Goal: Task Accomplishment & Management: Manage account settings

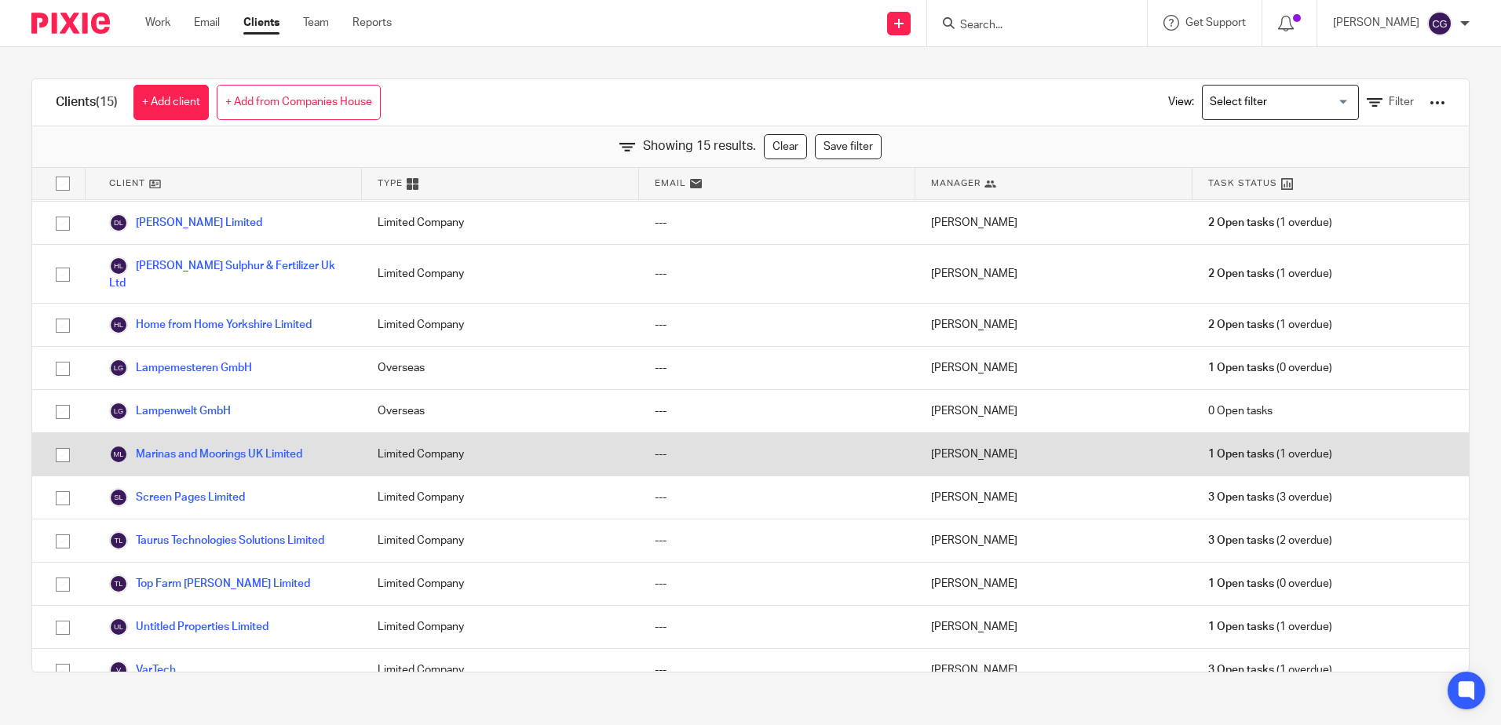
scroll to position [175, 0]
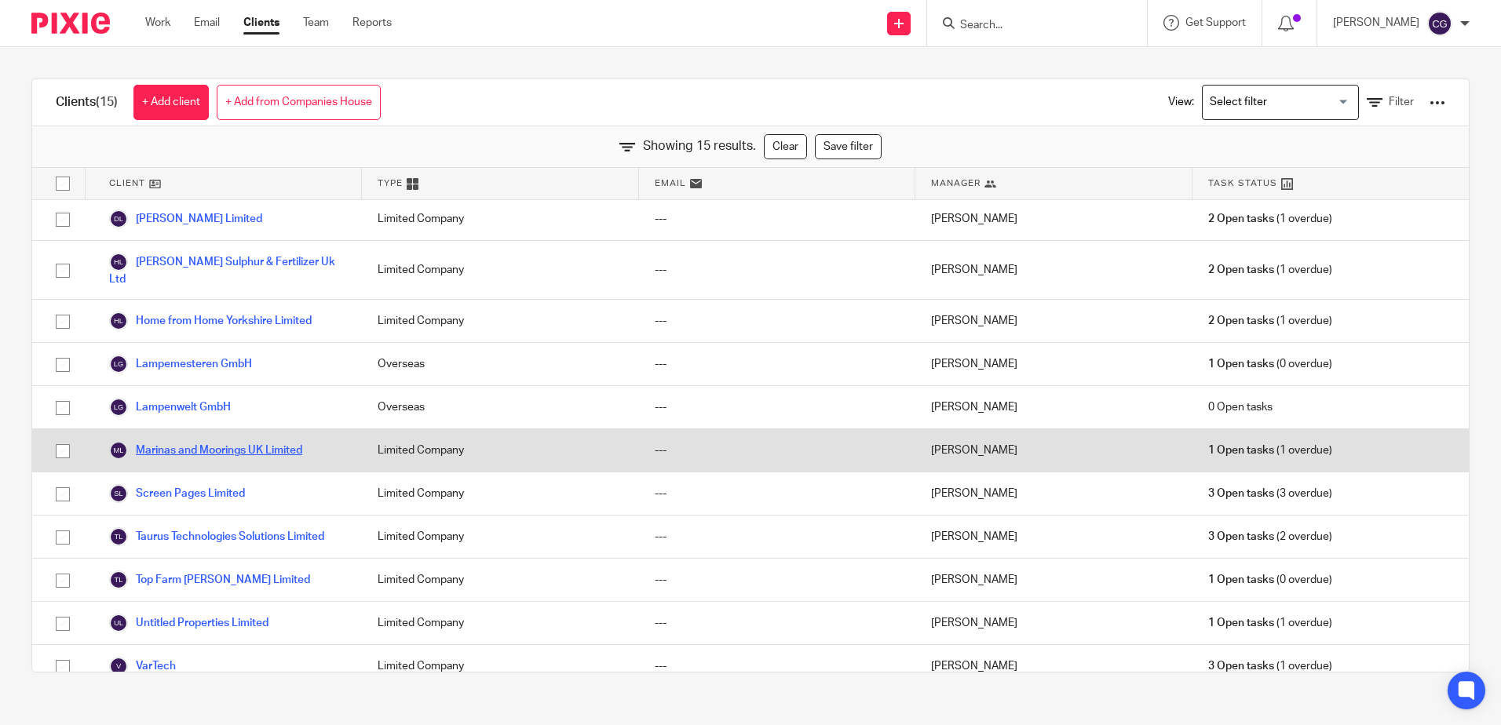
click at [210, 443] on link "Marinas and Moorings UK Limited" at bounding box center [205, 450] width 193 height 19
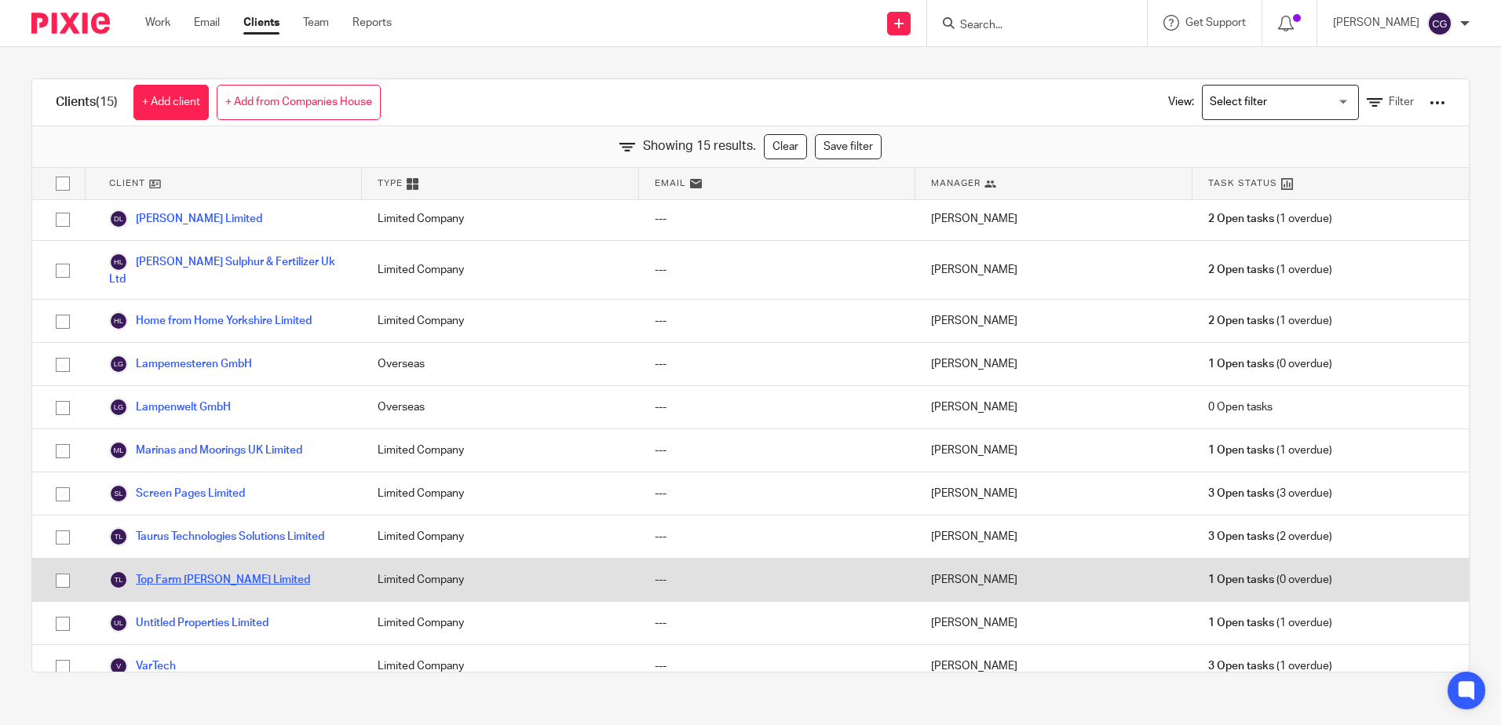
click at [206, 571] on link "Top Farm [PERSON_NAME] Limited" at bounding box center [209, 580] width 201 height 19
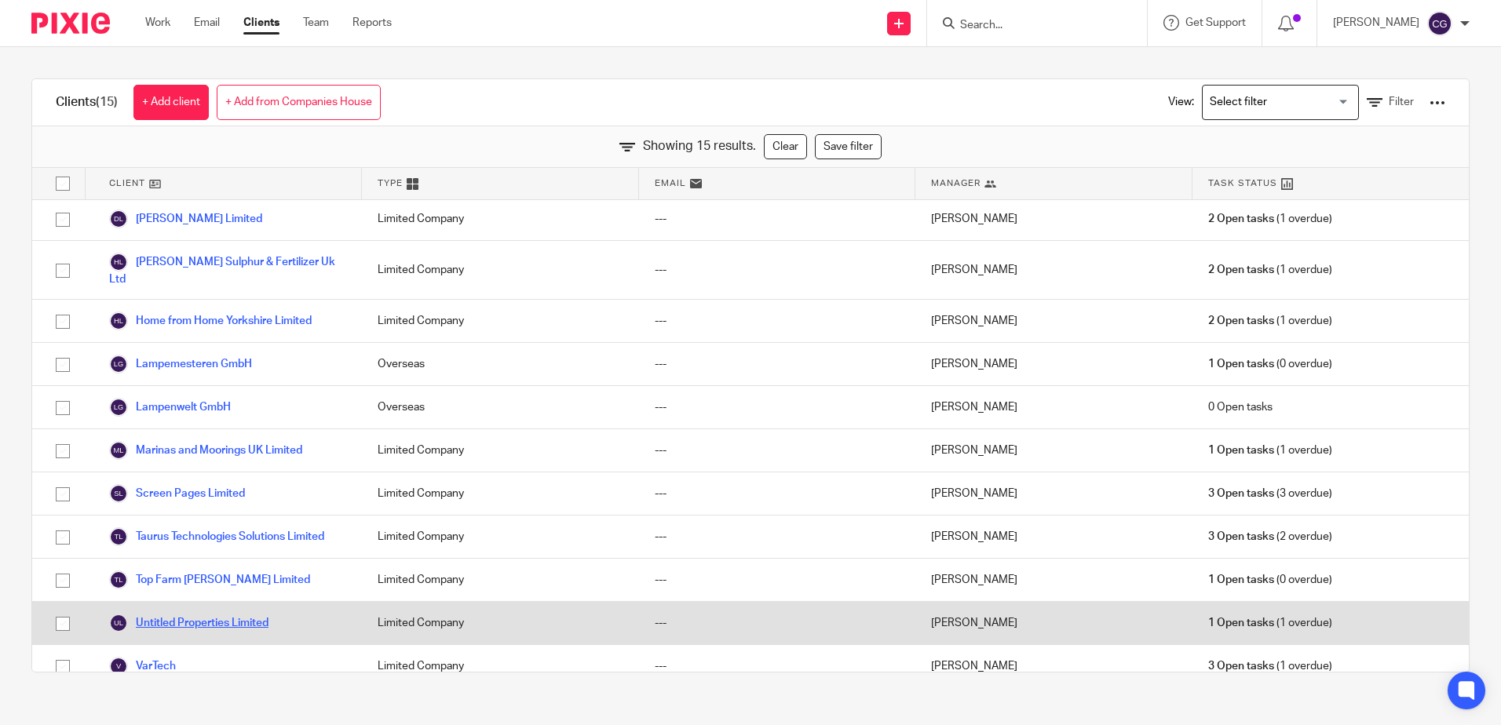
click at [203, 614] on link "Untitled Properties Limited" at bounding box center [188, 623] width 159 height 19
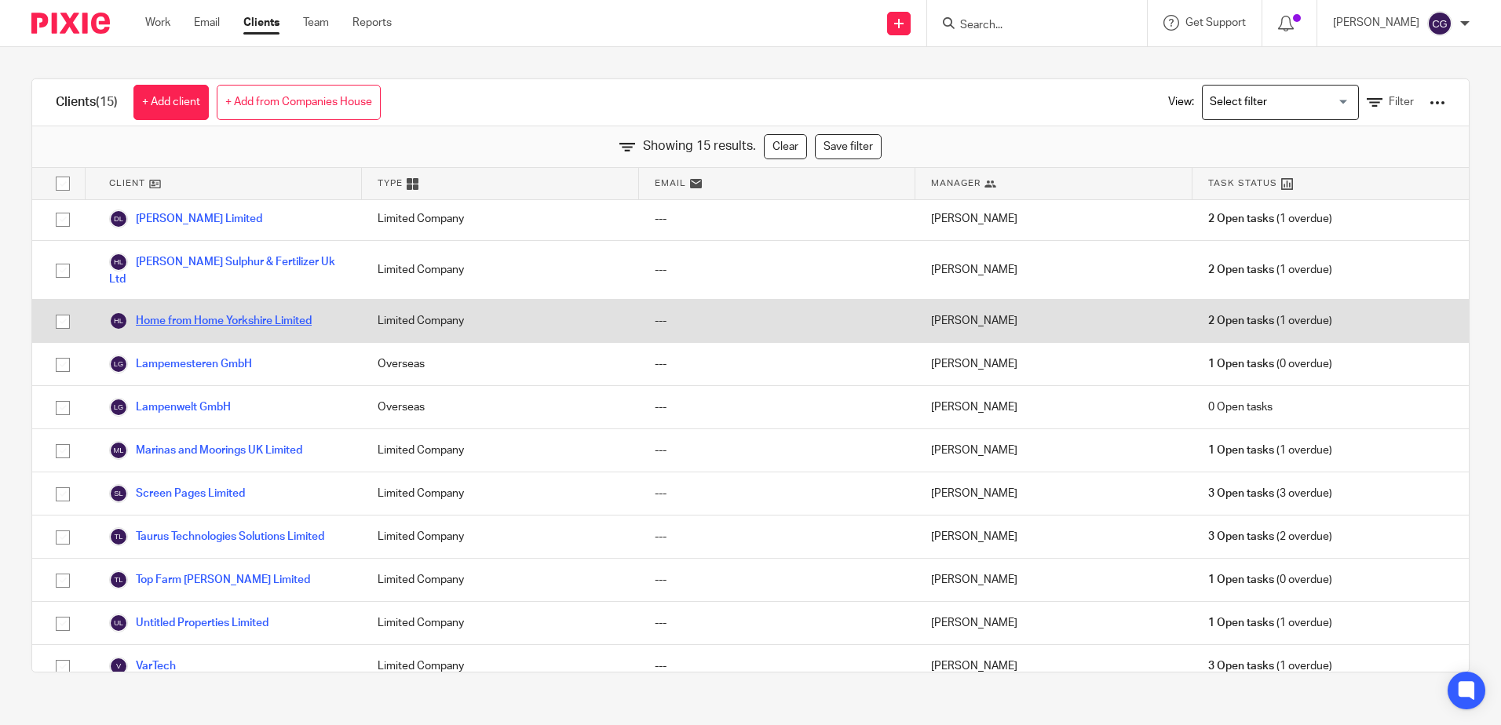
click at [254, 312] on link "Home from Home Yorkshire Limited" at bounding box center [210, 321] width 203 height 19
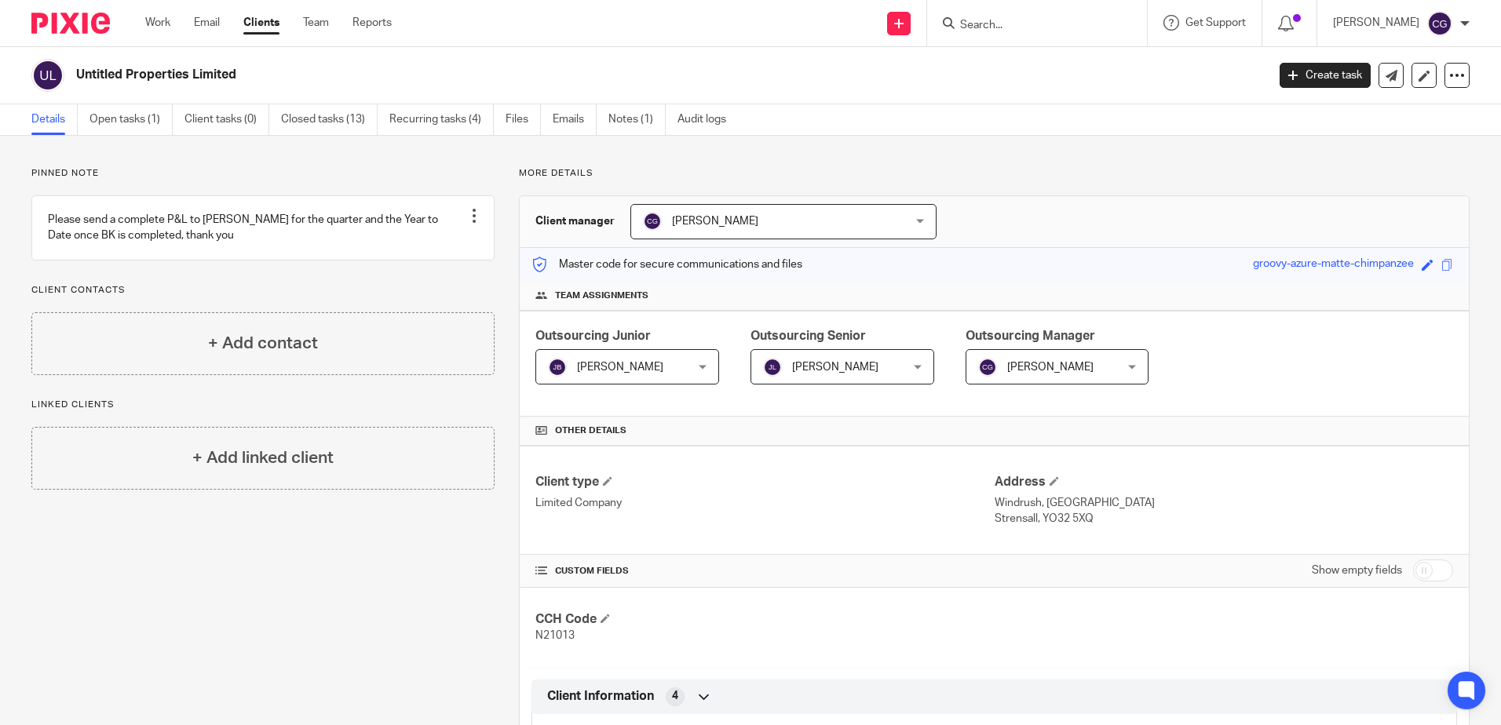
click at [1021, 382] on span "[PERSON_NAME]" at bounding box center [1046, 366] width 136 height 33
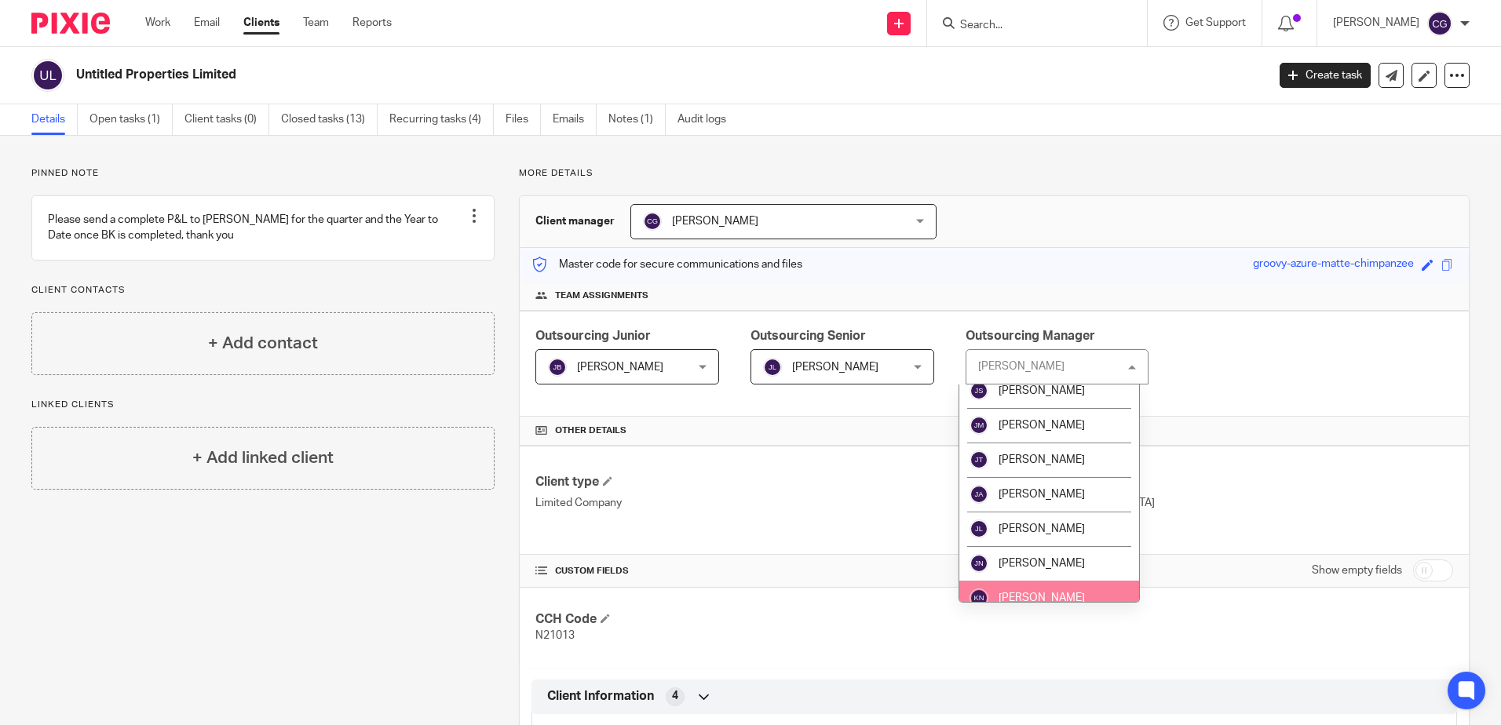
scroll to position [1021, 0]
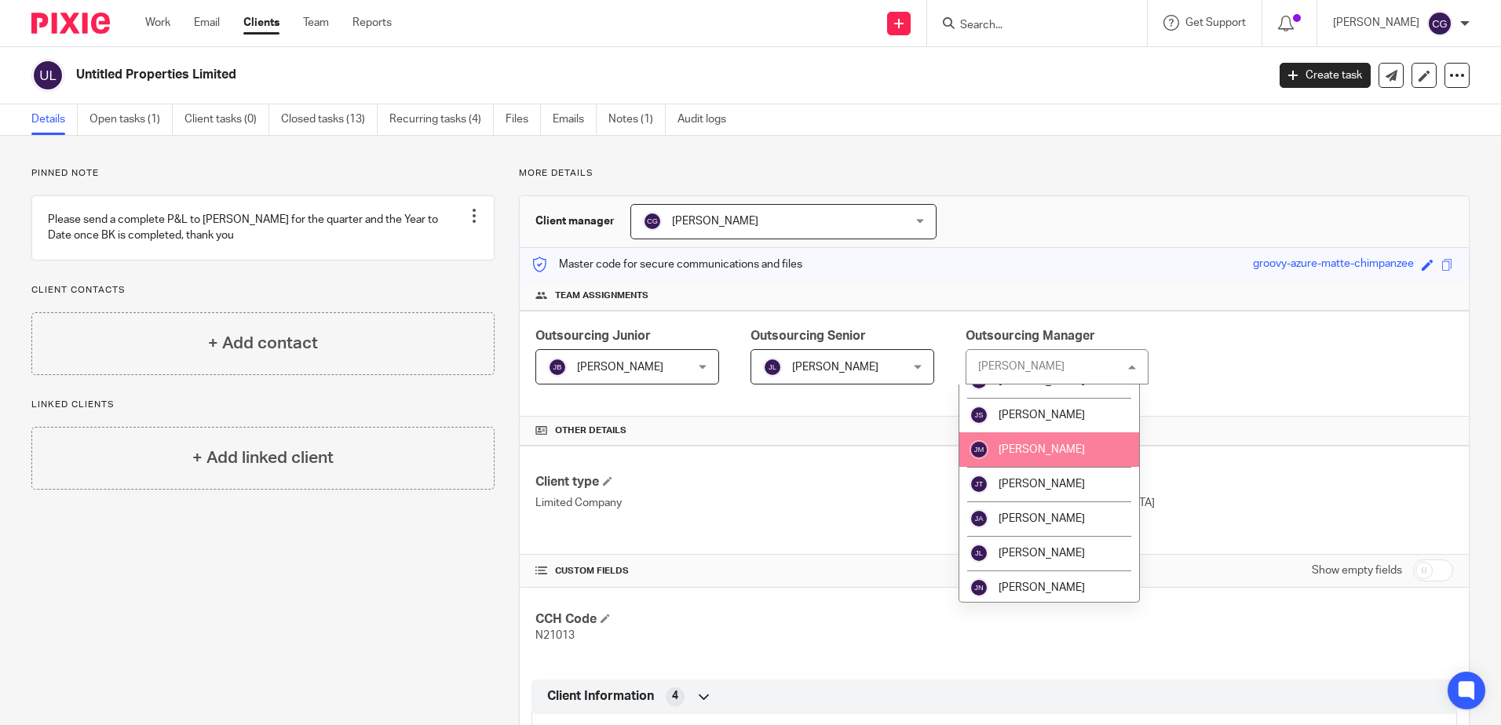
click at [1039, 445] on span "[PERSON_NAME]" at bounding box center [1042, 449] width 86 height 11
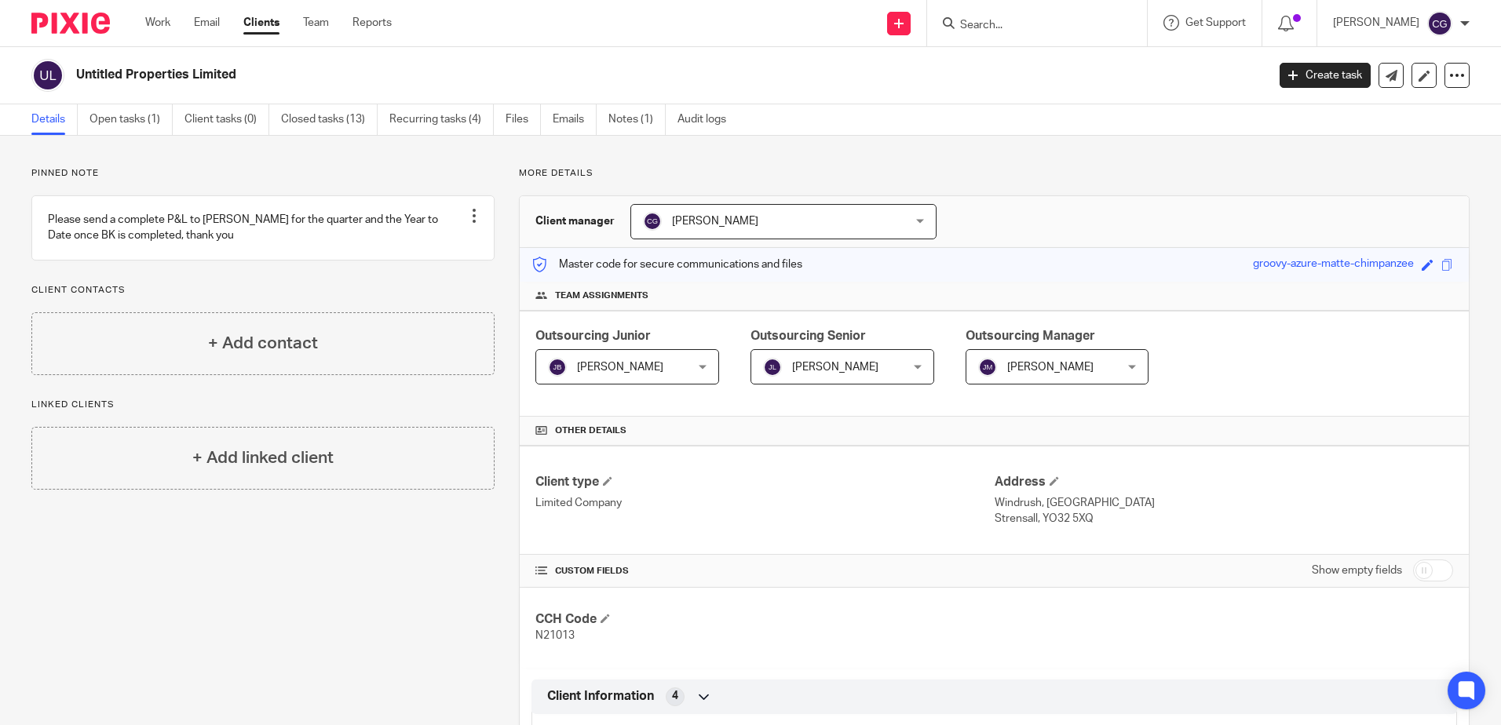
click at [867, 233] on span "[PERSON_NAME]" at bounding box center [760, 221] width 234 height 33
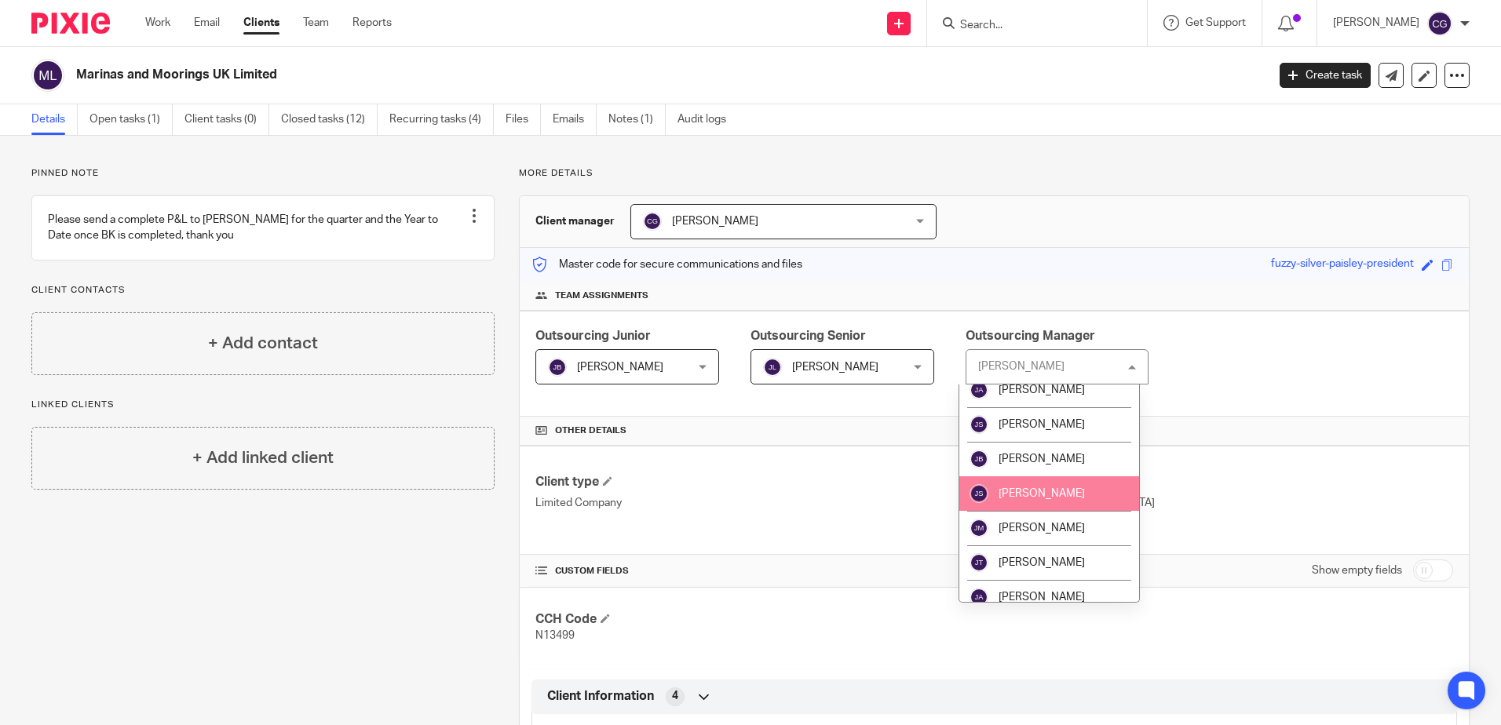
scroll to position [1021, 0]
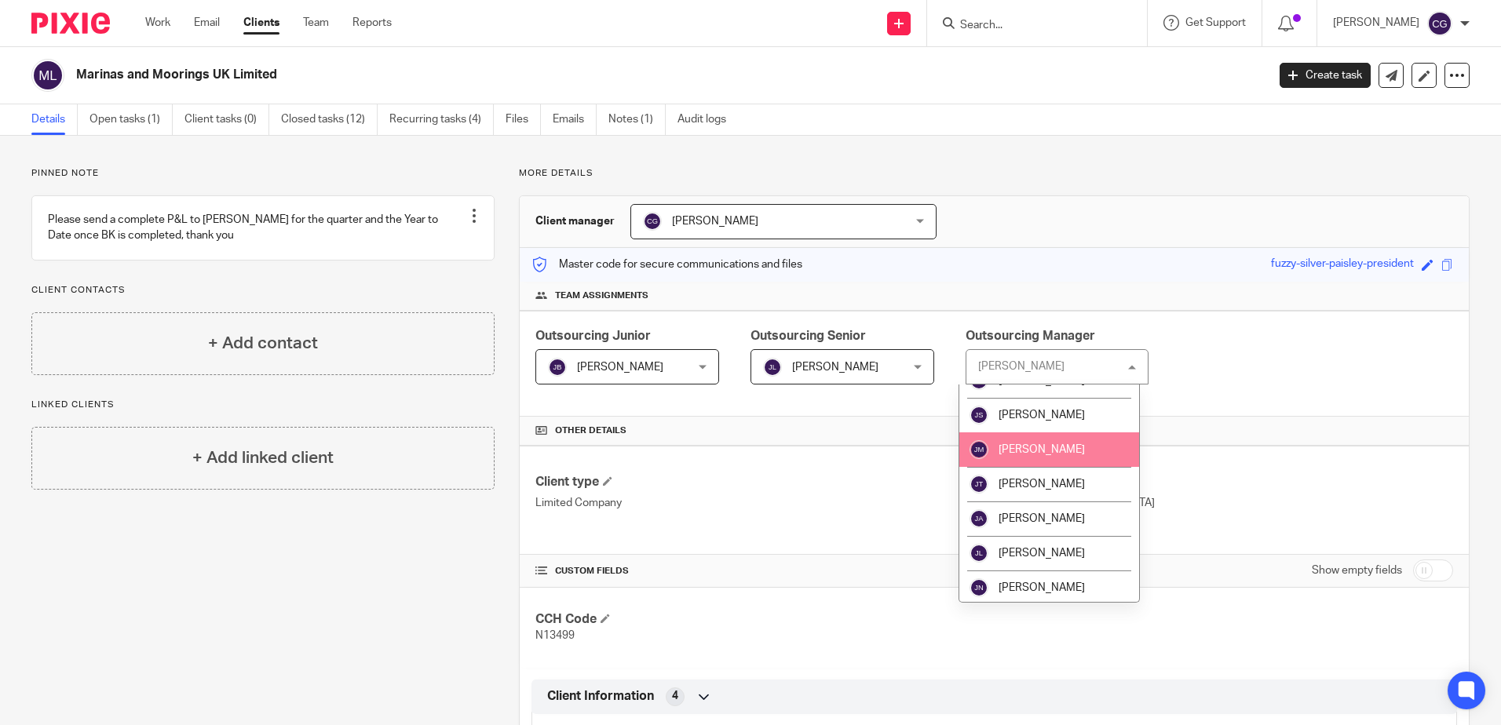
click at [1028, 458] on li "[PERSON_NAME]" at bounding box center [1049, 450] width 181 height 35
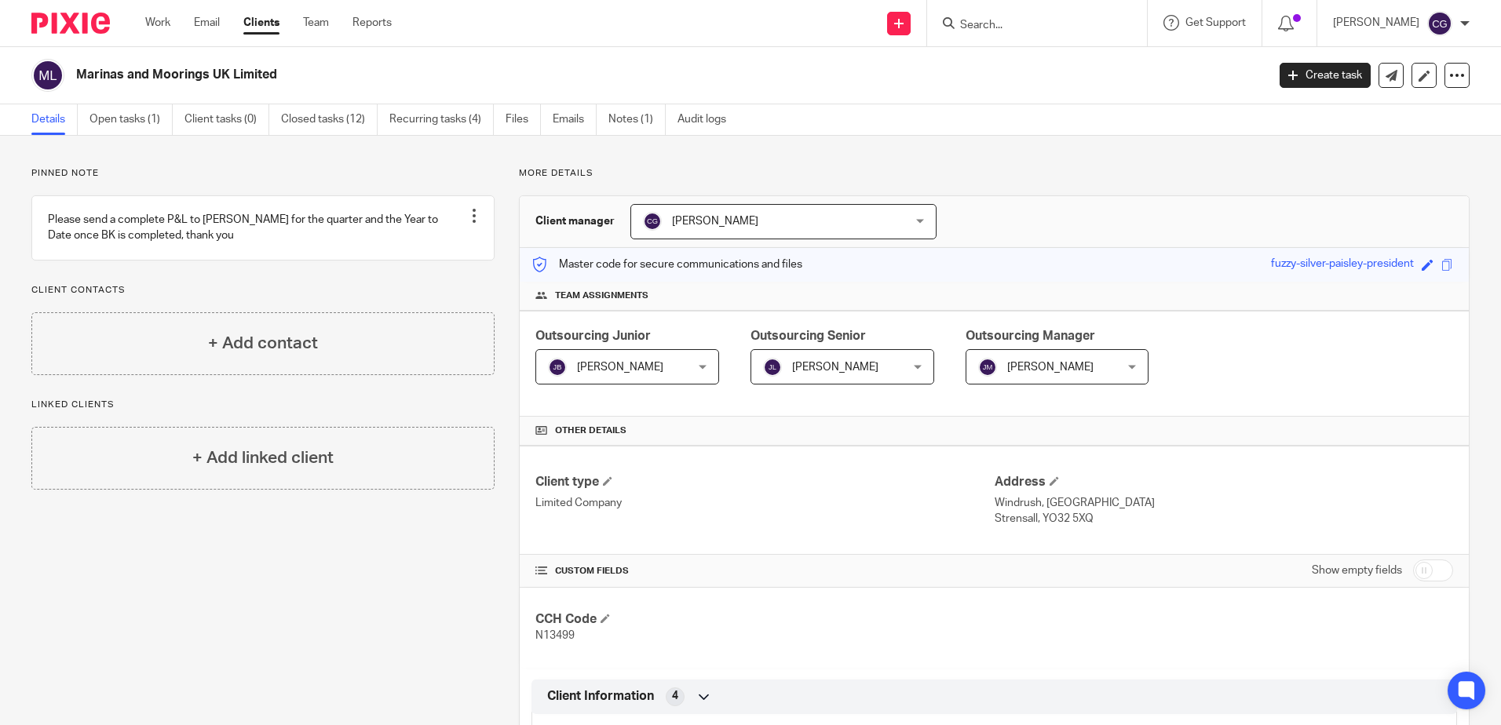
click at [702, 201] on div "Client manager Claudia Grispino Claudia Grispino Aaron Jervis Abigail Cresswell…" at bounding box center [994, 222] width 949 height 52
click at [724, 221] on span "[PERSON_NAME]" at bounding box center [715, 221] width 86 height 11
click at [1000, 354] on span "[PERSON_NAME]" at bounding box center [1046, 366] width 136 height 33
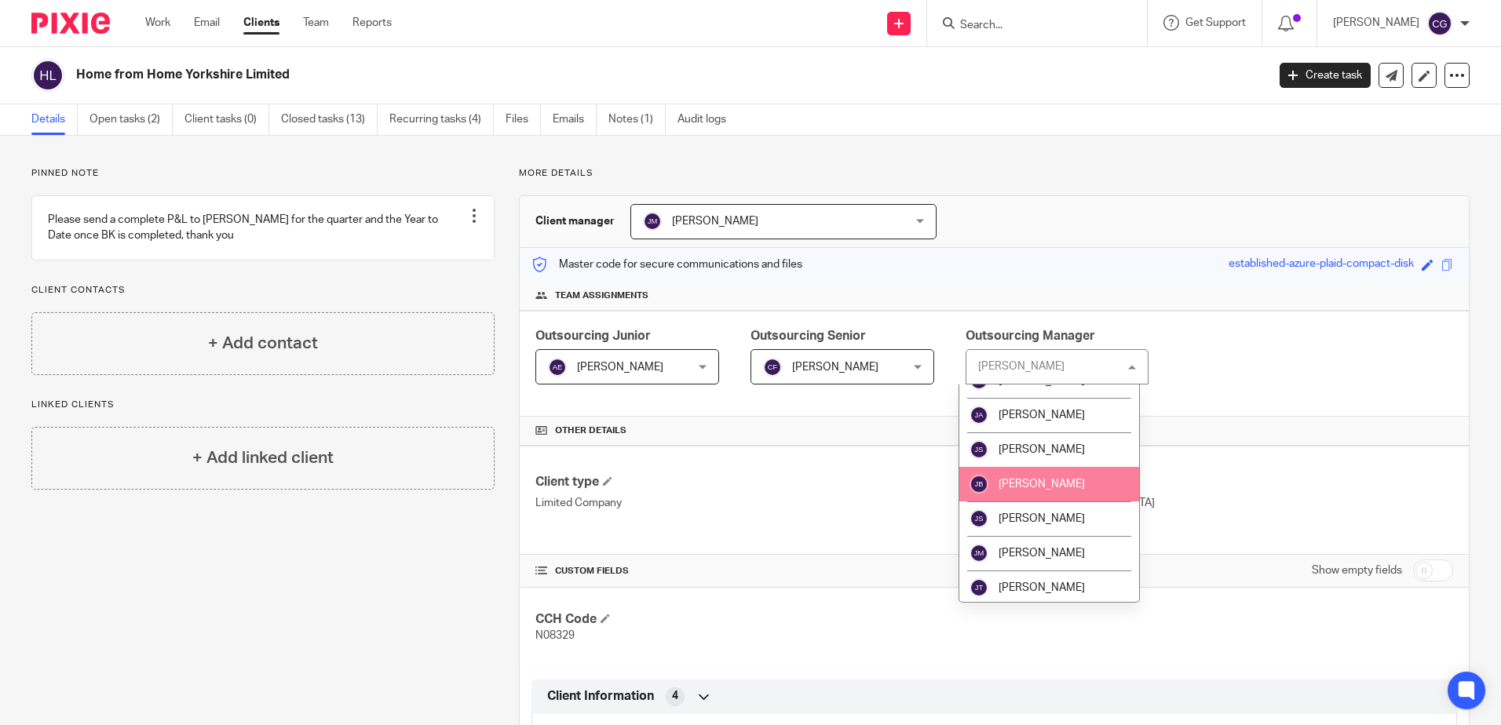
scroll to position [942, 0]
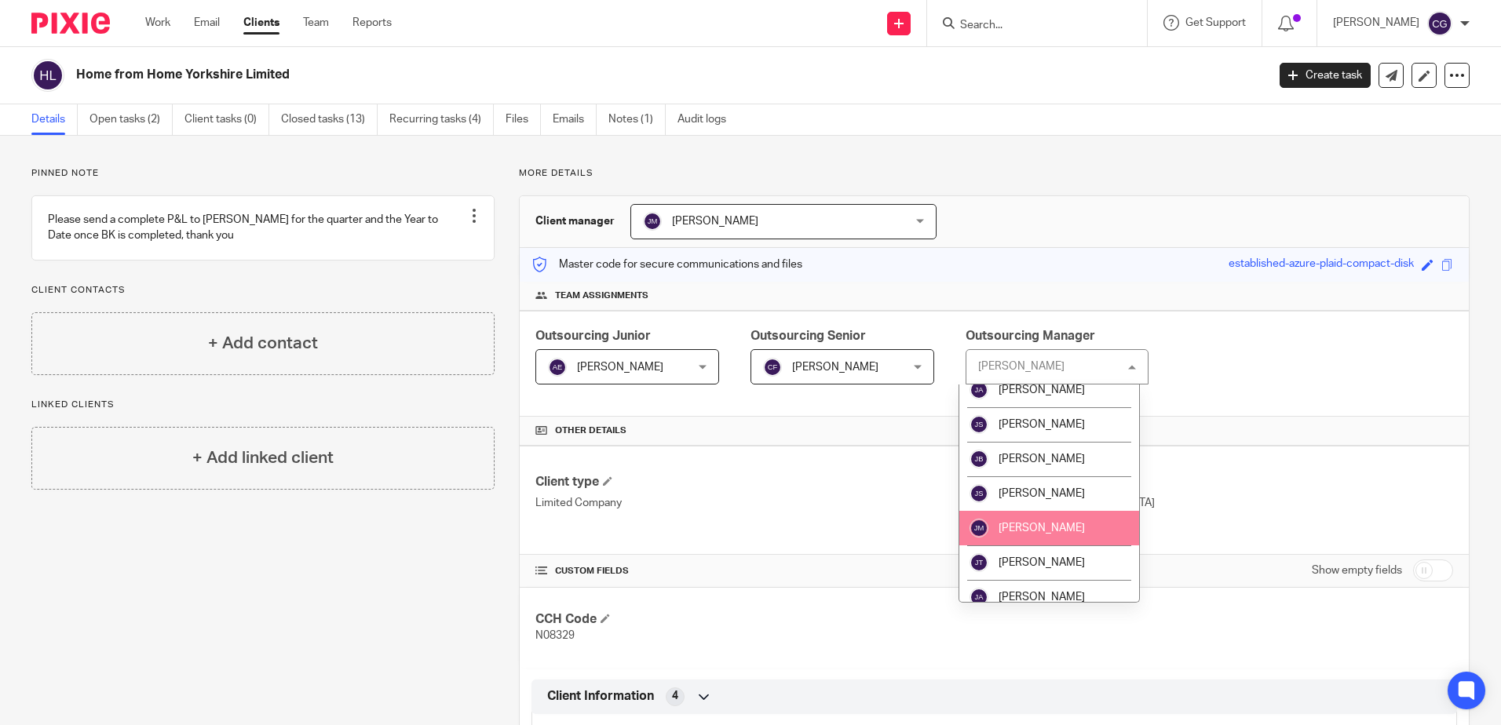
click at [1057, 519] on li "[PERSON_NAME]" at bounding box center [1049, 528] width 181 height 35
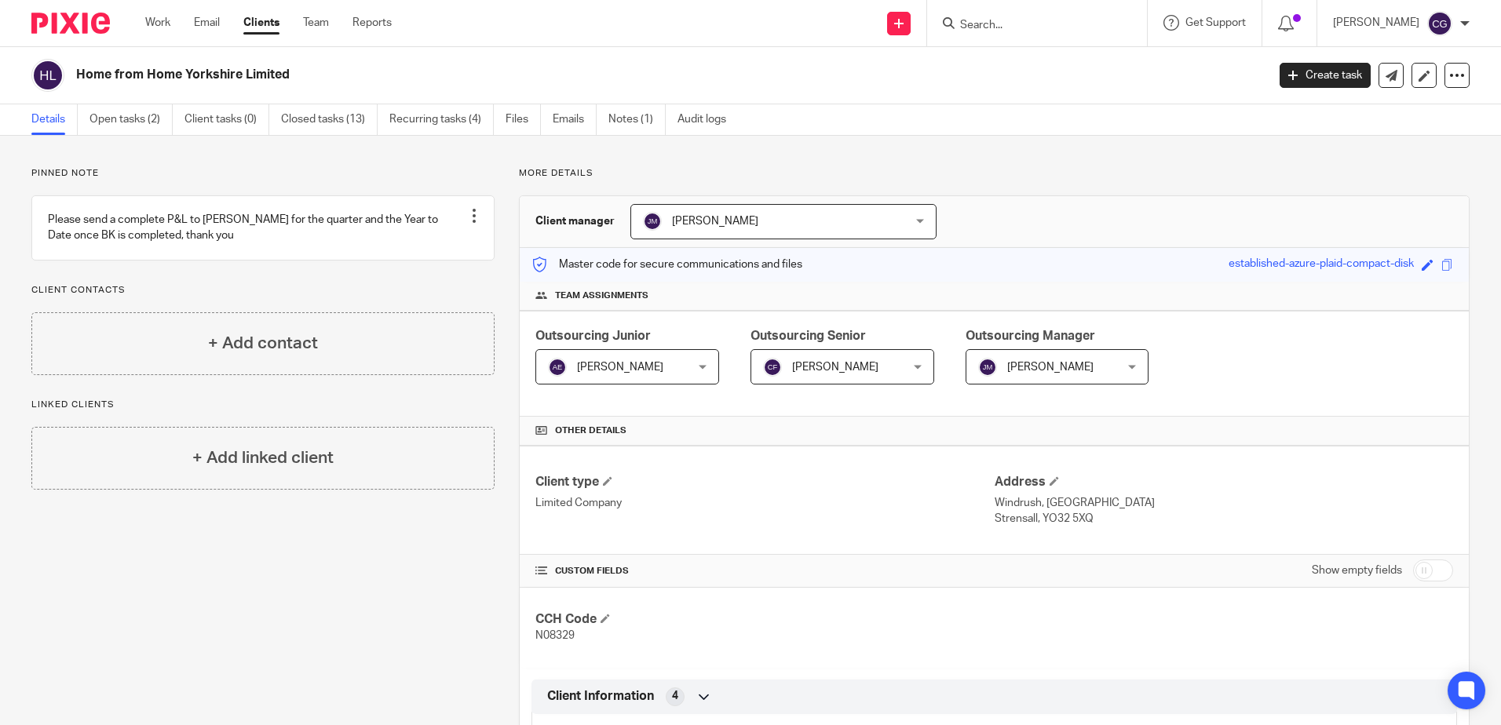
scroll to position [183, 0]
click at [1087, 352] on span "[PERSON_NAME]" at bounding box center [1046, 366] width 136 height 33
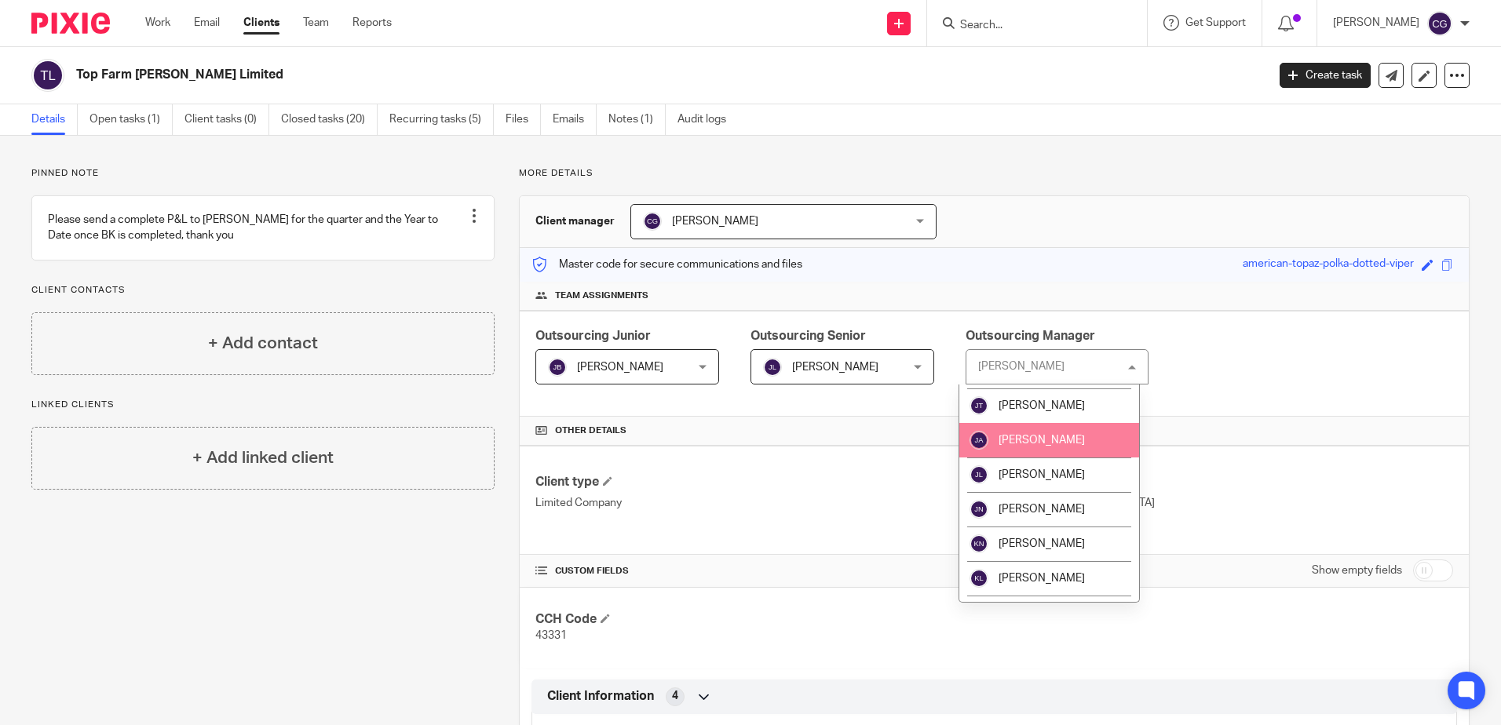
scroll to position [1021, 0]
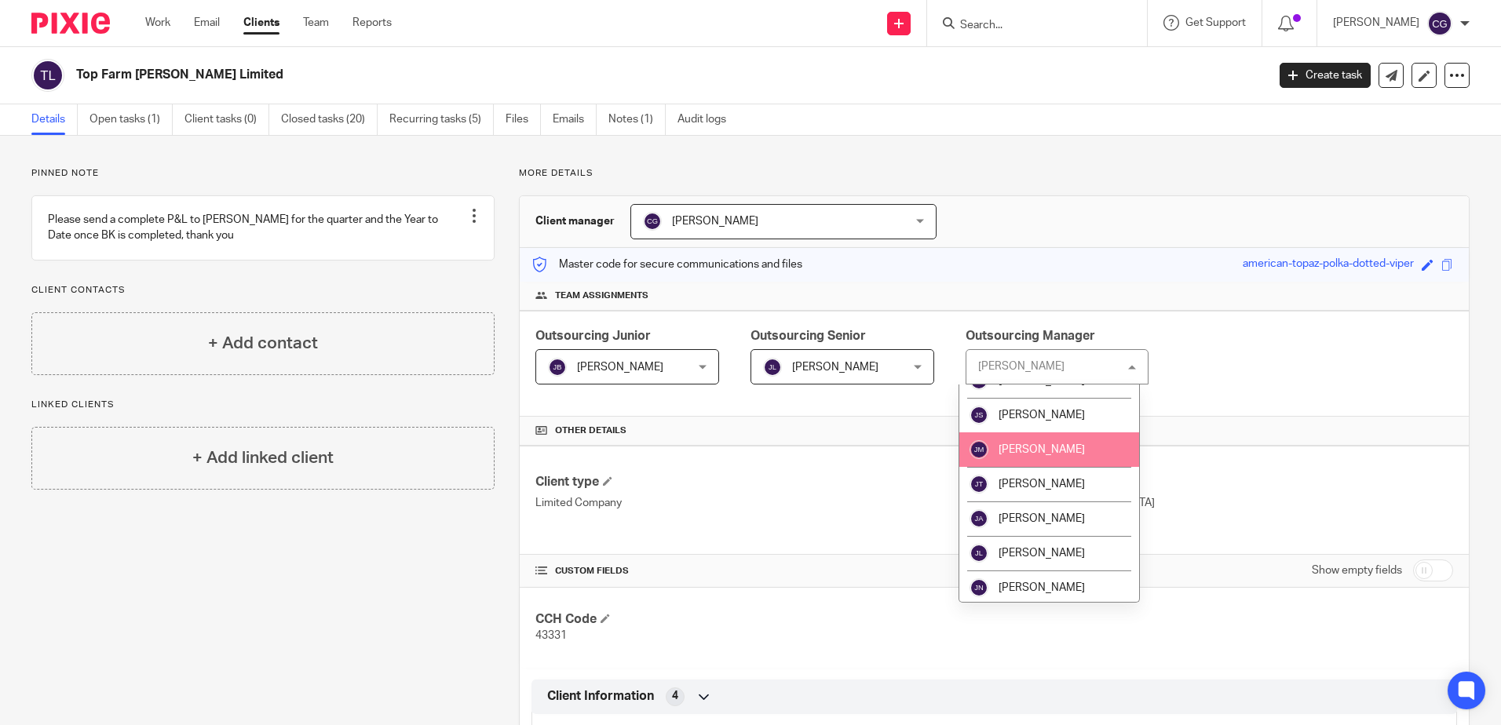
click at [1039, 447] on span "[PERSON_NAME]" at bounding box center [1042, 449] width 86 height 11
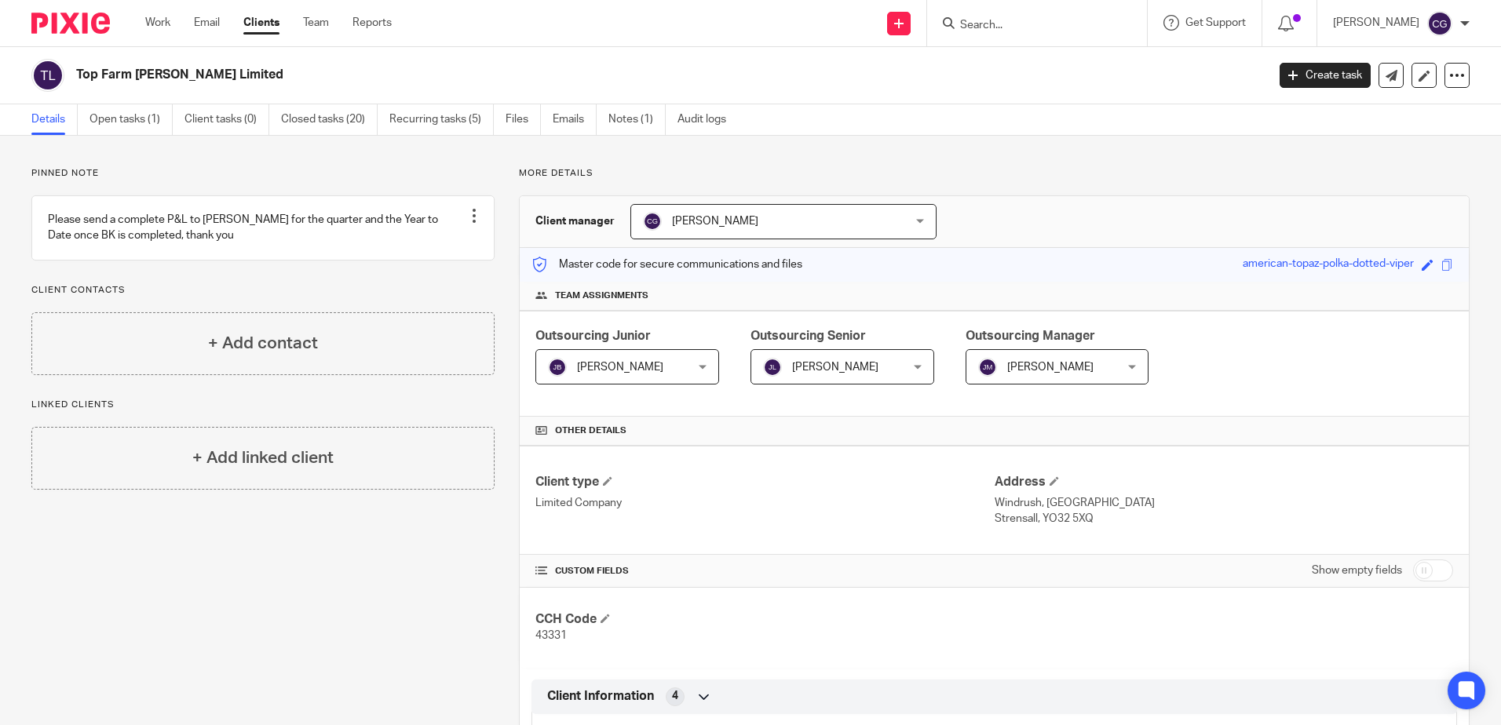
click at [713, 220] on span "[PERSON_NAME]" at bounding box center [715, 221] width 86 height 11
click at [764, 210] on span "[PERSON_NAME]" at bounding box center [760, 221] width 234 height 33
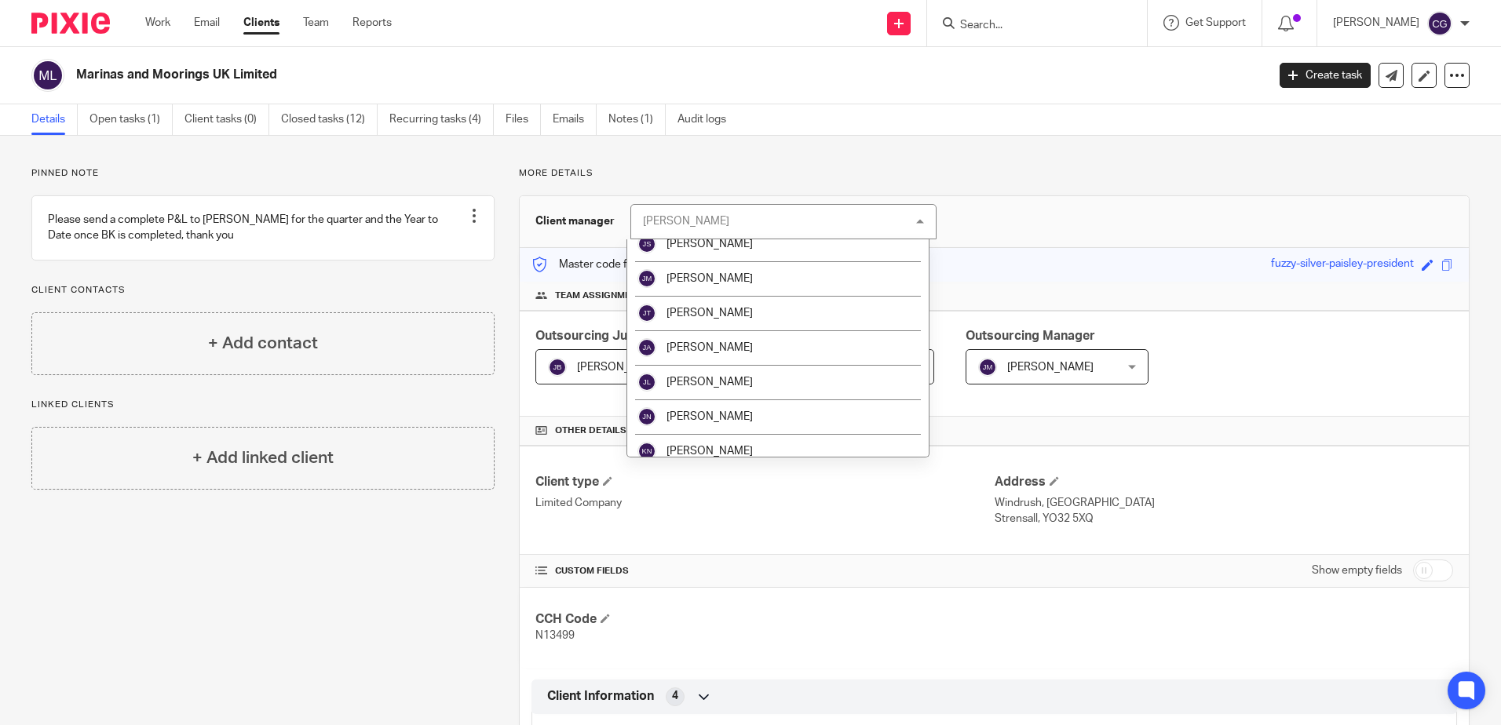
scroll to position [1021, 0]
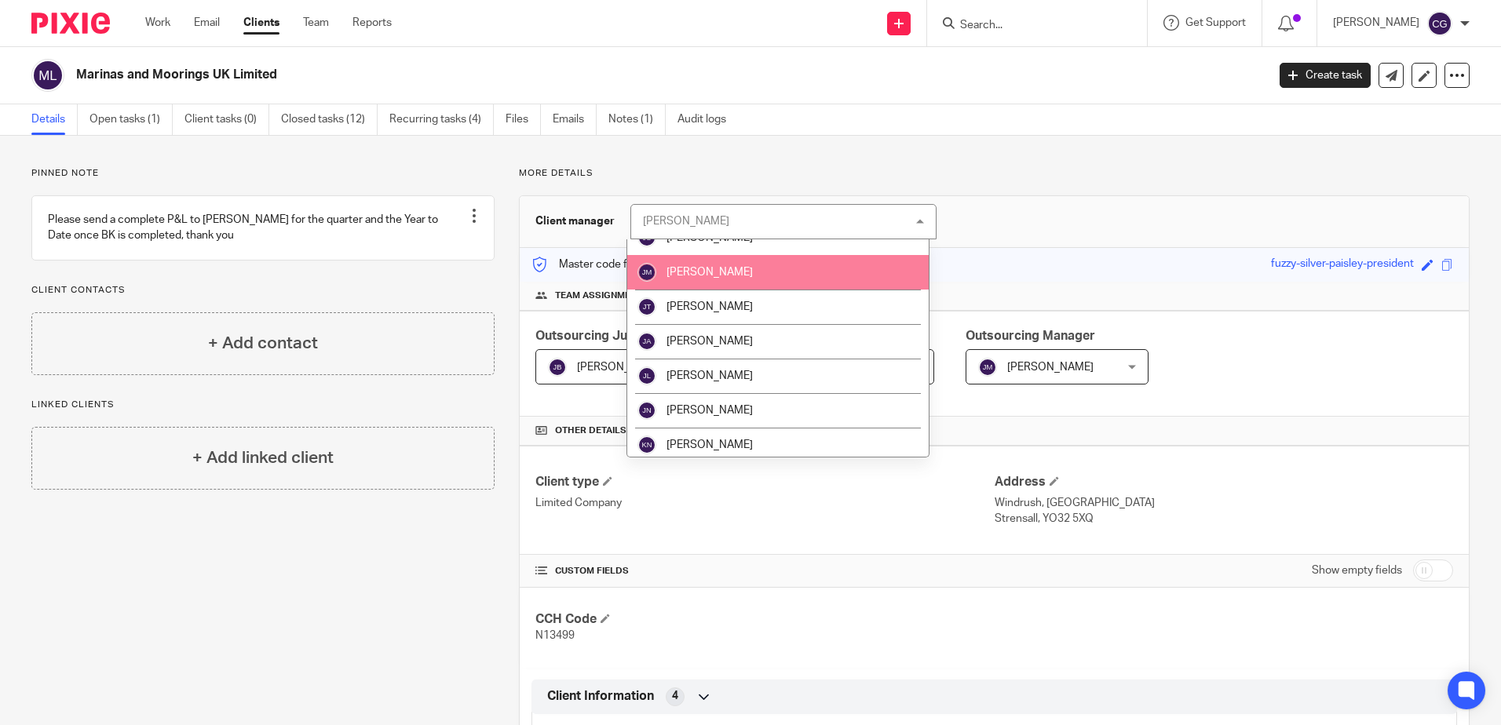
click at [728, 269] on span "[PERSON_NAME]" at bounding box center [710, 272] width 86 height 11
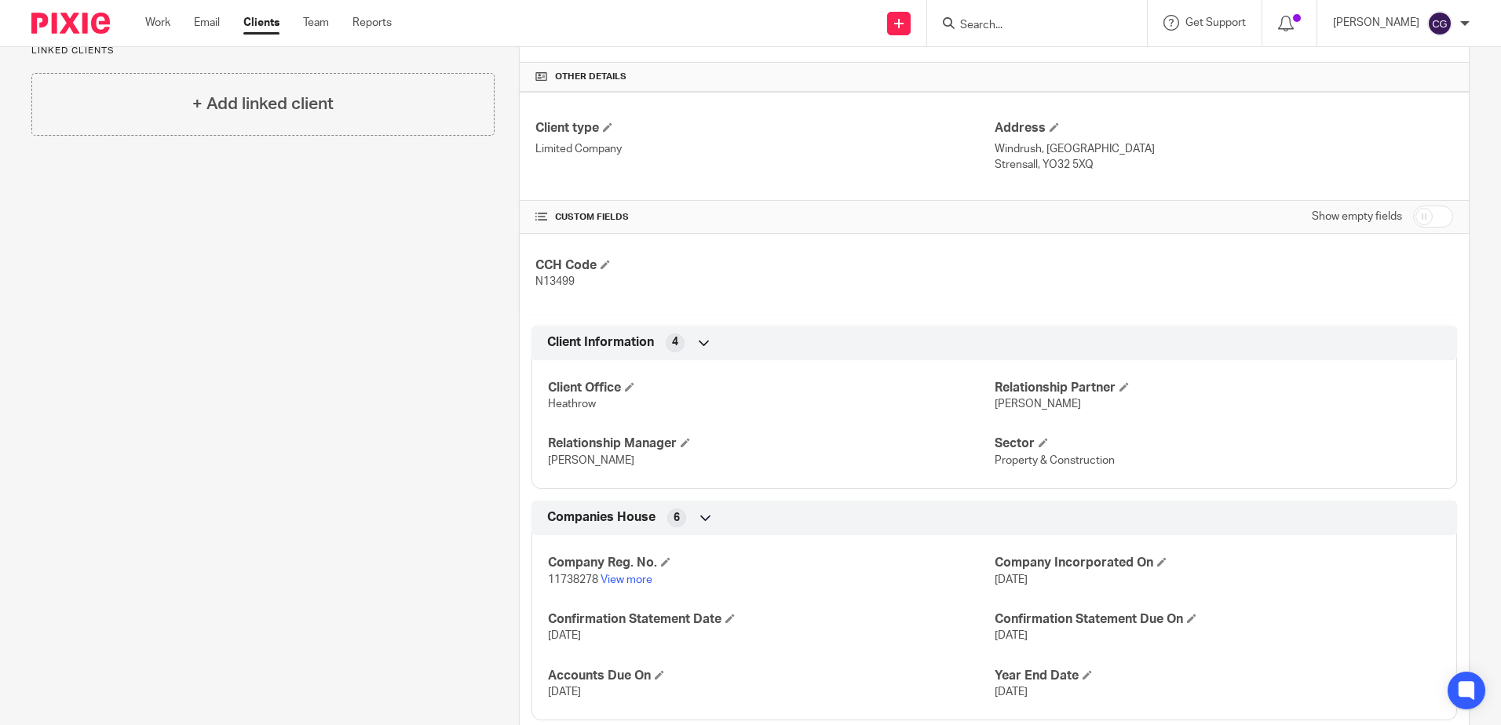
scroll to position [532, 0]
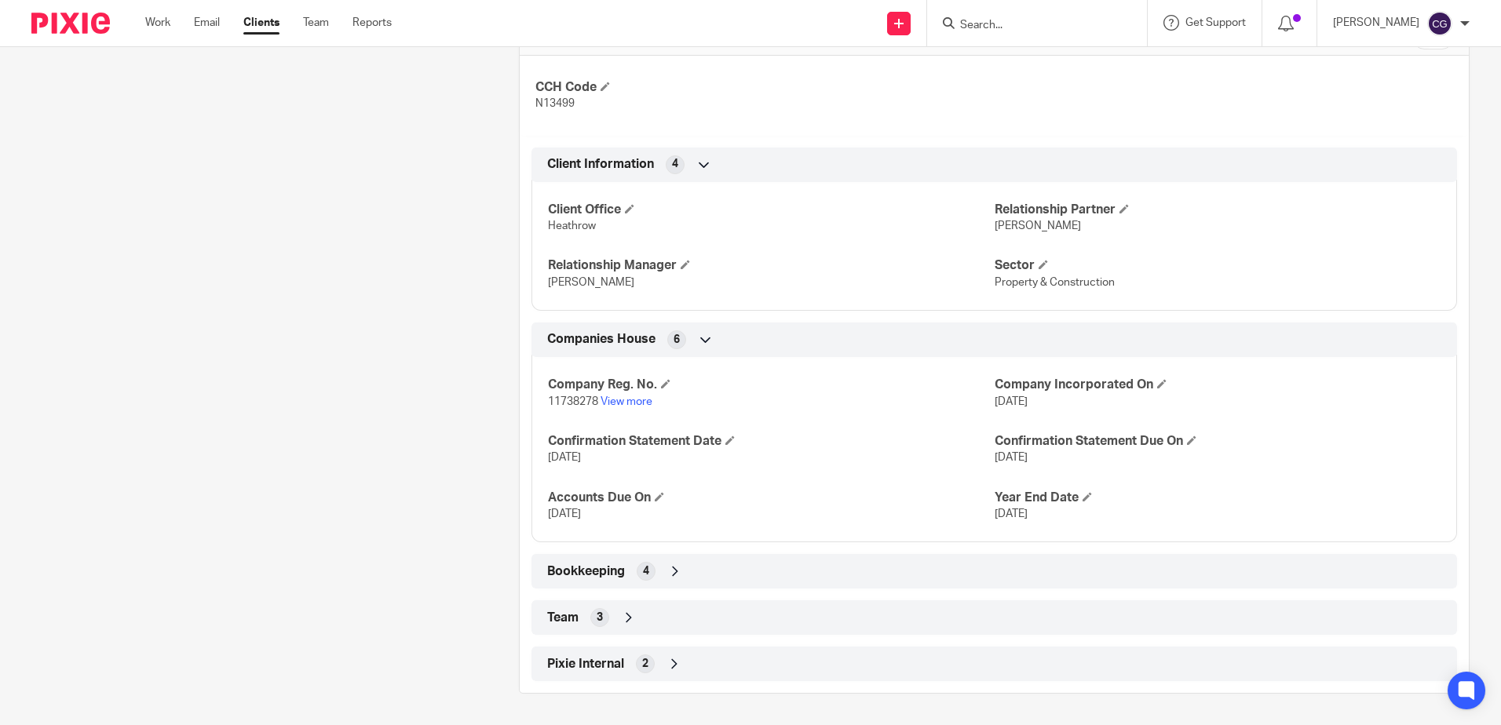
drag, startPoint x: 617, startPoint y: 633, endPoint x: 649, endPoint y: 615, distance: 36.9
click at [617, 633] on div "Team 3" at bounding box center [994, 618] width 926 height 35
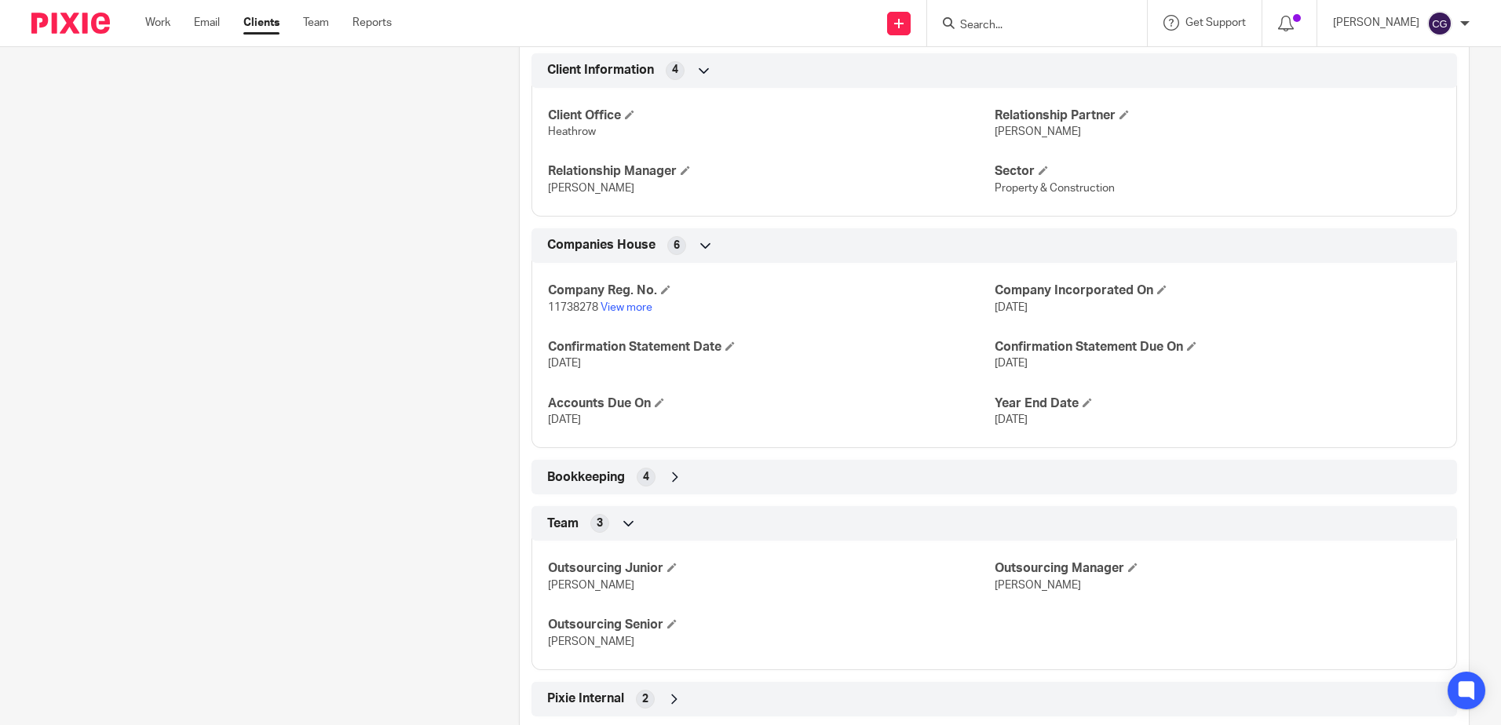
scroll to position [662, 0]
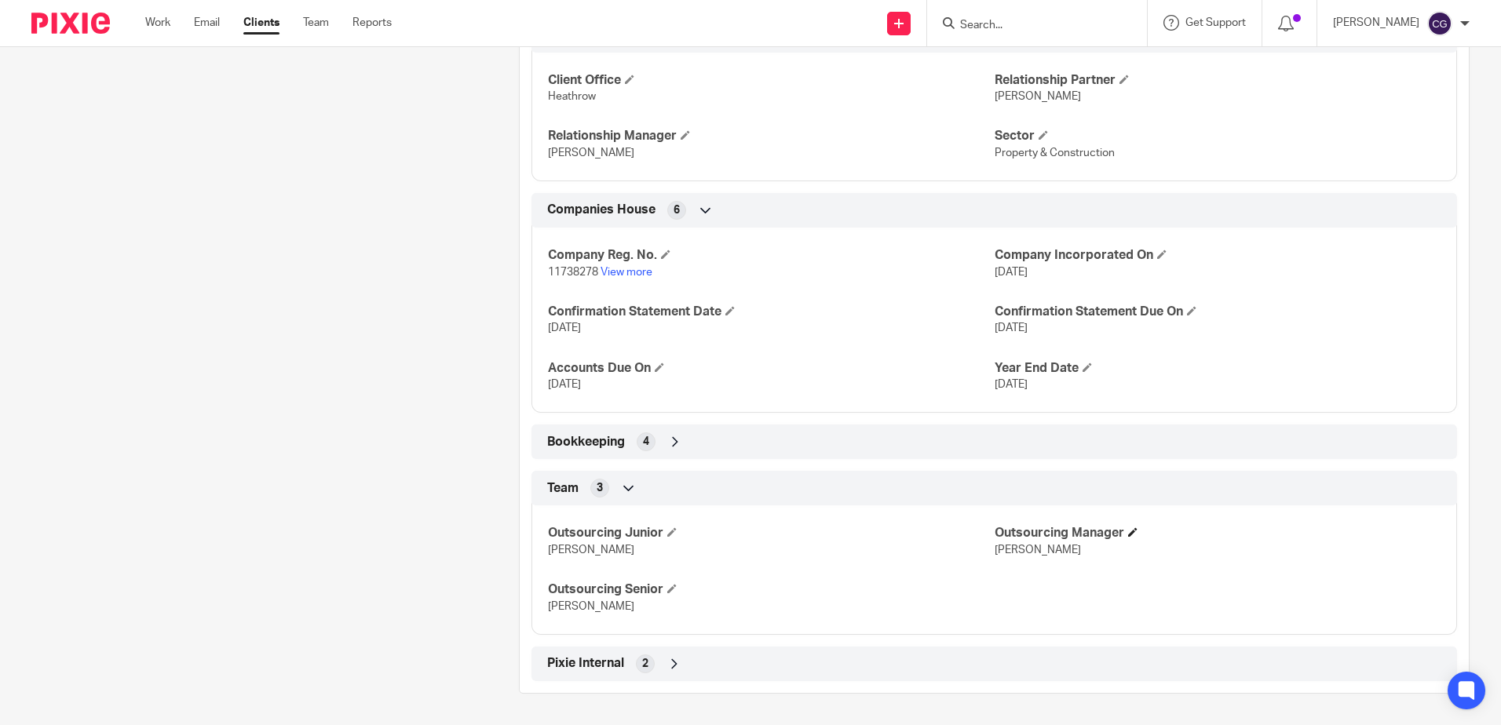
click at [1127, 526] on h4 "Outsourcing Manager" at bounding box center [1218, 533] width 446 height 16
click at [1128, 532] on span at bounding box center [1132, 532] width 9 height 9
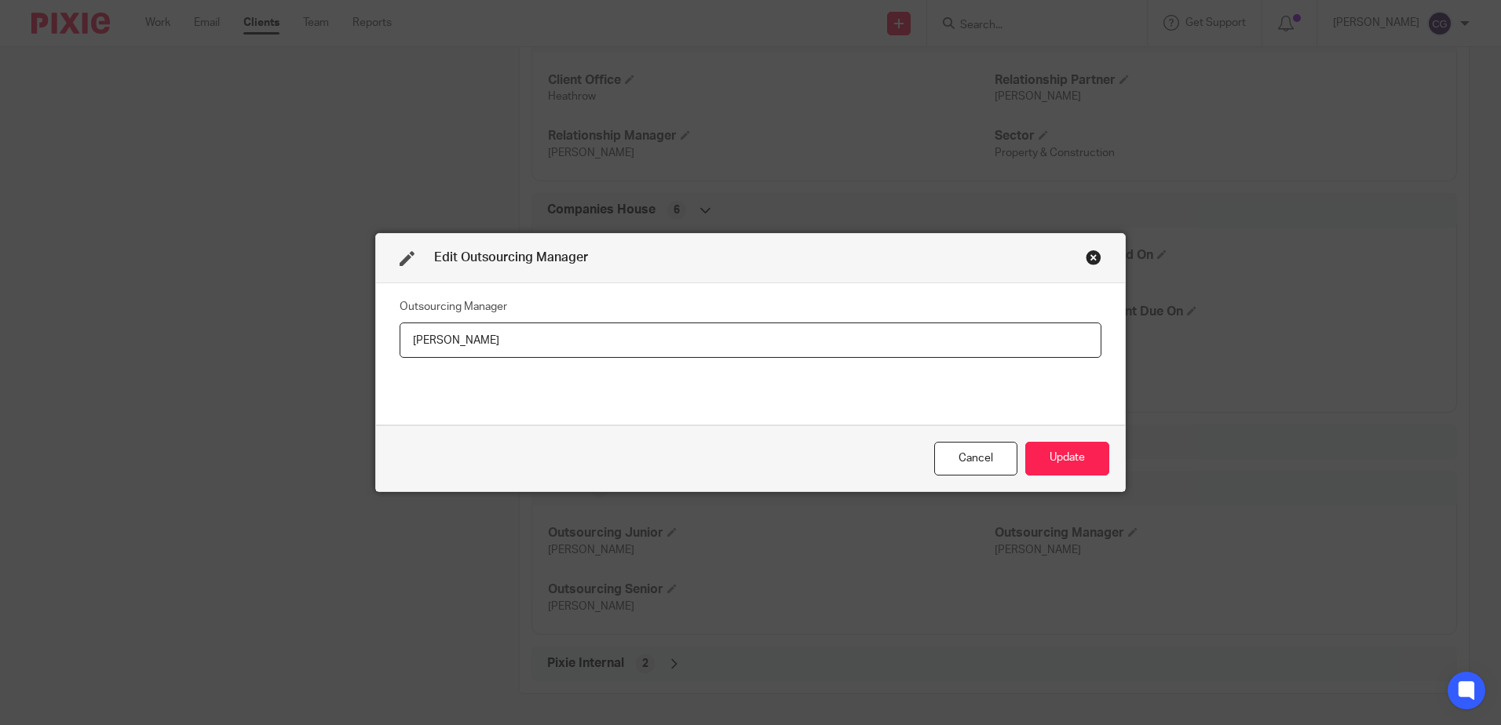
drag, startPoint x: 273, startPoint y: 342, endPoint x: -3, endPoint y: 342, distance: 276.3
click at [0, 342] on html "Work Email Clients Team Reports Work Email Clients Team Reports Settings Send n…" at bounding box center [750, 362] width 1501 height 725
type input "[PERSON_NAME]"
click at [1070, 444] on button "Update" at bounding box center [1067, 459] width 84 height 34
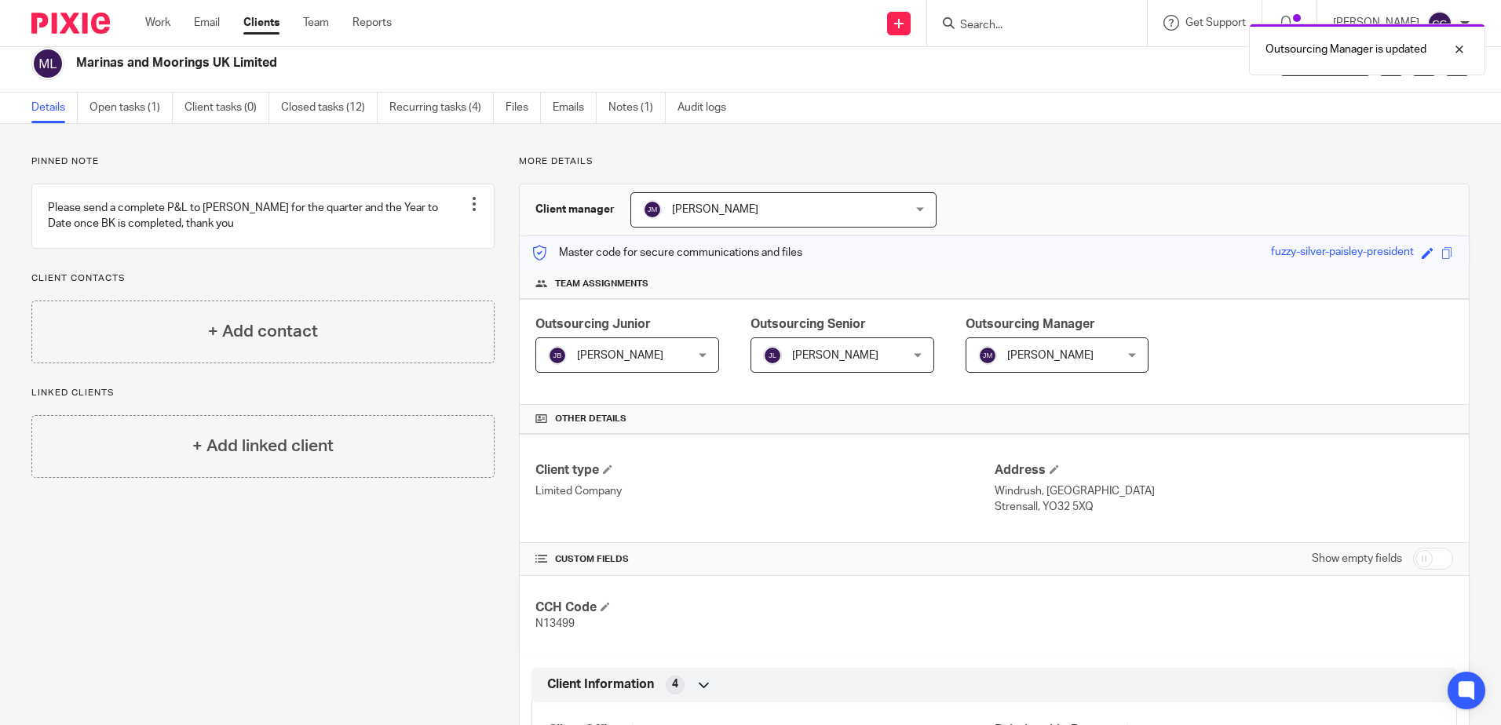
scroll to position [0, 0]
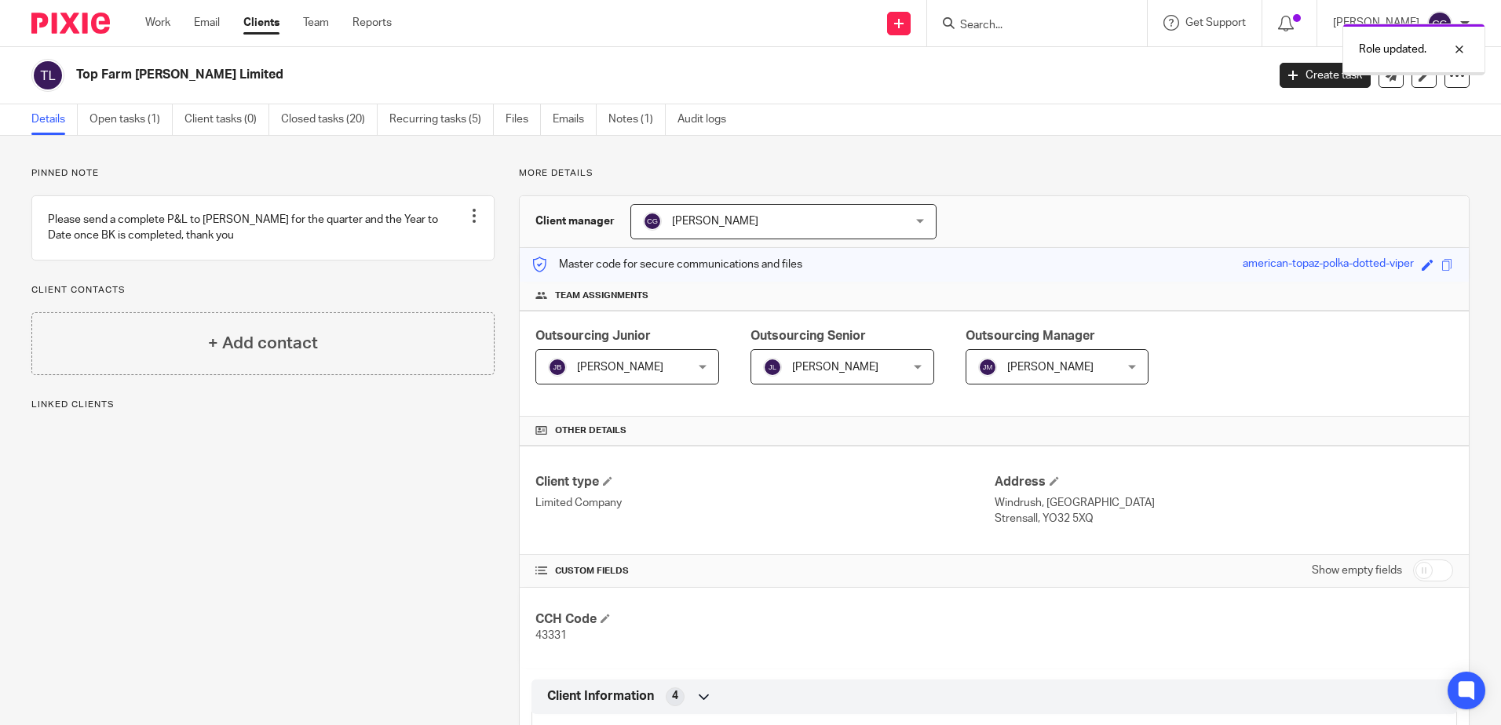
click at [711, 221] on span "[PERSON_NAME]" at bounding box center [715, 221] width 86 height 11
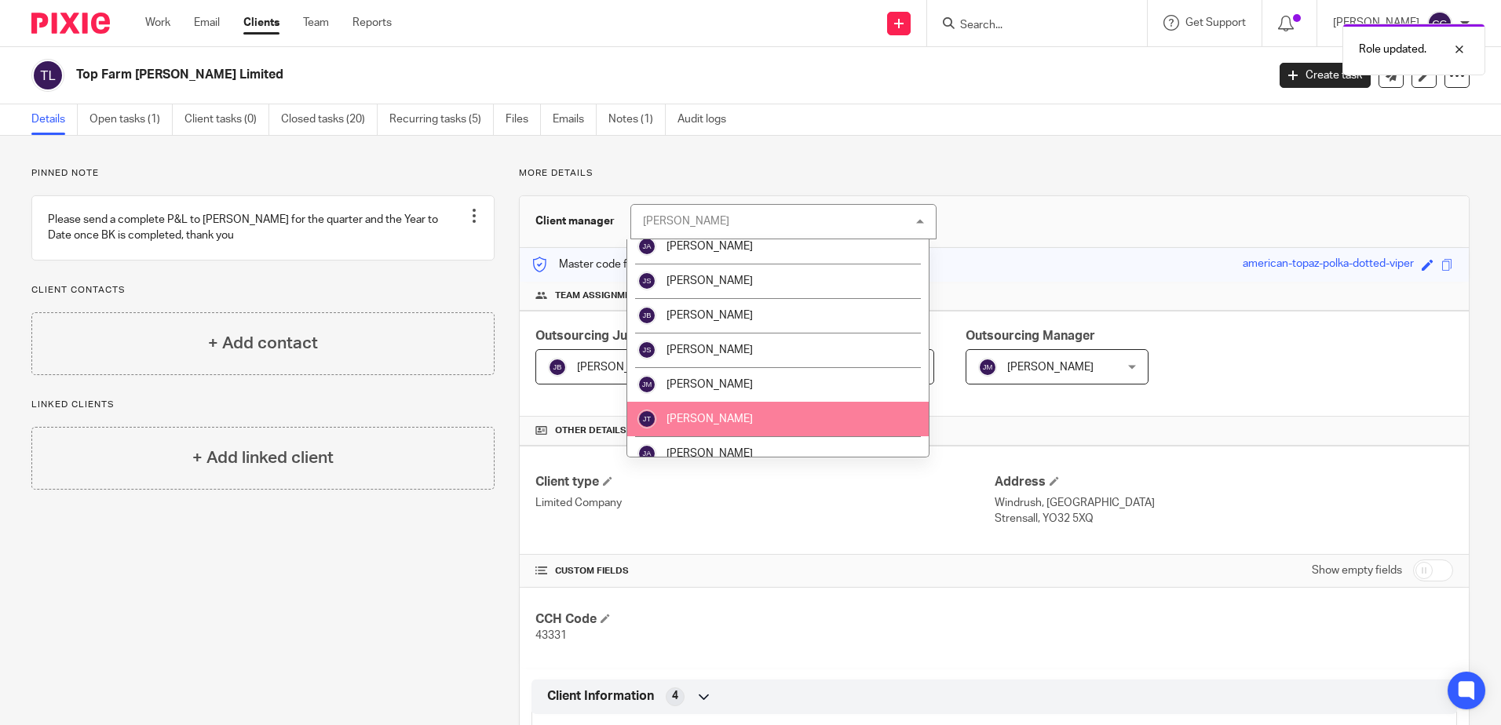
scroll to position [942, 0]
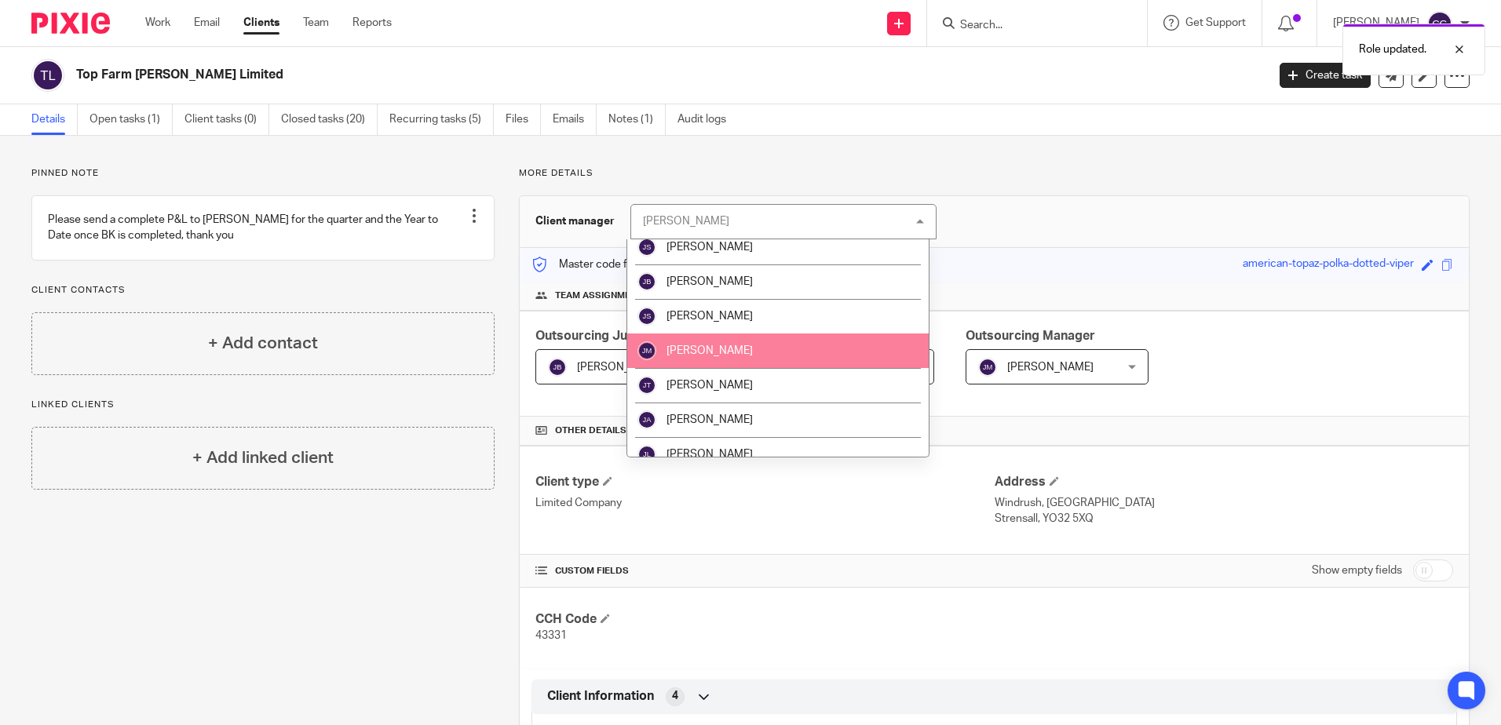
click at [748, 365] on li "[PERSON_NAME]" at bounding box center [777, 351] width 301 height 35
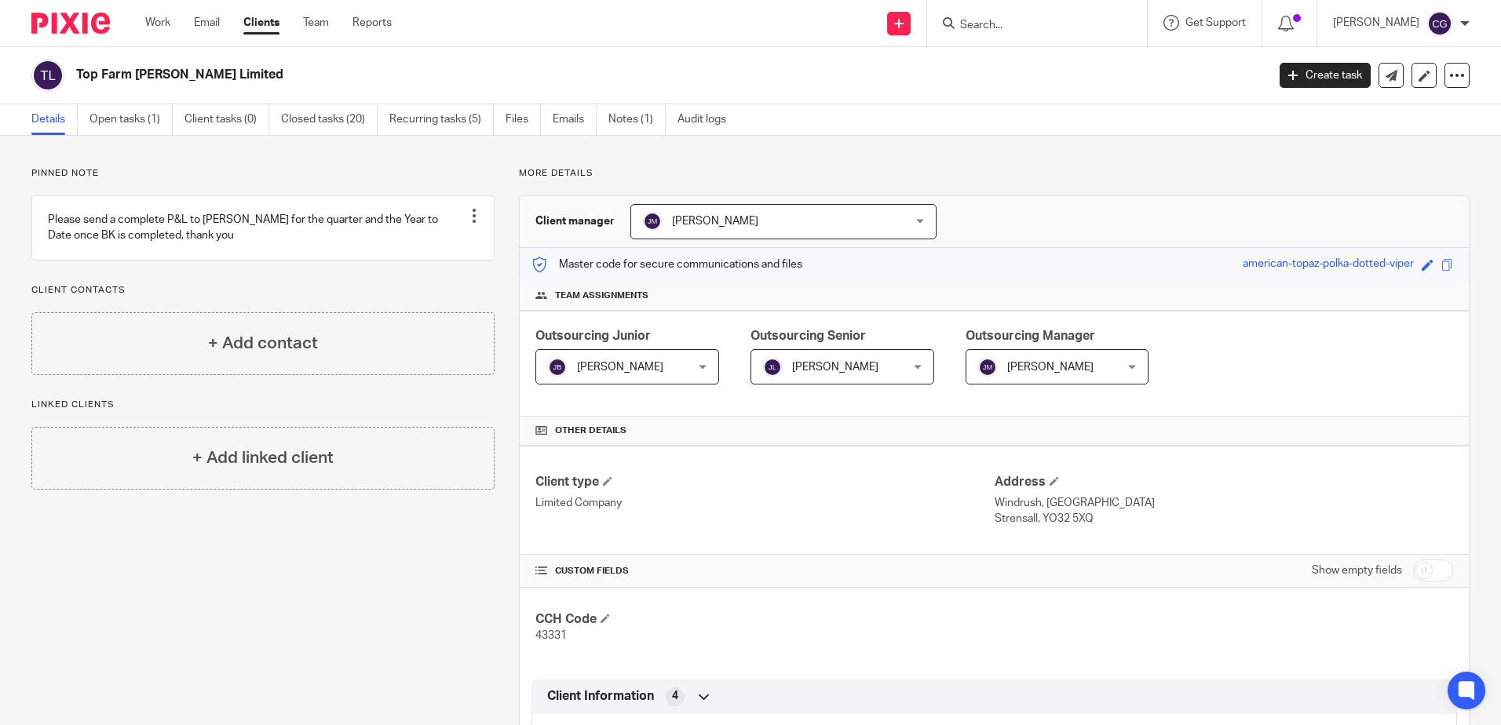
scroll to position [56, 0]
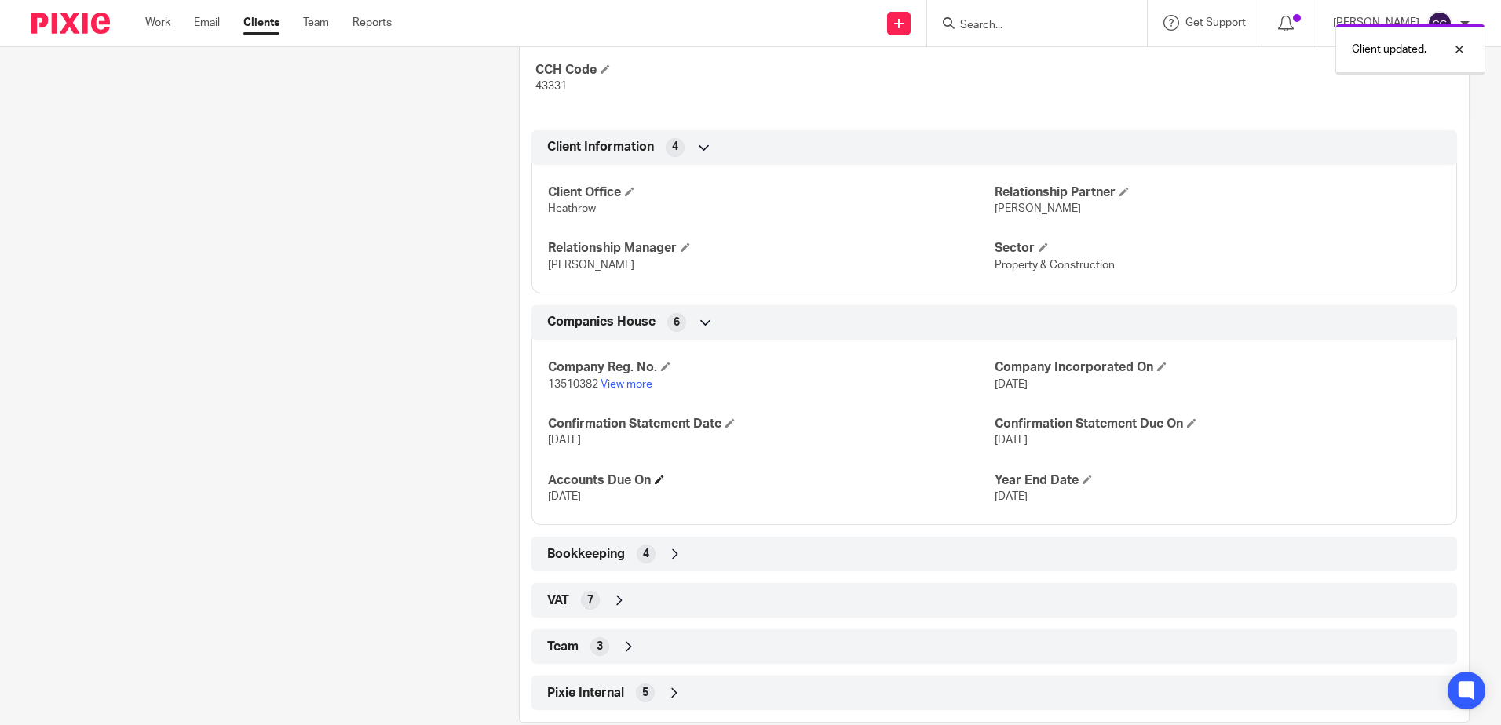
scroll to position [579, 0]
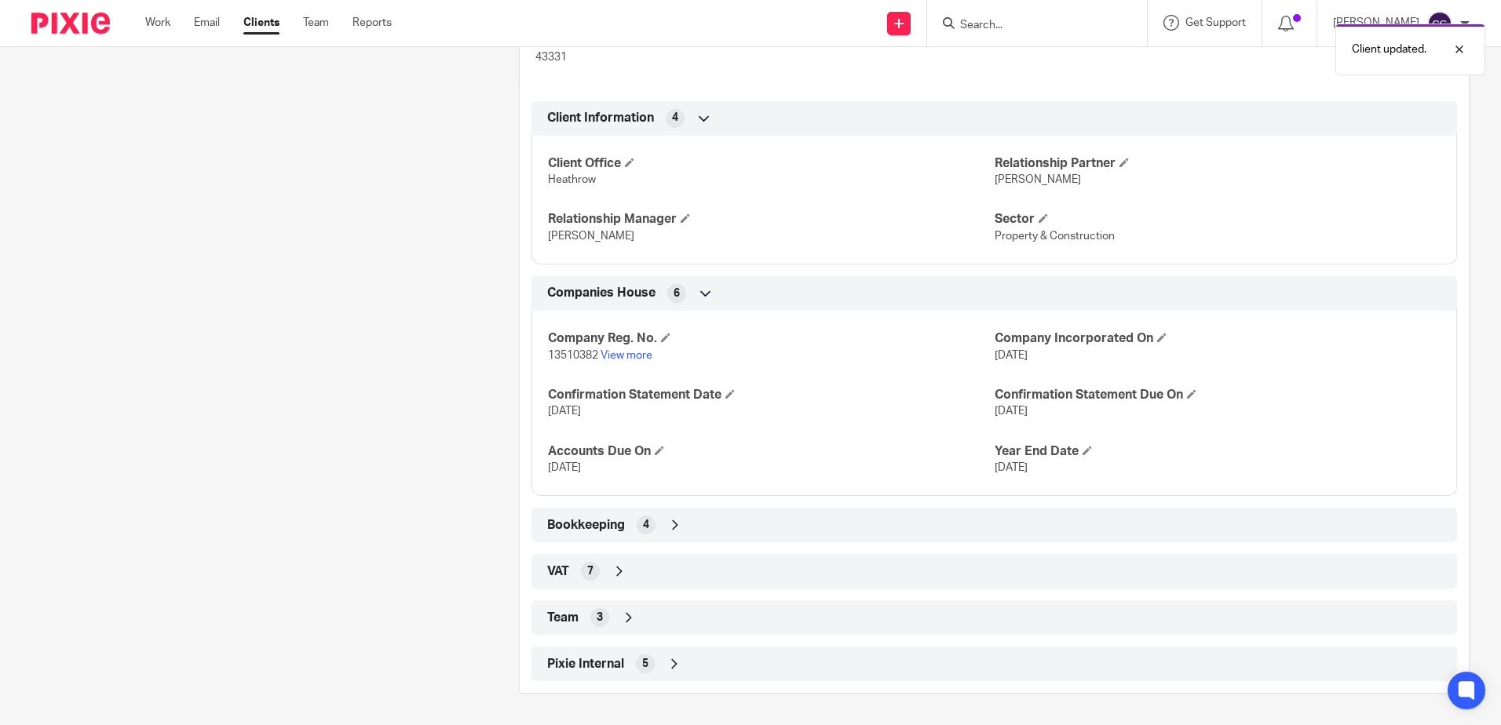
drag, startPoint x: 578, startPoint y: 616, endPoint x: 592, endPoint y: 611, distance: 15.2
click at [581, 616] on div "Team 3" at bounding box center [994, 617] width 902 height 27
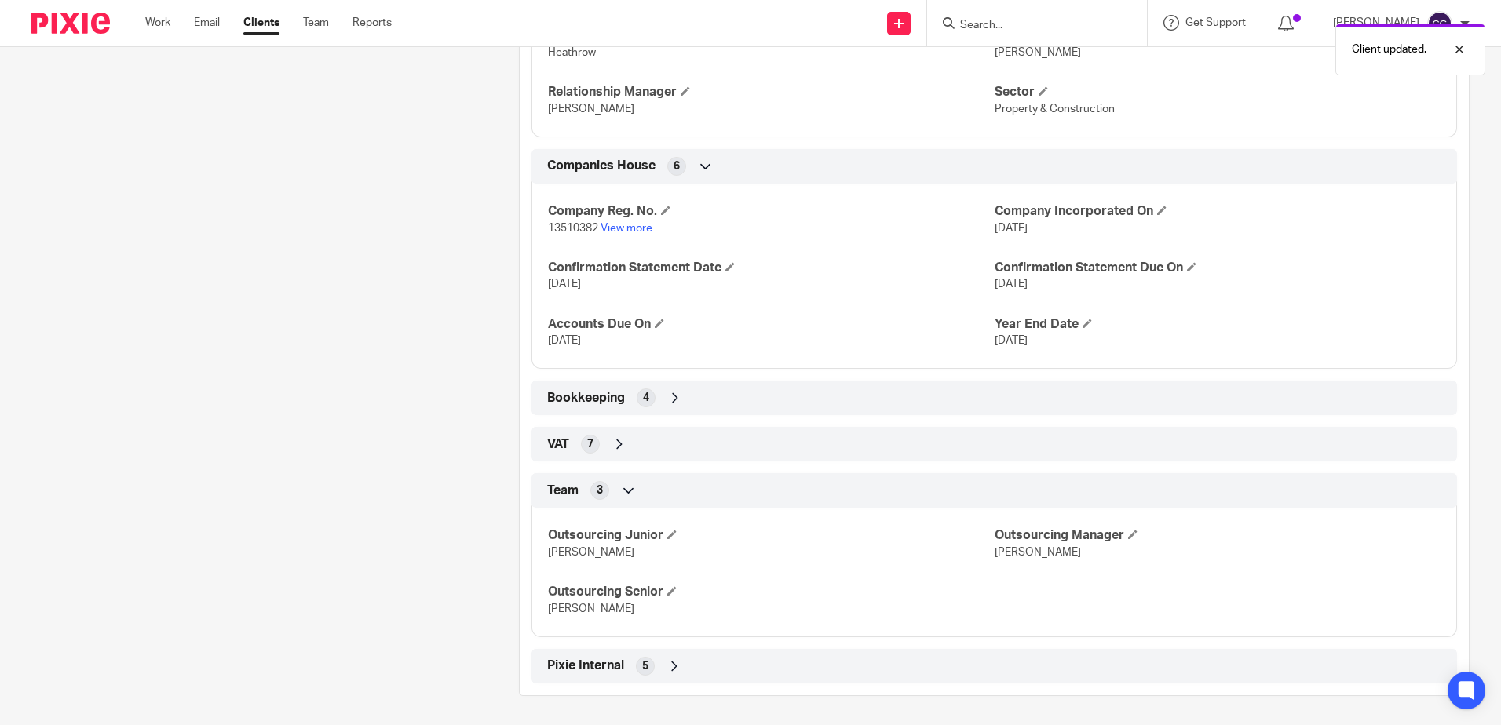
scroll to position [708, 0]
click at [1128, 531] on span at bounding box center [1132, 532] width 9 height 9
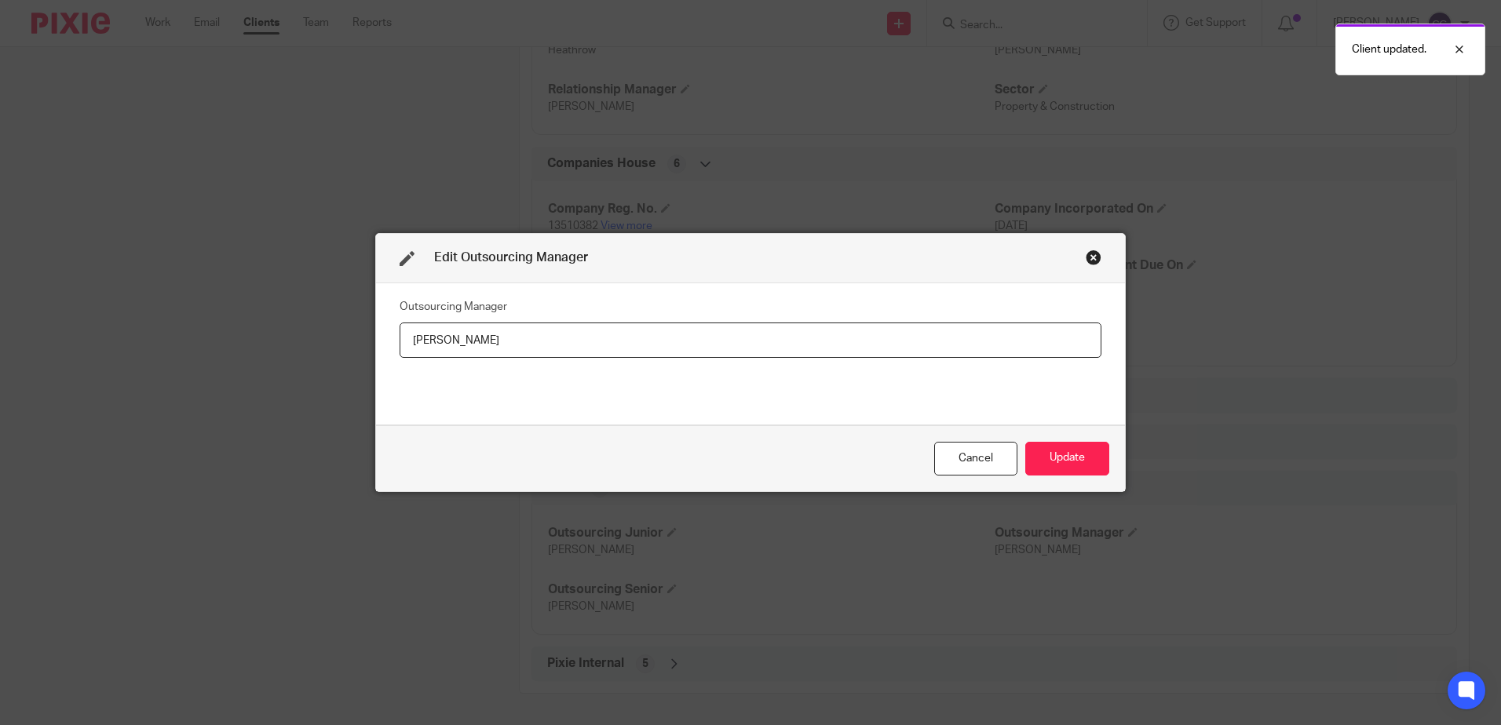
drag, startPoint x: 531, startPoint y: 351, endPoint x: 45, endPoint y: 345, distance: 486.0
click at [128, 352] on div "Edit Outsourcing Manager Outsourcing Manager [PERSON_NAME] Update" at bounding box center [750, 362] width 1501 height 725
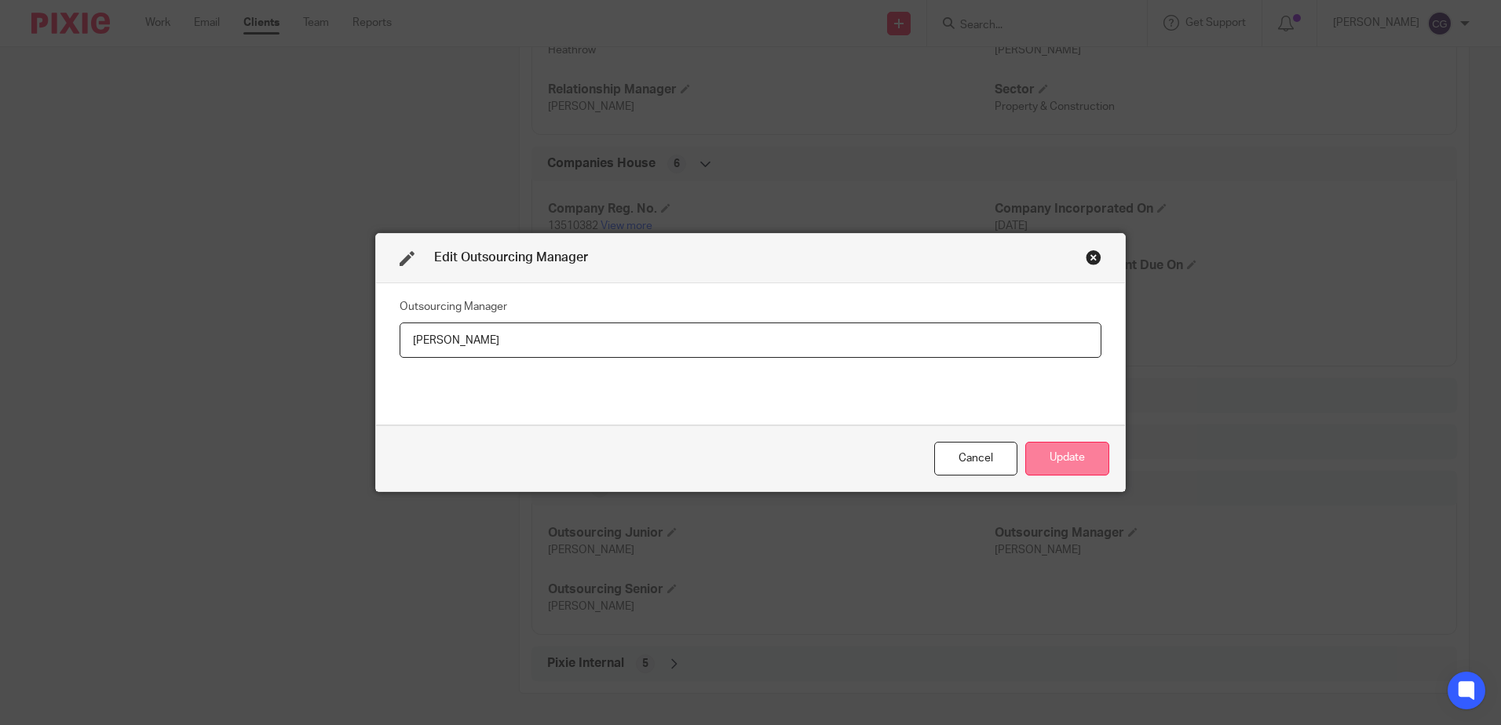
type input "[PERSON_NAME]"
click at [1066, 465] on button "Update" at bounding box center [1067, 459] width 84 height 34
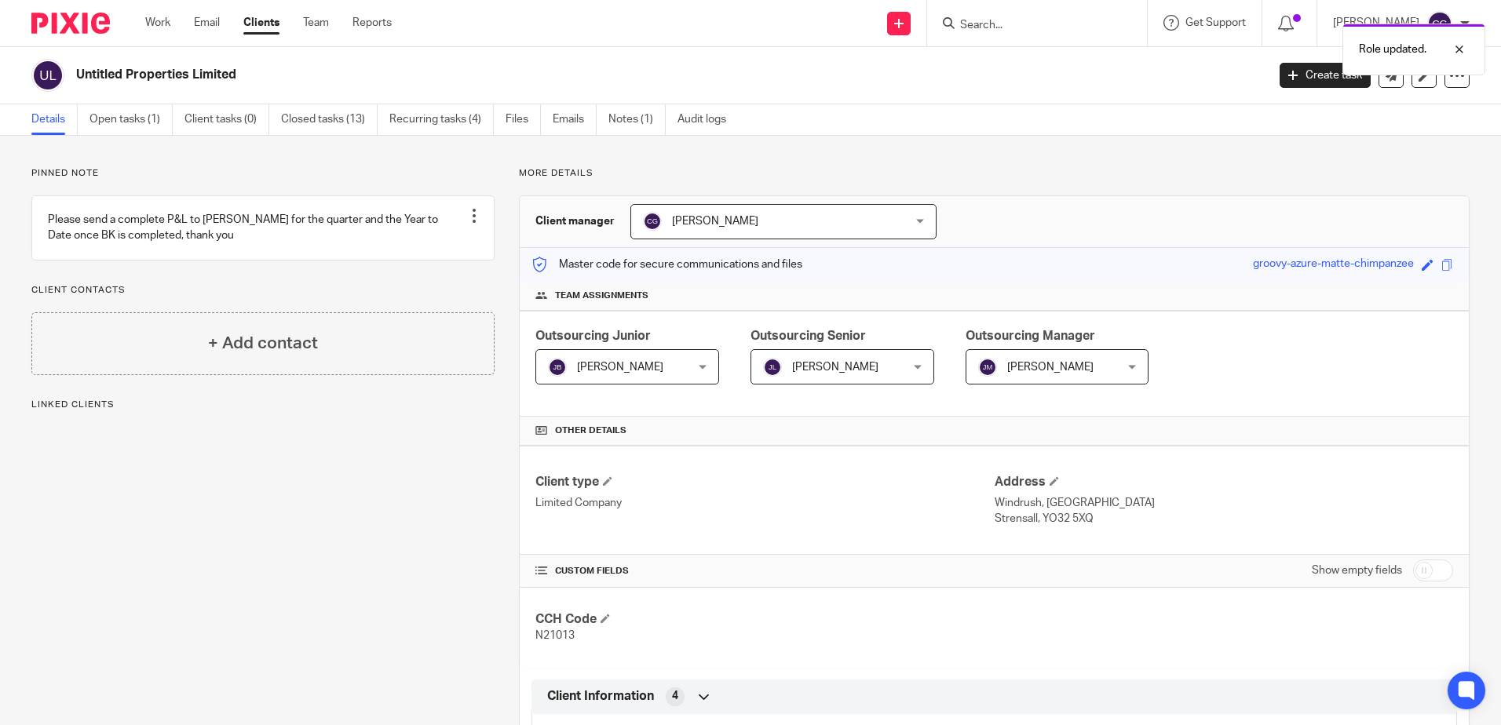
click at [731, 225] on span "[PERSON_NAME]" at bounding box center [715, 221] width 86 height 11
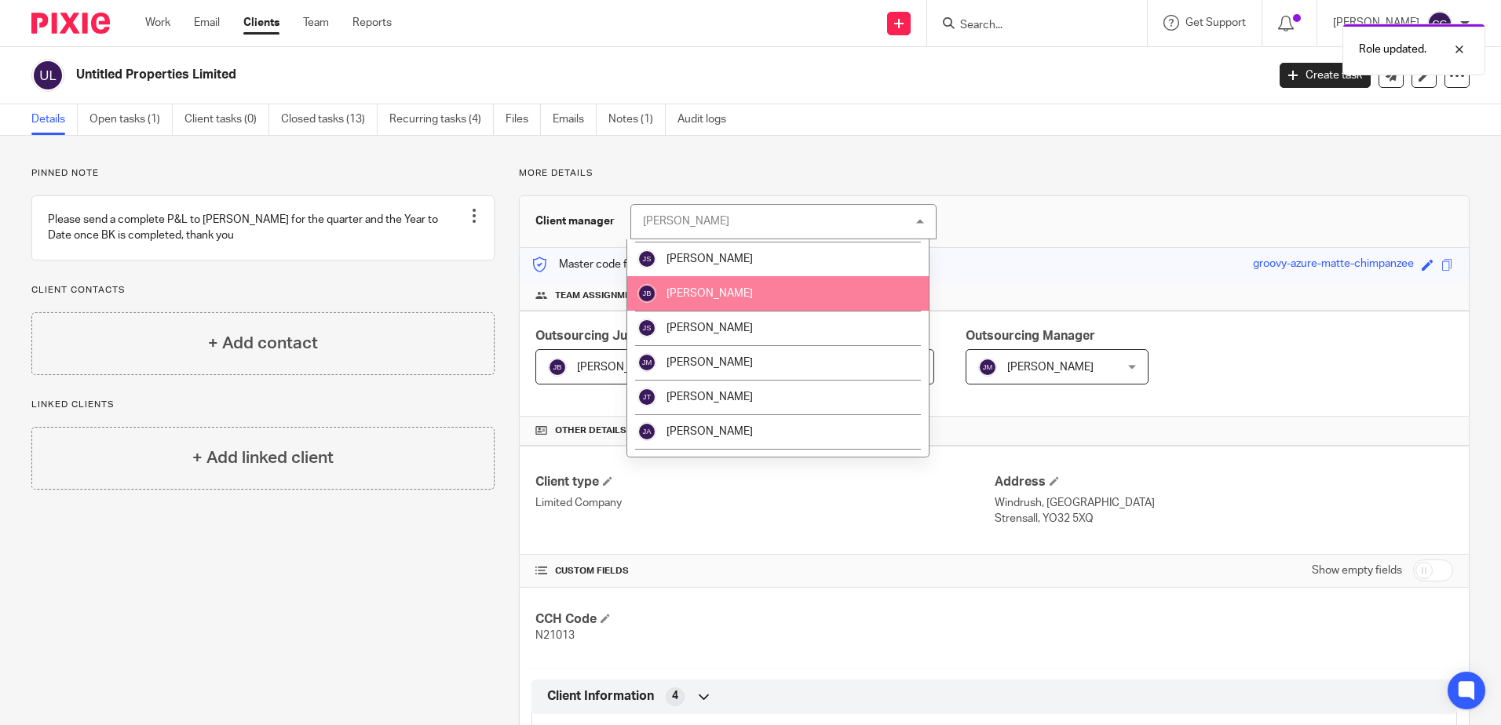
scroll to position [942, 0]
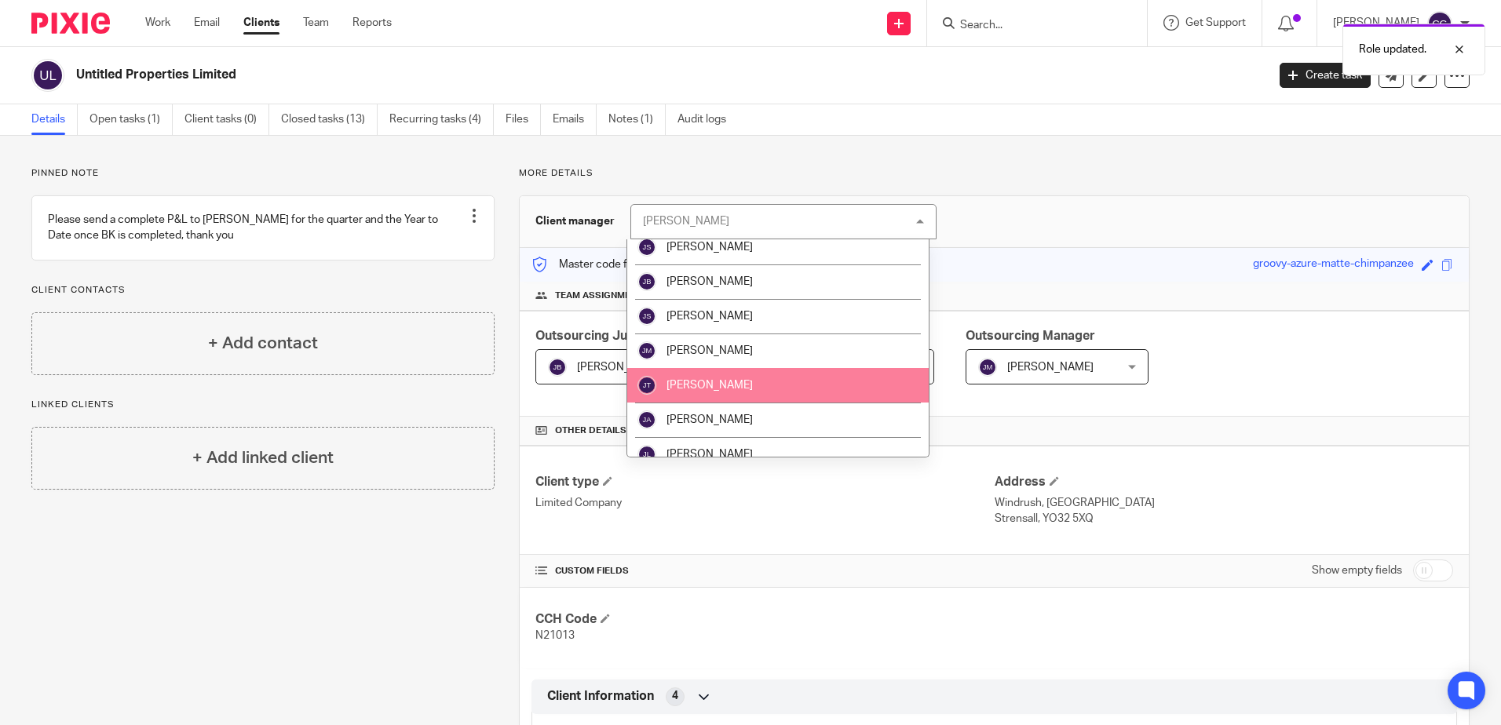
click at [738, 356] on li "[PERSON_NAME]" at bounding box center [777, 351] width 301 height 35
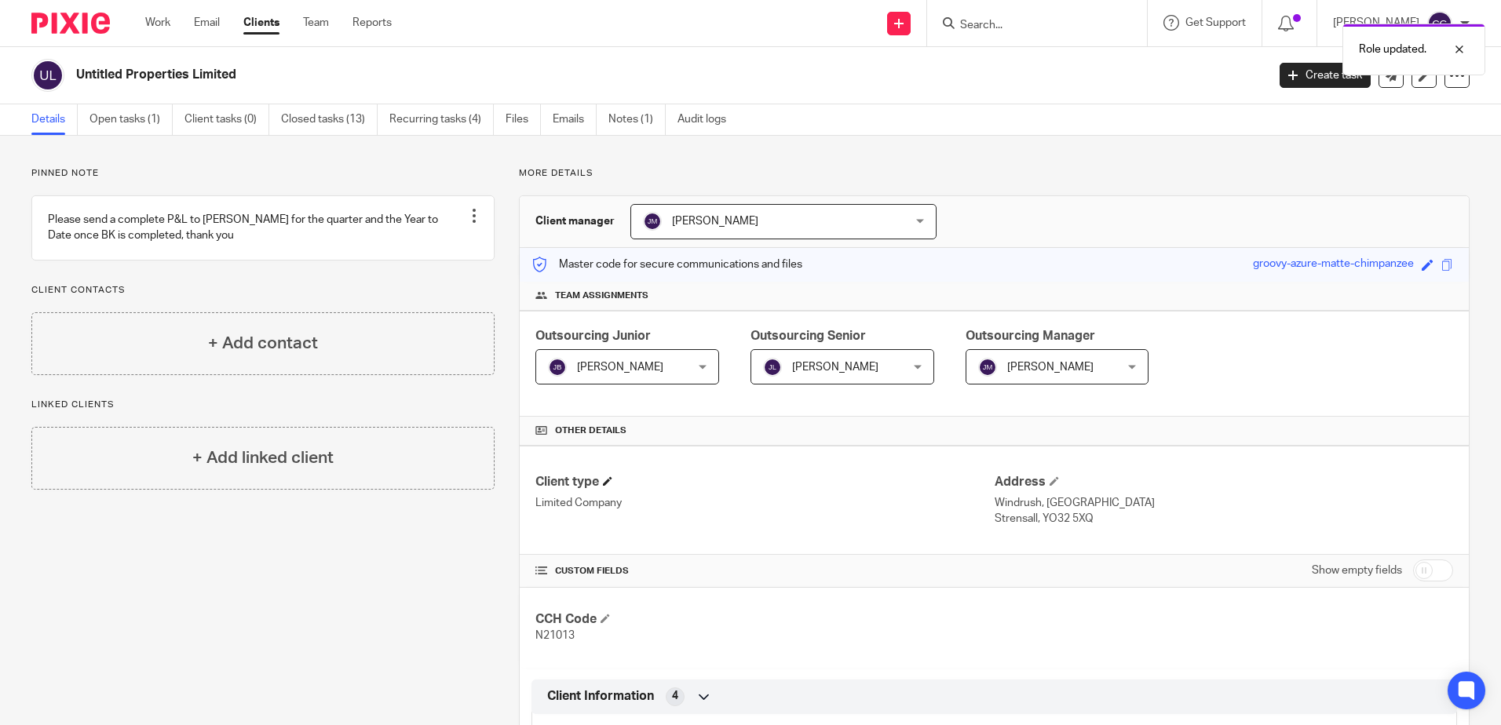
click at [835, 482] on h4 "Client type" at bounding box center [764, 482] width 458 height 16
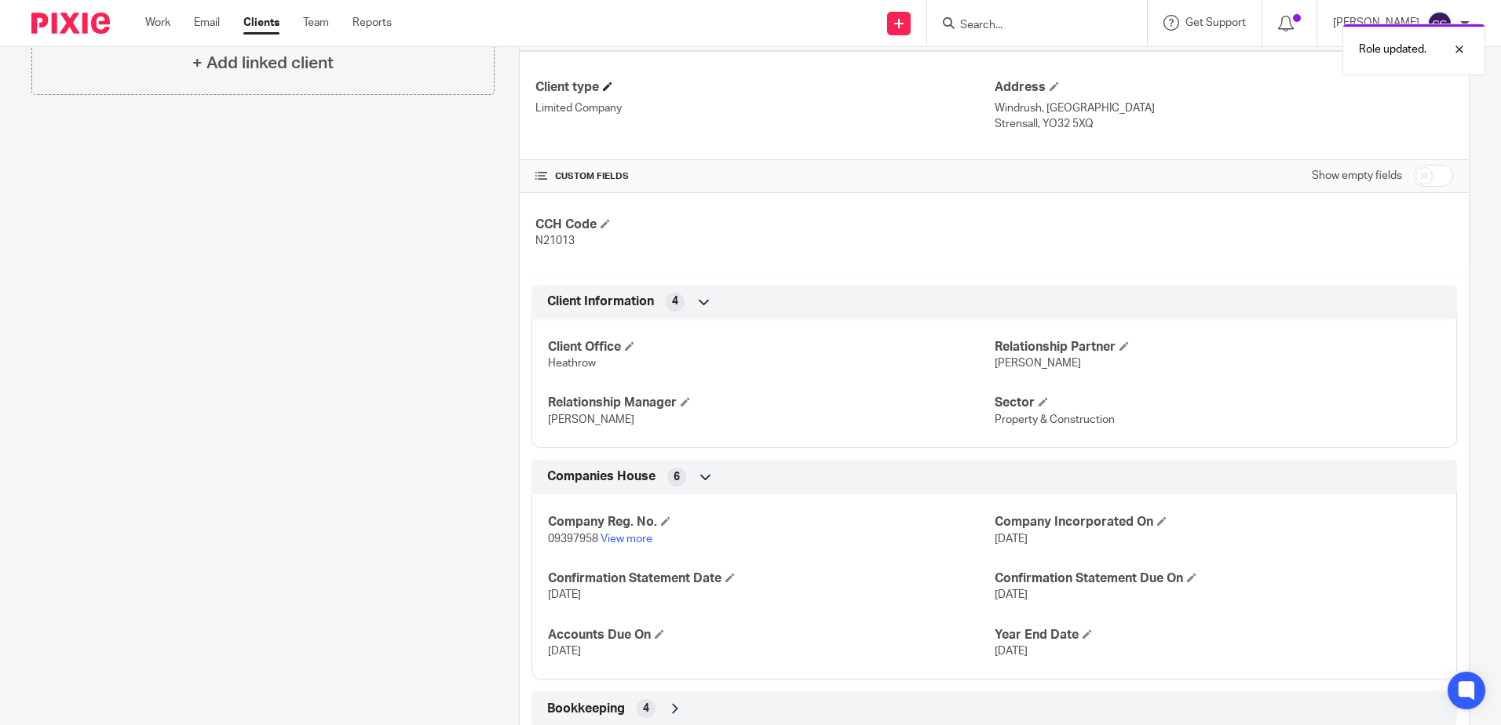
scroll to position [524, 0]
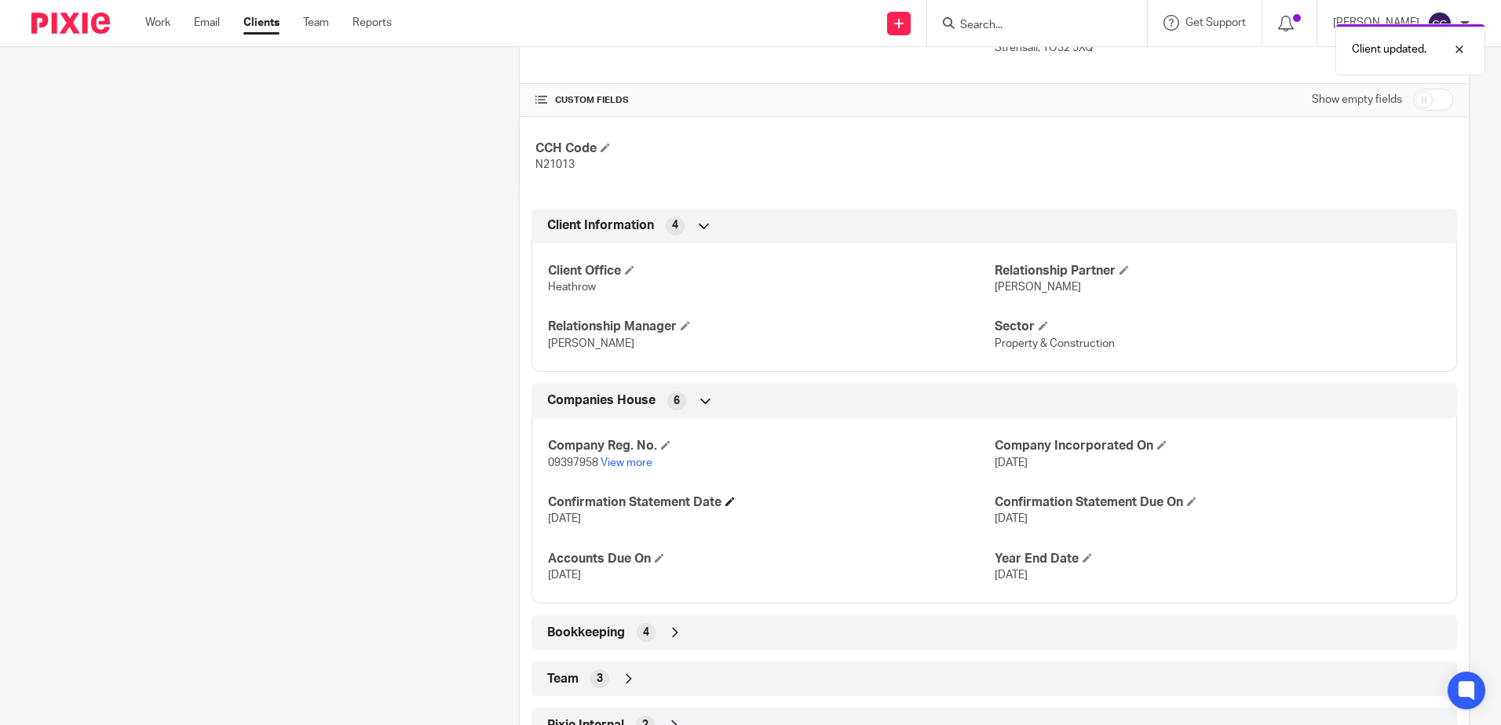
scroll to position [532, 0]
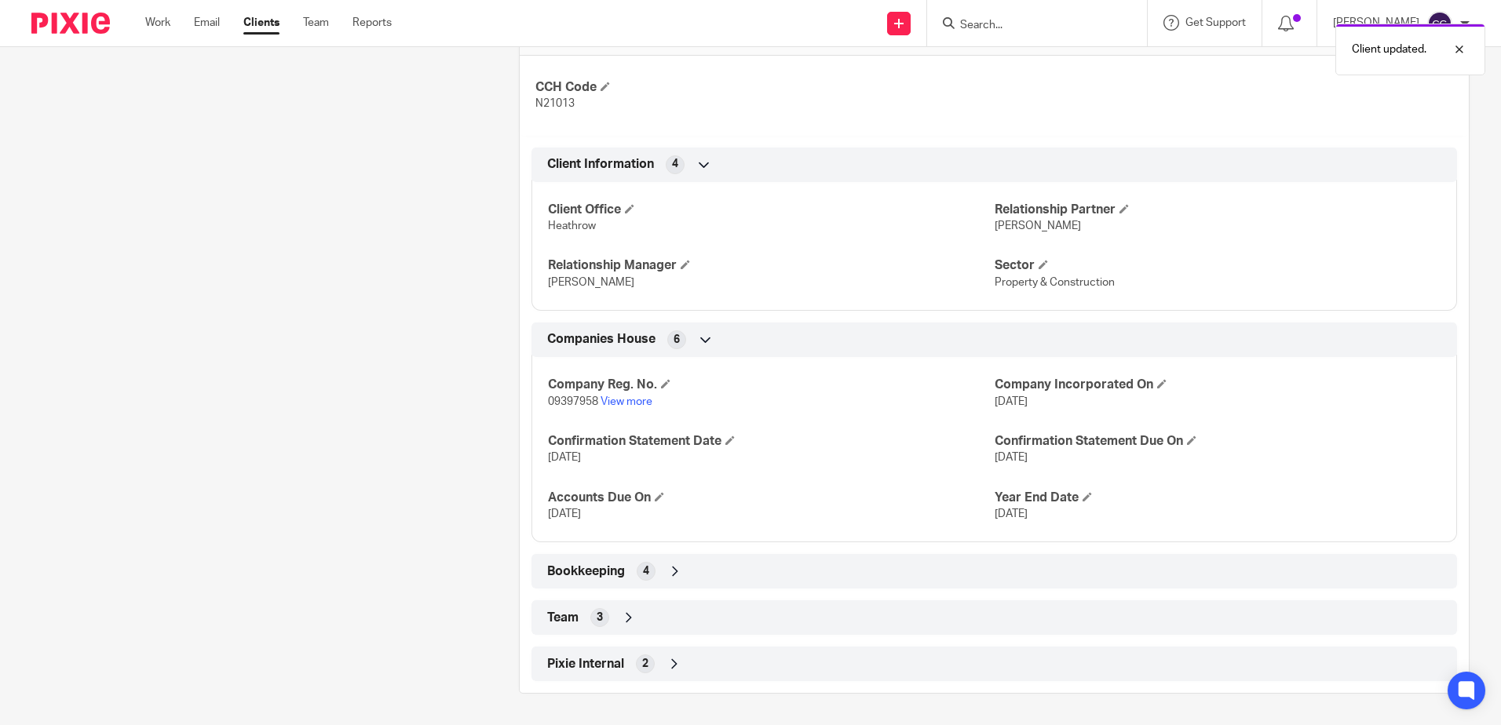
click at [615, 609] on div "Team 3" at bounding box center [994, 617] width 902 height 27
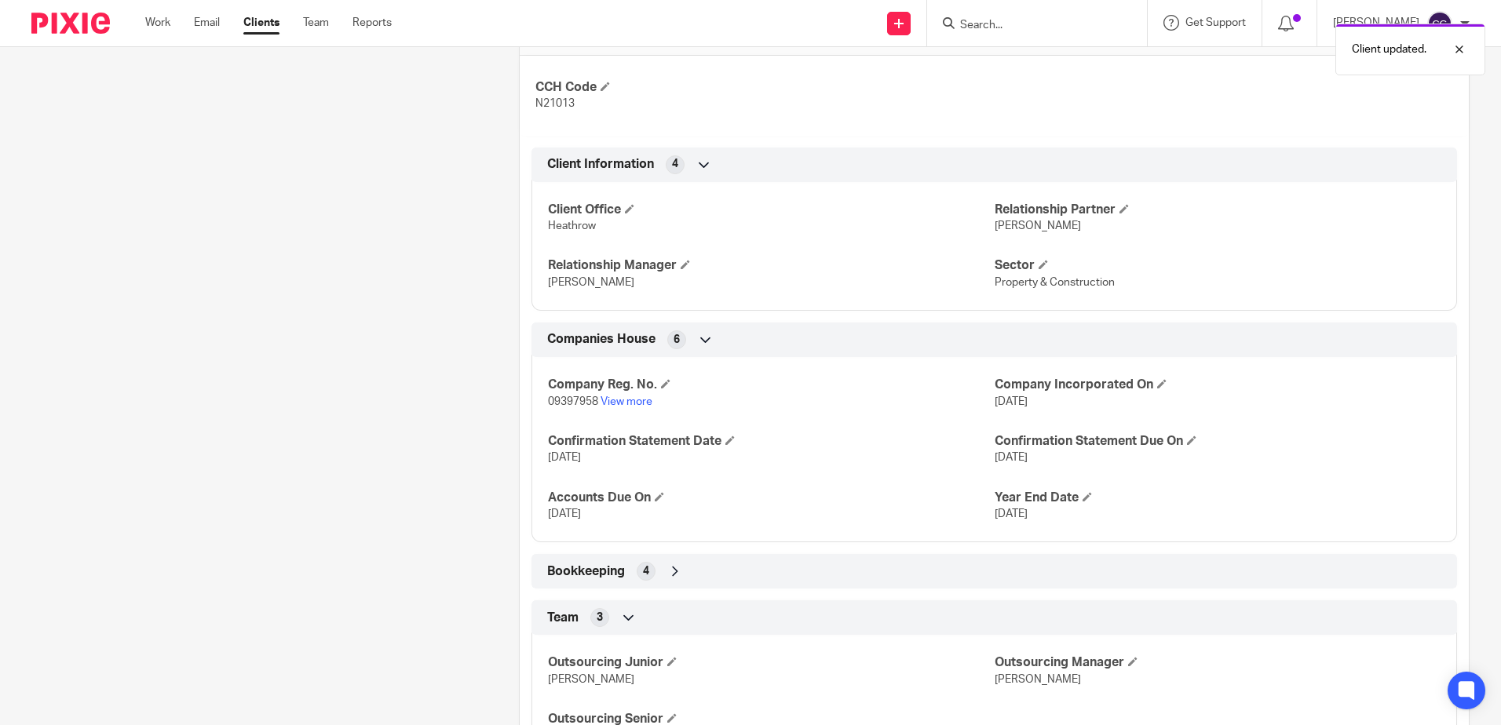
scroll to position [662, 0]
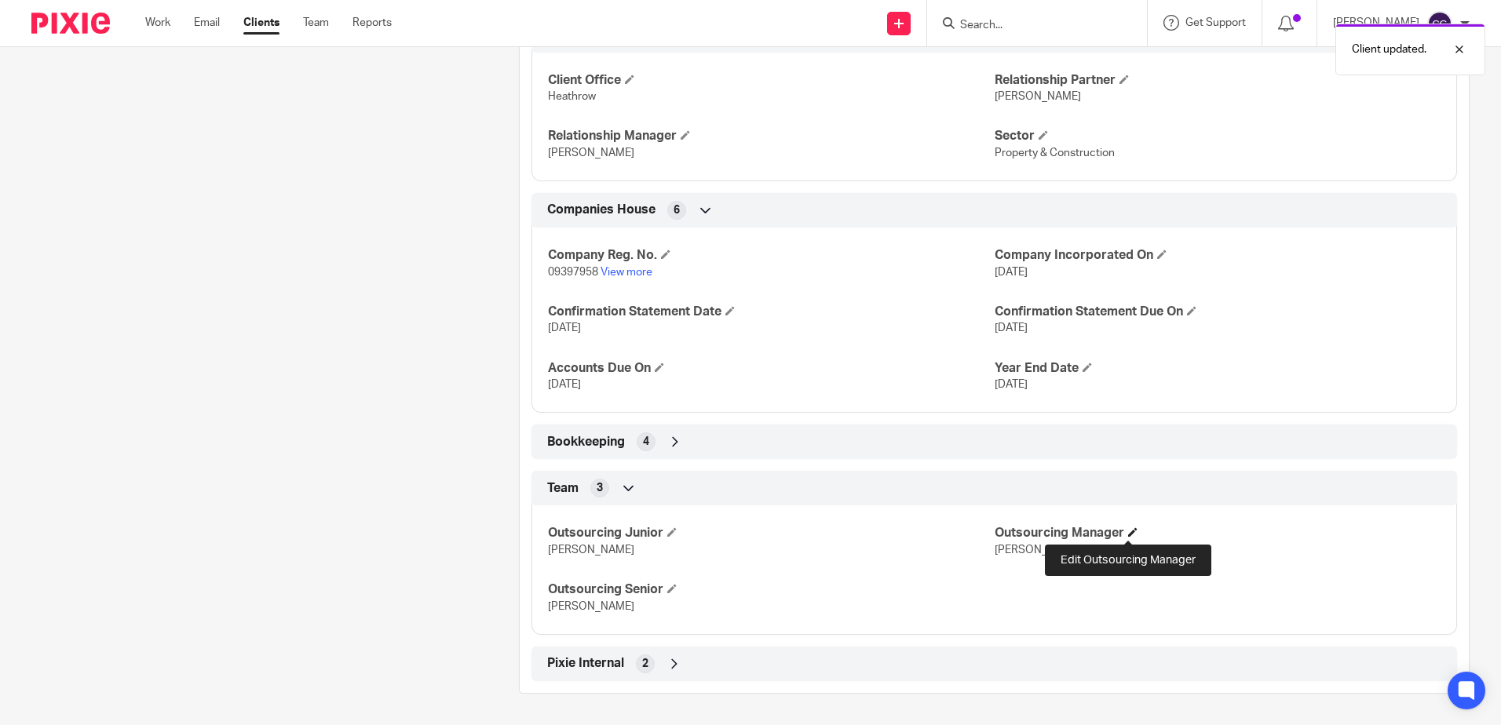
click at [1128, 531] on span at bounding box center [1132, 532] width 9 height 9
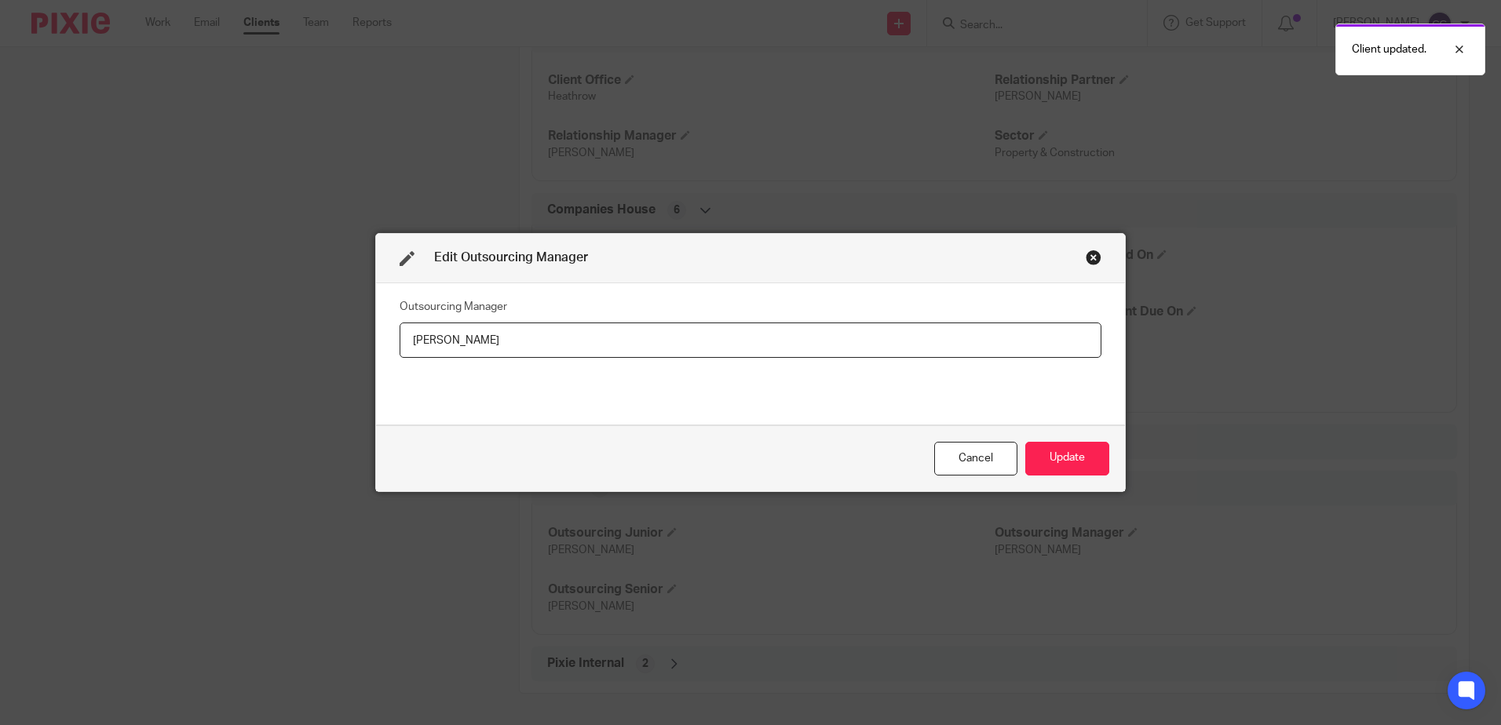
click at [132, 338] on div "Edit Outsourcing Manager Outsourcing Manager [PERSON_NAME] Update" at bounding box center [750, 362] width 1501 height 725
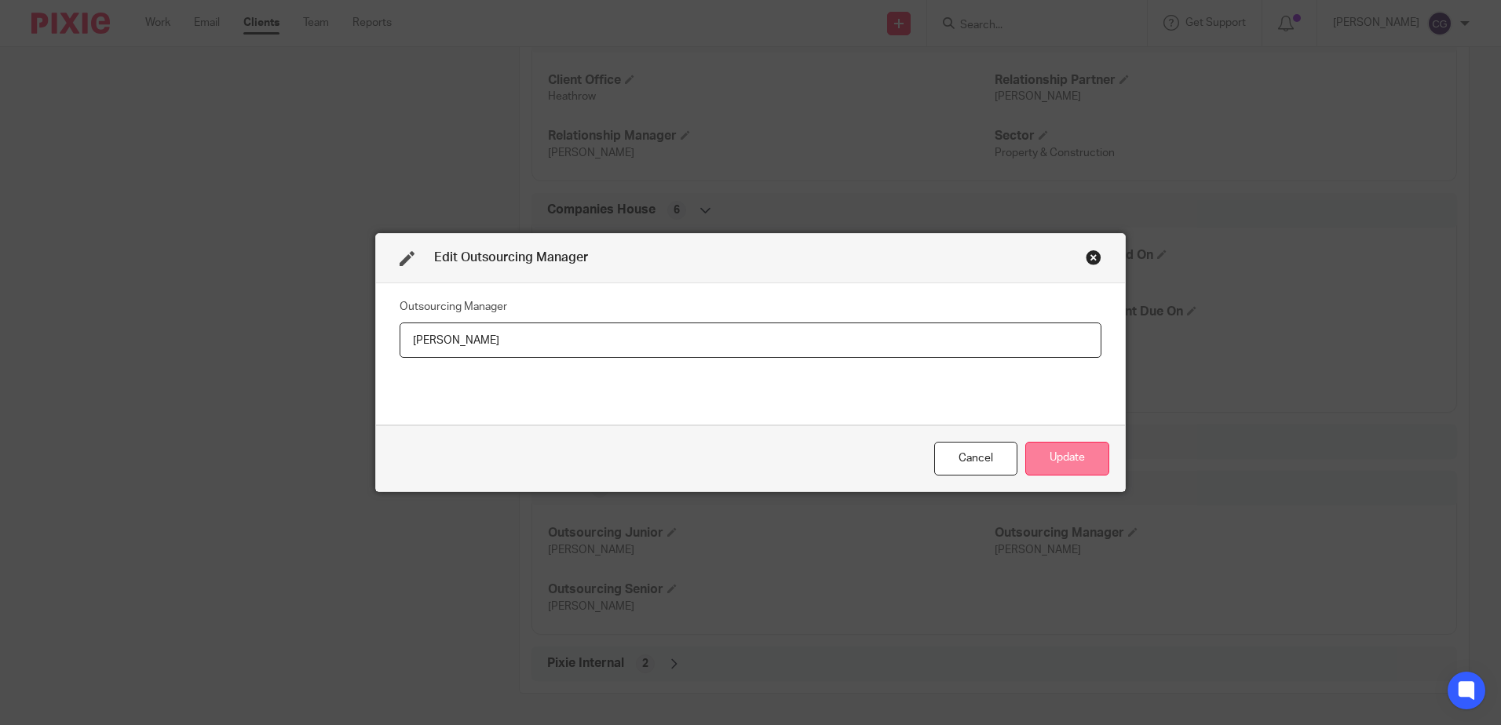
type input "[PERSON_NAME]"
click at [1083, 460] on button "Update" at bounding box center [1067, 459] width 84 height 34
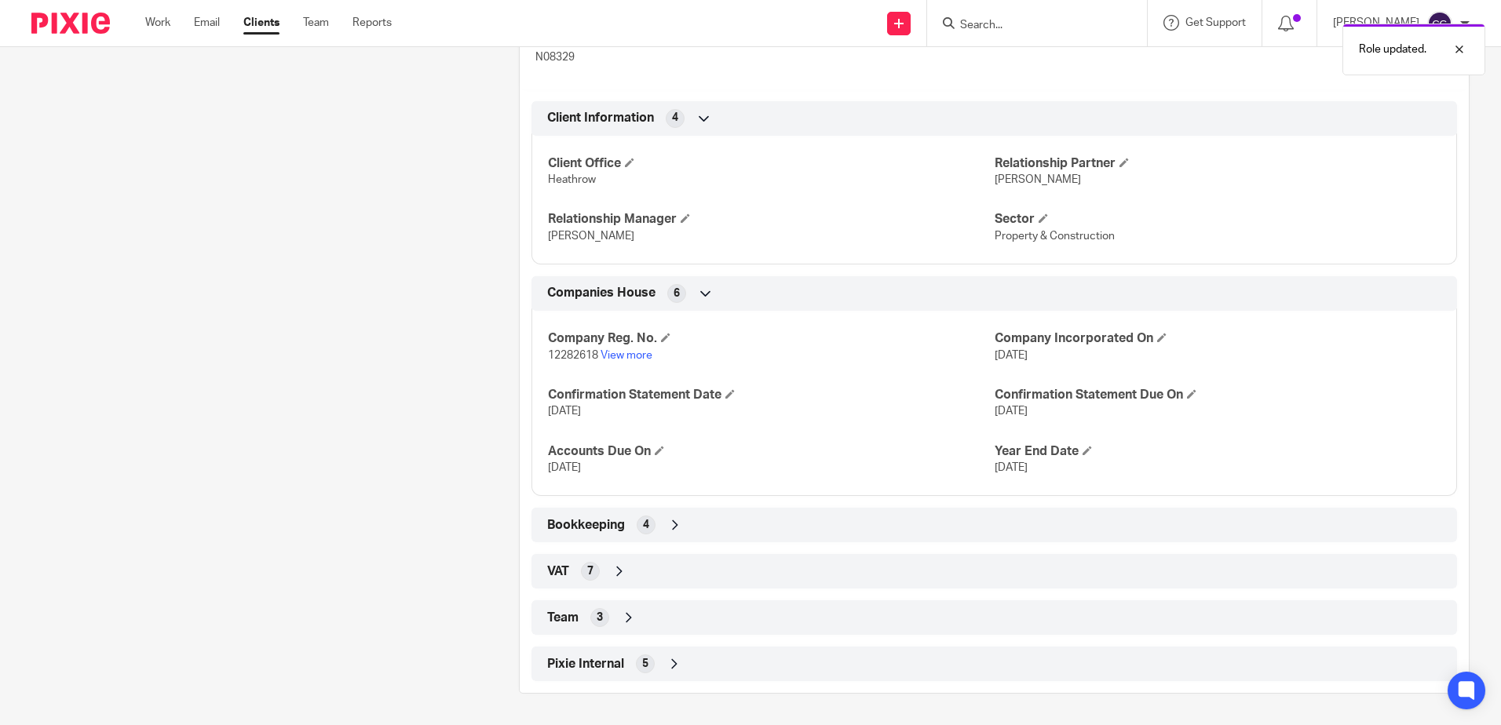
click at [638, 612] on div "Team 3" at bounding box center [994, 617] width 902 height 27
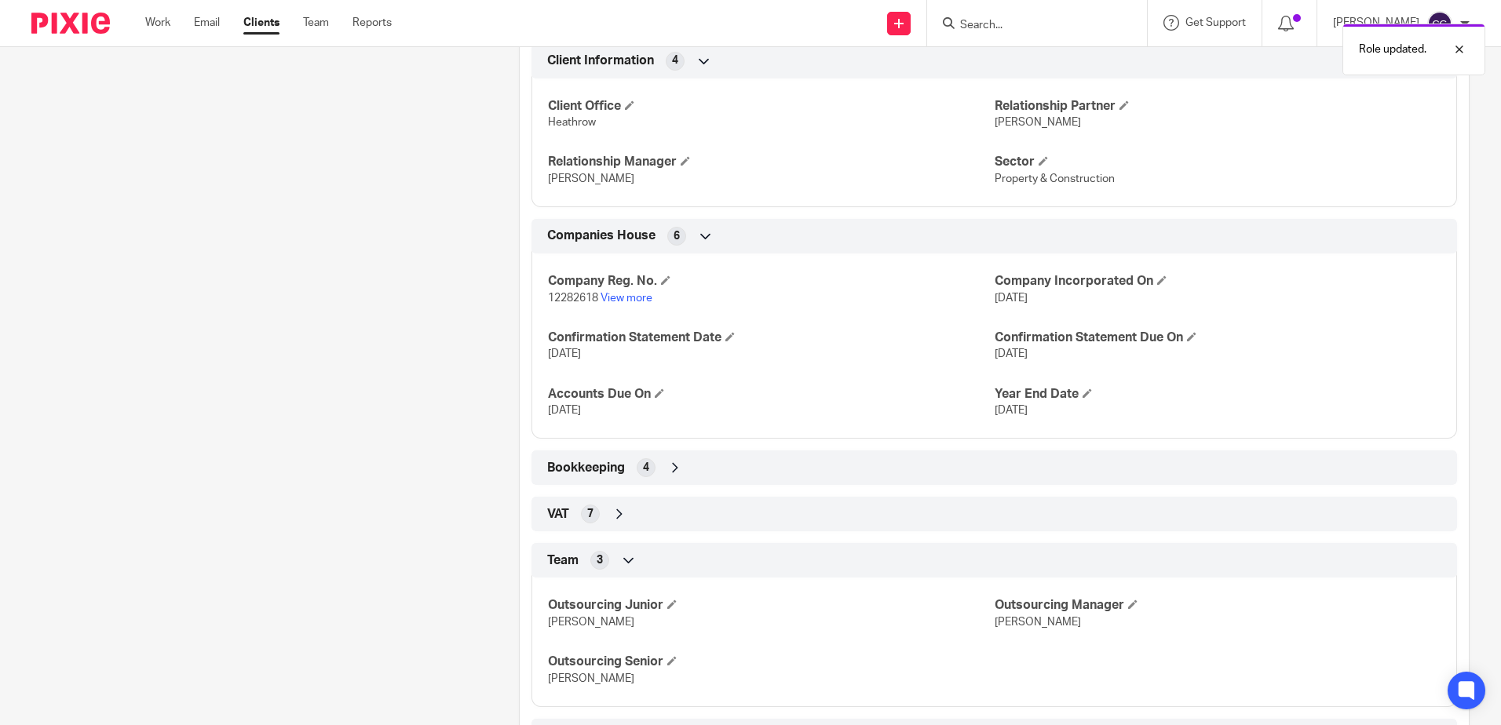
scroll to position [708, 0]
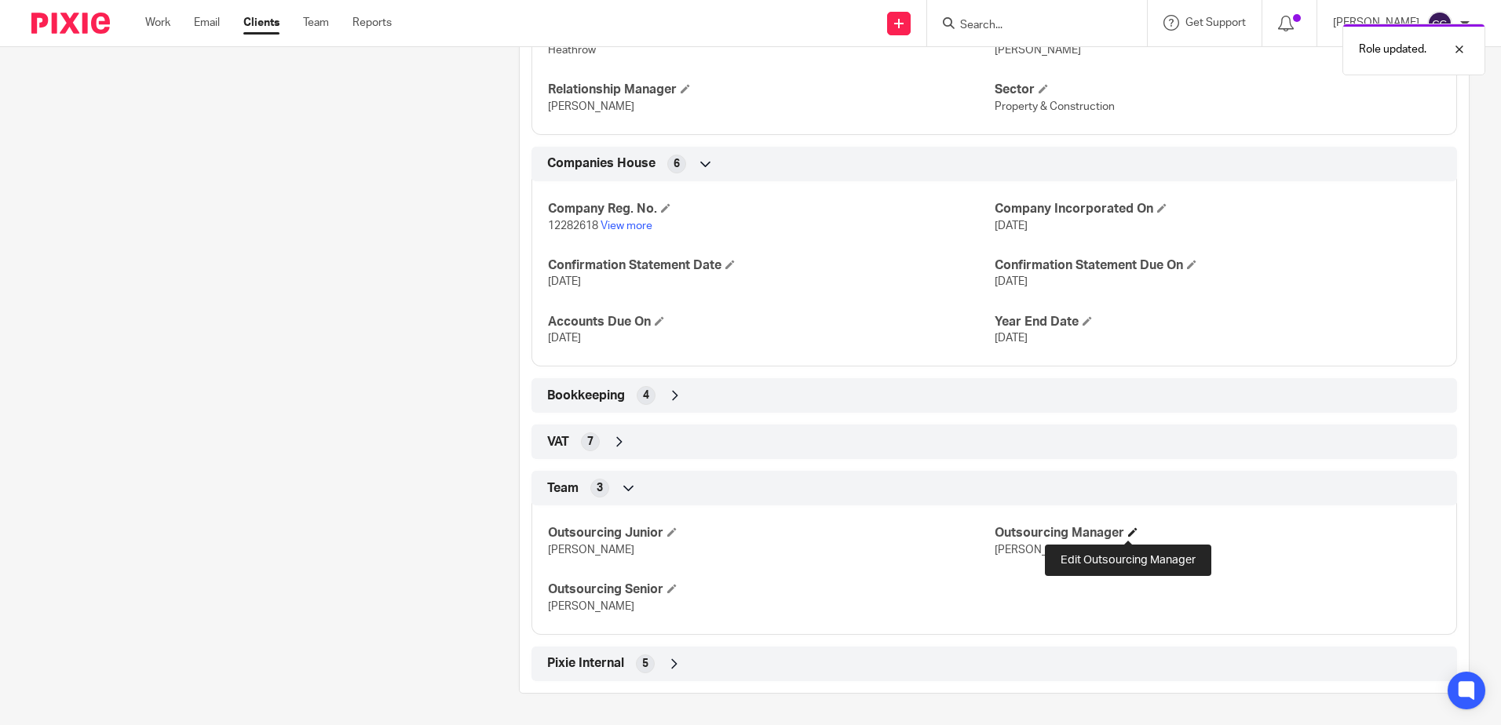
click at [1130, 531] on span at bounding box center [1132, 532] width 9 height 9
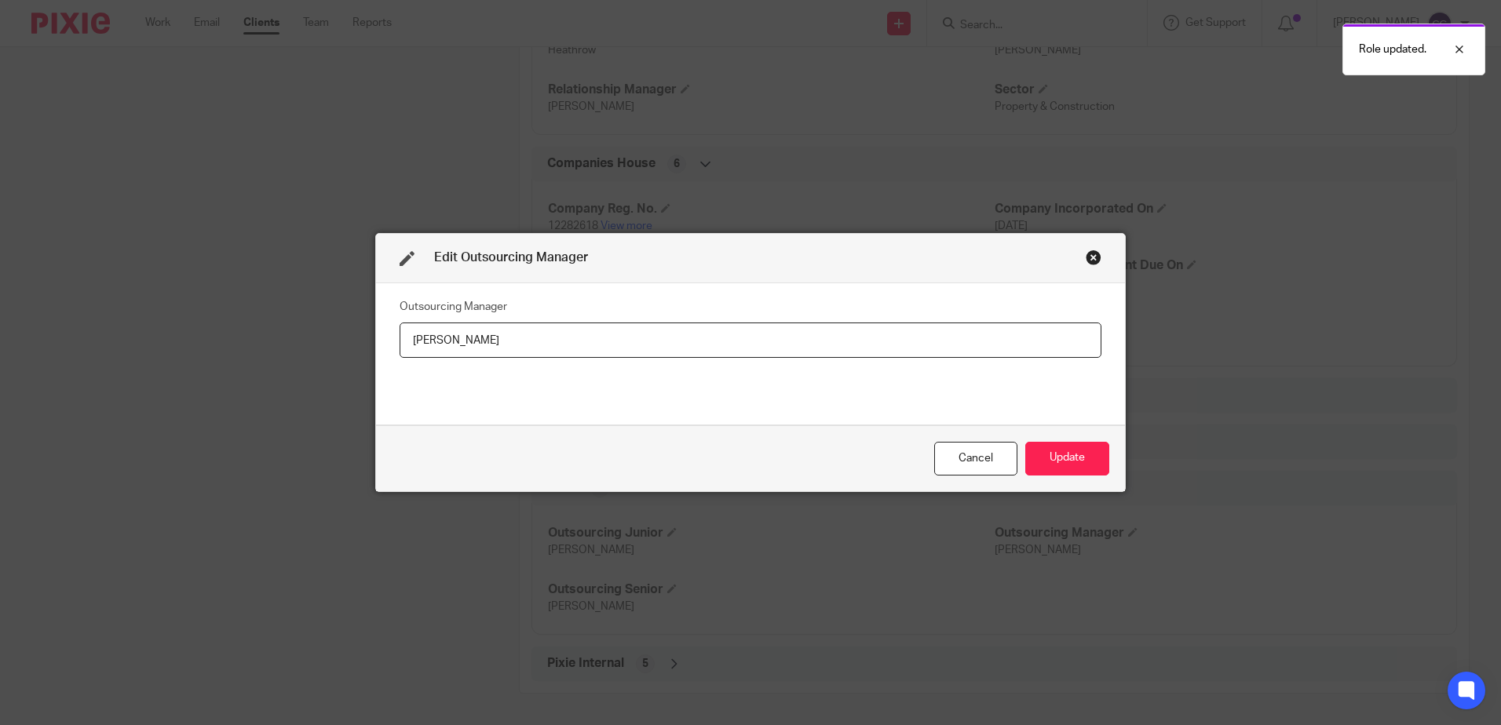
drag, startPoint x: 651, startPoint y: 331, endPoint x: 0, endPoint y: 272, distance: 653.5
click at [0, 320] on html "Work Email Clients Team Reports Work Email Clients Team Reports Settings Send n…" at bounding box center [750, 362] width 1501 height 725
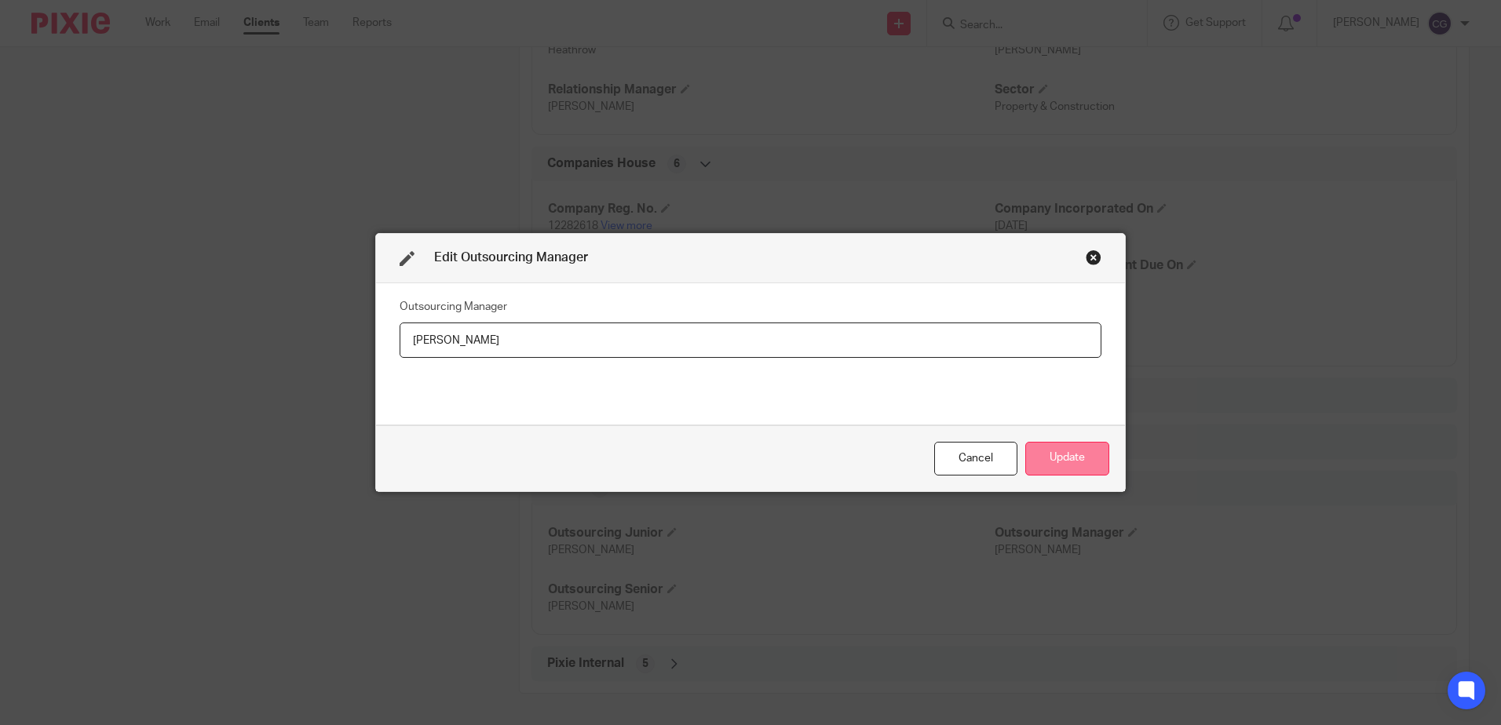
type input "[PERSON_NAME]"
click at [1041, 448] on button "Update" at bounding box center [1067, 459] width 84 height 34
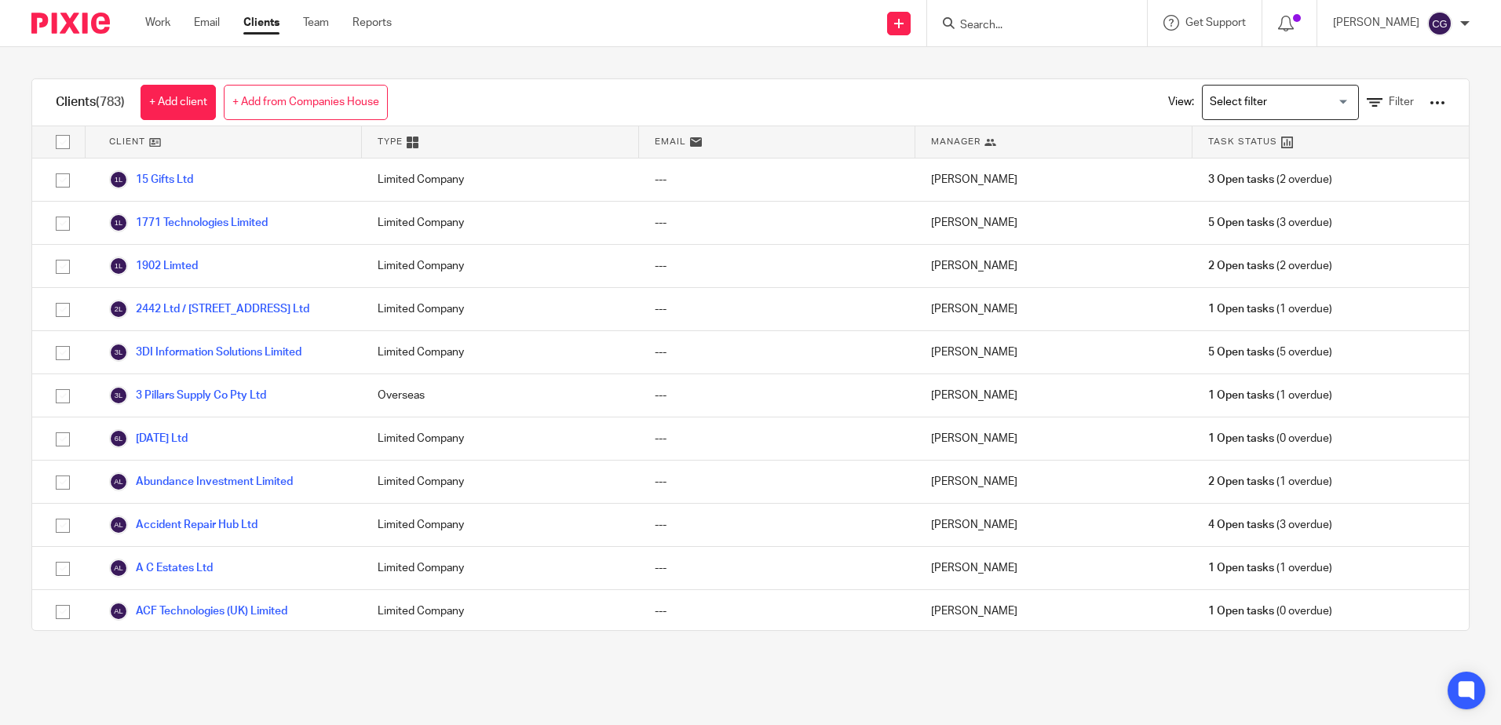
click at [1391, 106] on div "View: Loading... Filter" at bounding box center [1295, 102] width 301 height 46
click at [1389, 104] on span "Filter" at bounding box center [1401, 102] width 25 height 11
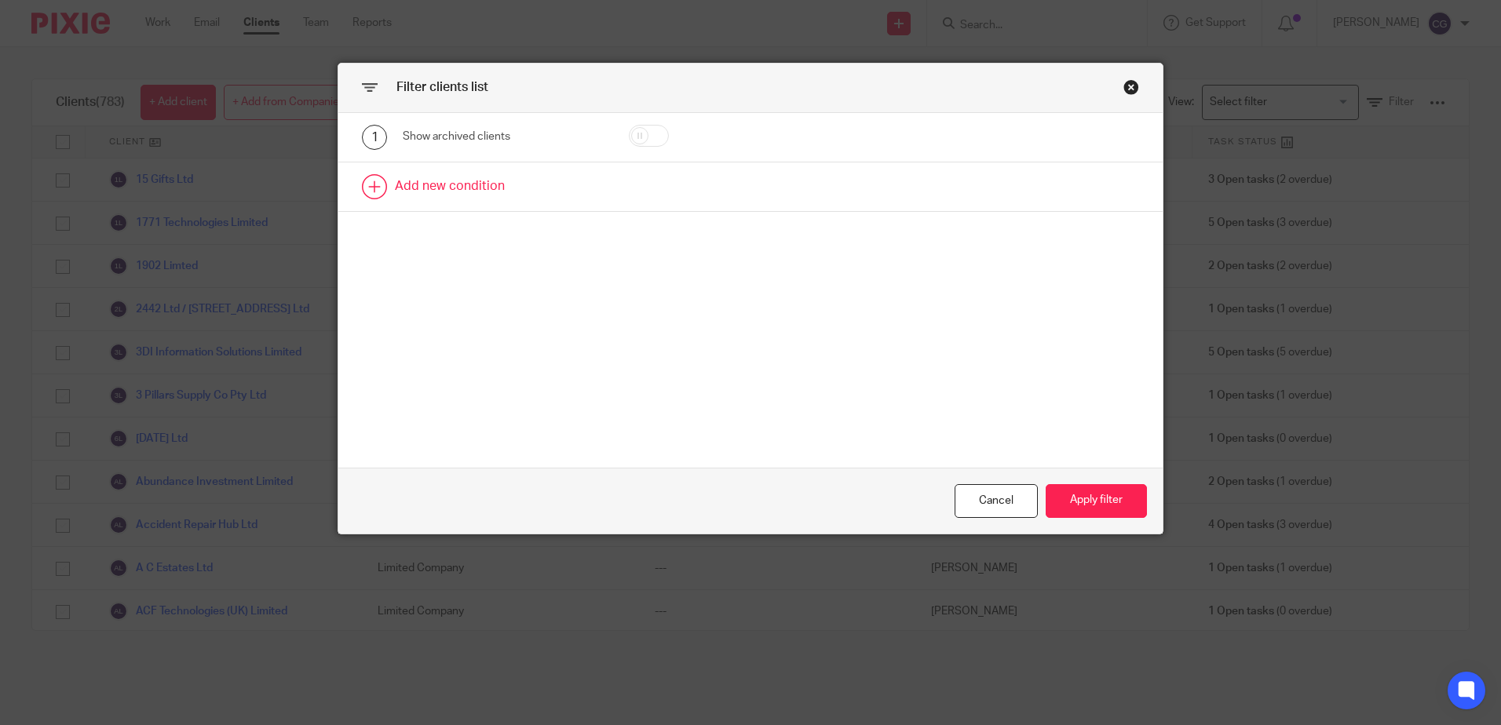
click at [384, 190] on link at bounding box center [750, 187] width 824 height 49
click at [538, 195] on div "Field" at bounding box center [490, 191] width 151 height 33
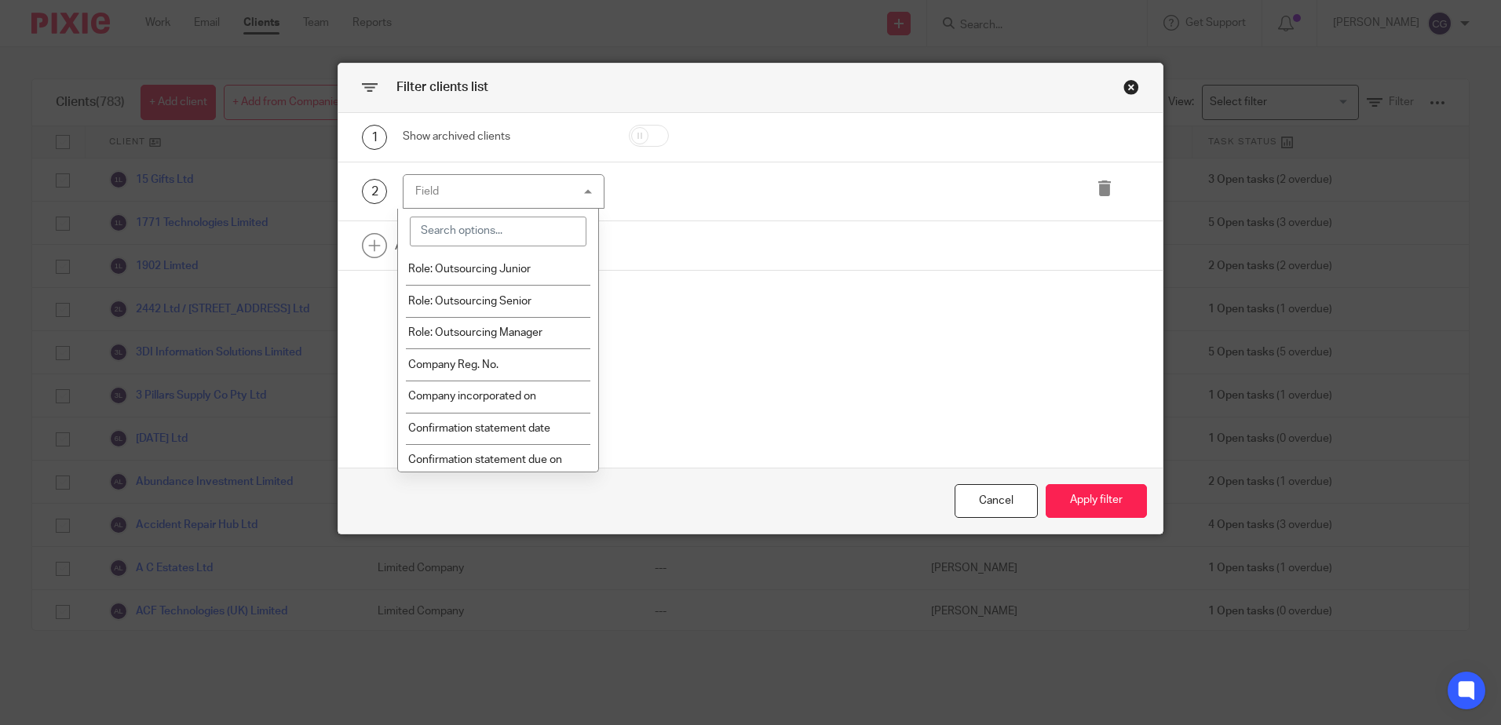
scroll to position [236, 0]
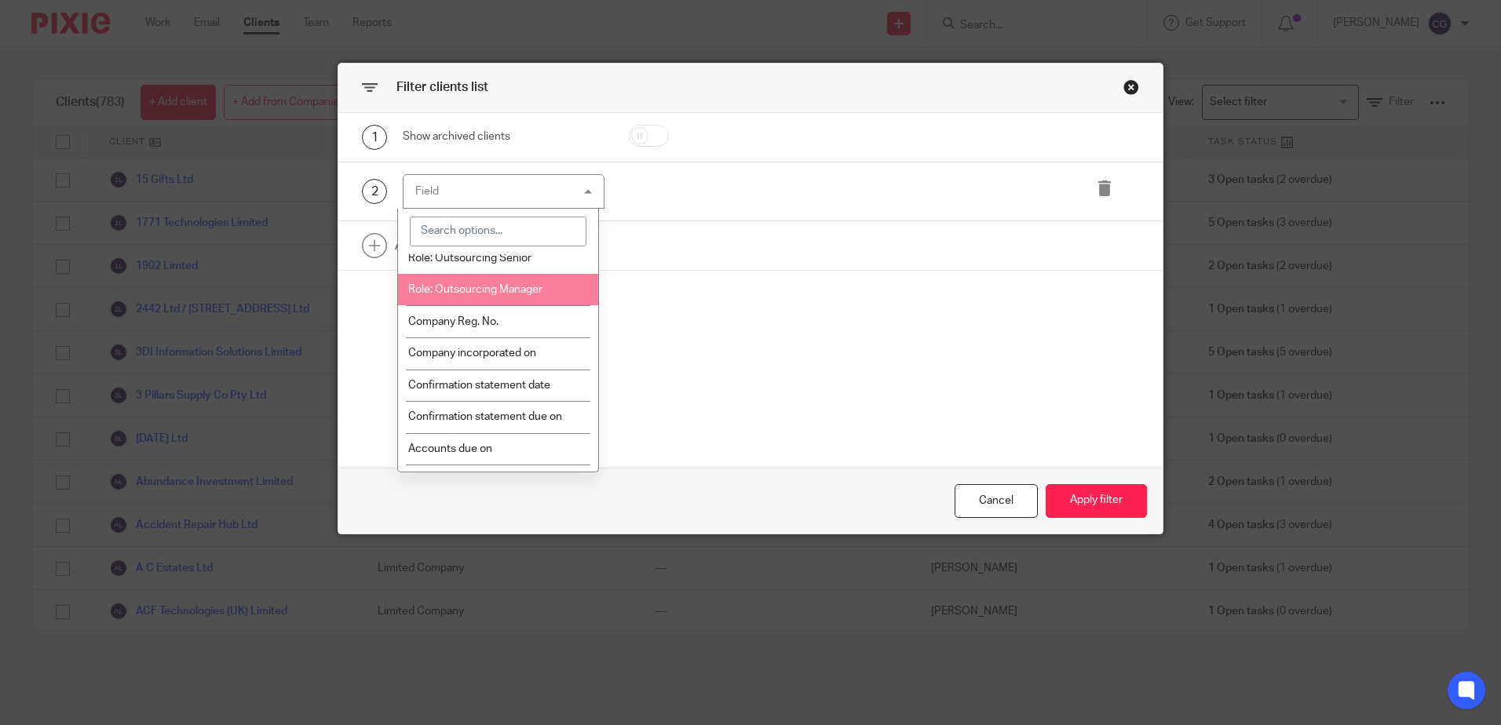
click at [501, 290] on span "Role: Outsourcing Manager" at bounding box center [475, 289] width 134 height 11
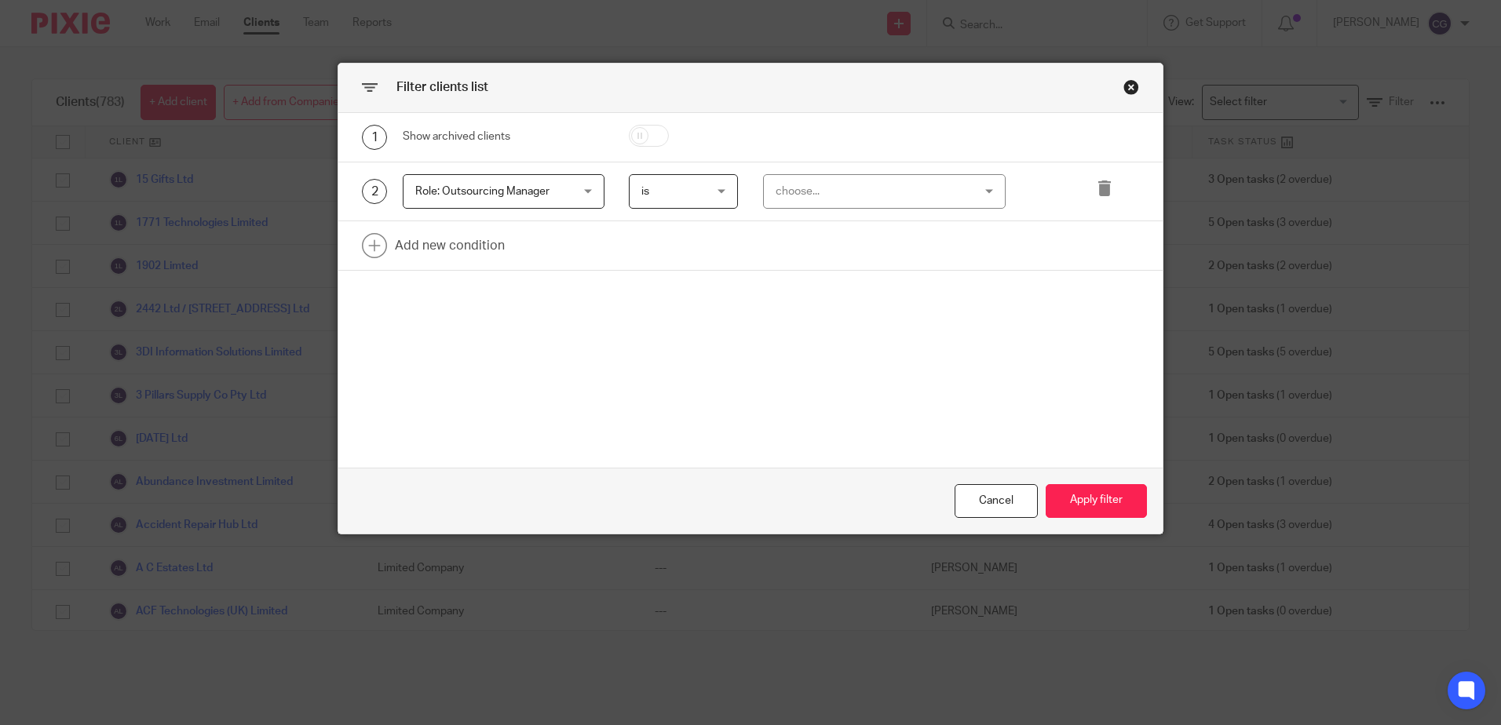
click at [801, 189] on div "choose..." at bounding box center [868, 191] width 184 height 33
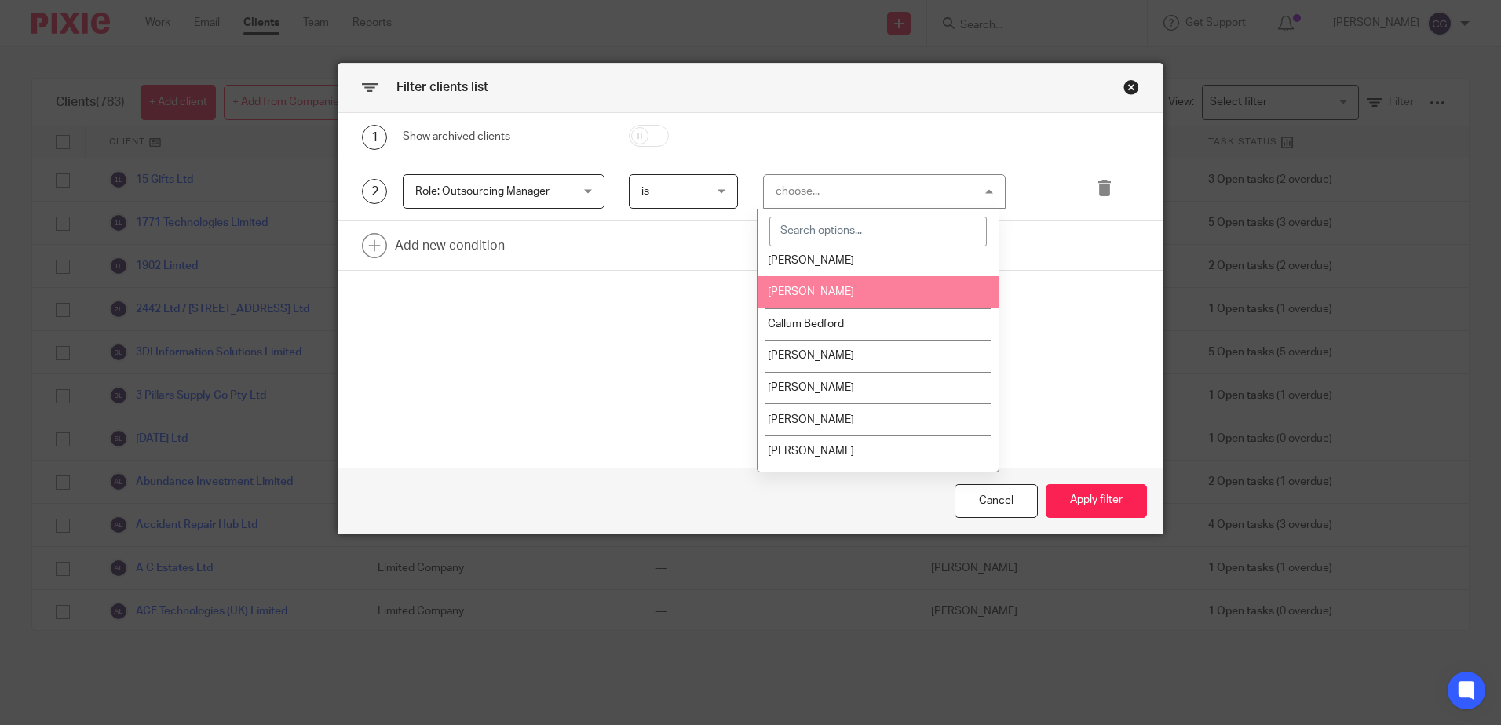
scroll to position [314, 0]
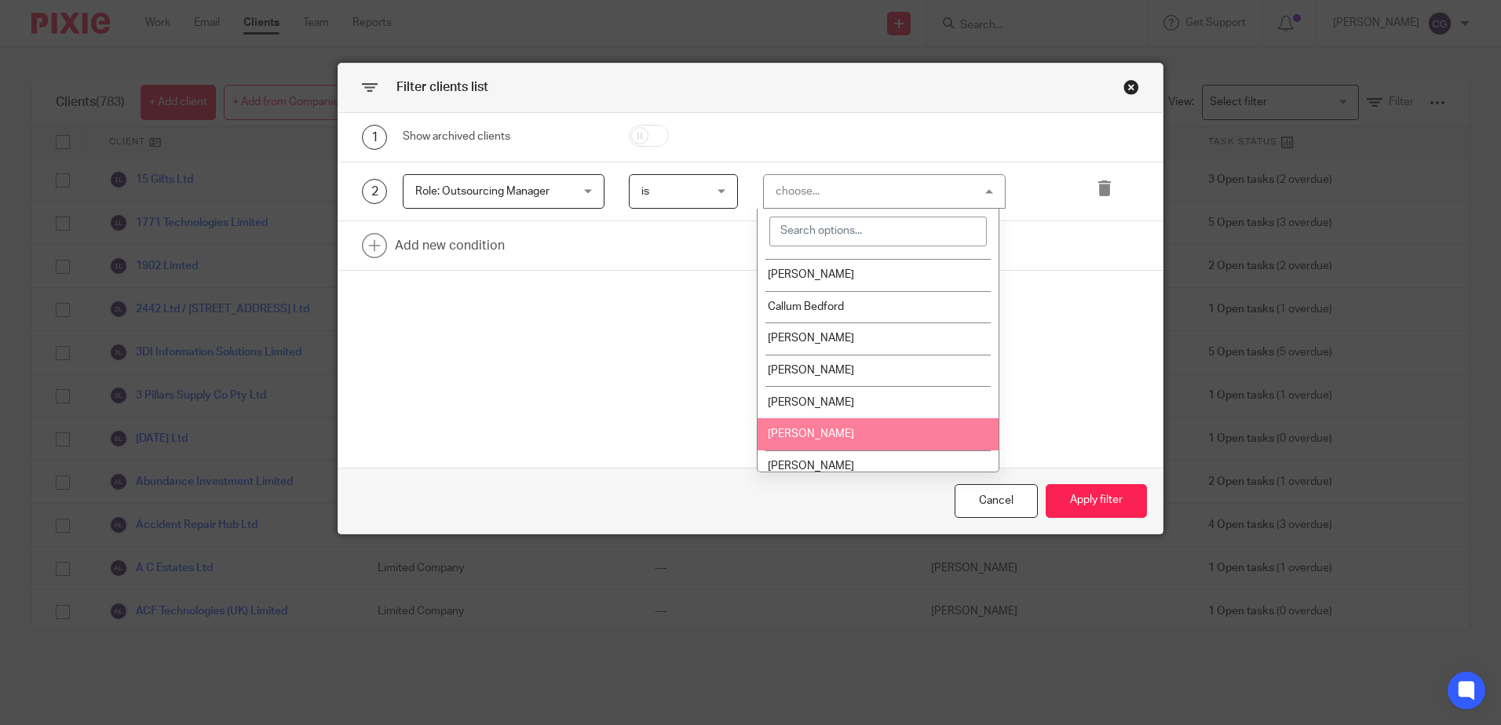
click at [848, 424] on li "[PERSON_NAME]" at bounding box center [878, 434] width 241 height 32
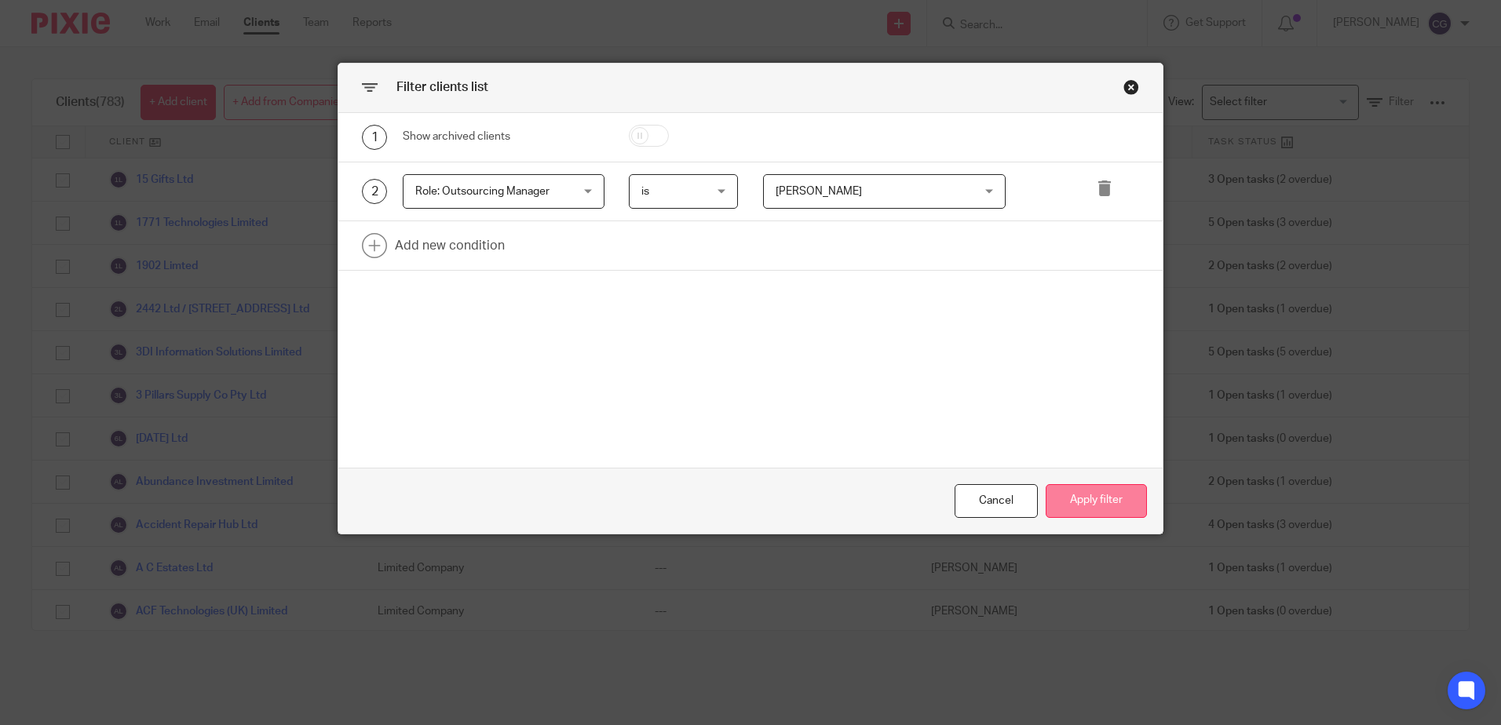
click at [1110, 515] on button "Apply filter" at bounding box center [1096, 501] width 101 height 34
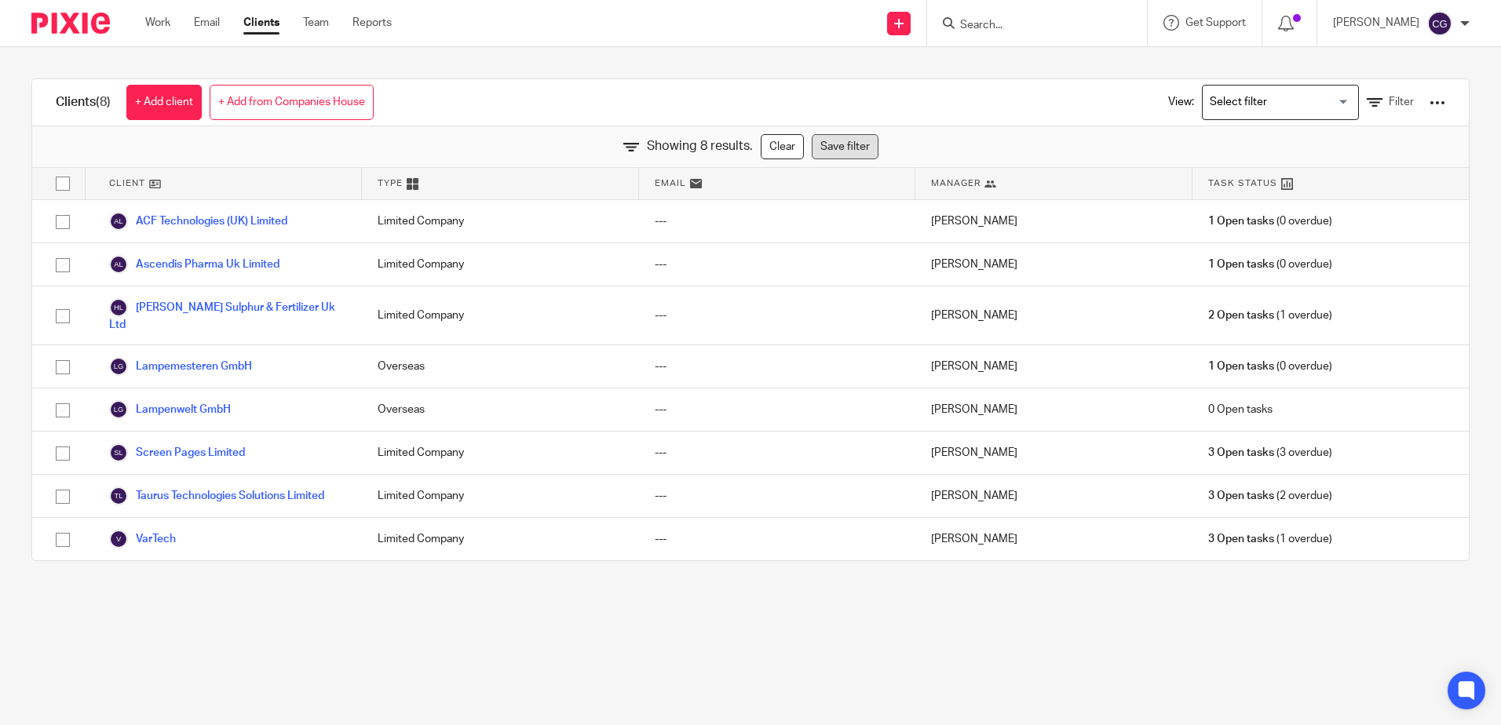
click at [826, 147] on link "Save filter" at bounding box center [845, 146] width 67 height 25
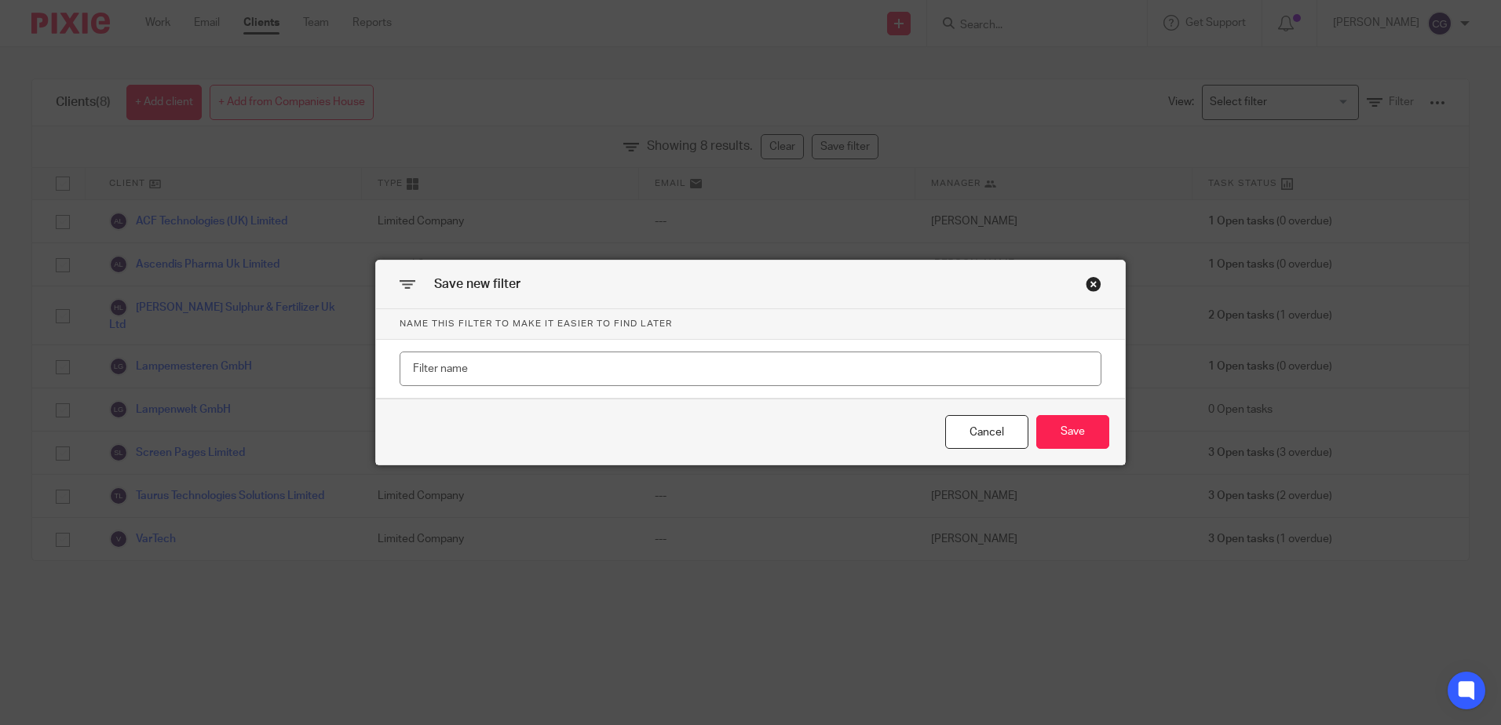
click at [564, 366] on input "text" at bounding box center [751, 369] width 702 height 35
type input "Claudia's Clients"
click at [1054, 436] on button "Save" at bounding box center [1072, 432] width 73 height 34
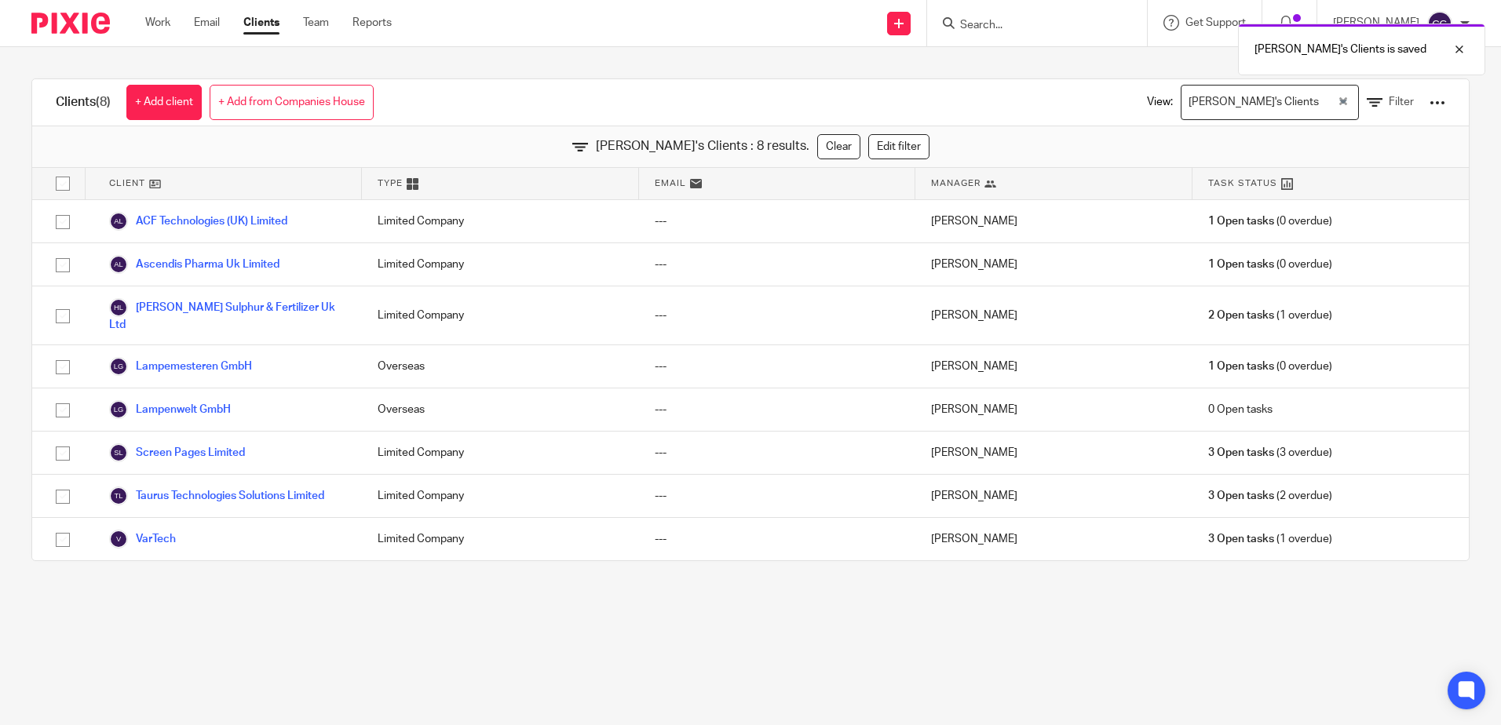
click at [1249, 90] on div "Claudia's Clients" at bounding box center [1259, 101] width 155 height 31
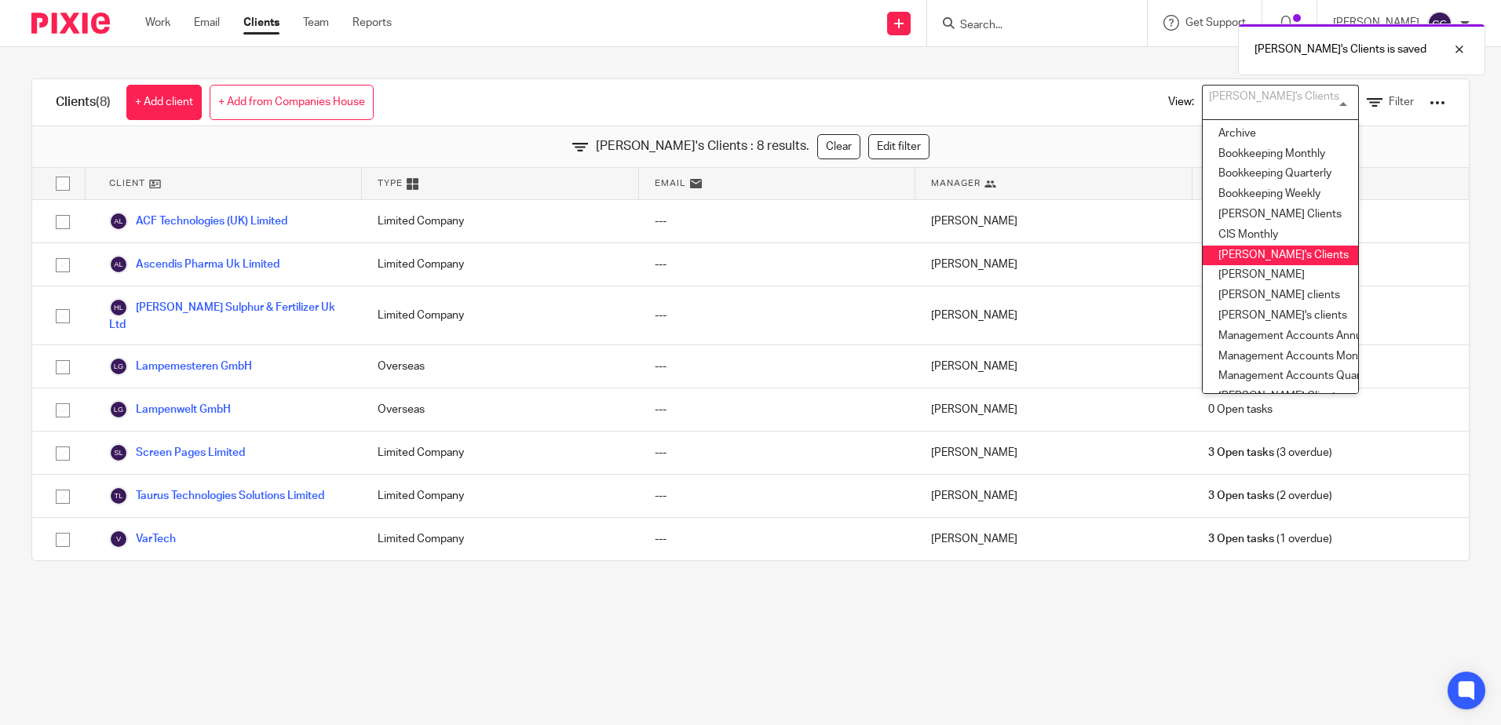
click at [1268, 260] on li "Claudia's Clients" at bounding box center [1280, 256] width 155 height 20
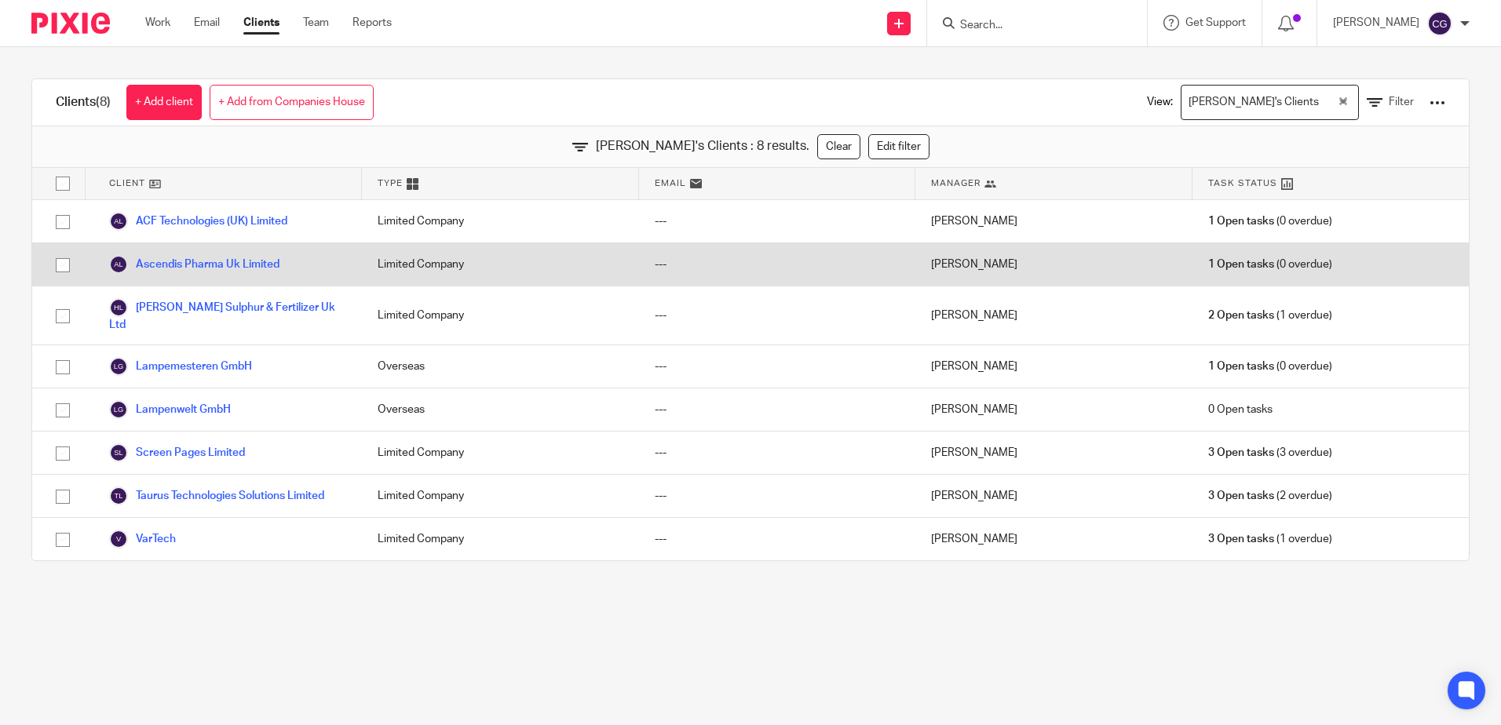
drag, startPoint x: 64, startPoint y: 263, endPoint x: 64, endPoint y: 276, distance: 13.3
click at [64, 263] on input "checkbox" at bounding box center [63, 265] width 30 height 30
checkbox input "true"
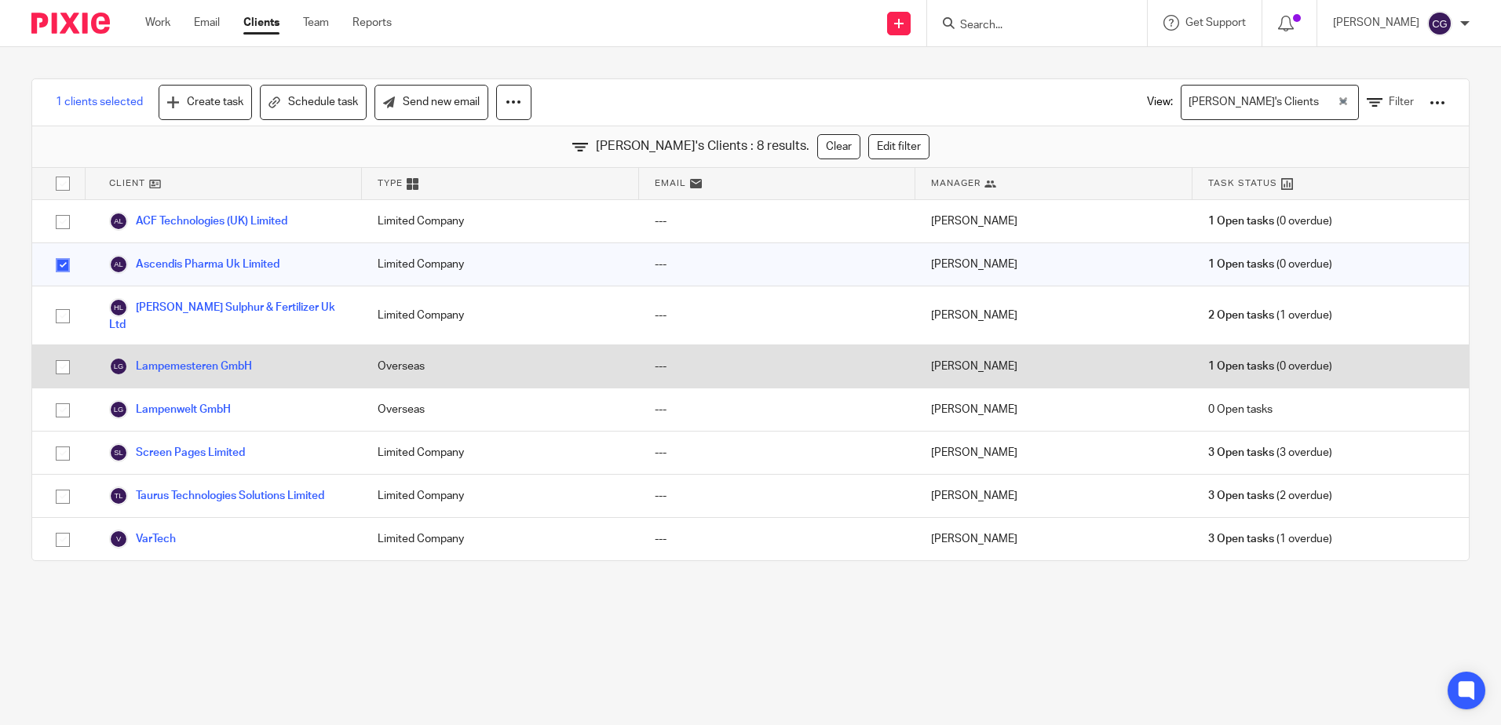
click at [64, 352] on input "checkbox" at bounding box center [63, 367] width 30 height 30
checkbox input "true"
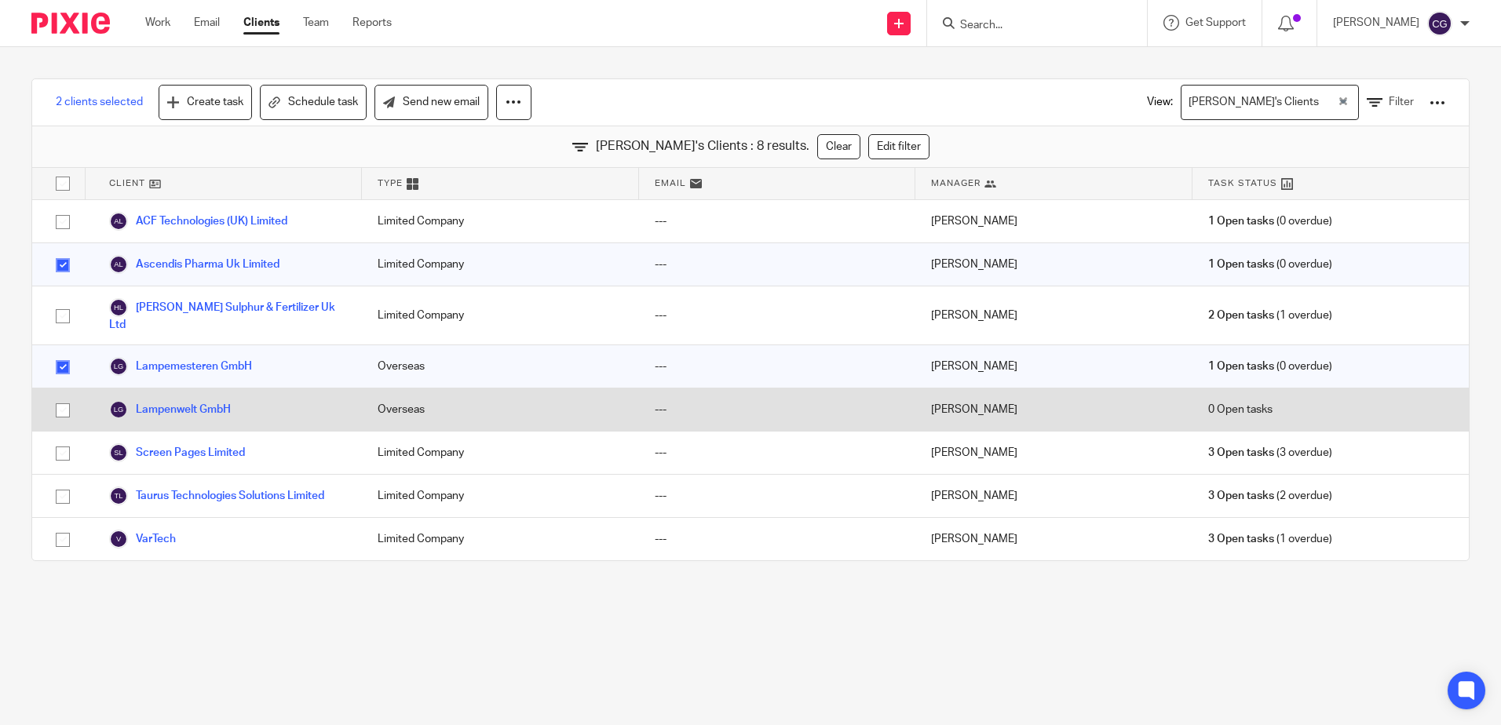
click at [56, 396] on input "checkbox" at bounding box center [63, 411] width 30 height 30
checkbox input "true"
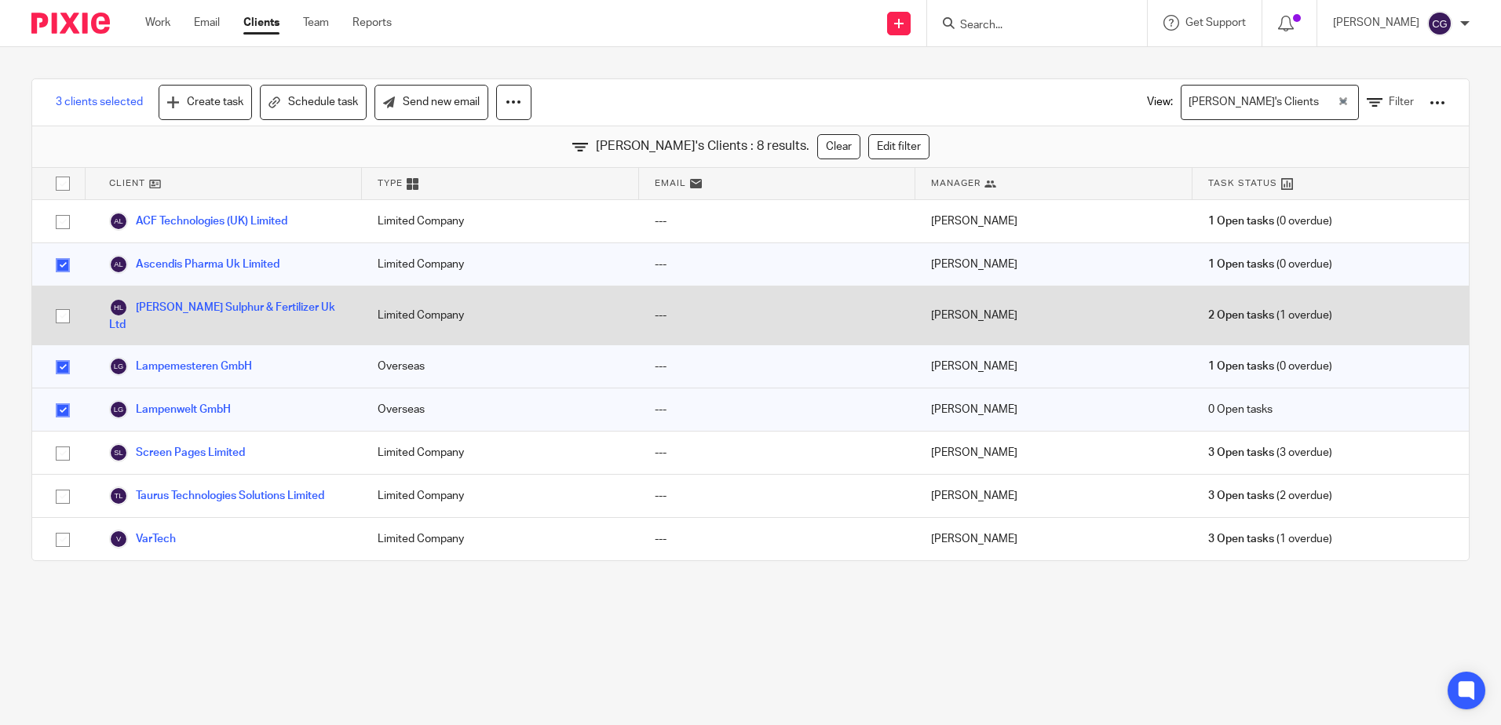
click at [64, 311] on input "checkbox" at bounding box center [63, 316] width 30 height 30
checkbox input "true"
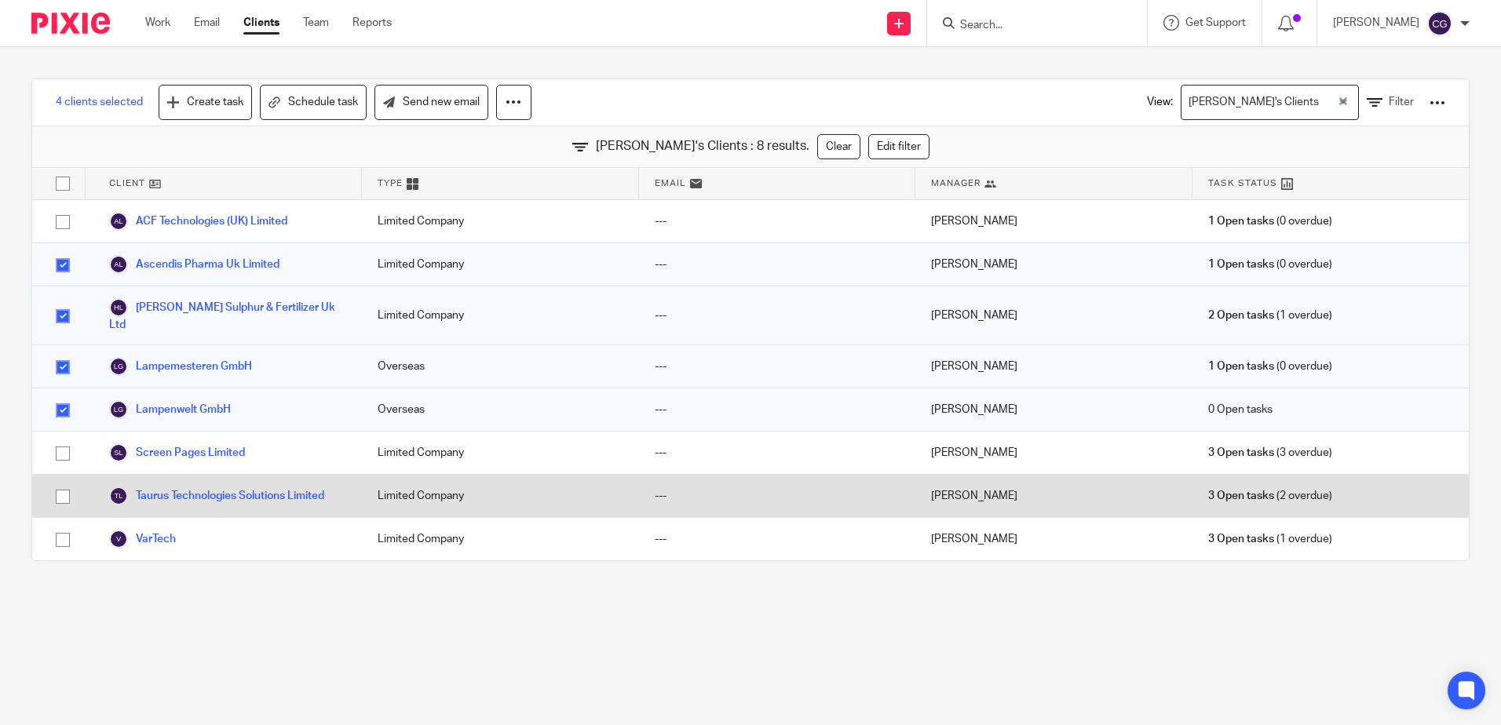
click at [64, 484] on input "checkbox" at bounding box center [63, 497] width 30 height 30
checkbox input "true"
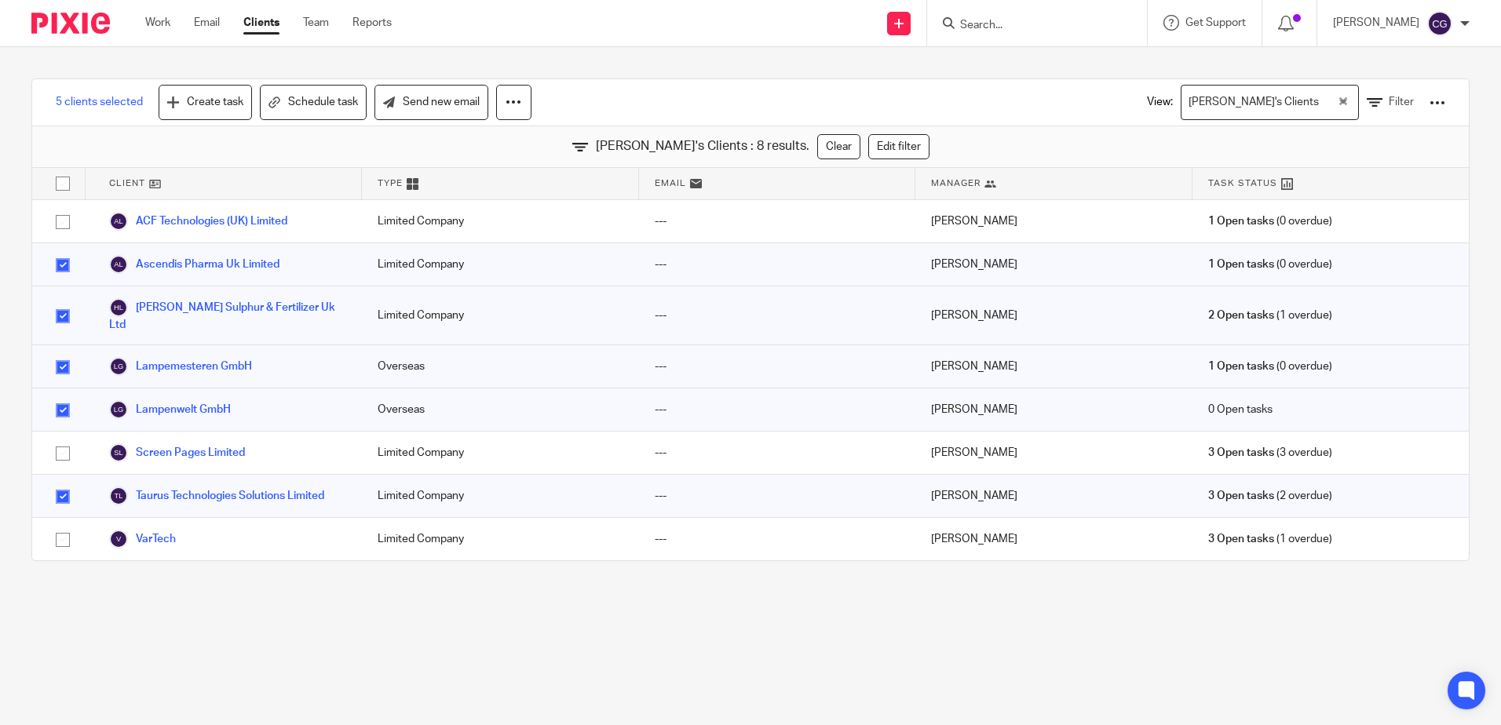
drag, startPoint x: 59, startPoint y: 440, endPoint x: 62, endPoint y: 304, distance: 136.6
click at [59, 440] on input "checkbox" at bounding box center [63, 454] width 30 height 30
checkbox input "true"
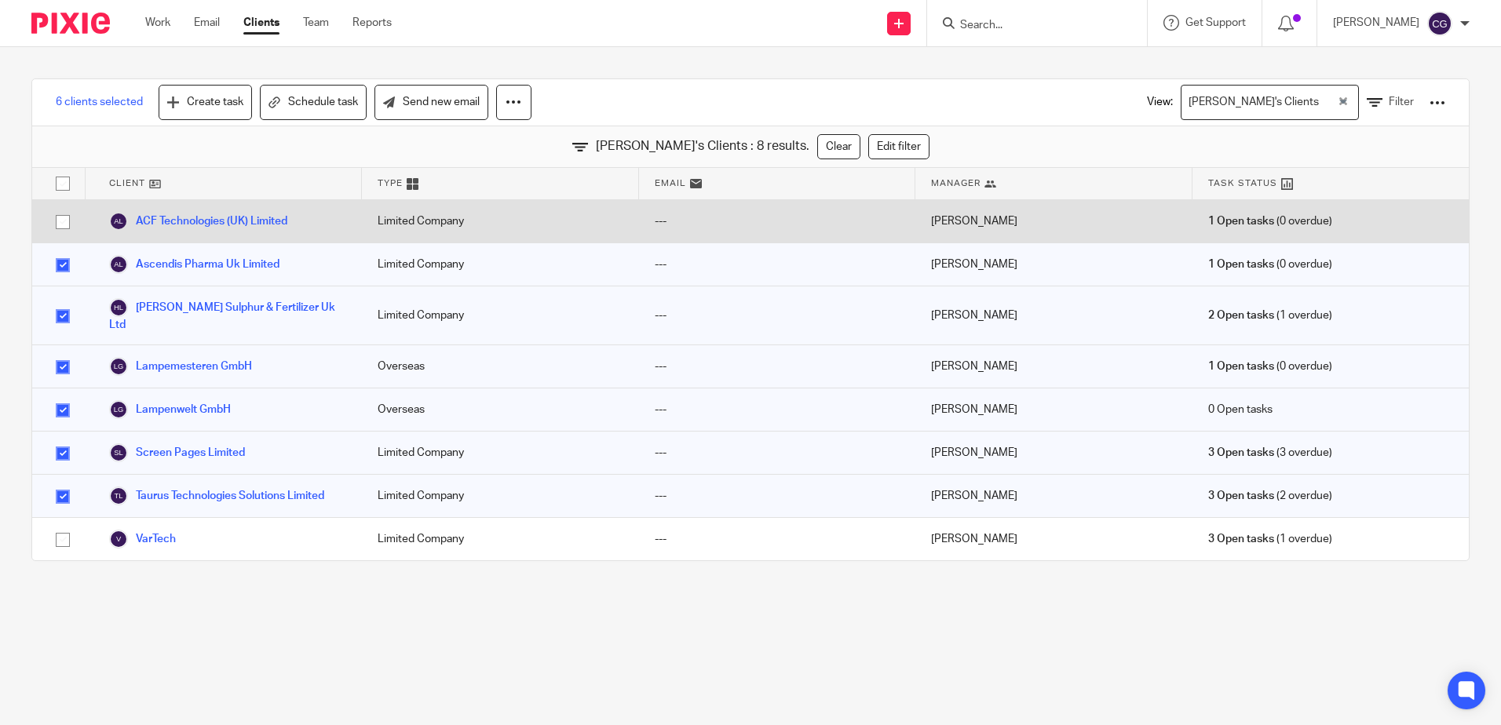
click at [66, 222] on input "checkbox" at bounding box center [63, 222] width 30 height 30
checkbox input "true"
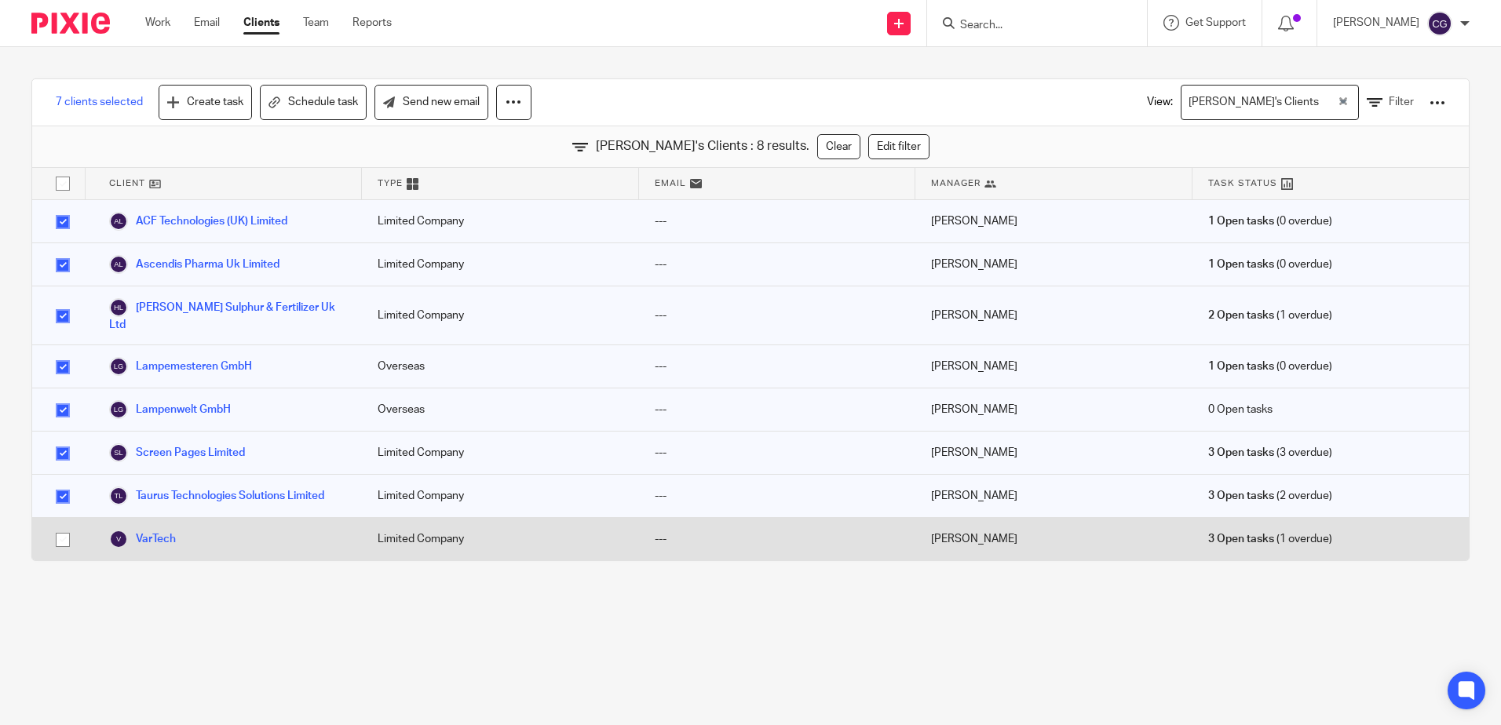
click at [60, 525] on input "checkbox" at bounding box center [63, 540] width 30 height 30
checkbox input "true"
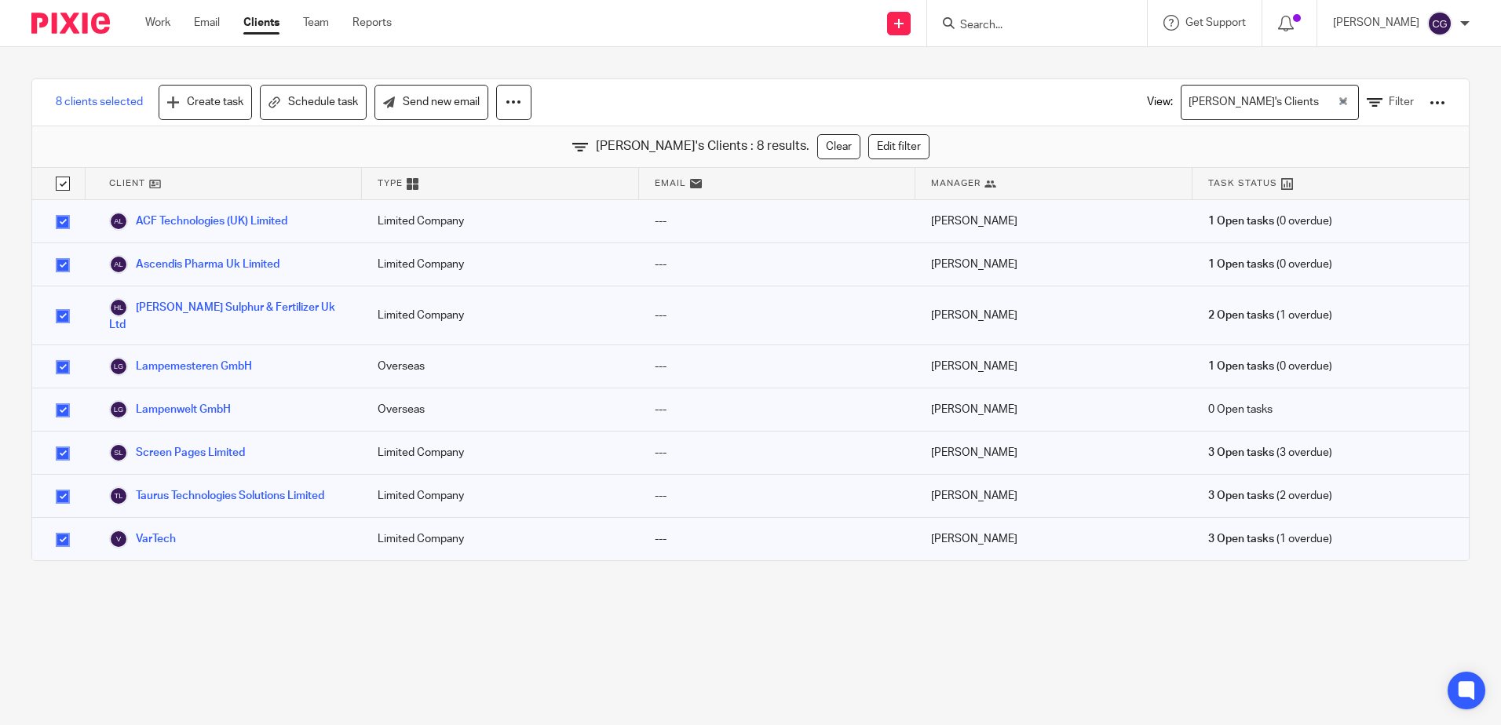
click at [1012, 27] on input "Search" at bounding box center [1029, 26] width 141 height 14
type input "gsk"
click at [1028, 53] on link at bounding box center [1063, 61] width 217 height 24
click at [1023, 95] on link at bounding box center [1063, 86] width 217 height 24
click at [72, 183] on input "checkbox" at bounding box center [63, 184] width 30 height 30
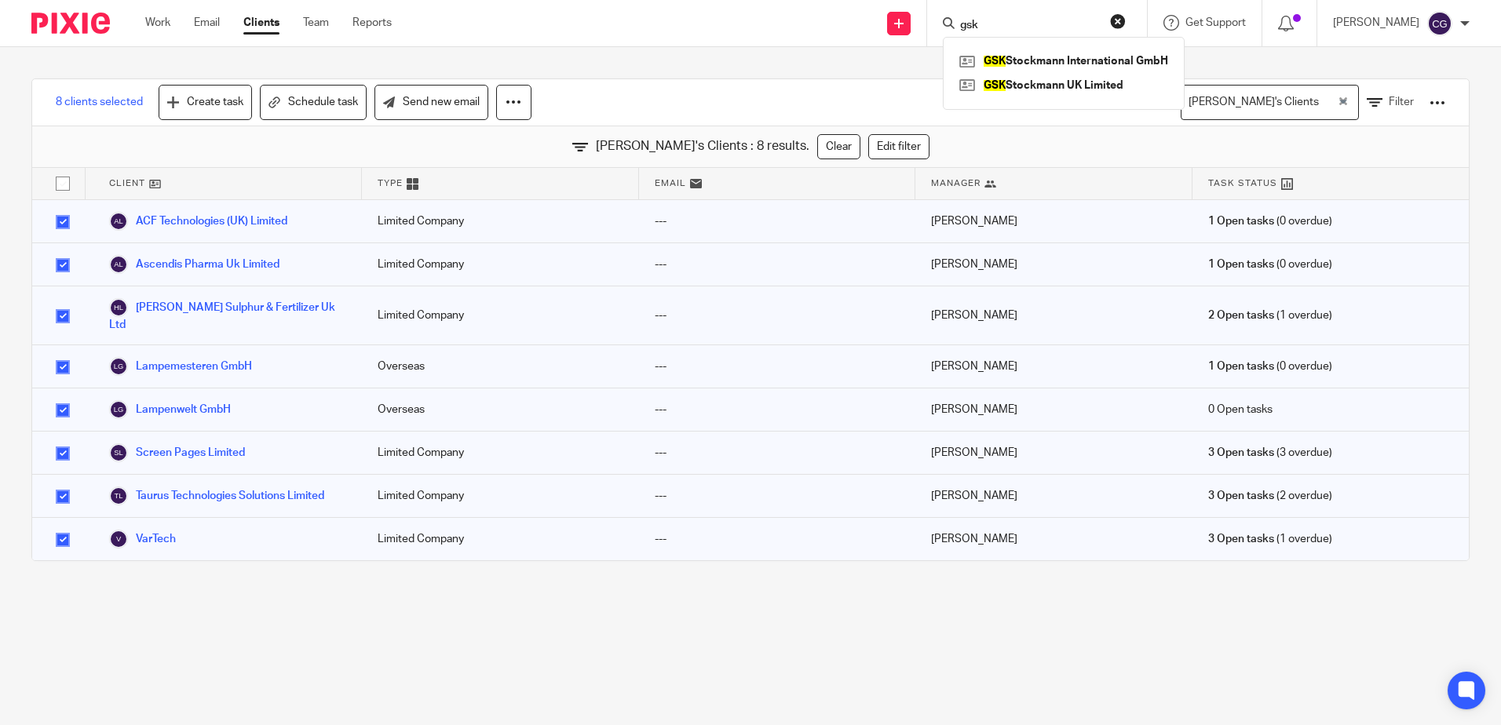
checkbox input "false"
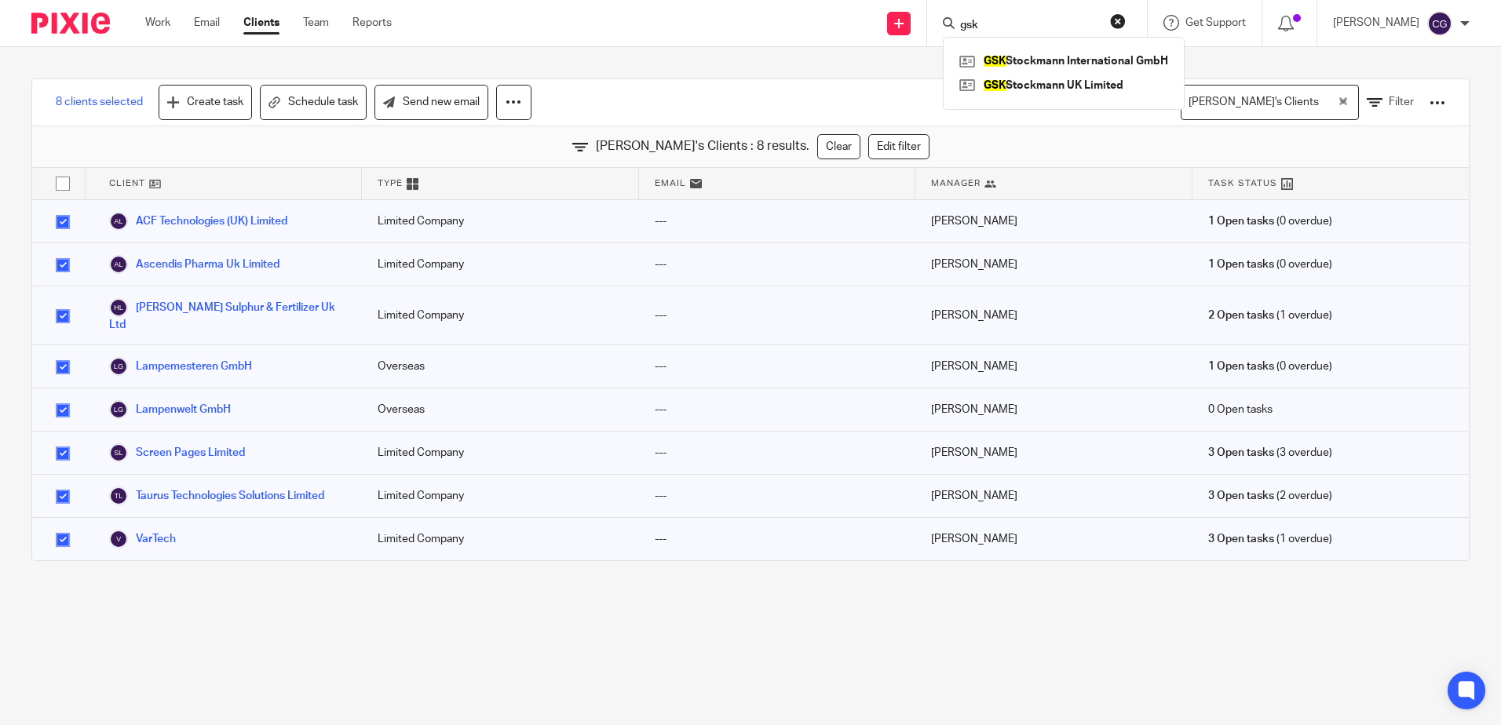
checkbox input "false"
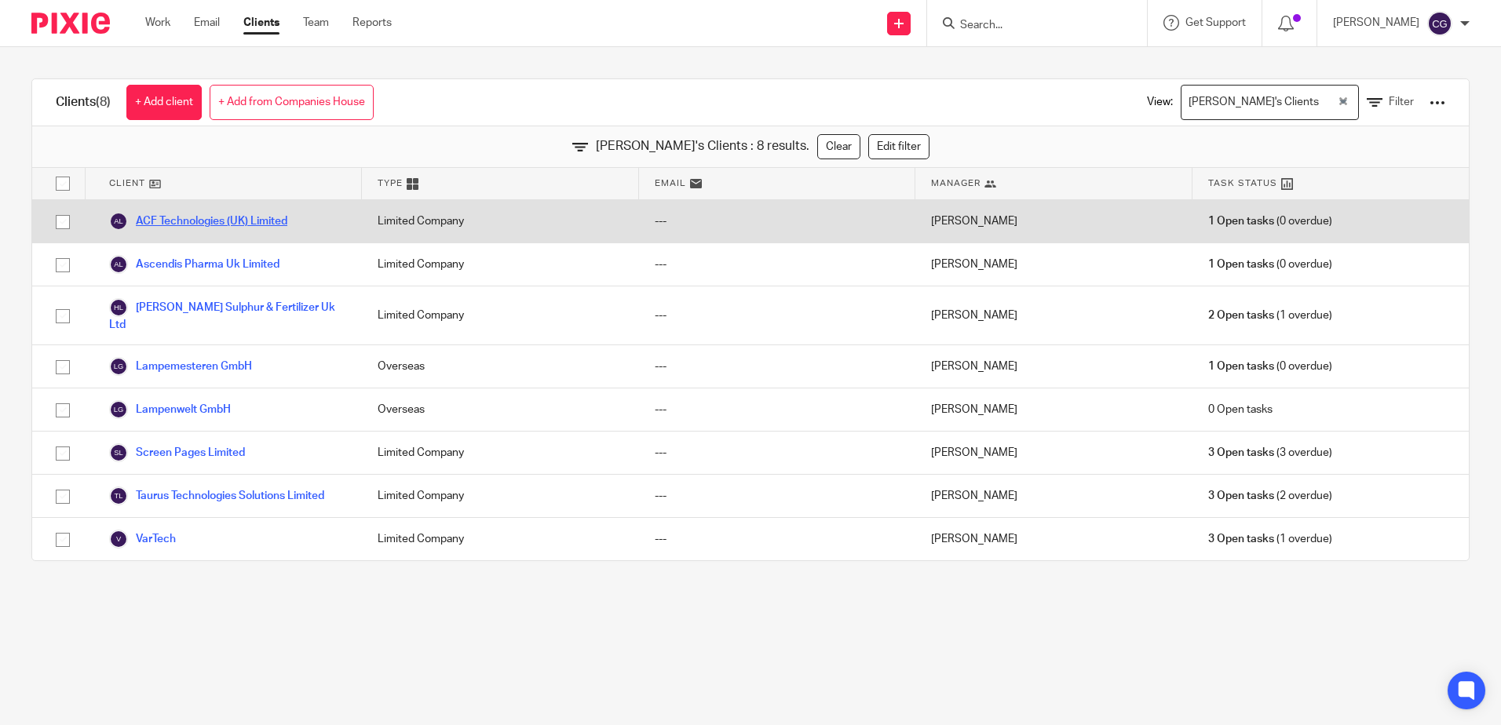
click at [177, 225] on link "ACF Technologies (UK) Limited" at bounding box center [198, 221] width 178 height 19
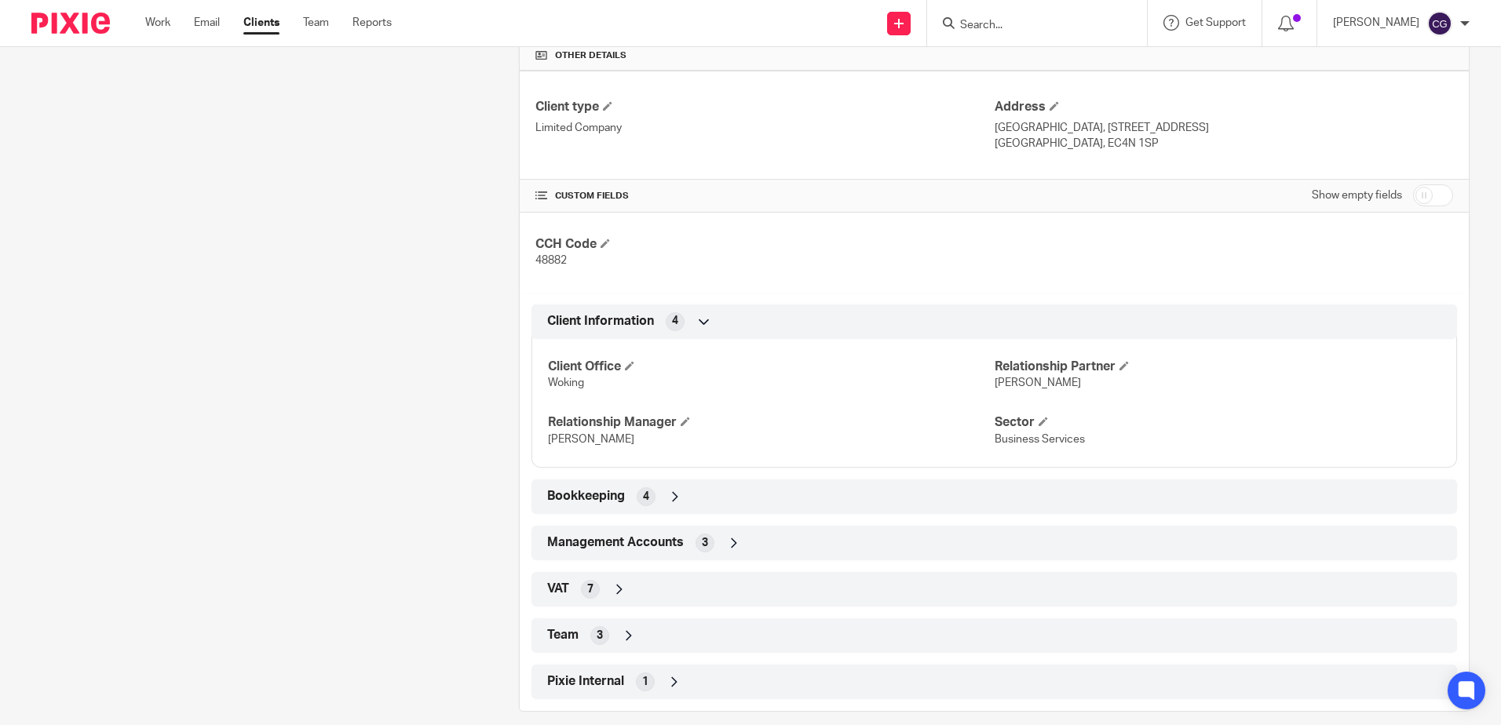
scroll to position [393, 0]
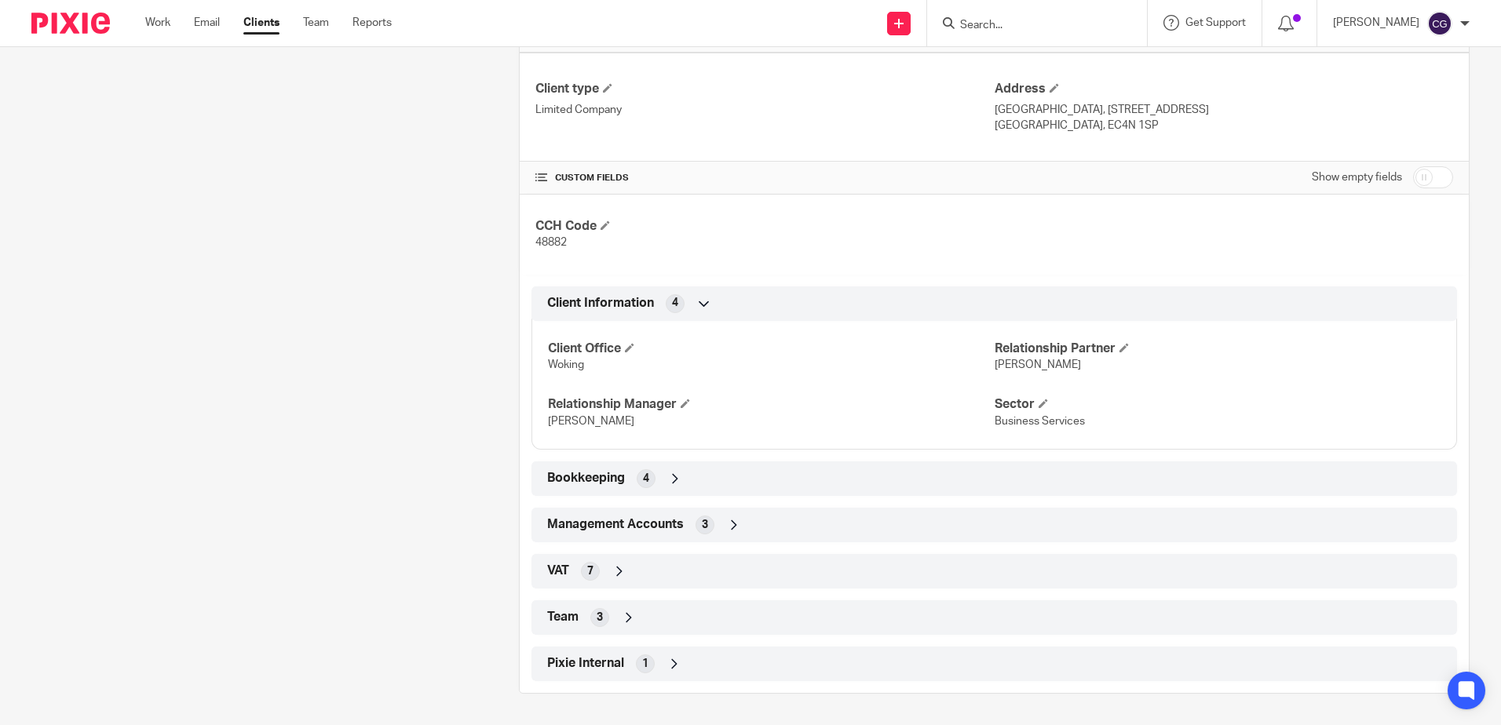
click at [615, 481] on span "Bookkeeping" at bounding box center [586, 478] width 78 height 16
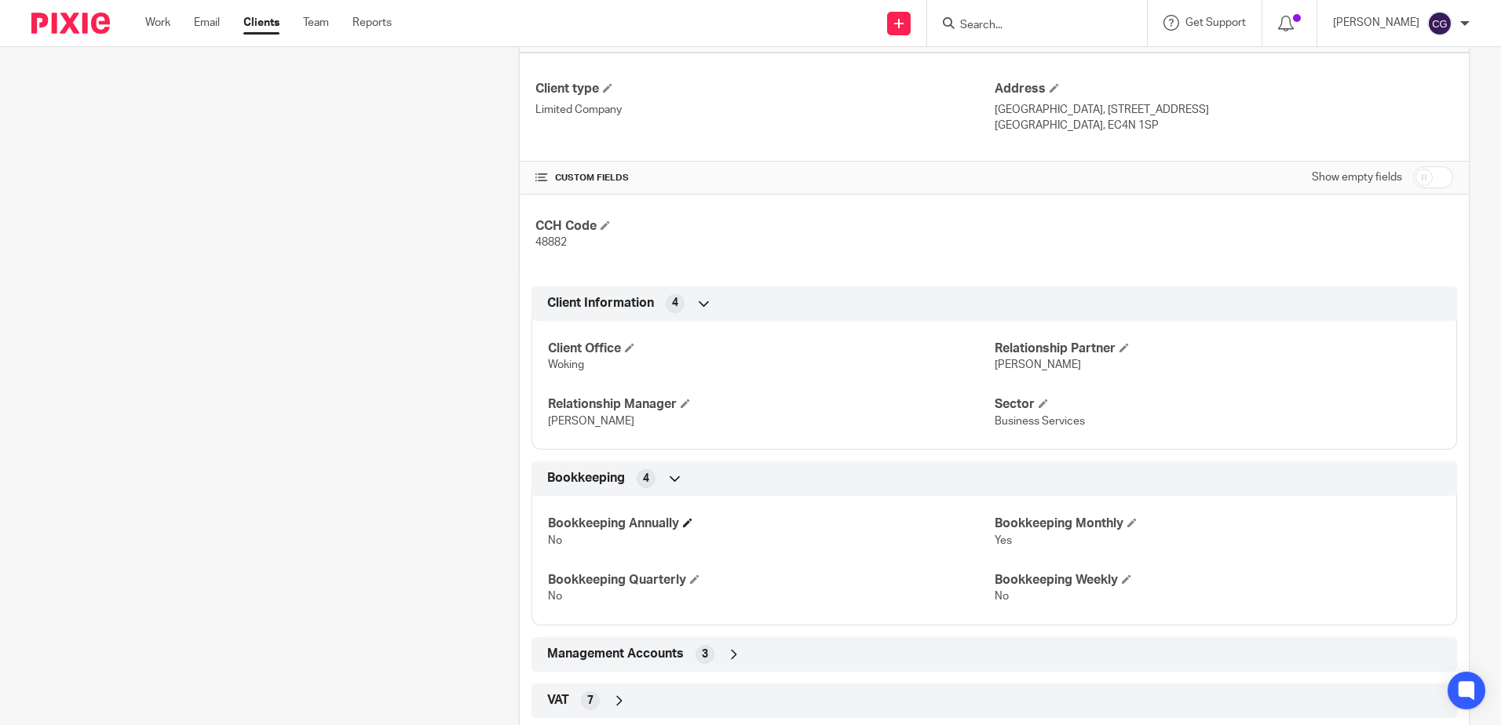
scroll to position [523, 0]
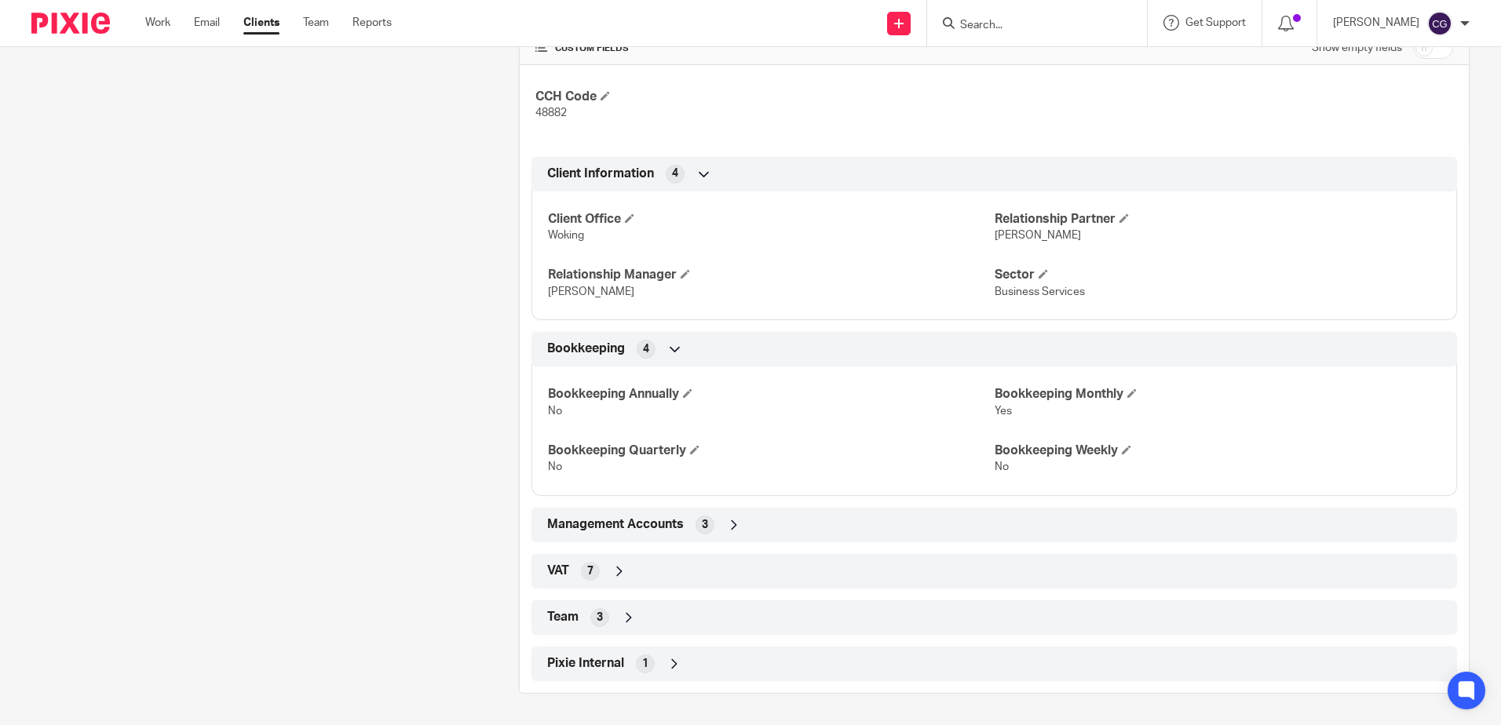
click at [597, 524] on span "Management Accounts" at bounding box center [615, 525] width 137 height 16
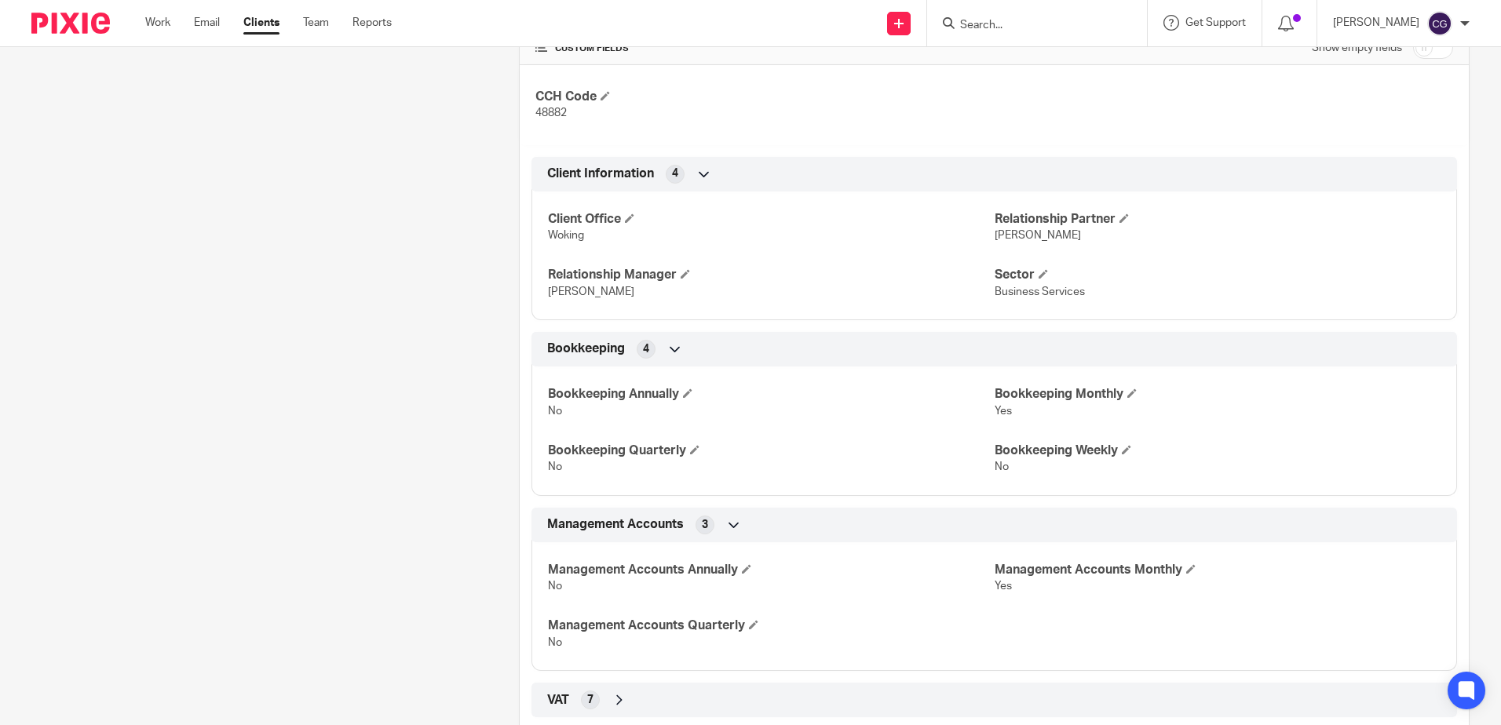
scroll to position [652, 0]
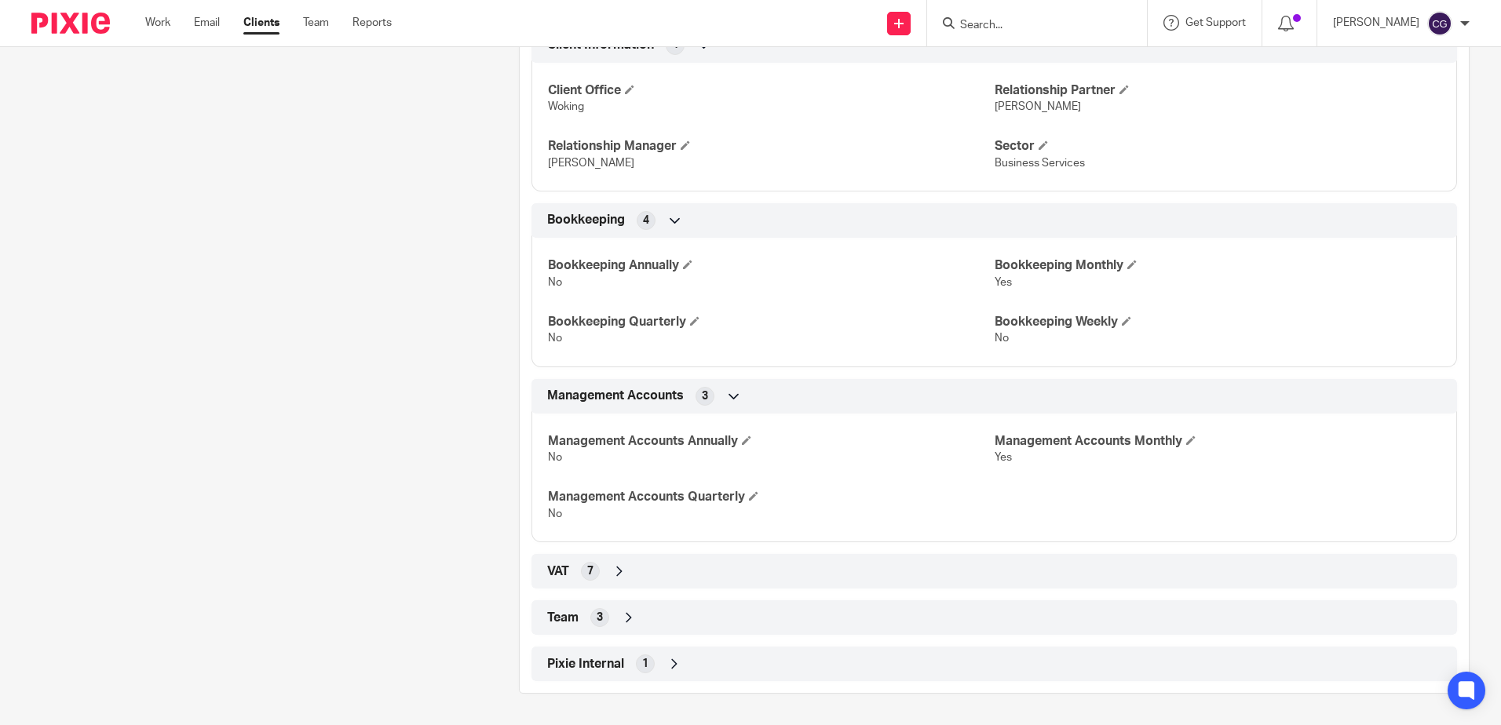
click at [652, 567] on div "VAT 7" at bounding box center [994, 571] width 902 height 27
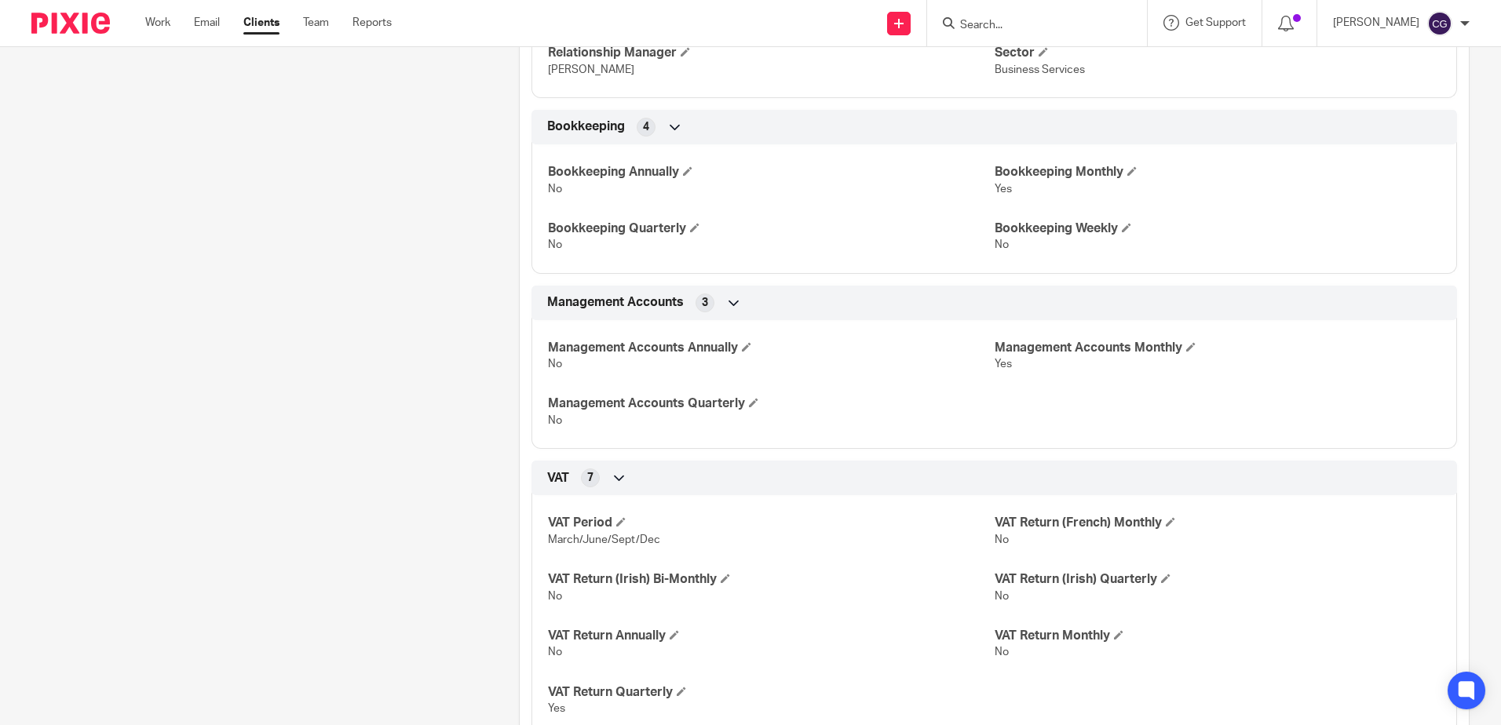
scroll to position [893, 0]
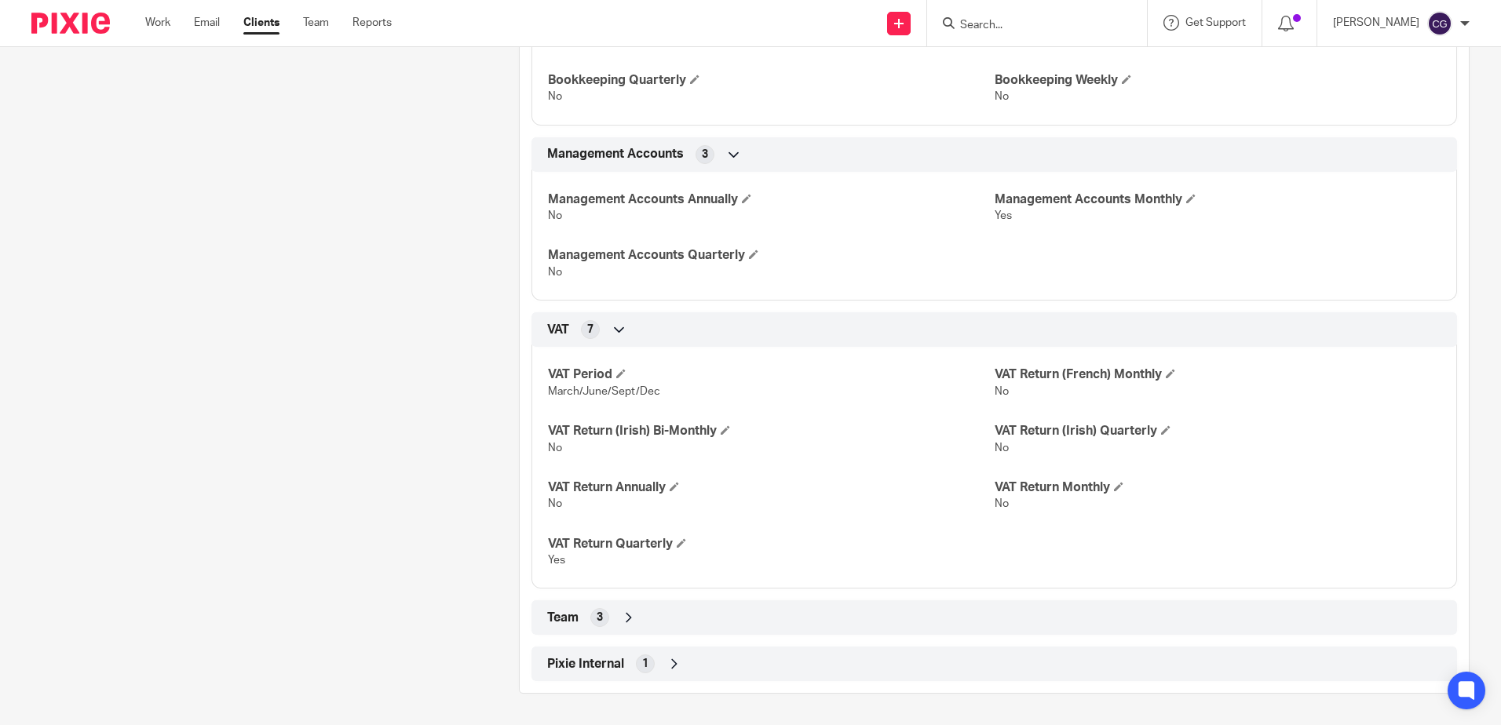
click at [693, 630] on div "Team 3" at bounding box center [994, 617] width 902 height 27
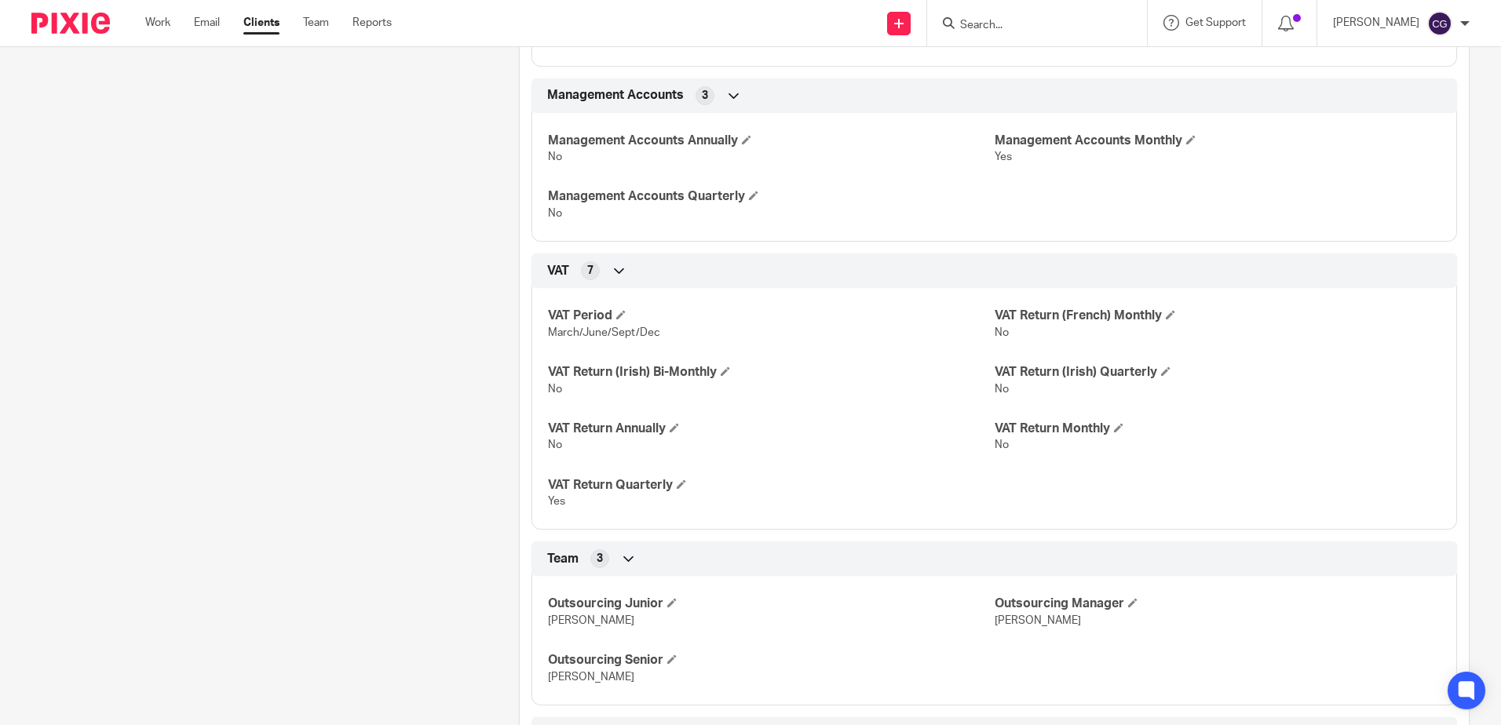
scroll to position [1023, 0]
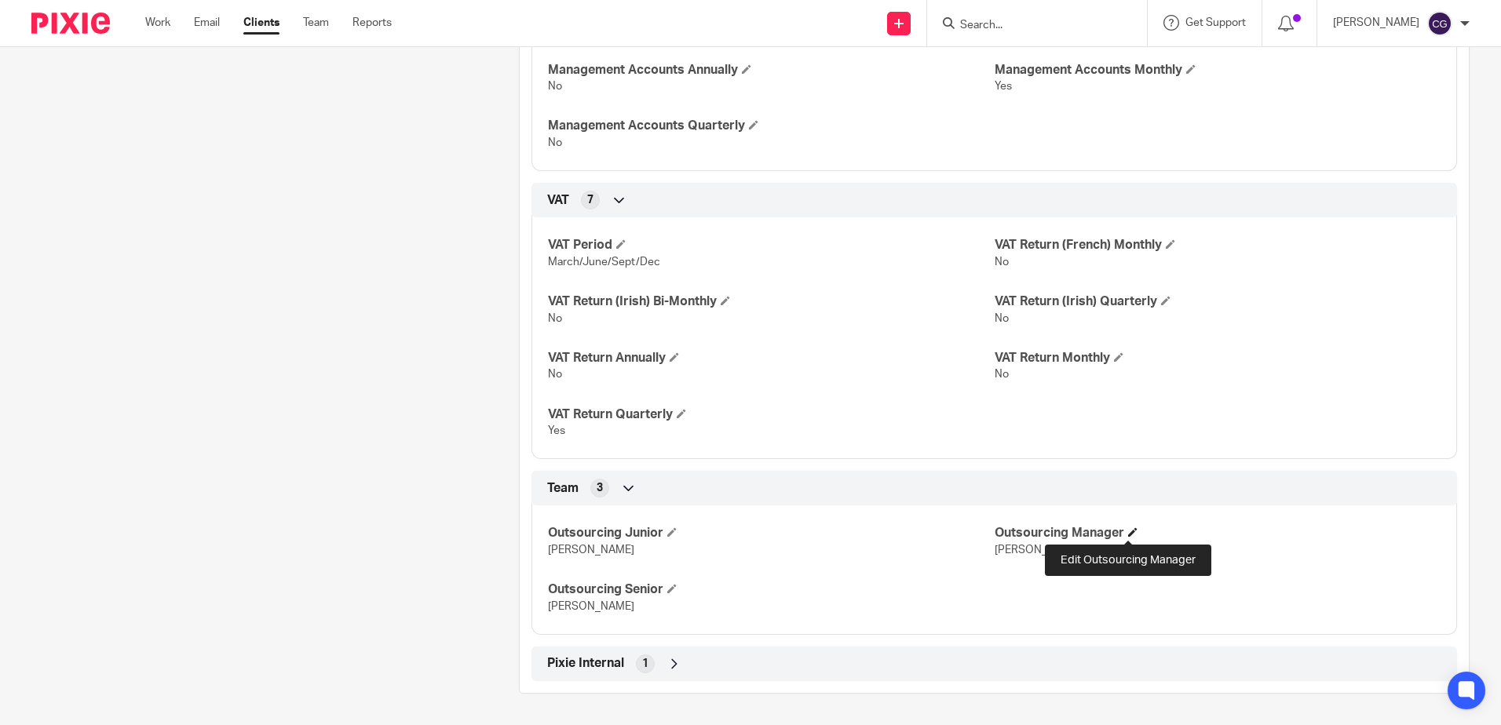
click at [1128, 528] on span at bounding box center [1132, 532] width 9 height 9
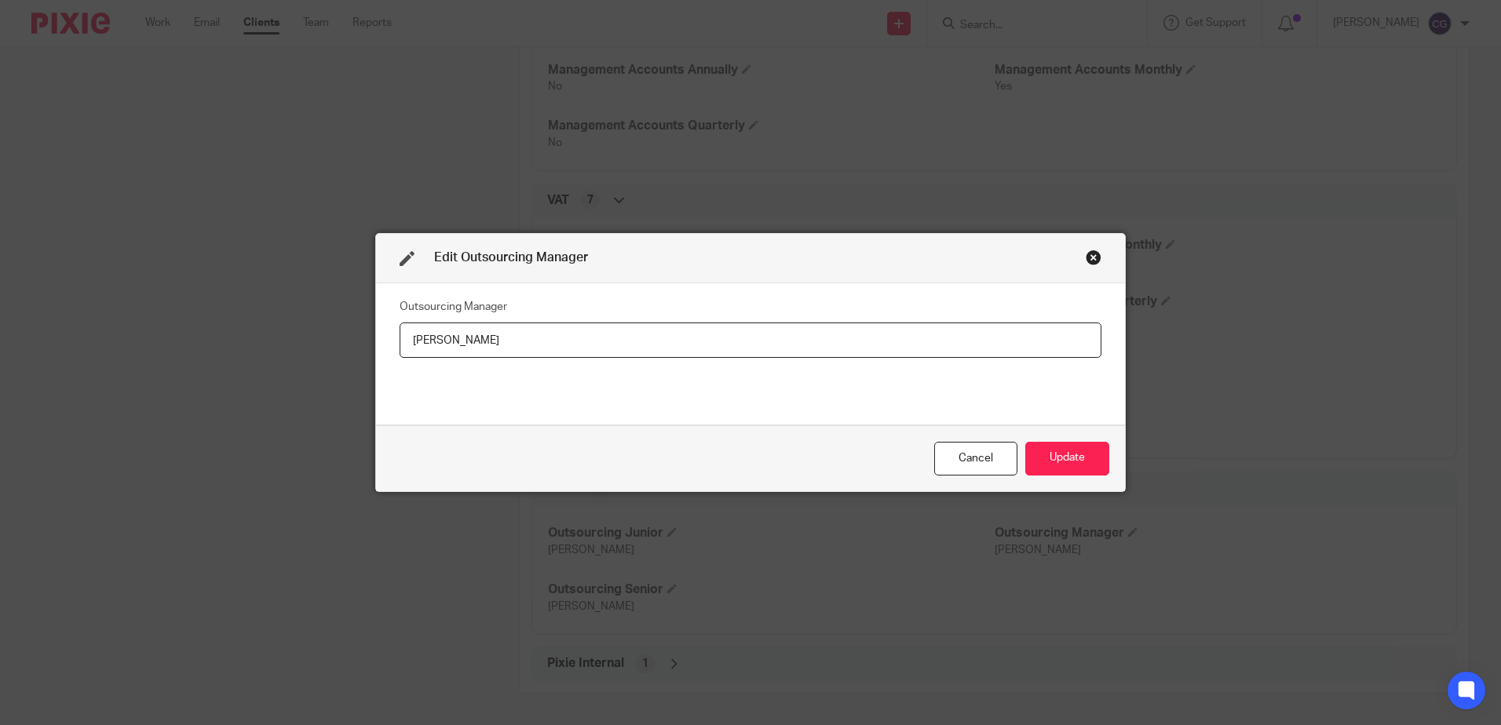
drag, startPoint x: 603, startPoint y: 345, endPoint x: 0, endPoint y: 276, distance: 606.9
click at [0, 278] on html "Work Email Clients Team Reports Work Email Clients Team Reports Settings Send n…" at bounding box center [750, 362] width 1501 height 725
type input "[PERSON_NAME]"
drag, startPoint x: 745, startPoint y: 258, endPoint x: 1198, endPoint y: 339, distance: 460.1
click at [1120, 458] on div "Edit Outsourcing Manager Outsourcing Manager [PERSON_NAME] Update" at bounding box center [750, 362] width 1501 height 725
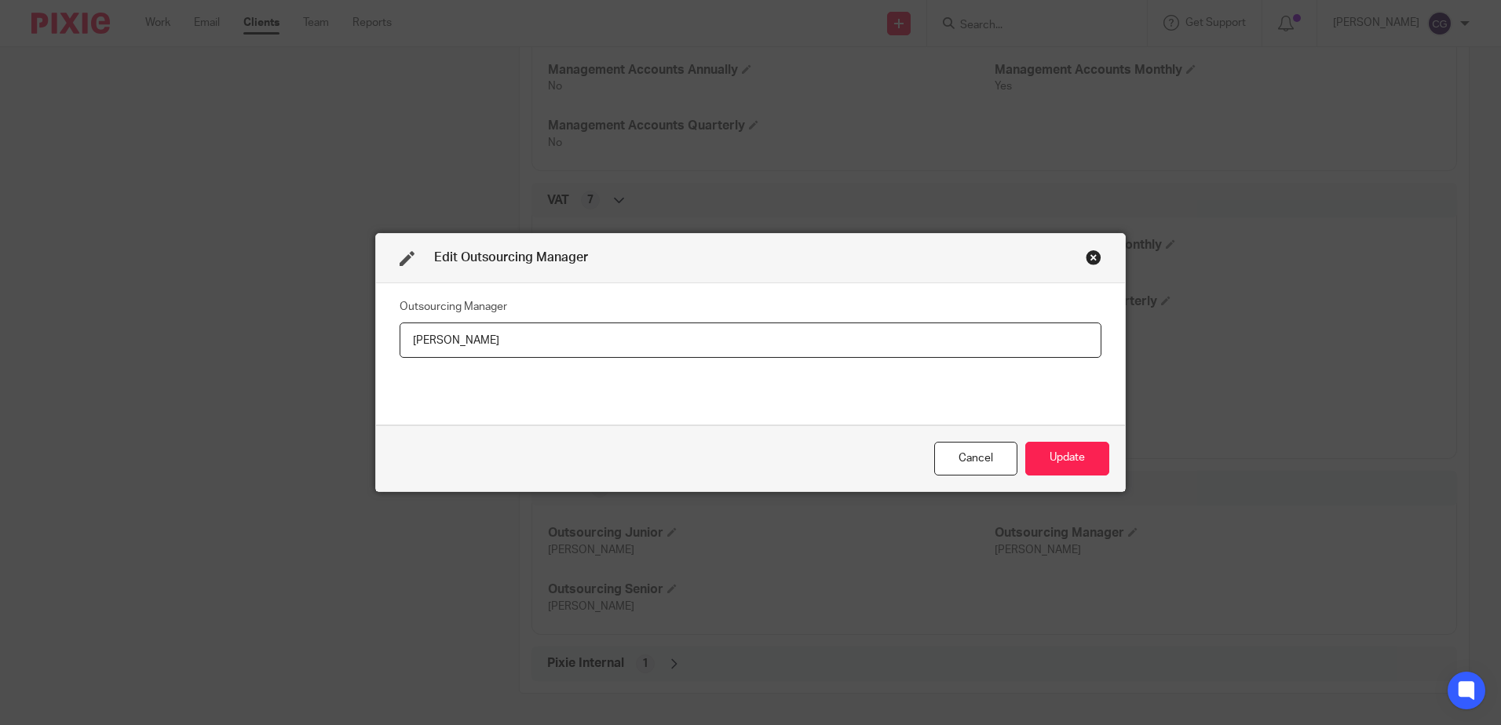
click at [1107, 458] on div "Cancel Update" at bounding box center [750, 459] width 749 height 66
click at [1088, 456] on button "Update" at bounding box center [1067, 459] width 84 height 34
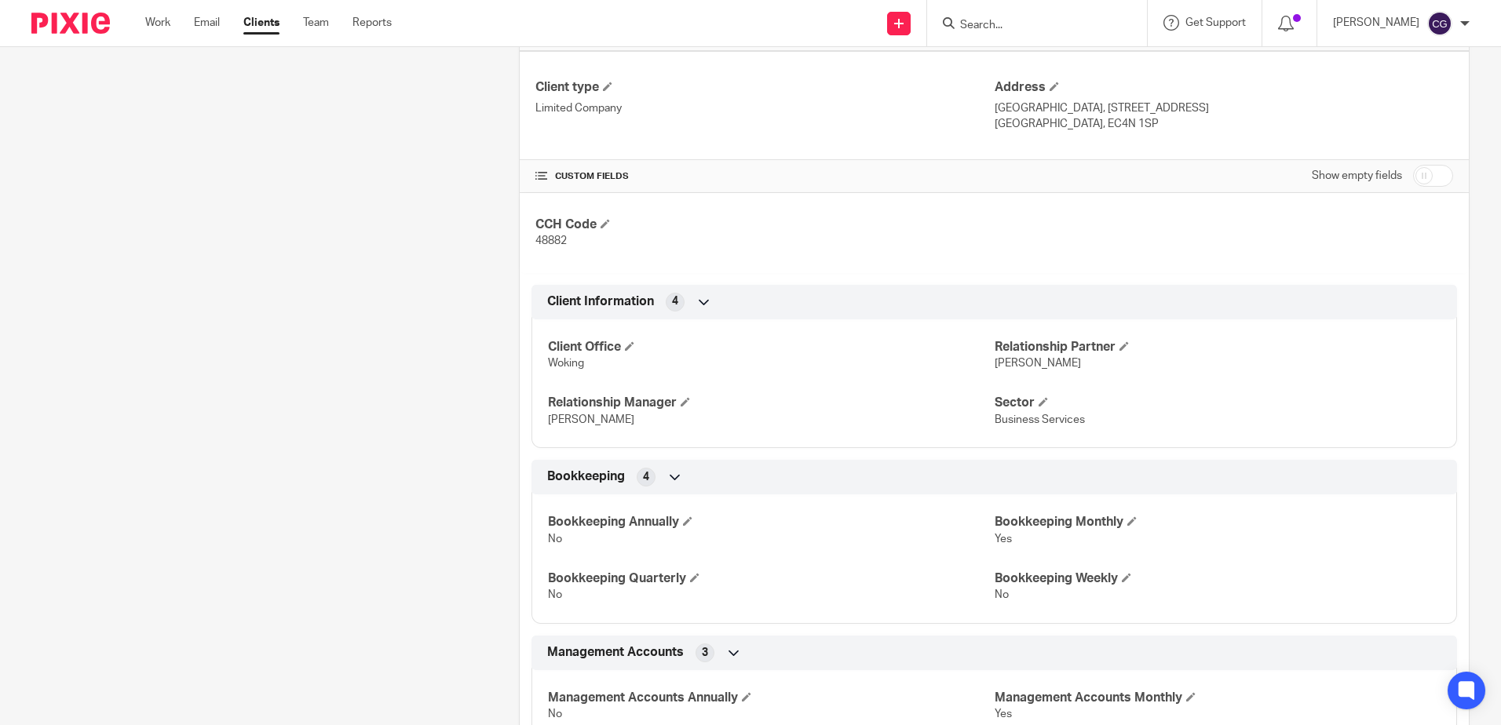
scroll to position [0, 0]
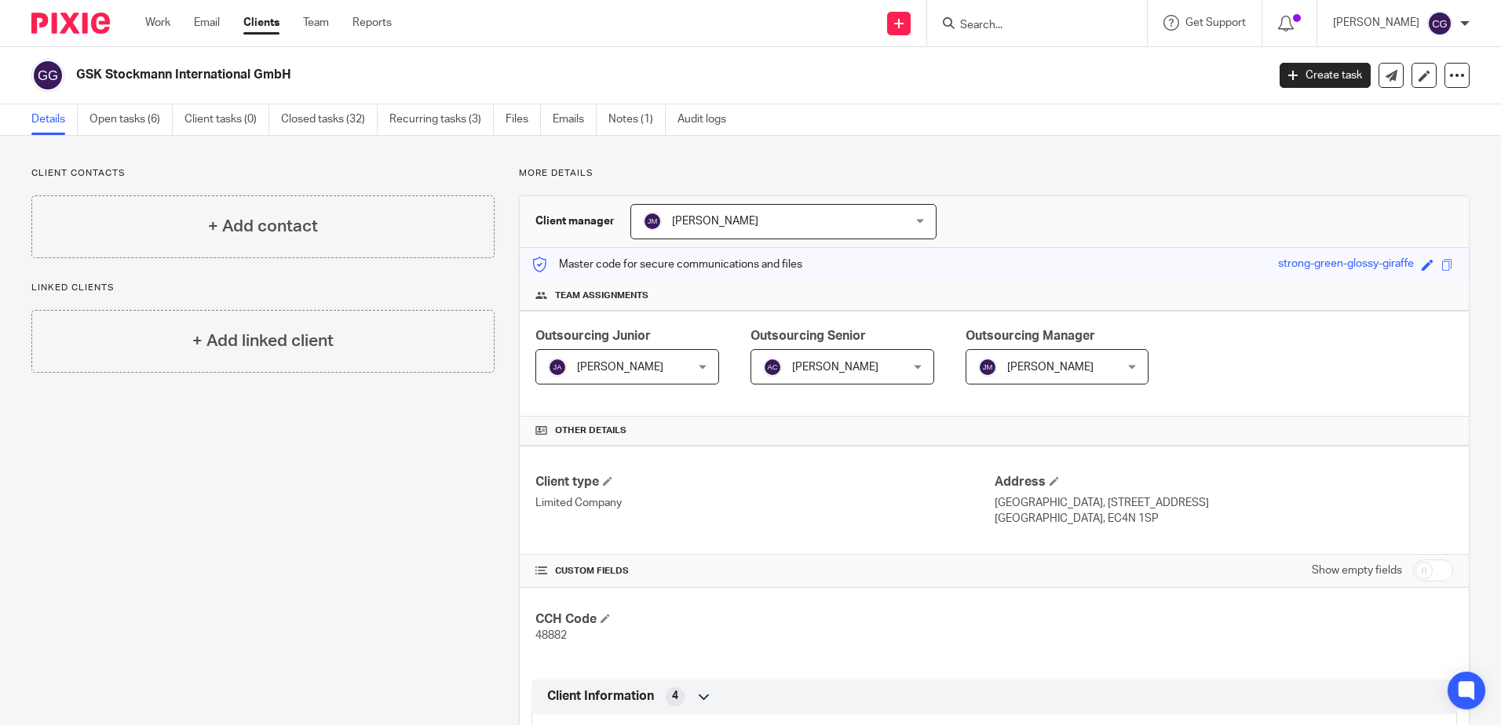
click at [1043, 366] on span "[PERSON_NAME]" at bounding box center [1050, 367] width 86 height 11
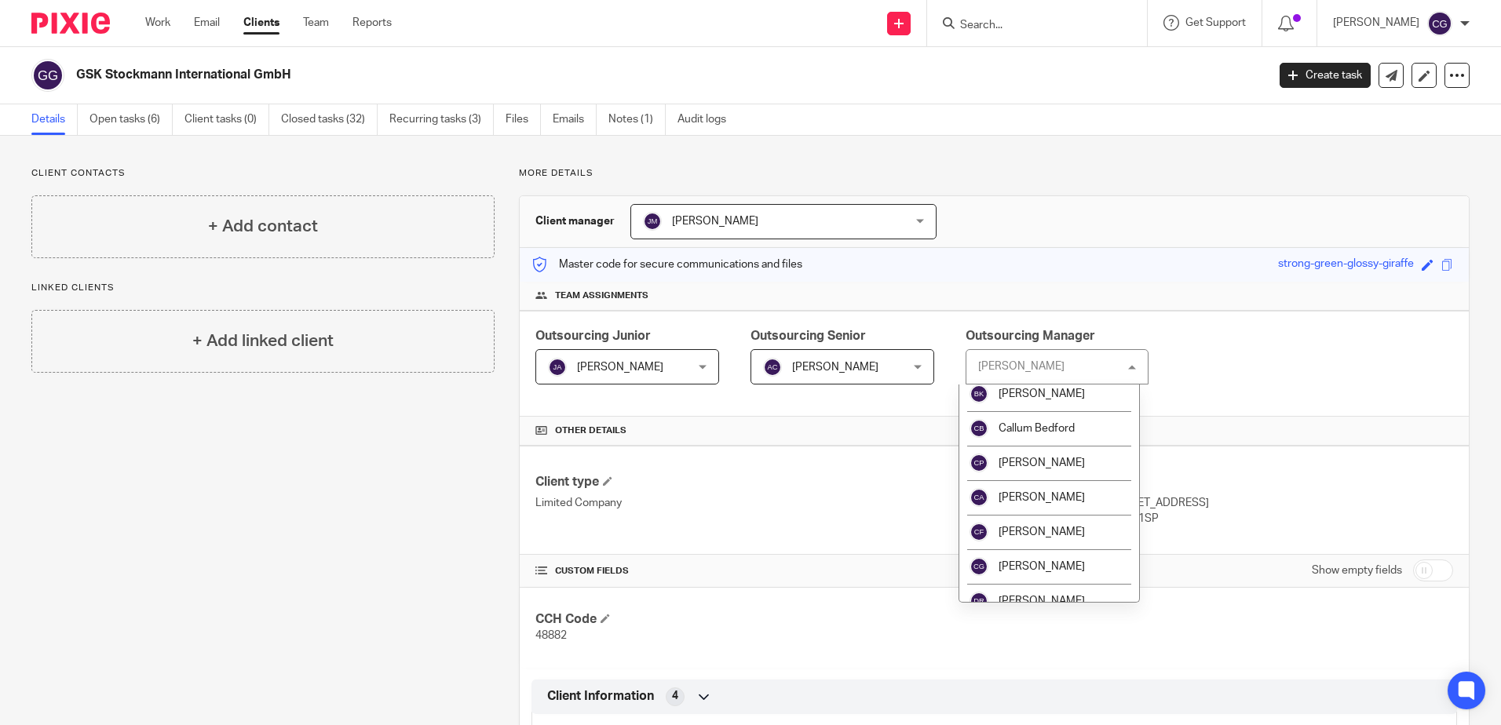
scroll to position [393, 0]
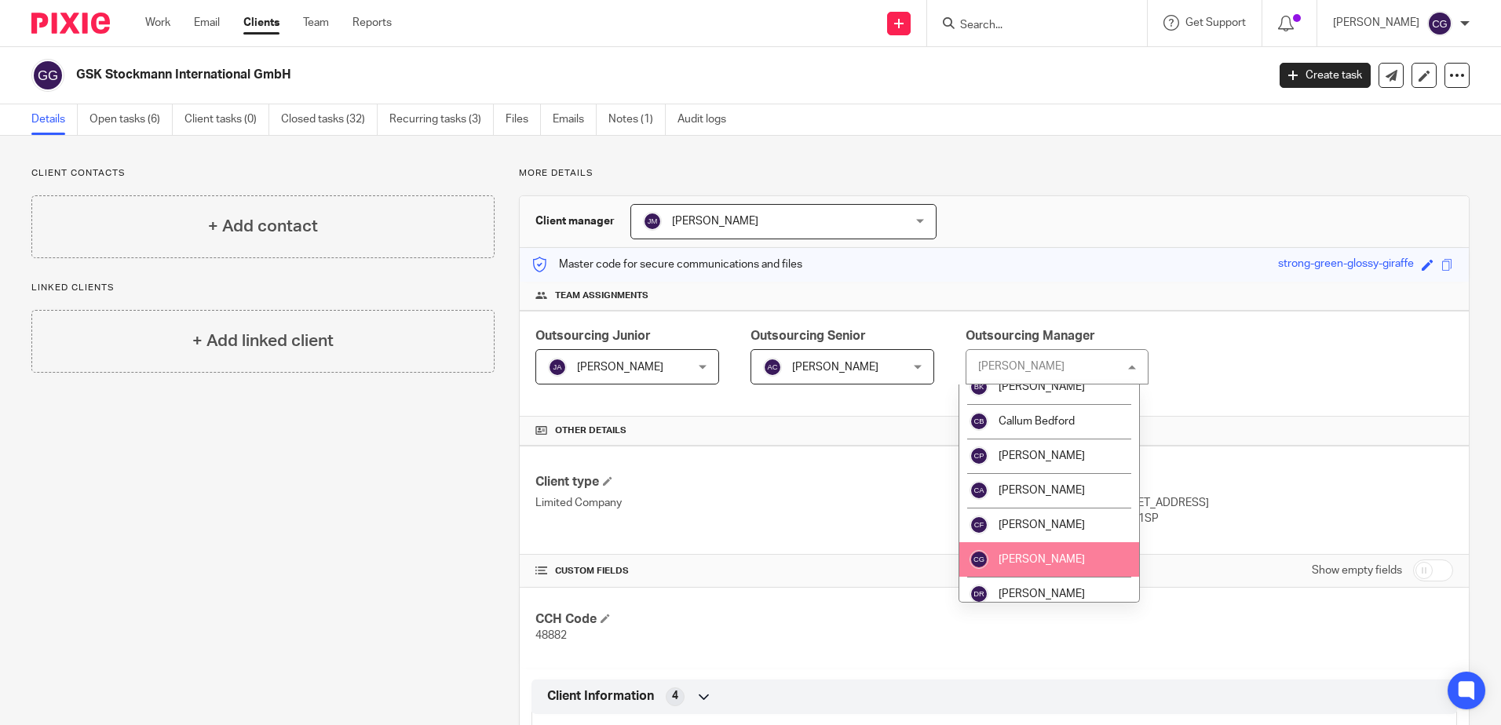
drag, startPoint x: 1049, startPoint y: 546, endPoint x: 966, endPoint y: 424, distance: 148.1
click at [1050, 546] on li "[PERSON_NAME]" at bounding box center [1049, 559] width 181 height 35
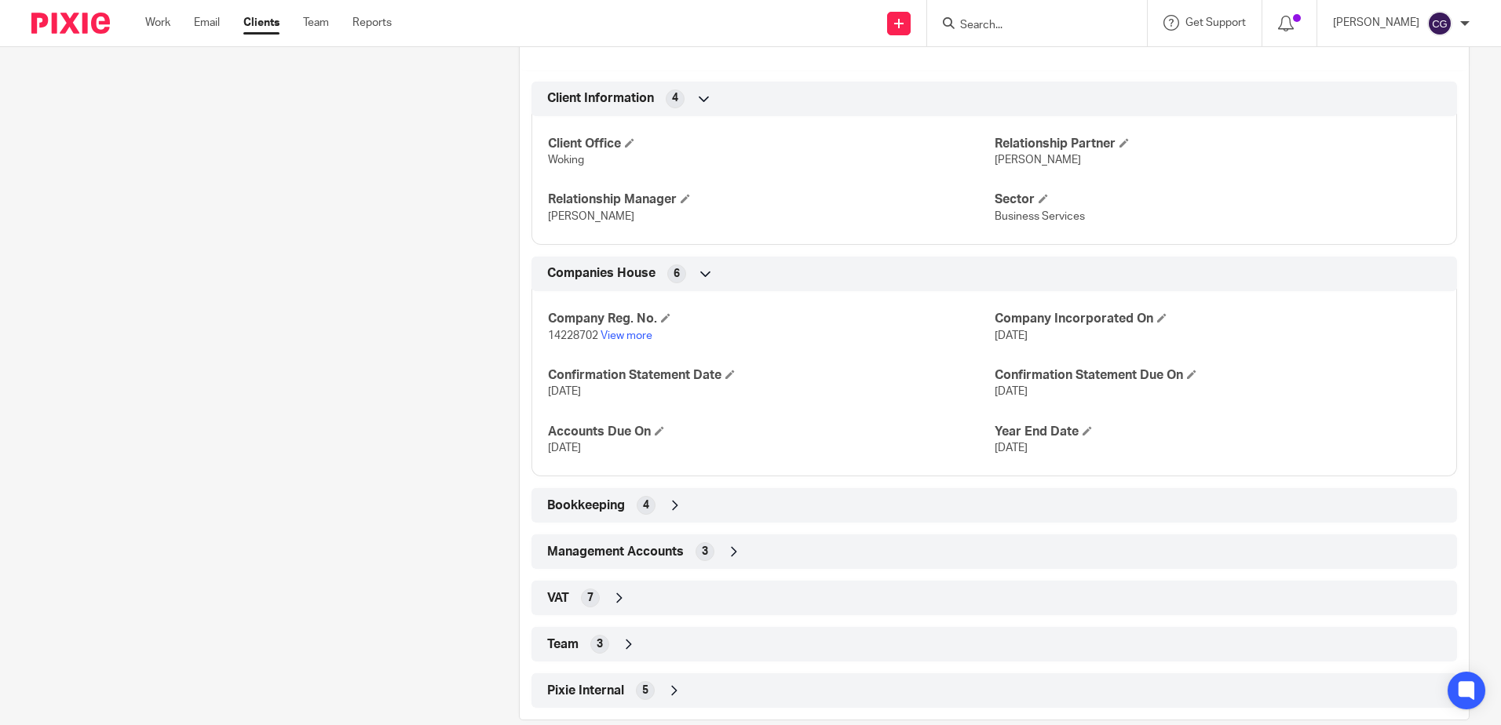
scroll to position [625, 0]
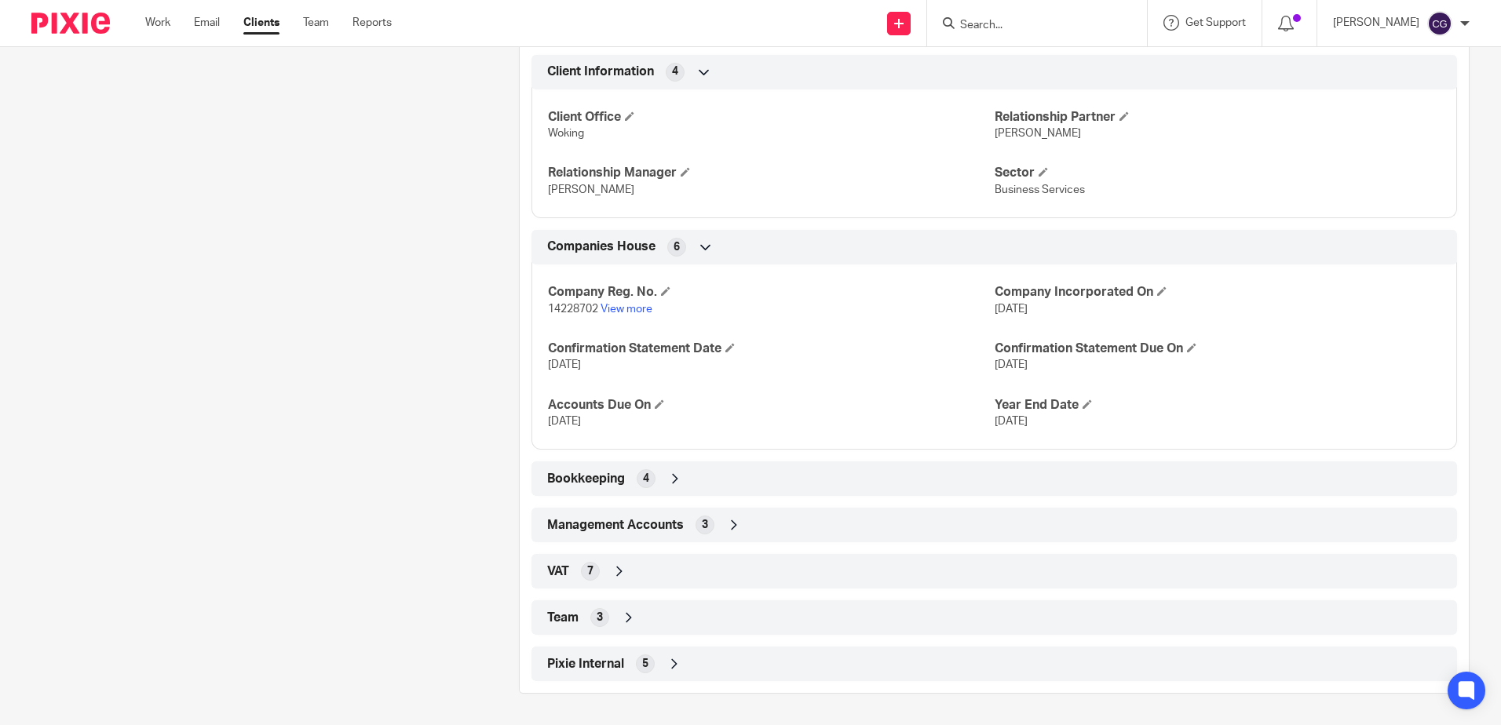
click at [633, 538] on div "Management Accounts 3" at bounding box center [994, 525] width 902 height 27
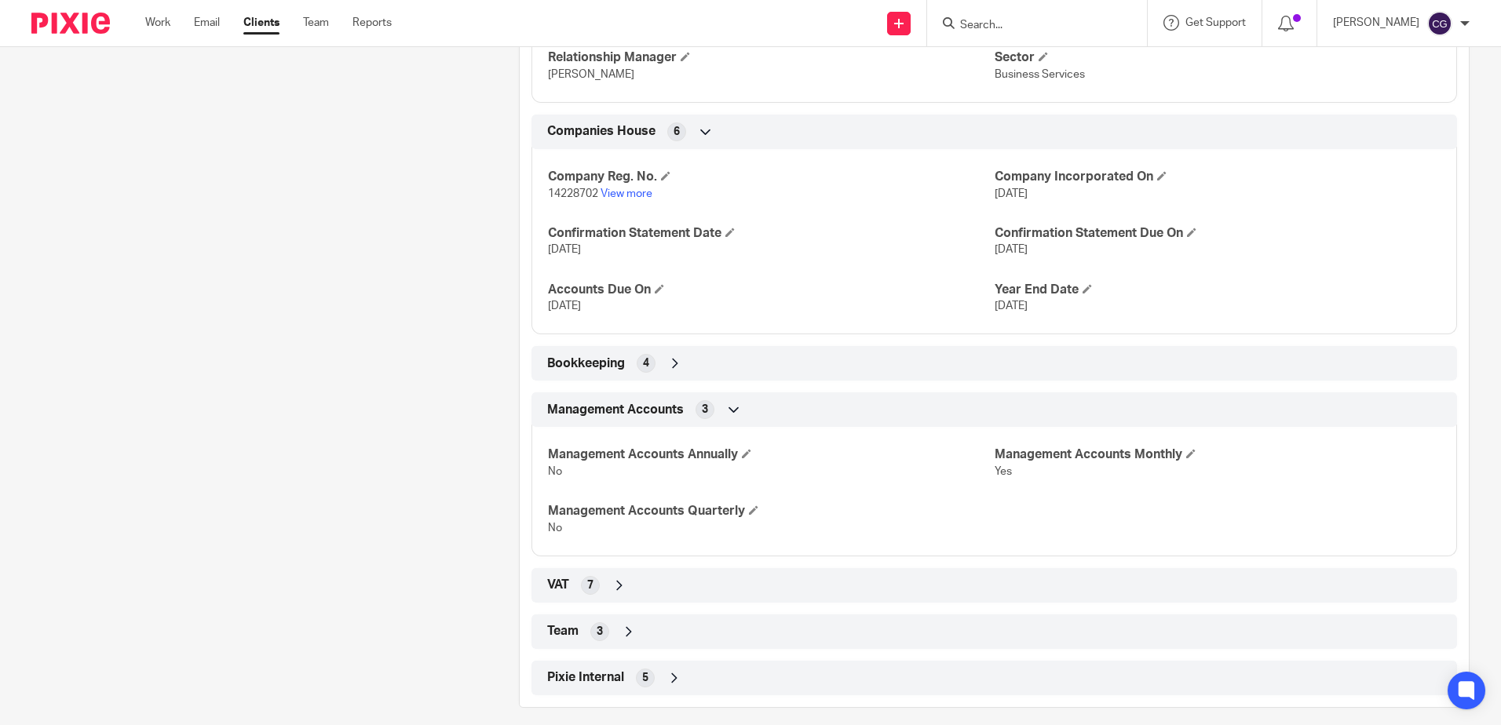
scroll to position [754, 0]
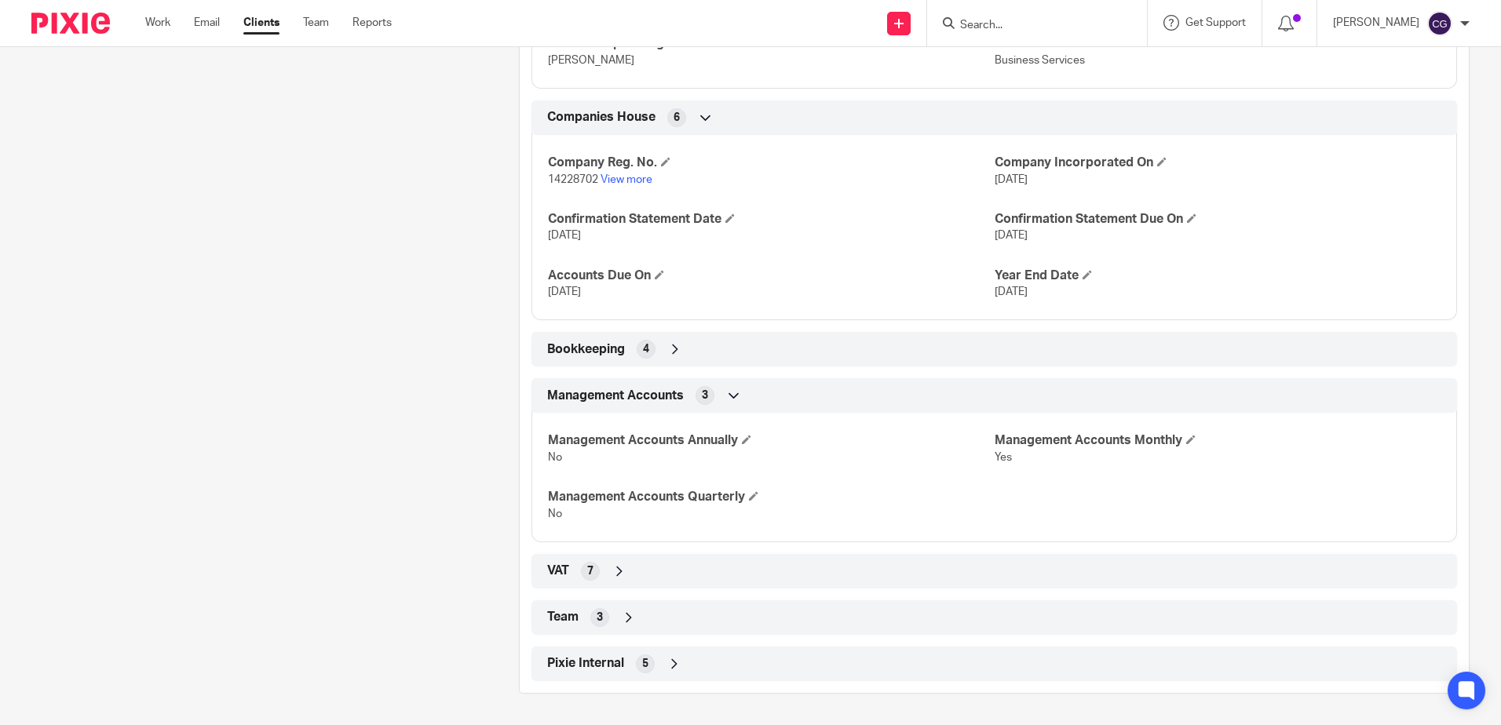
click at [626, 580] on div "VAT 7" at bounding box center [994, 571] width 902 height 27
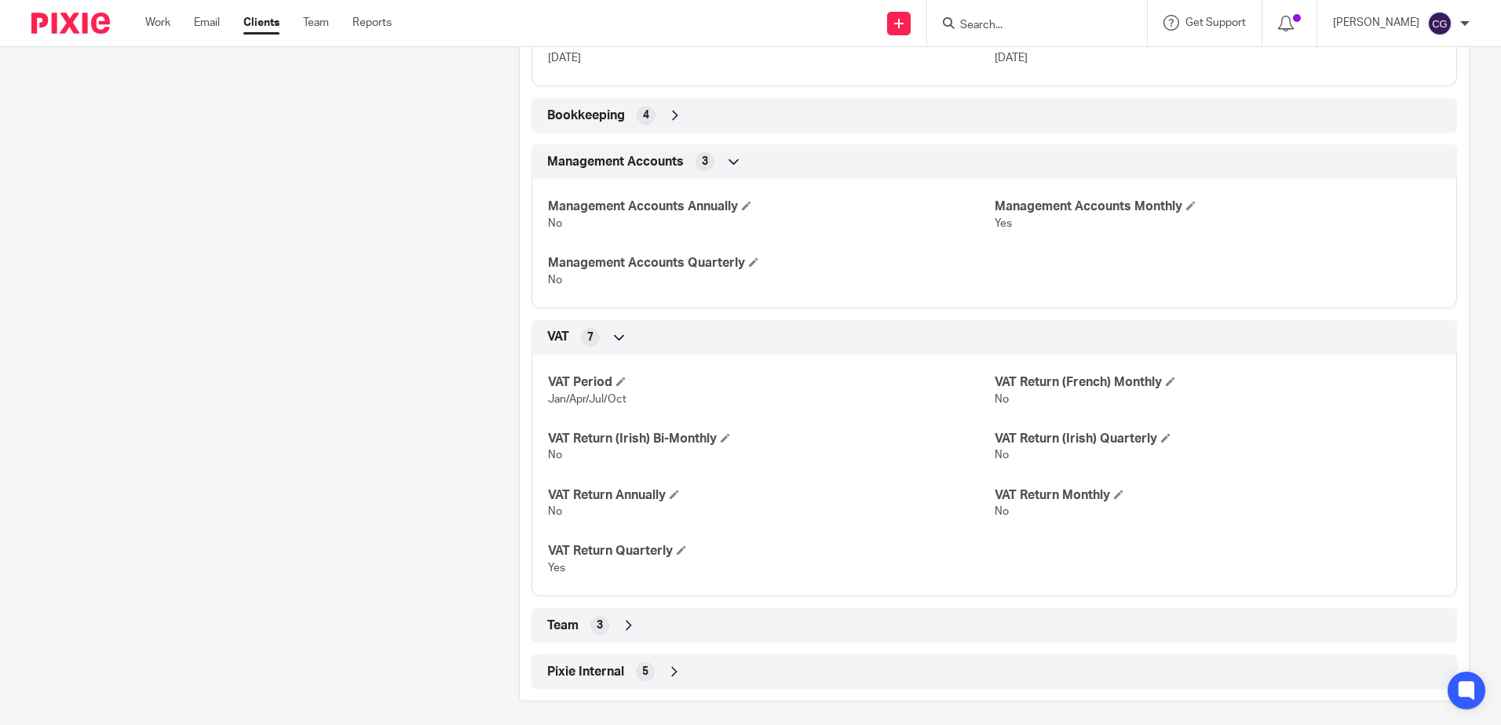
scroll to position [996, 0]
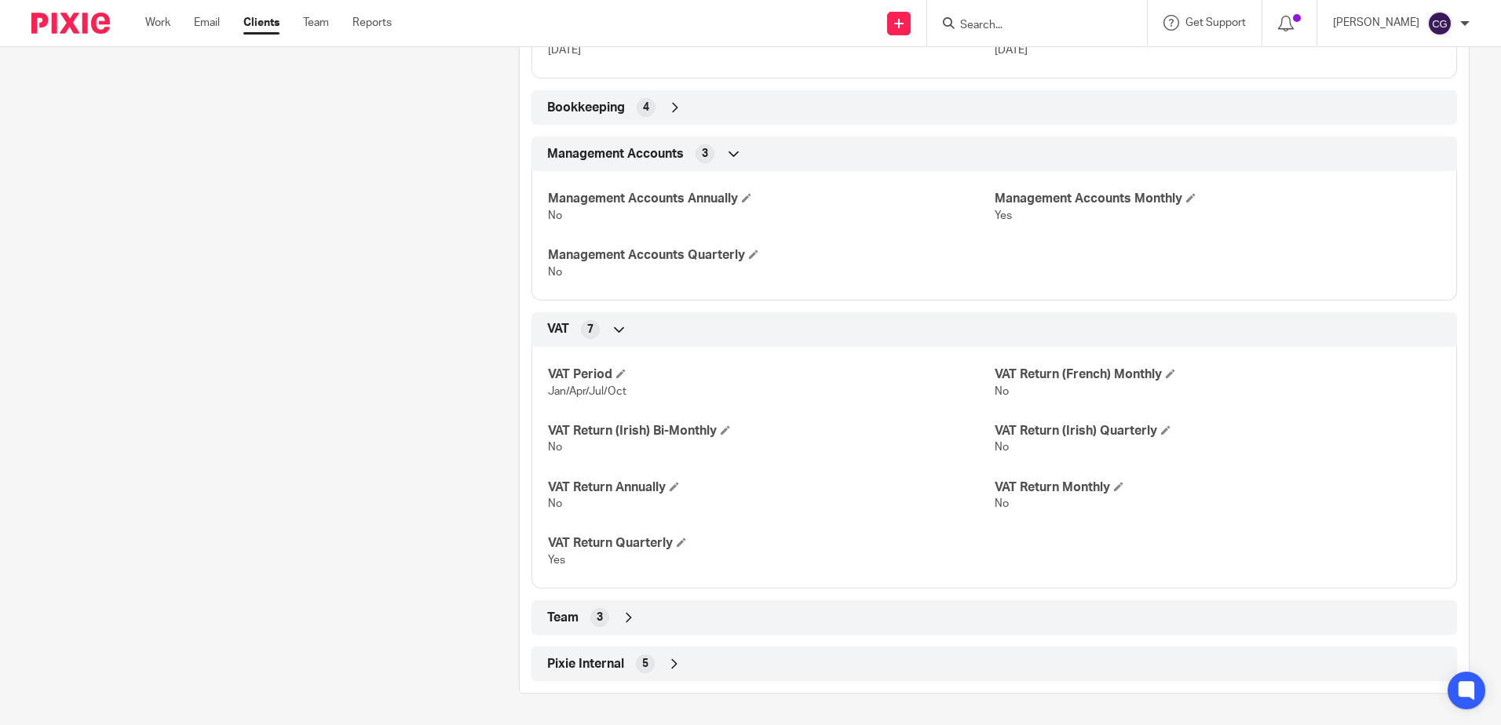
click at [631, 609] on div "Team 3" at bounding box center [994, 617] width 902 height 27
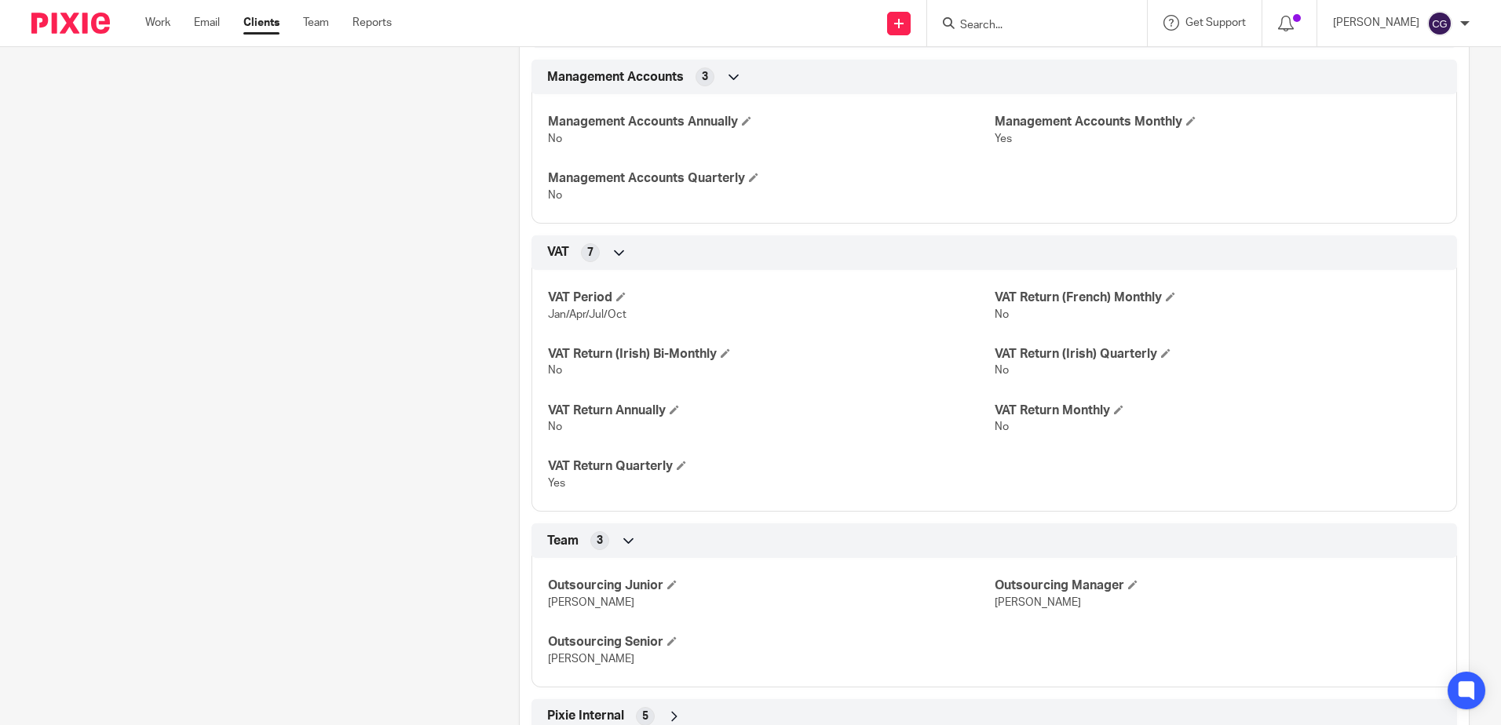
scroll to position [1126, 0]
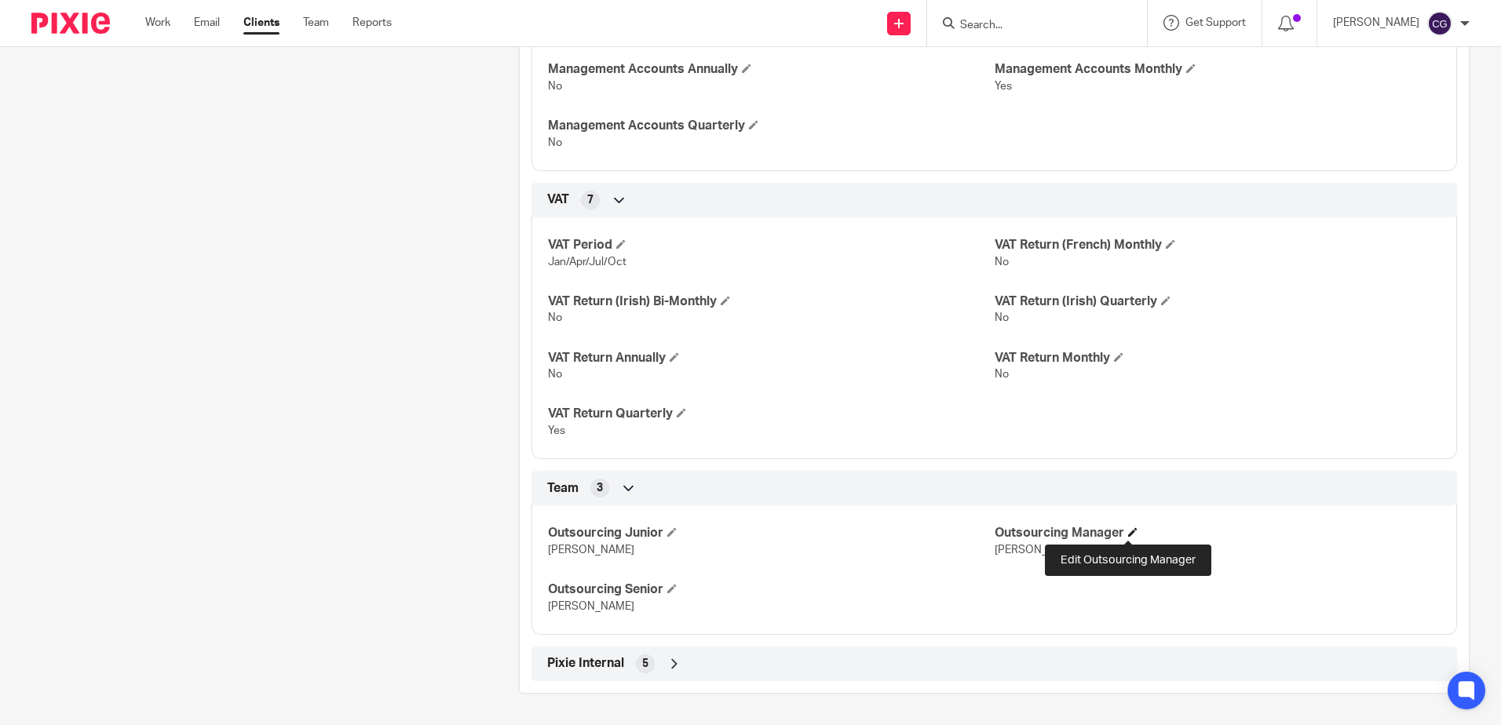
click at [1132, 537] on span at bounding box center [1132, 532] width 9 height 9
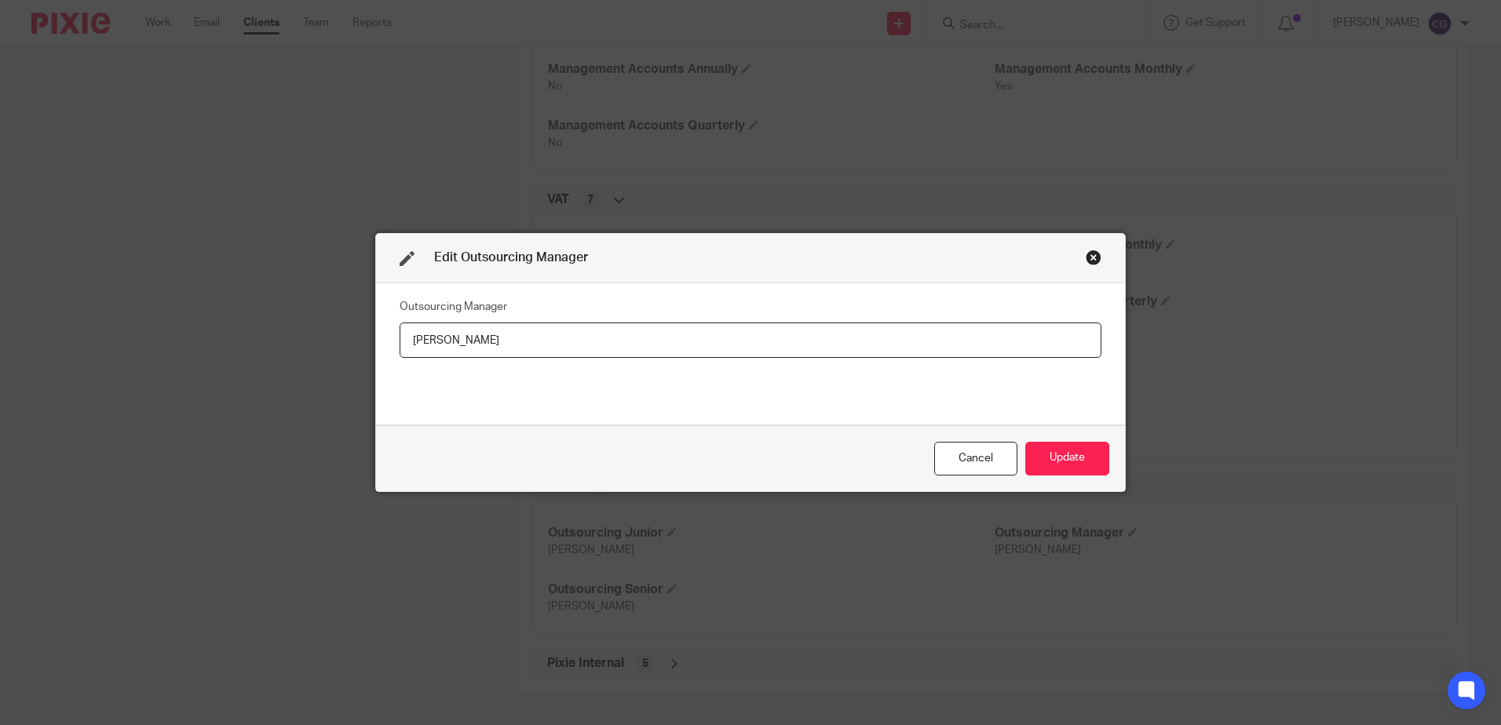
click at [0, 287] on html "Work Email Clients Team Reports Work Email Clients Team Reports Settings Send n…" at bounding box center [750, 362] width 1501 height 725
type input "[PERSON_NAME]"
click at [1087, 441] on div "Cancel Update" at bounding box center [750, 459] width 749 height 66
click at [1066, 473] on button "Update" at bounding box center [1067, 459] width 84 height 34
click at [1067, 465] on button "Update" at bounding box center [1067, 459] width 84 height 34
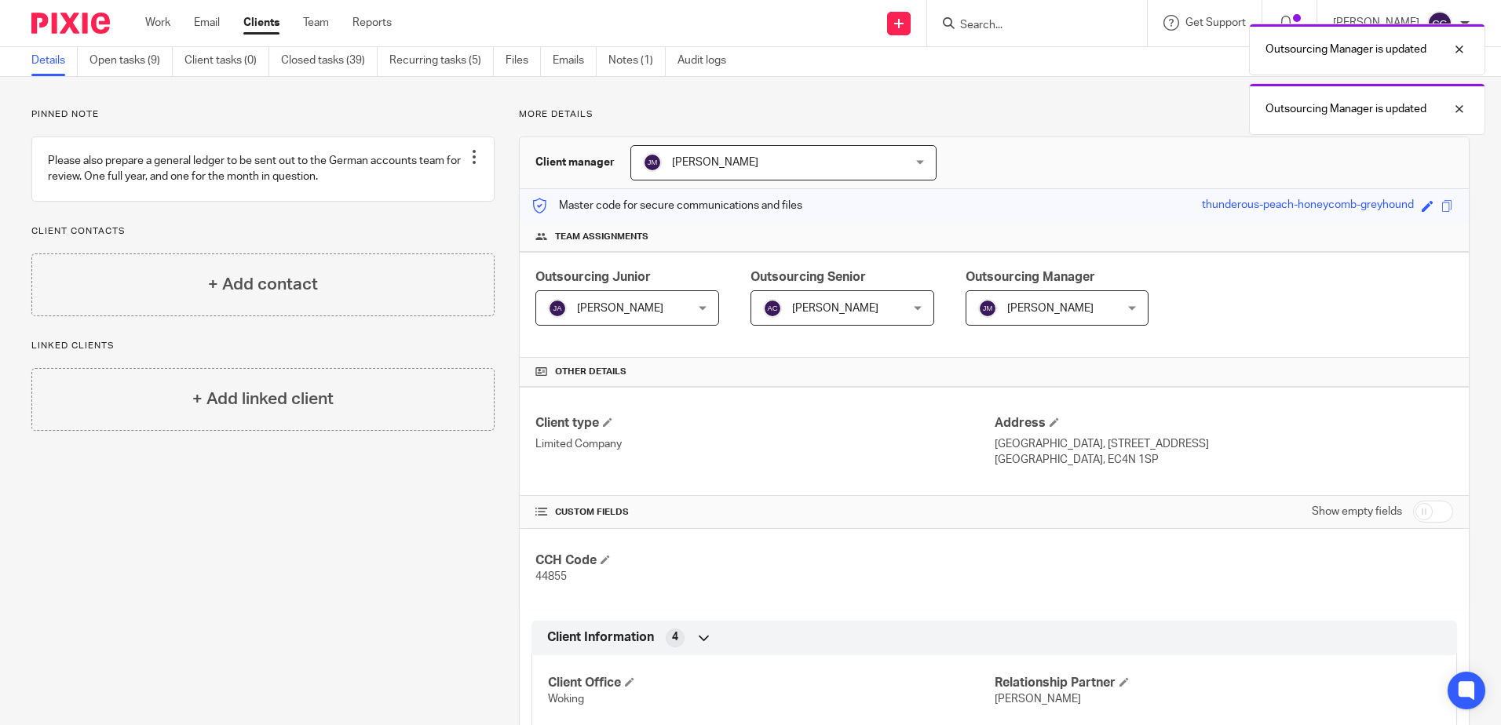
scroll to position [0, 0]
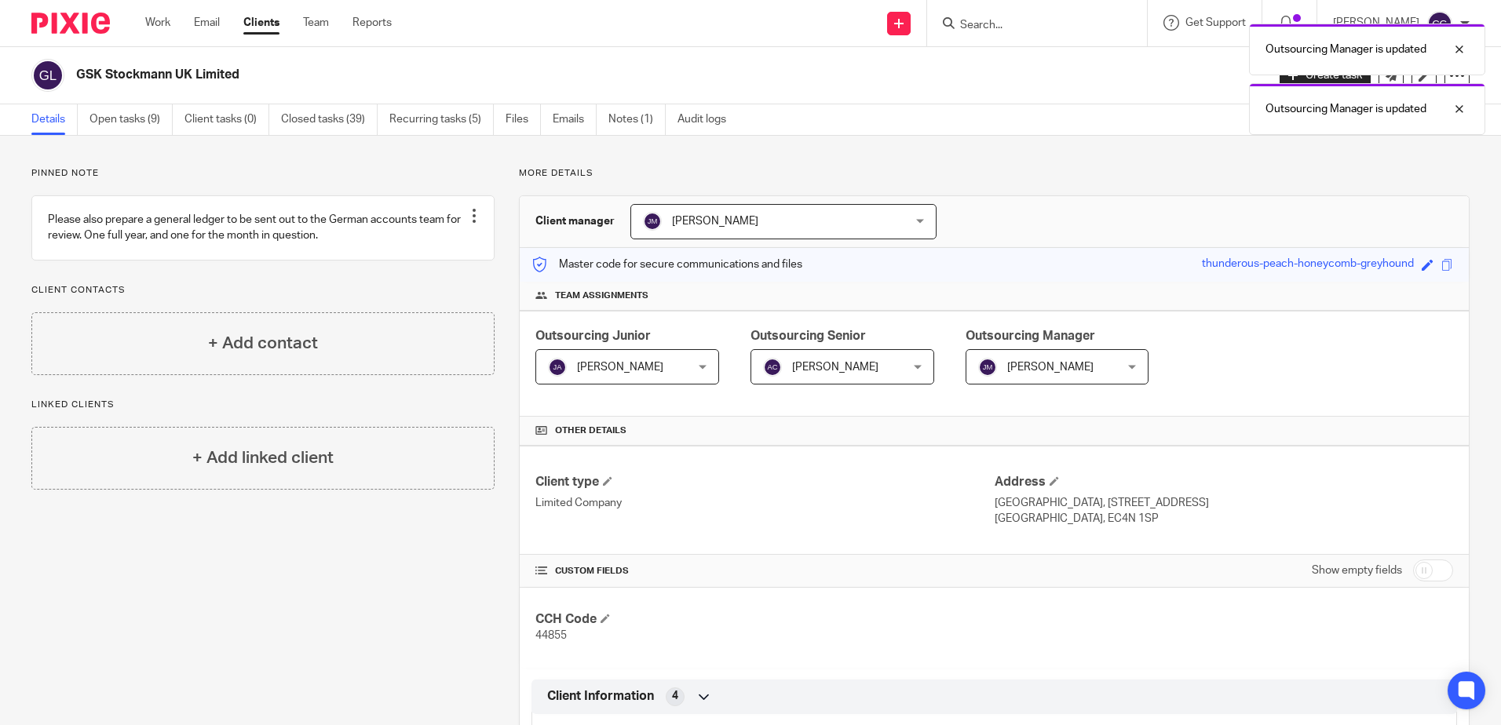
click at [1010, 363] on span "[PERSON_NAME]" at bounding box center [1050, 367] width 86 height 11
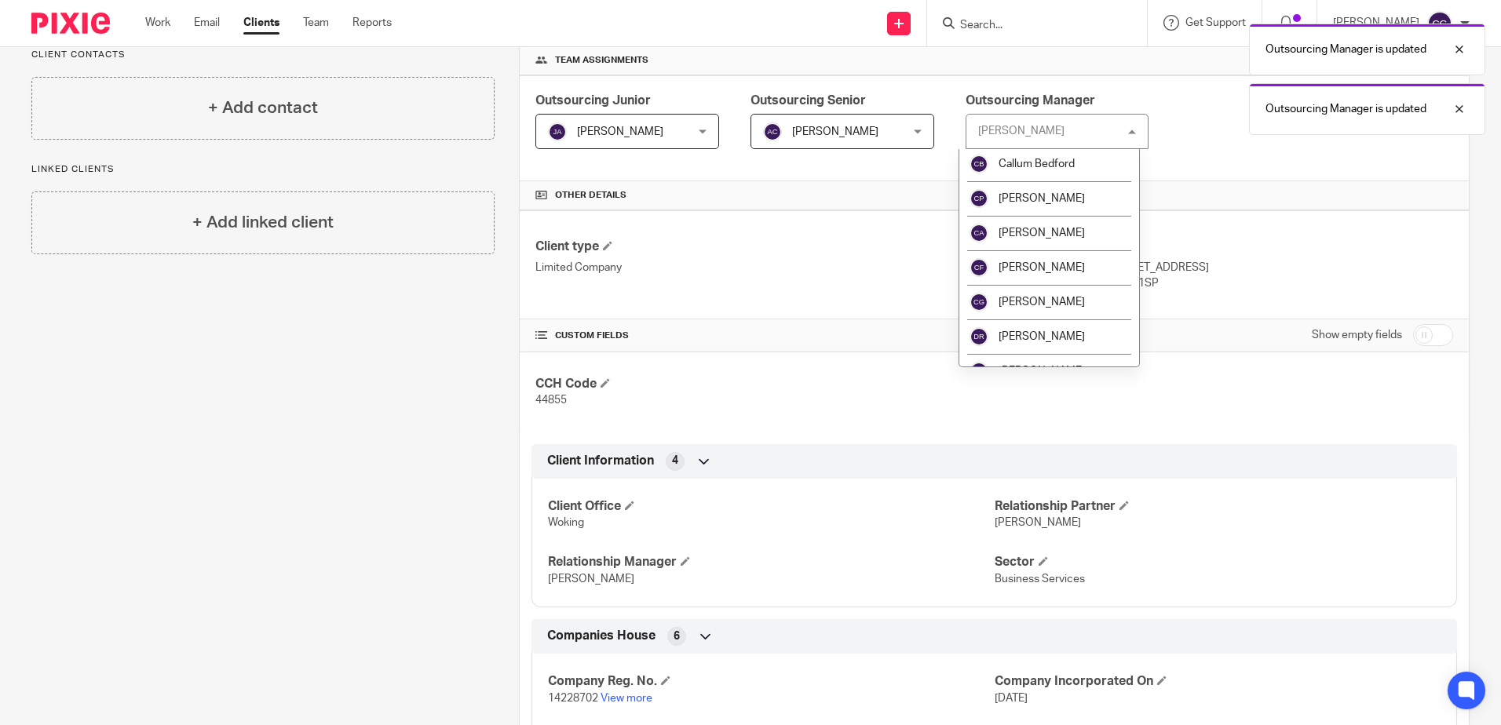
scroll to position [471, 0]
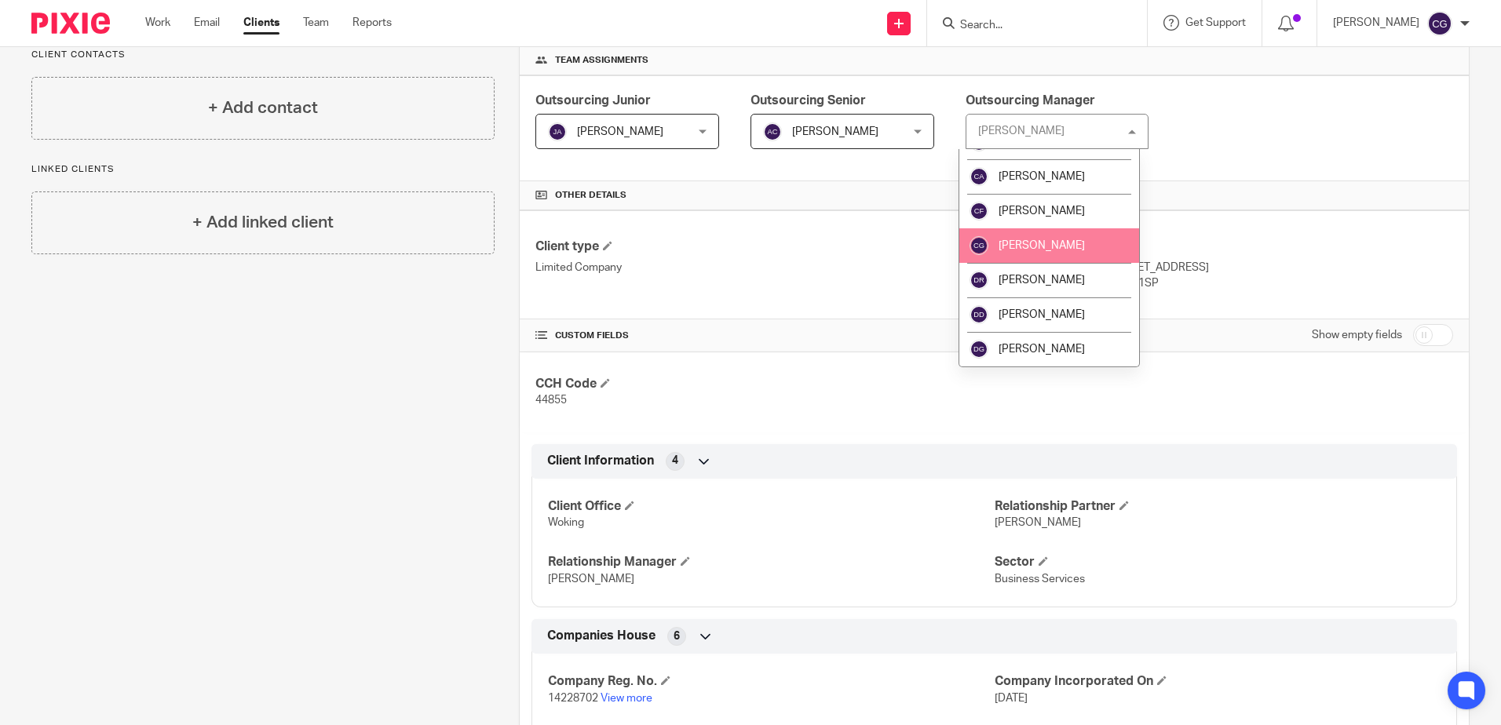
click at [1068, 239] on li "[PERSON_NAME]" at bounding box center [1049, 245] width 181 height 35
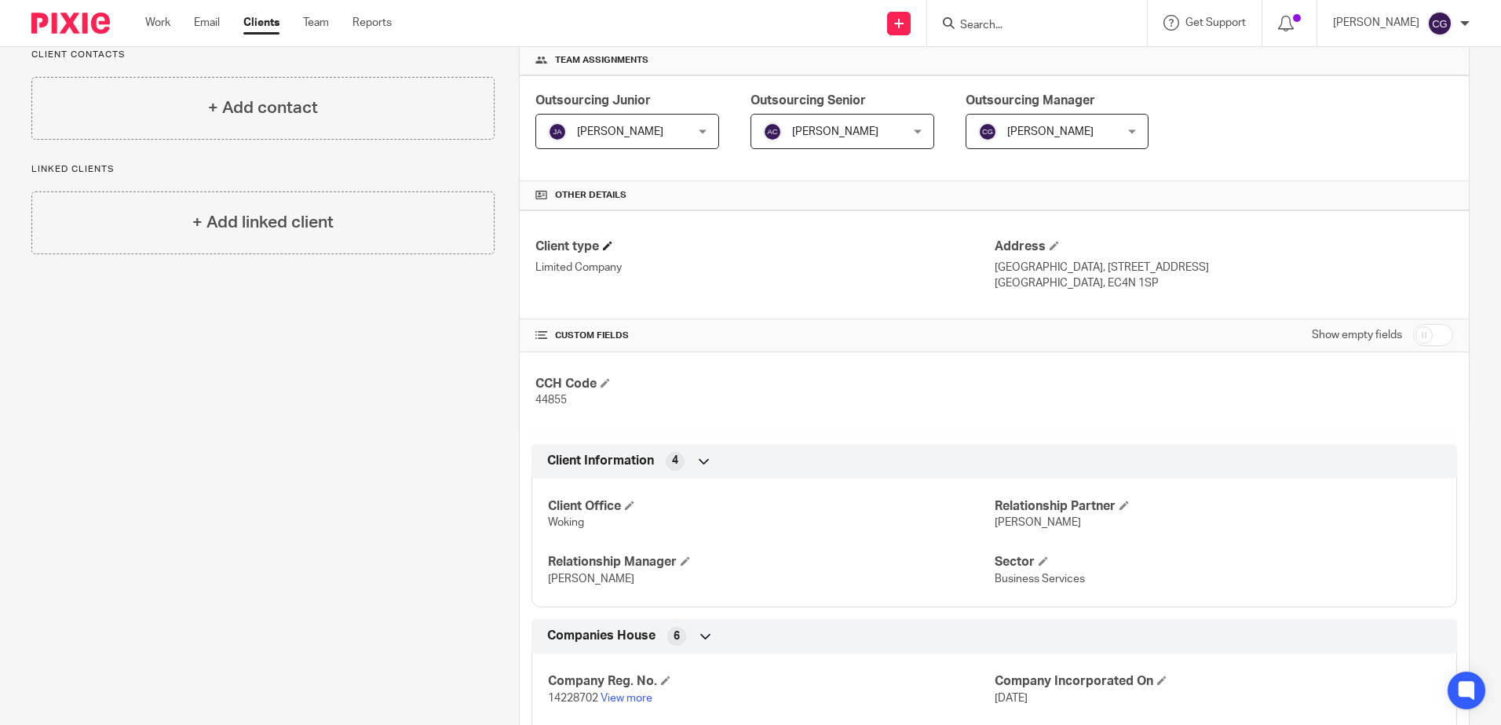
click at [935, 254] on h4 "Client type" at bounding box center [764, 247] width 458 height 16
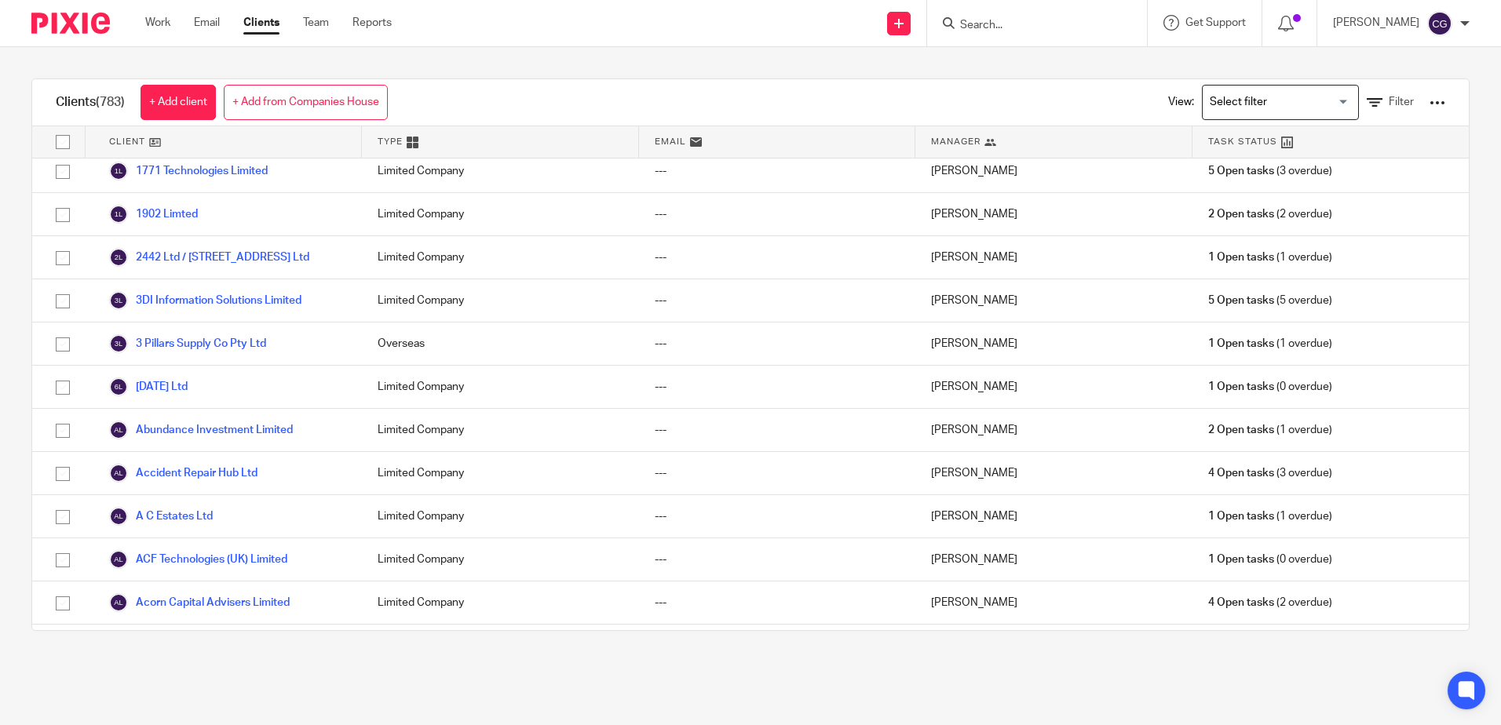
scroll to position [79, 0]
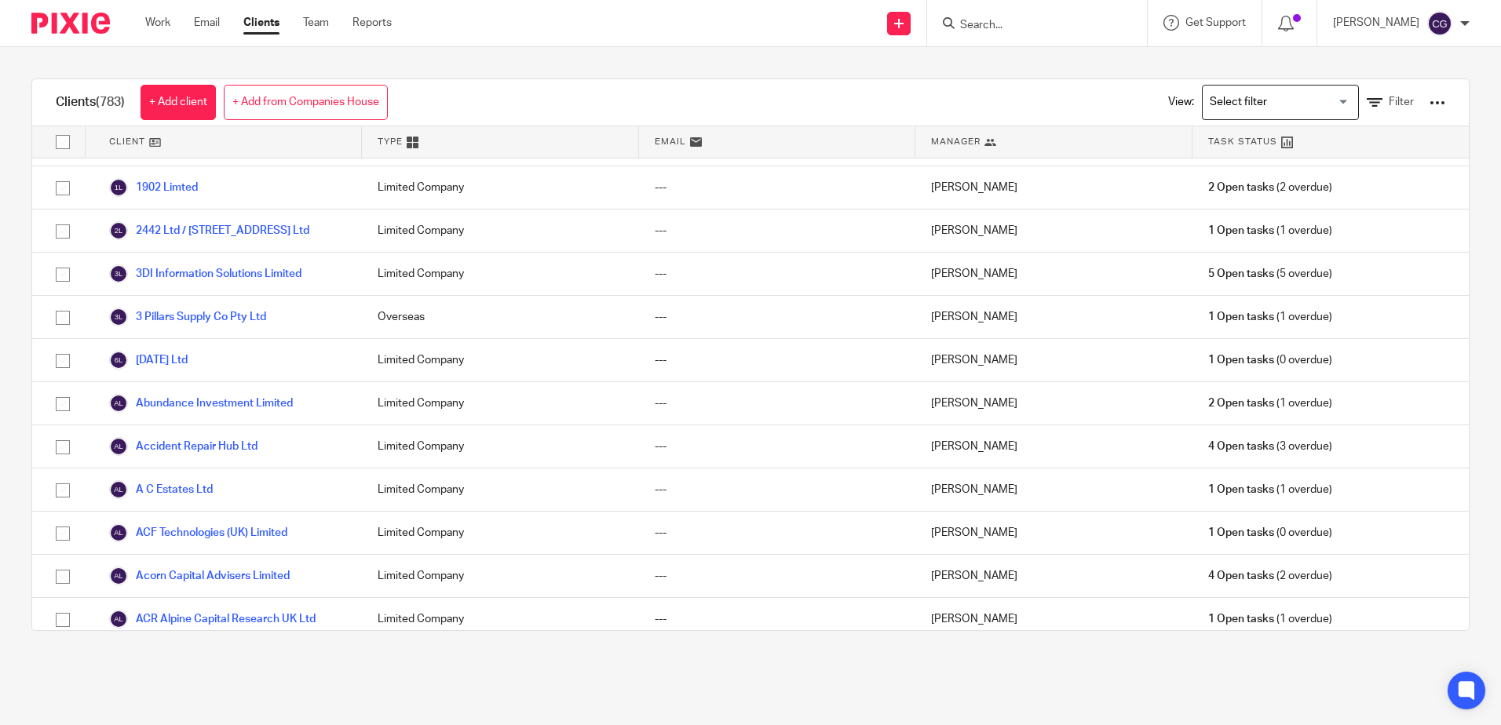
click at [1261, 105] on input "Search for option" at bounding box center [1276, 102] width 145 height 27
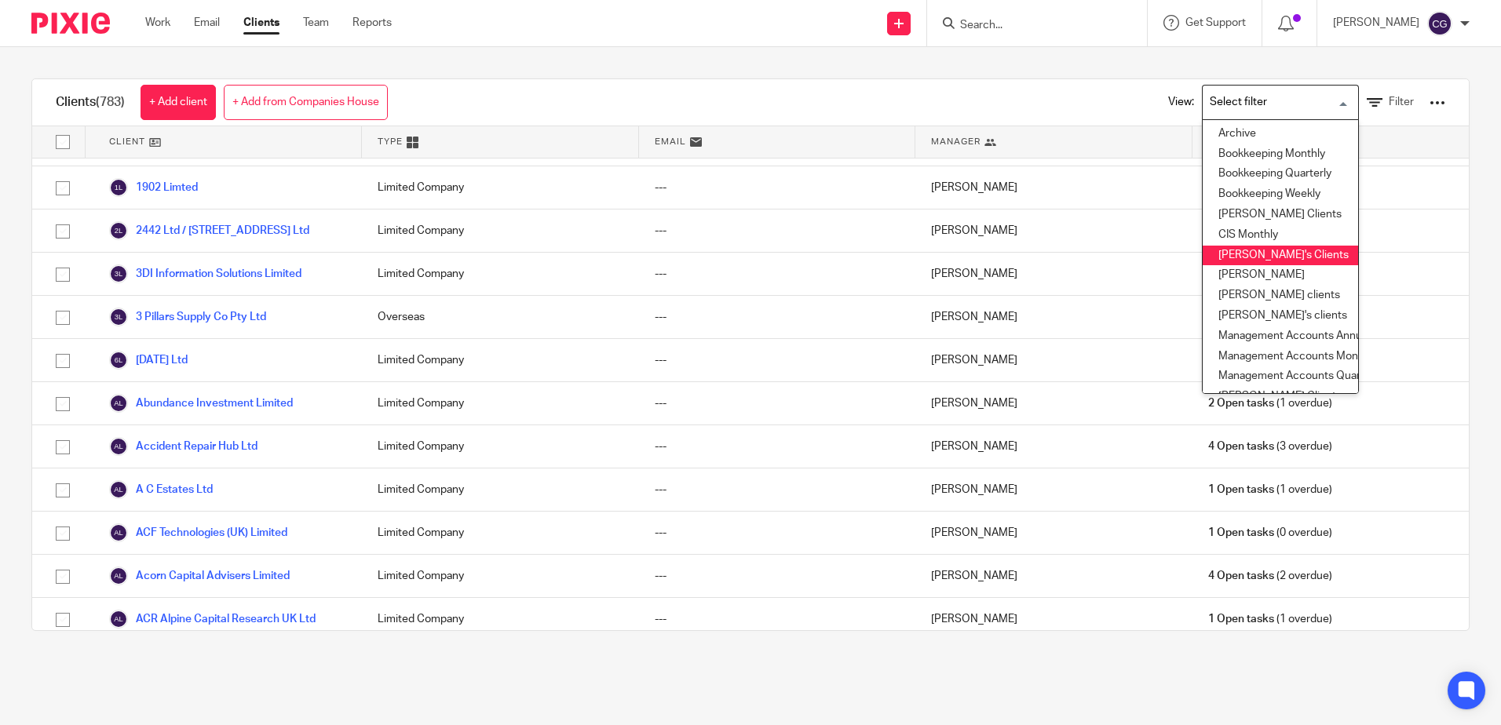
click at [1248, 262] on li "Claudia's Clients" at bounding box center [1280, 256] width 155 height 20
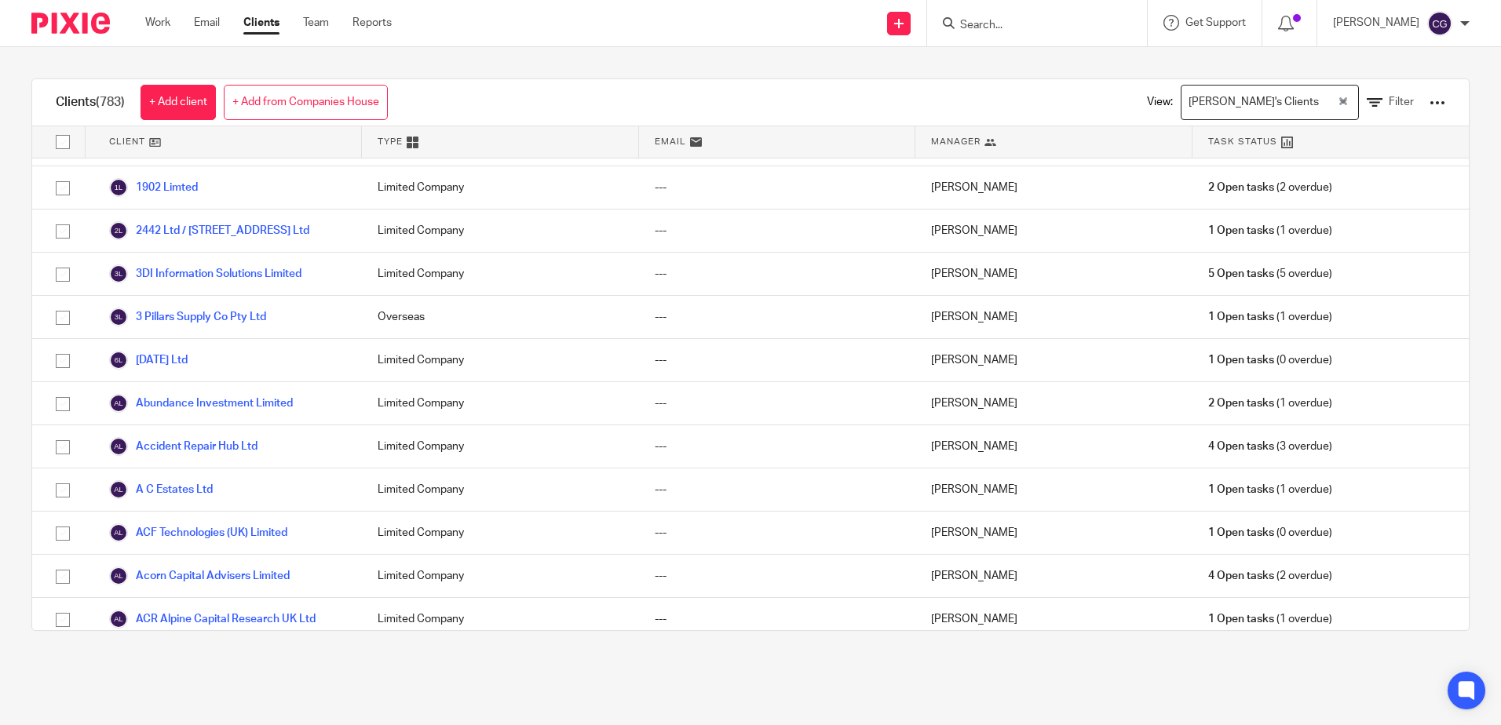
scroll to position [0, 0]
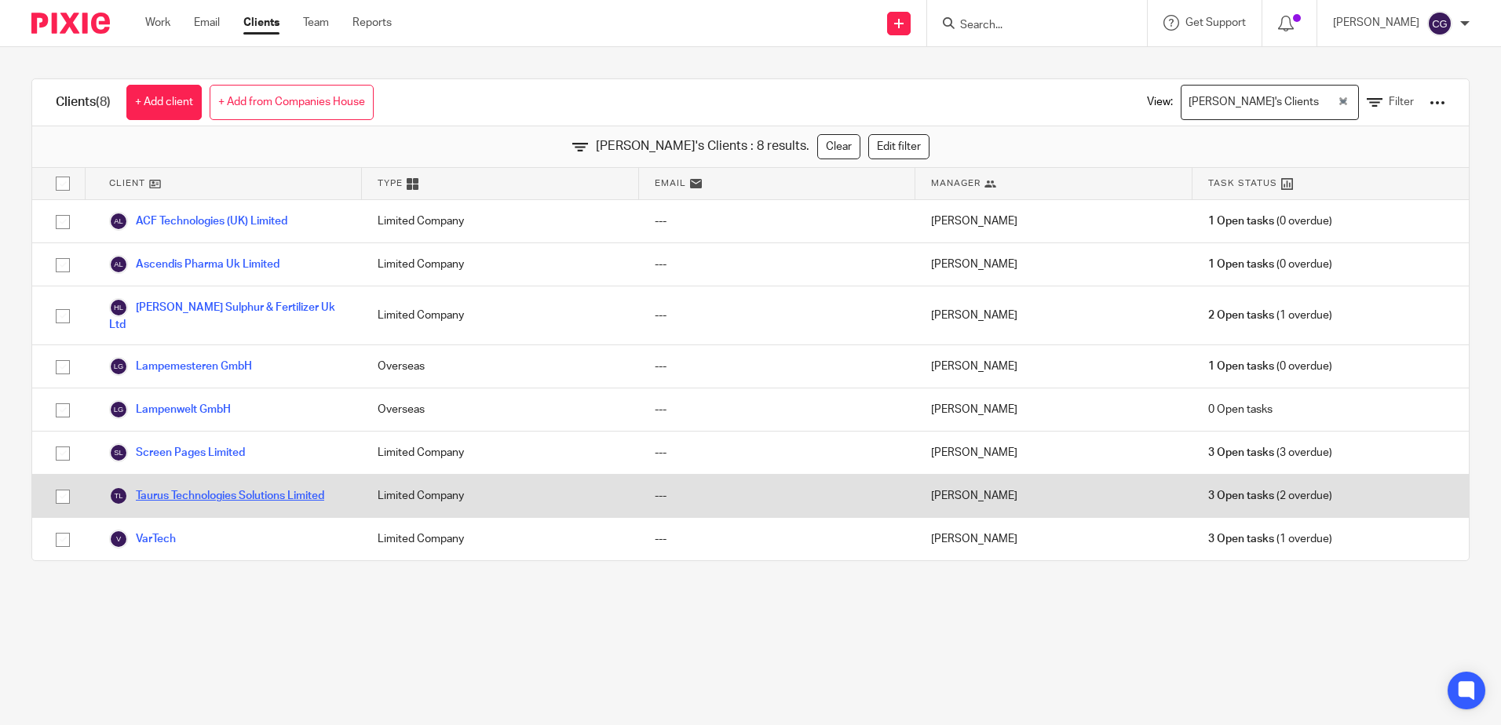
click at [227, 487] on link "Taurus Technologies Solutions Limited" at bounding box center [216, 496] width 215 height 19
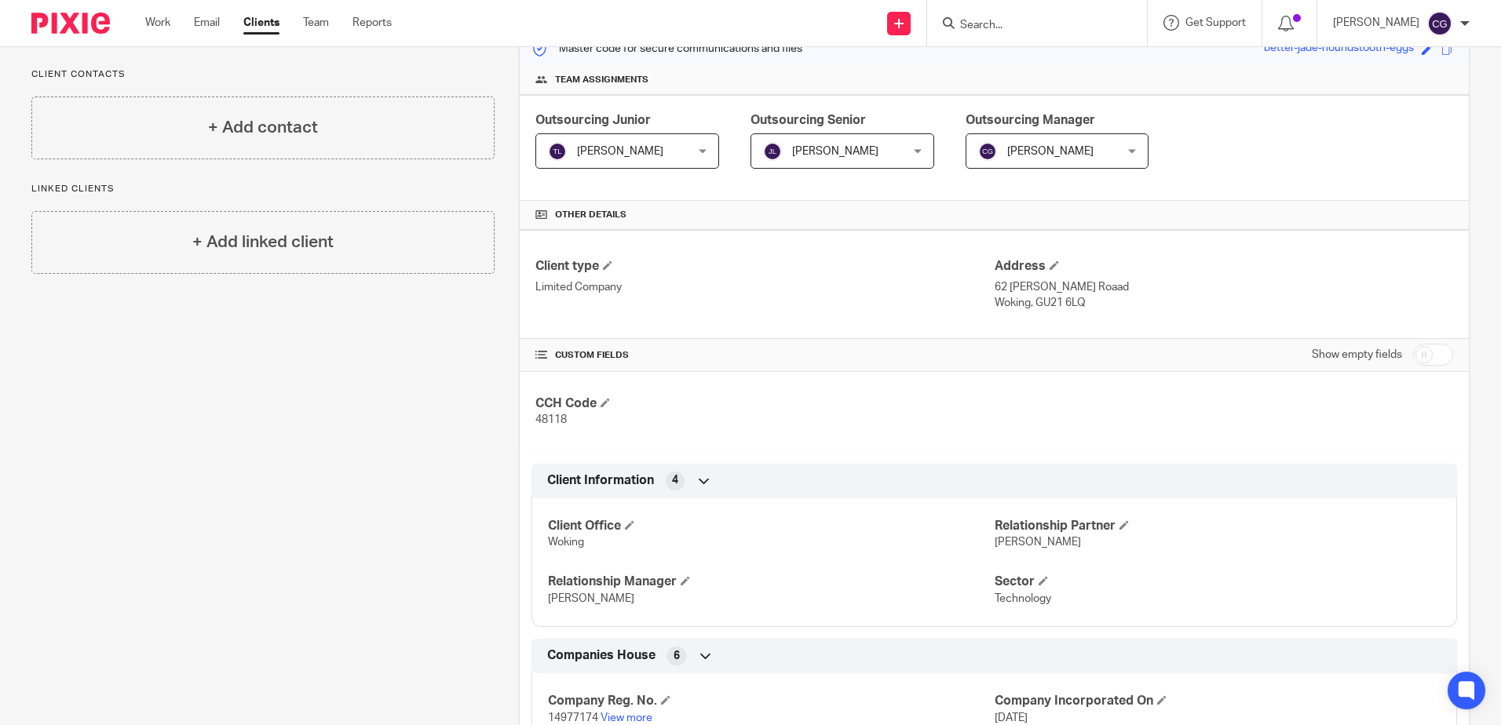
scroll to position [532, 0]
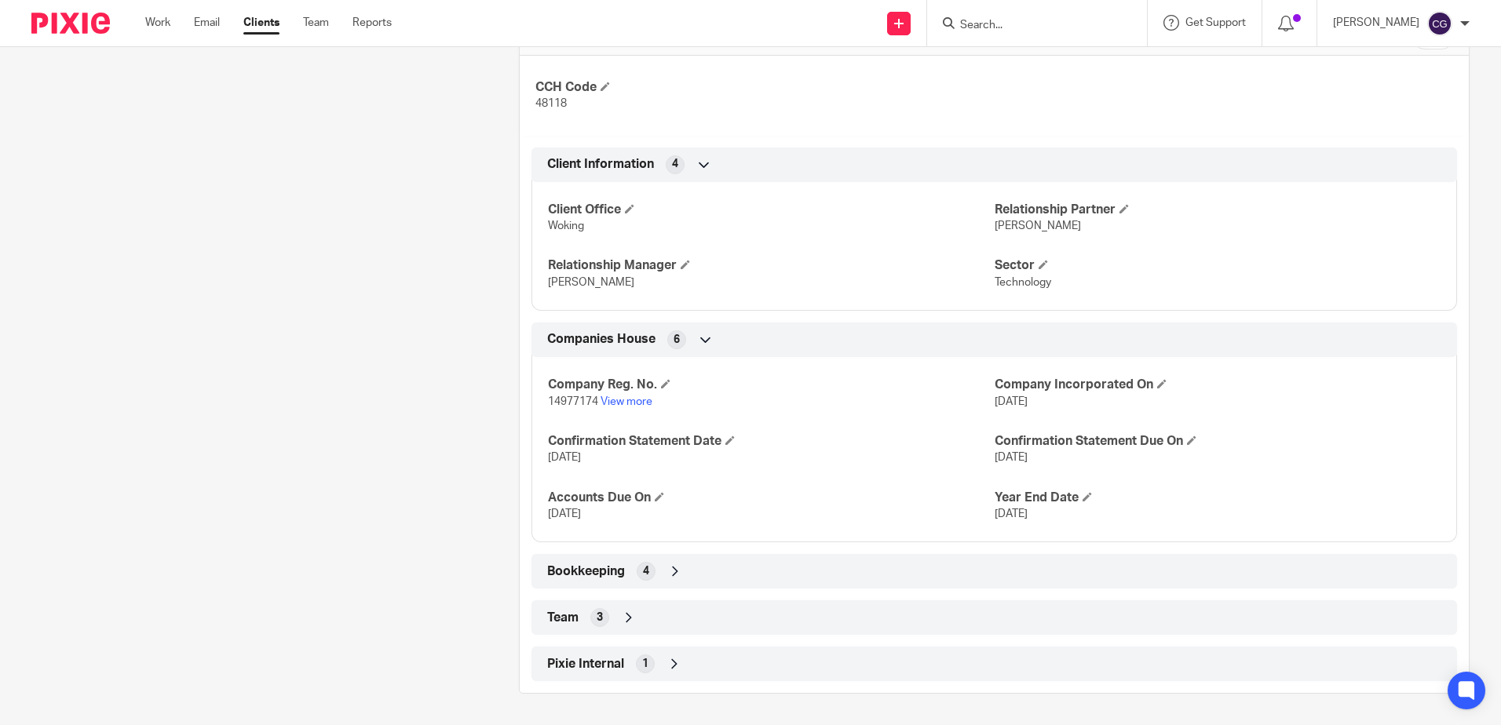
click at [685, 570] on div "Bookkeeping 4" at bounding box center [994, 571] width 902 height 27
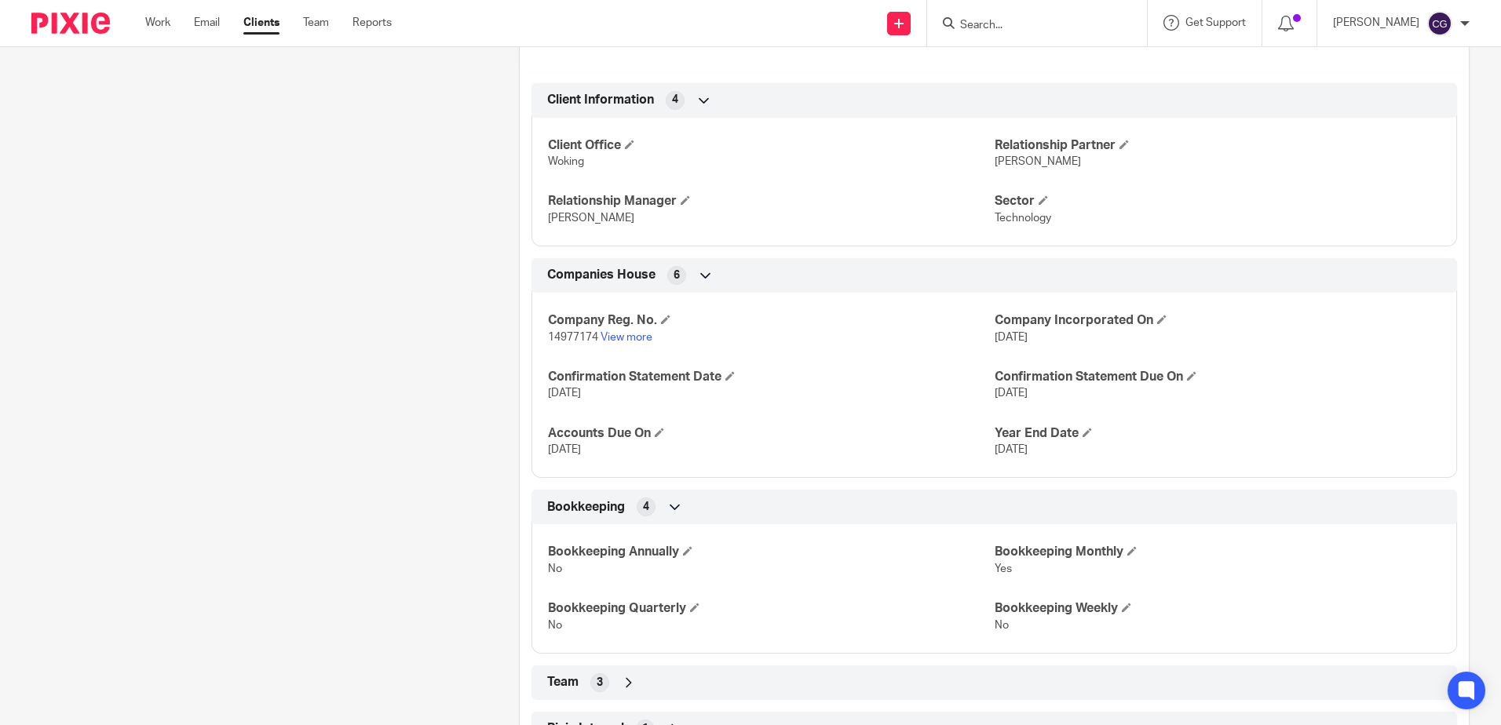
scroll to position [662, 0]
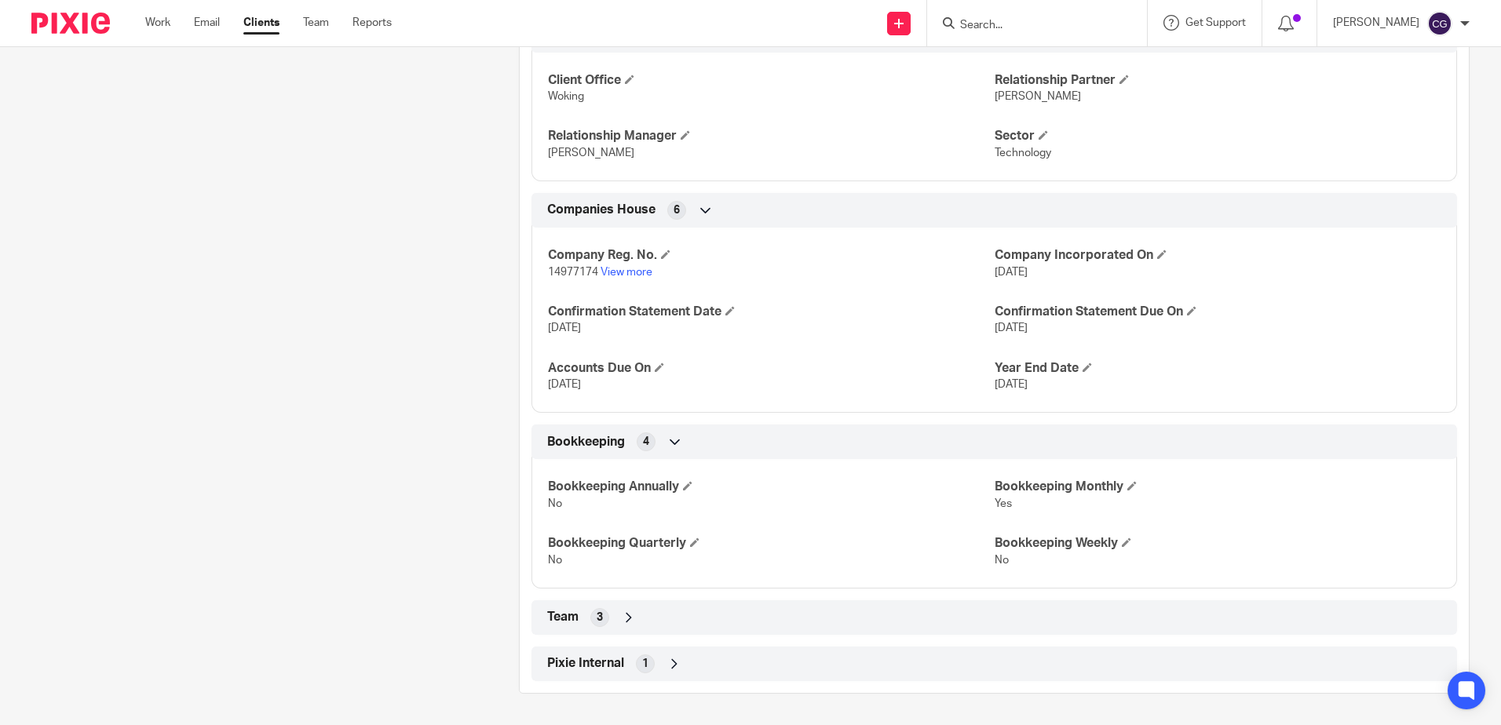
click at [696, 615] on div "Team 3" at bounding box center [994, 617] width 902 height 27
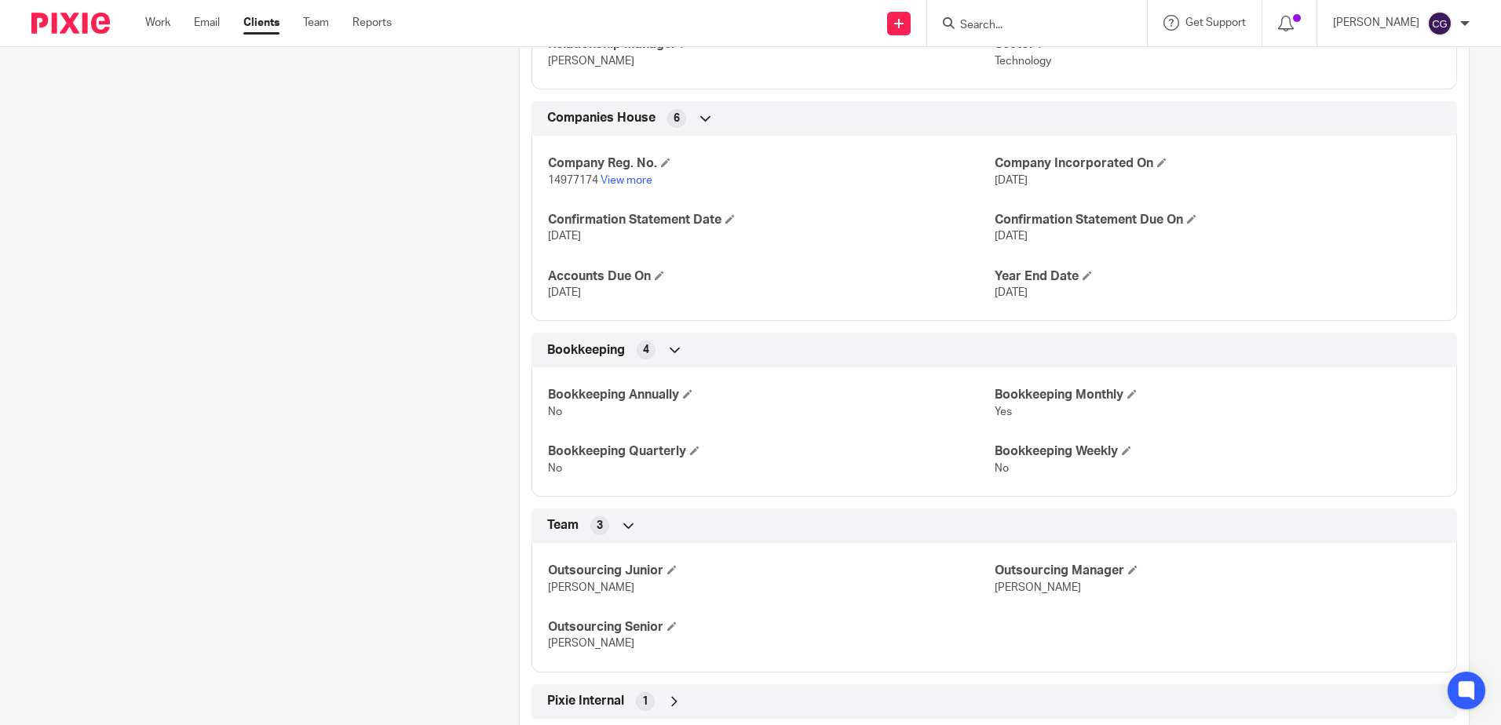
scroll to position [791, 0]
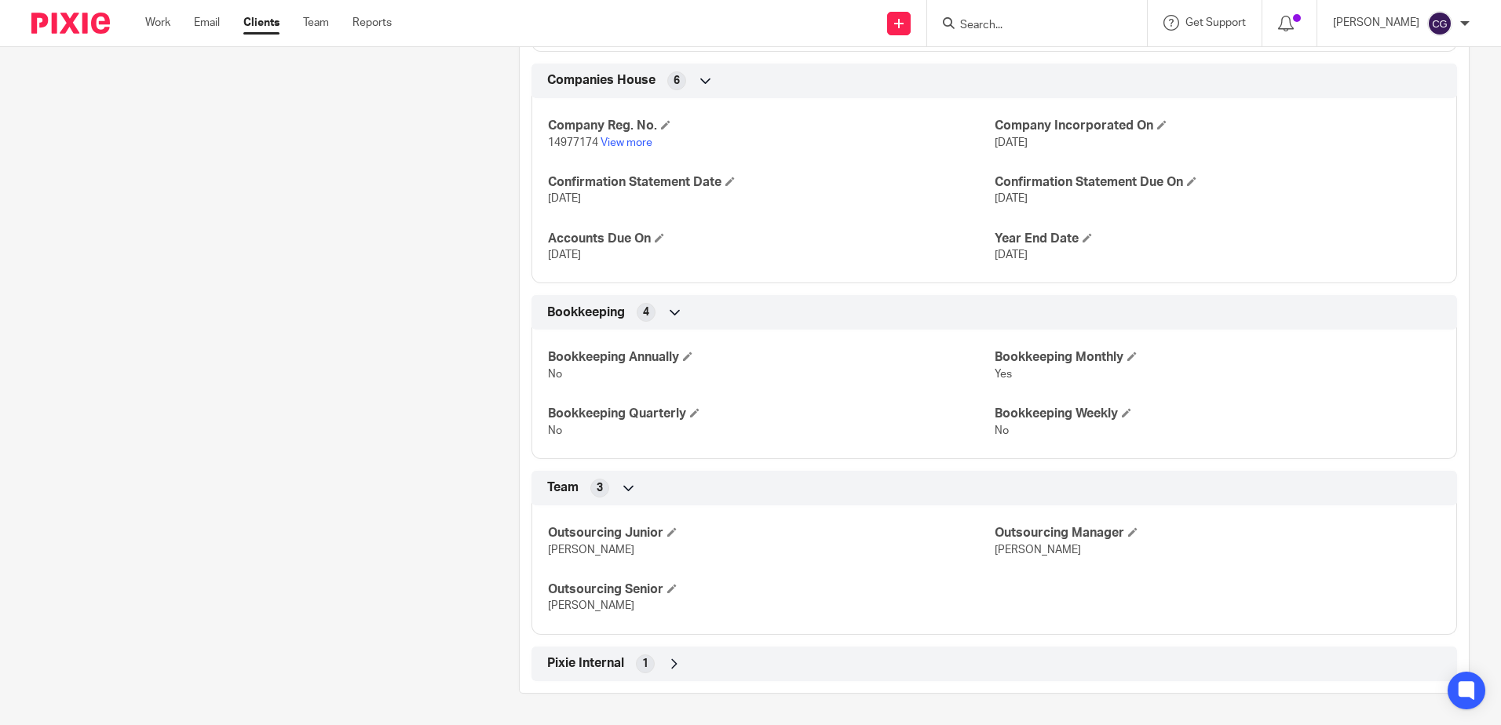
click at [690, 638] on div "Client type Limited Company Address 62 Goldsworth Roaad Woking, GU21 6LQ CUSTOM…" at bounding box center [994, 168] width 949 height 1026
click at [684, 649] on div "Pixie Internal 1" at bounding box center [994, 664] width 926 height 35
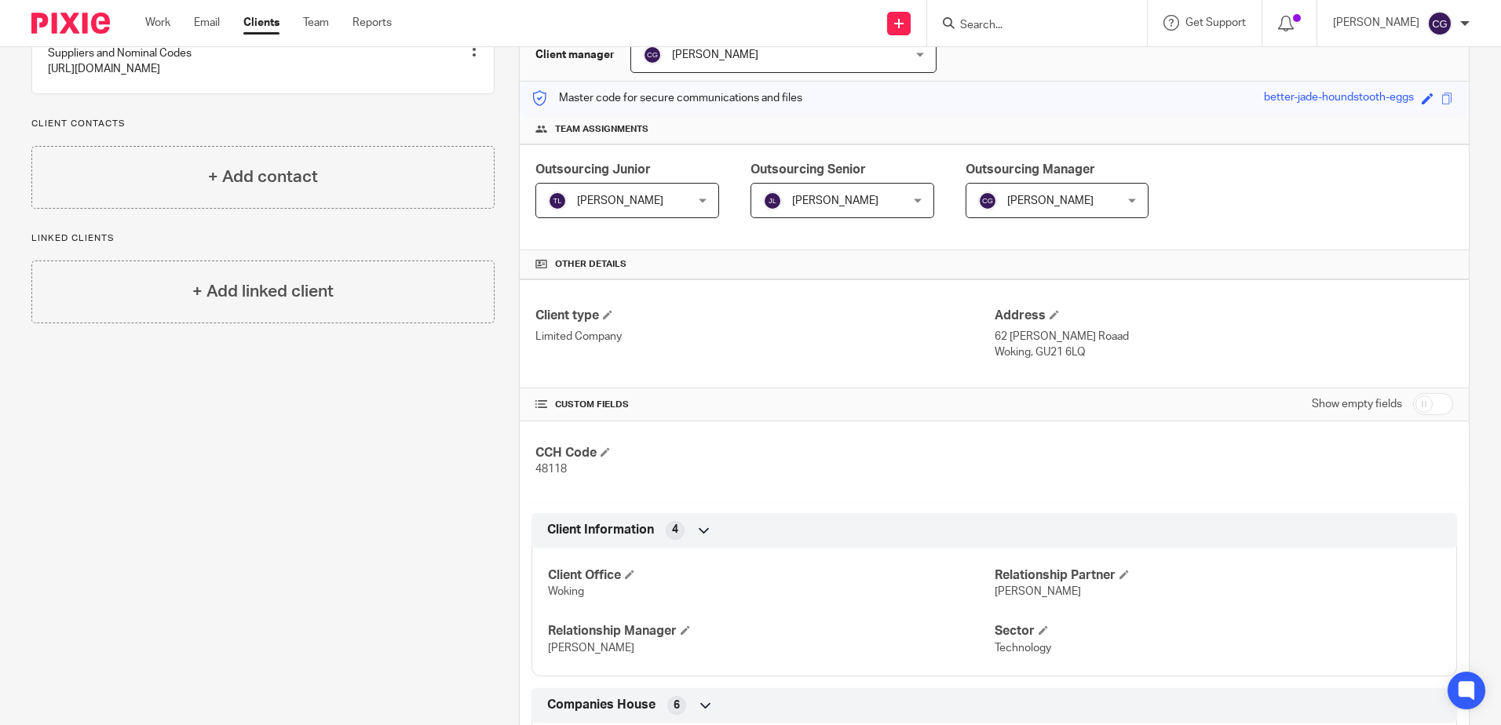
scroll to position [0, 0]
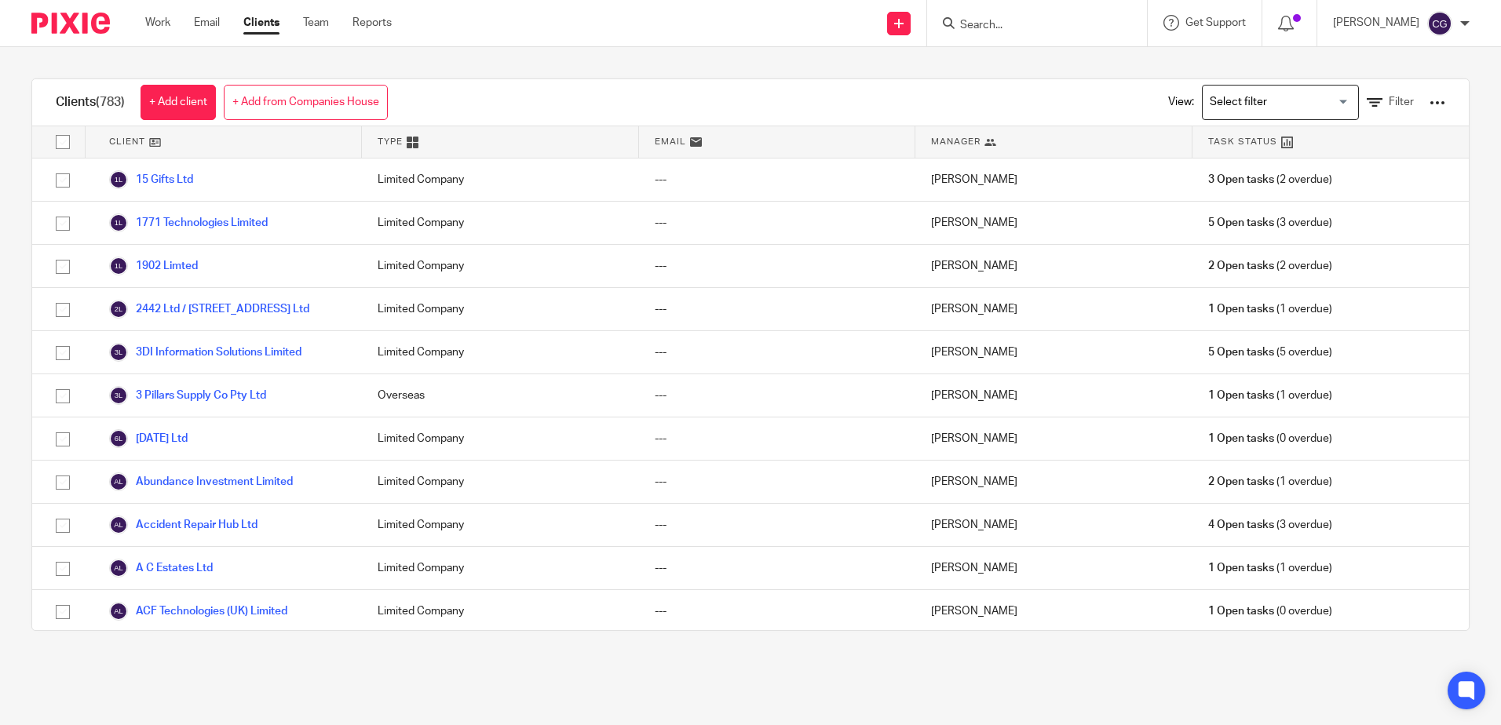
click at [1253, 75] on div "Clients (783) + Add client + Add from Companies House View: Loading... Filter C…" at bounding box center [750, 354] width 1501 height 615
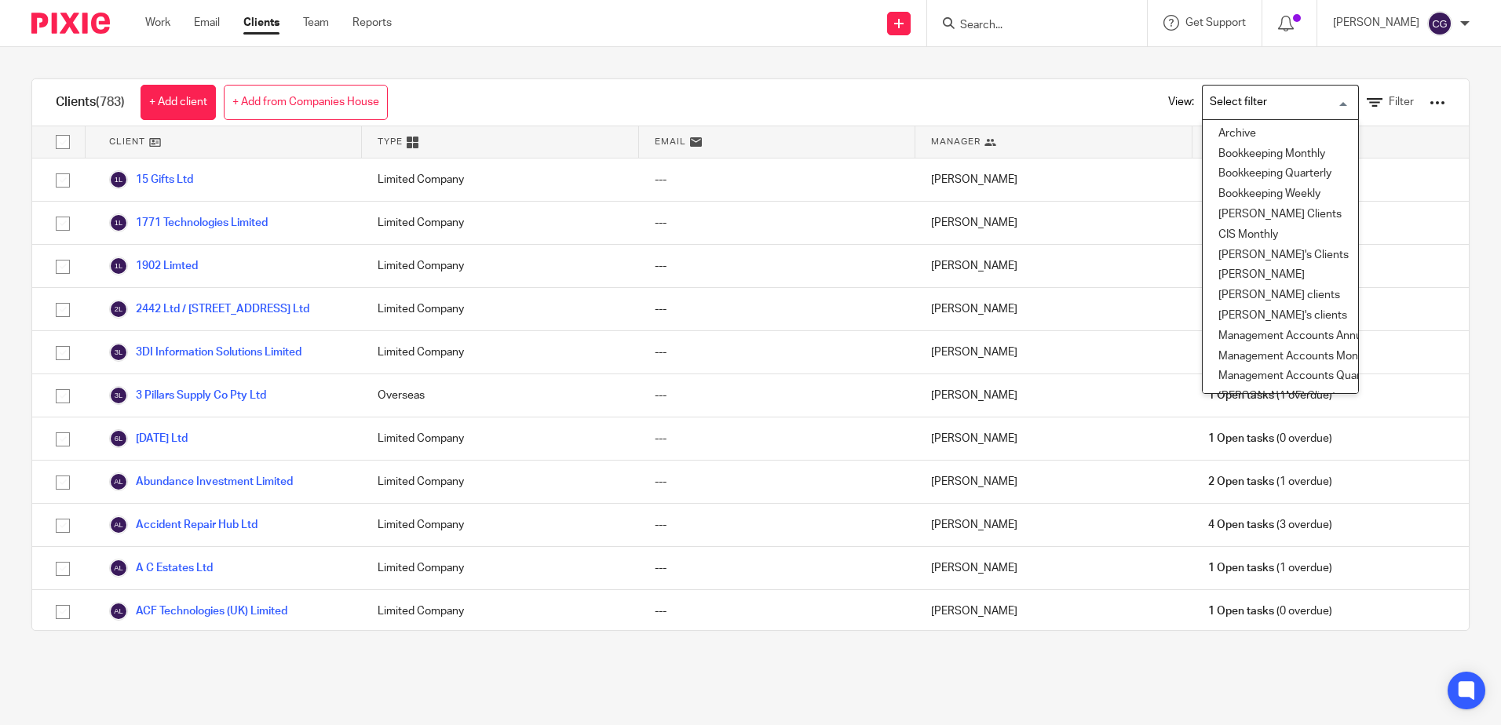
click at [1246, 101] on input "Search for option" at bounding box center [1276, 102] width 145 height 27
click at [1244, 254] on li "Claudia's Clients" at bounding box center [1280, 256] width 155 height 20
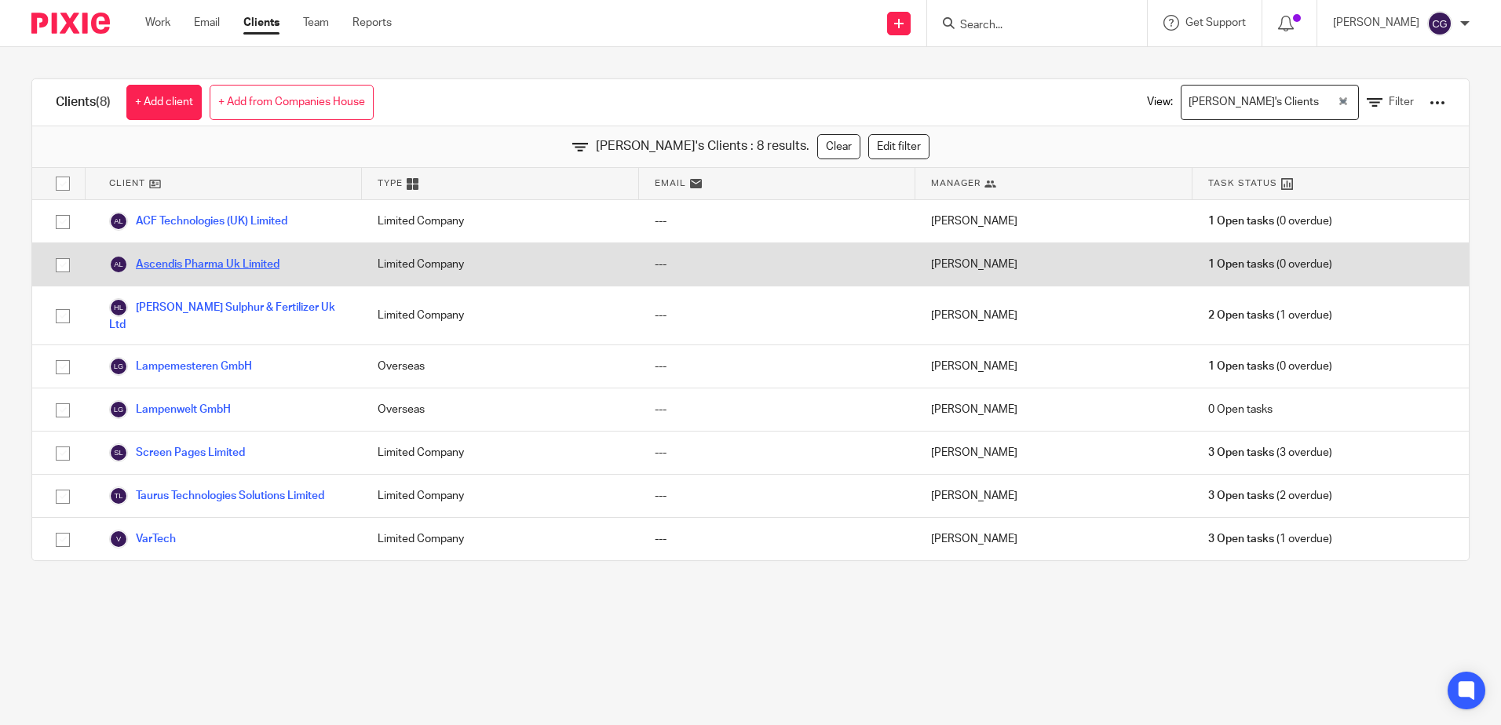
click at [222, 264] on link "Ascendis Pharma Uk Limited" at bounding box center [194, 264] width 170 height 19
click at [192, 267] on link "Ascendis Pharma Uk Limited" at bounding box center [194, 264] width 170 height 19
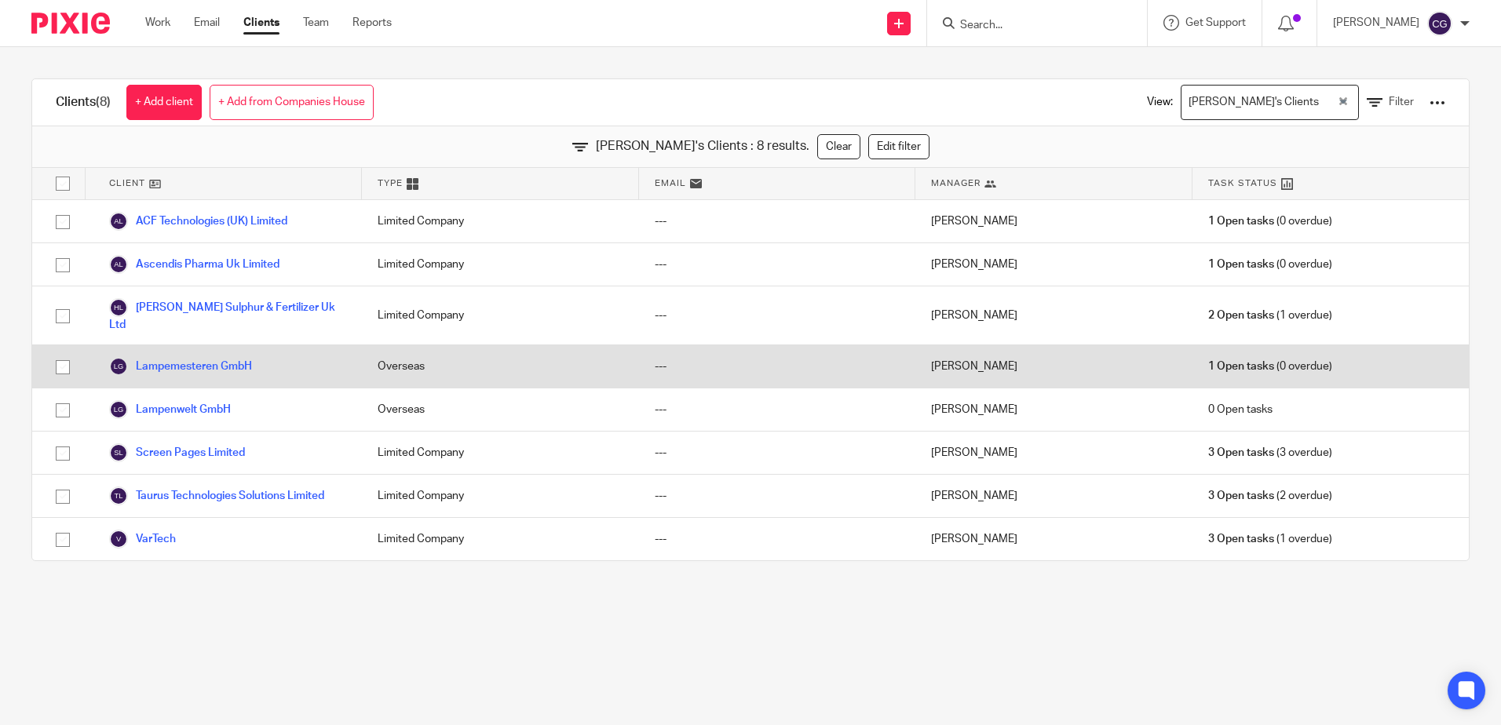
drag, startPoint x: 207, startPoint y: 392, endPoint x: 211, endPoint y: 364, distance: 27.8
click at [207, 400] on link "Lampenwelt GmbH" at bounding box center [170, 409] width 122 height 19
click at [213, 357] on link "Lampemesteren GmbH" at bounding box center [180, 366] width 143 height 19
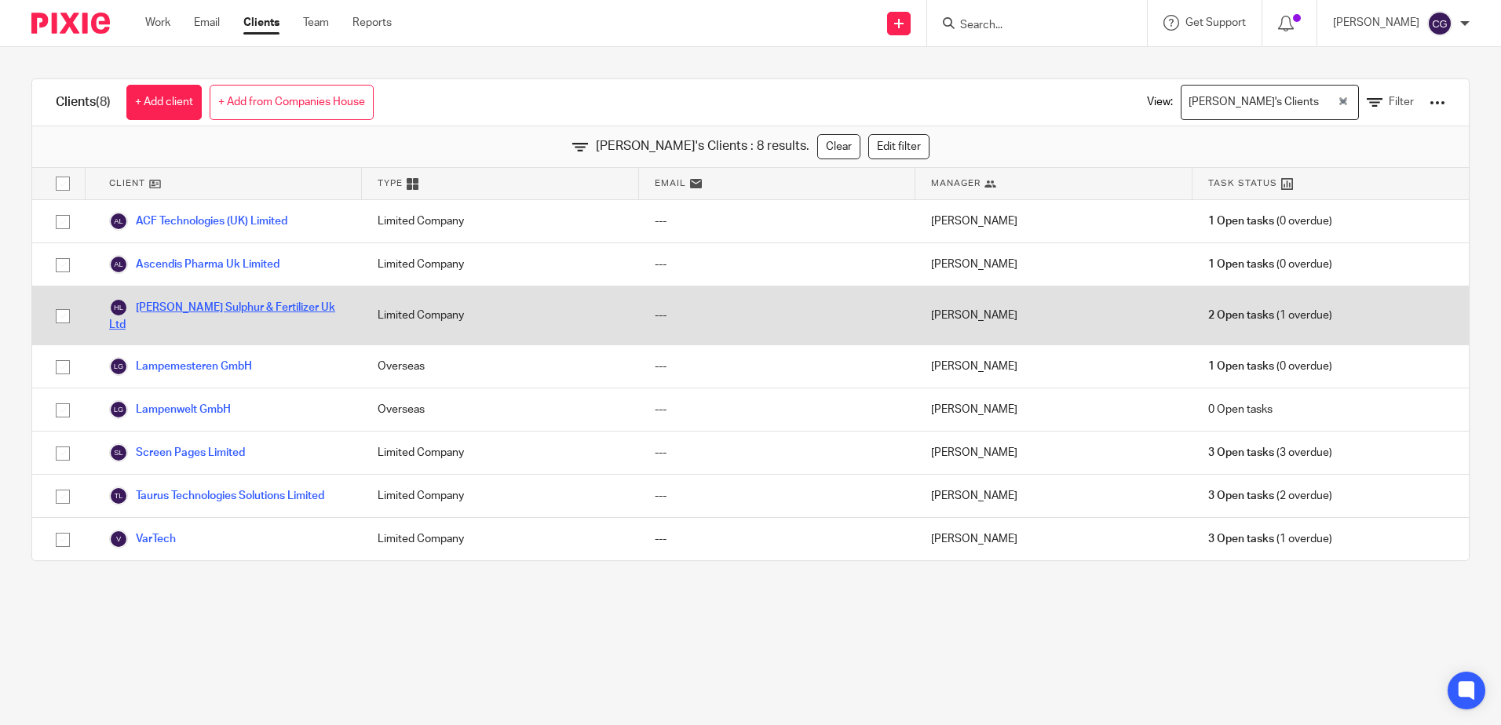
click at [212, 312] on link "H. J. Baker Sulphur & Fertilizer Uk Ltd" at bounding box center [227, 315] width 237 height 35
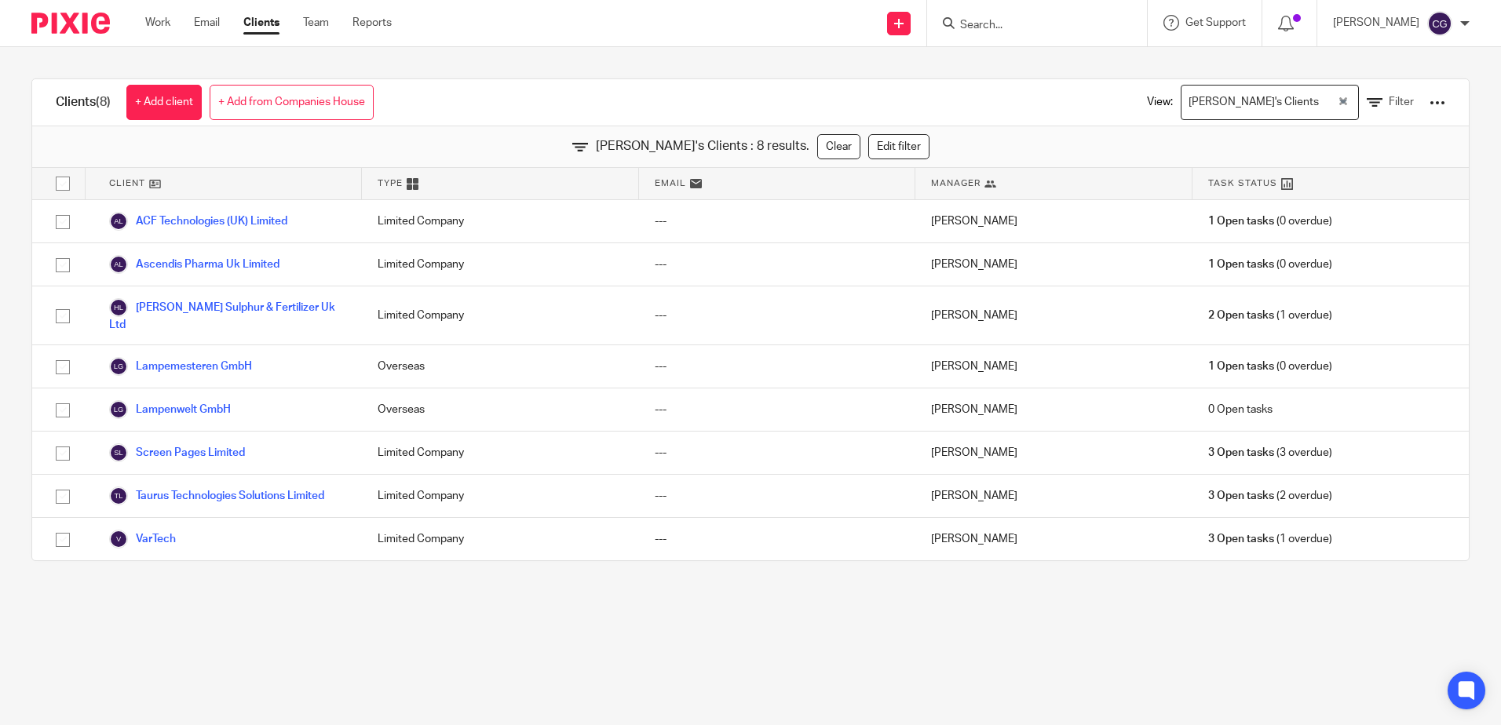
click at [1430, 104] on div at bounding box center [1438, 103] width 16 height 16
click at [922, 81] on div "Clients (8) + Add client + Add from Companies House View: Claudia's Clients Loa…" at bounding box center [750, 102] width 1437 height 47
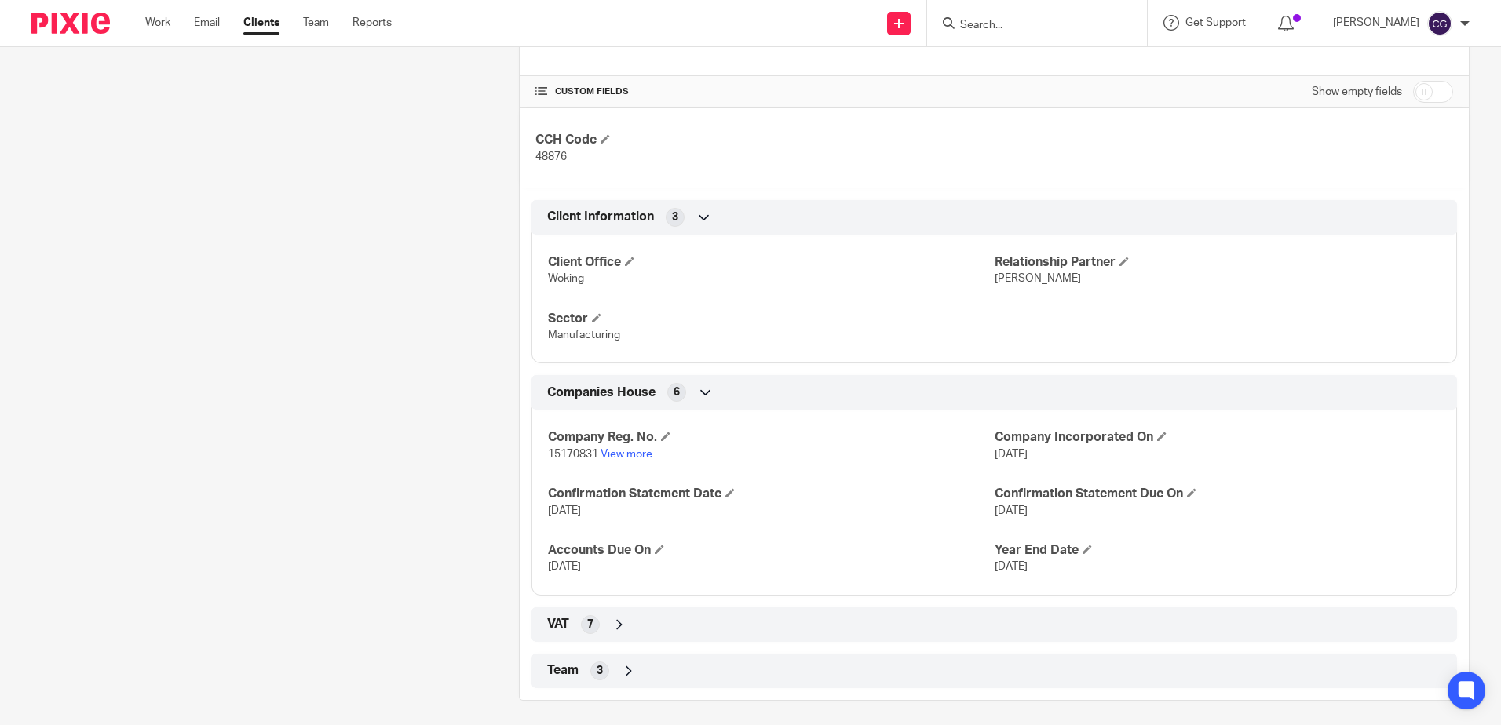
scroll to position [502, 0]
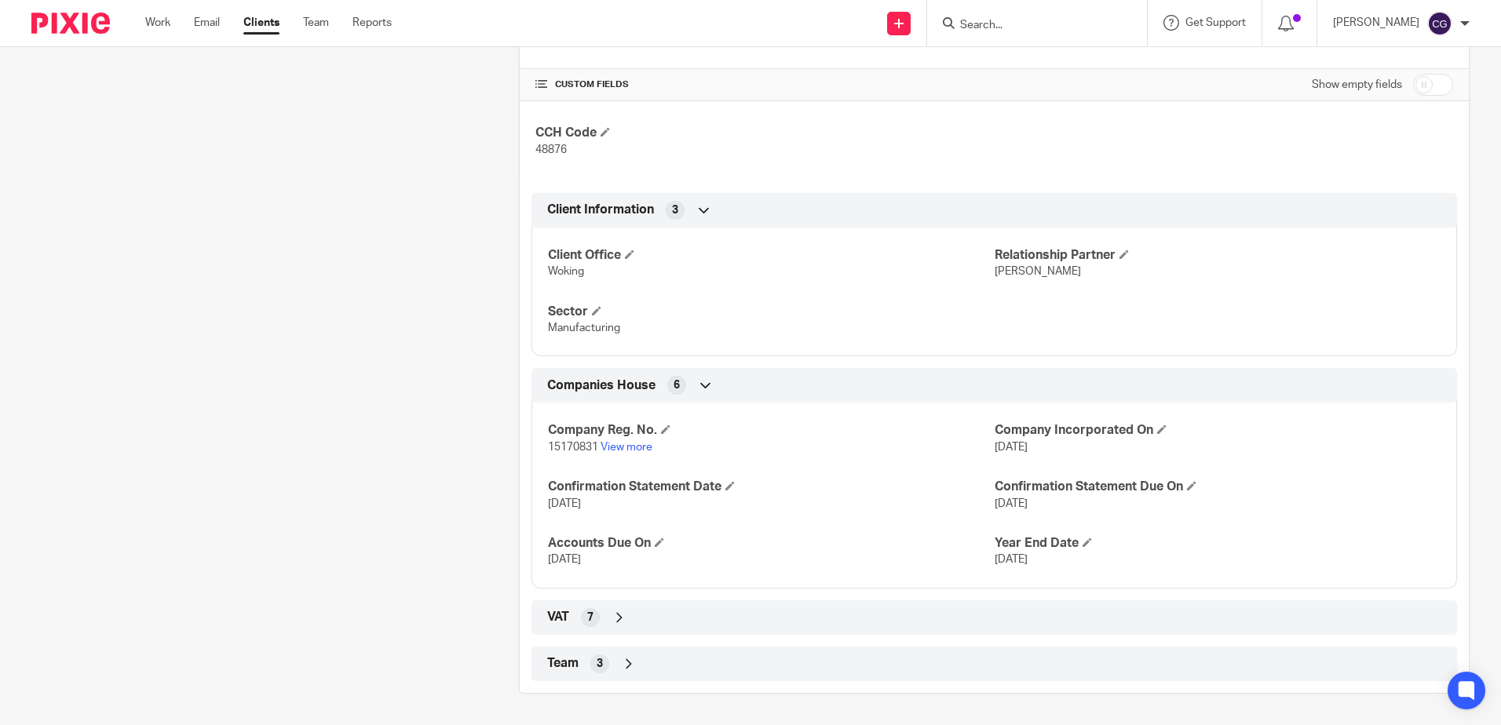
click at [601, 623] on div "VAT 7" at bounding box center [994, 617] width 902 height 27
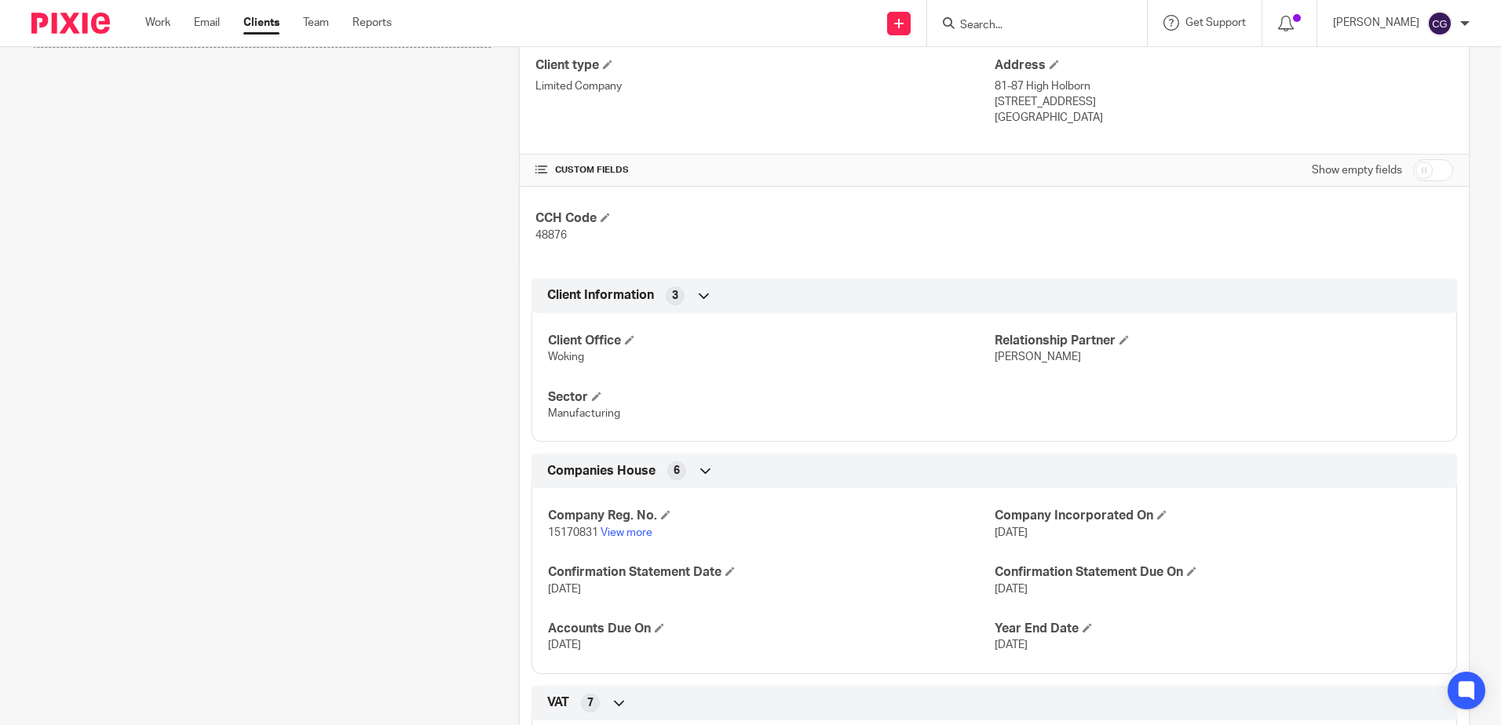
scroll to position [430, 0]
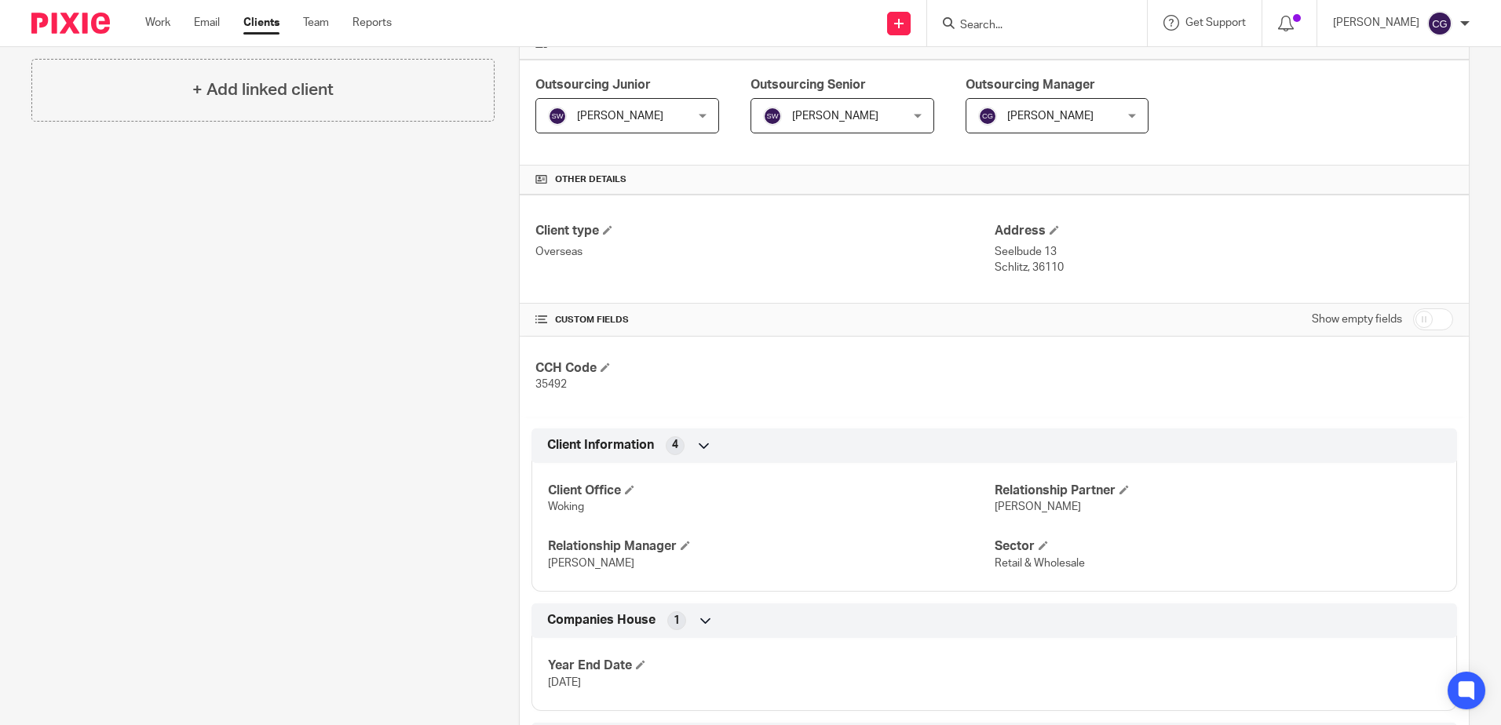
scroll to position [420, 0]
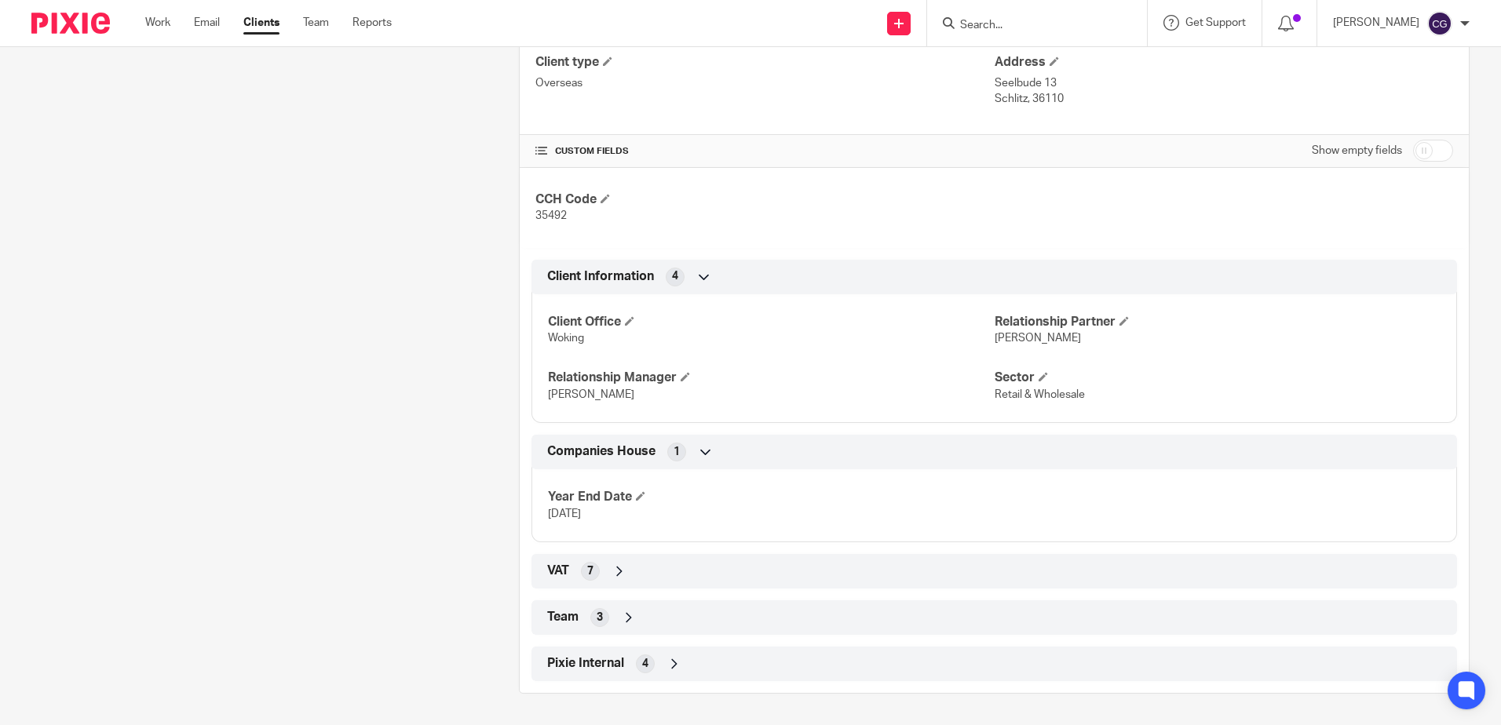
click at [587, 572] on span "7" at bounding box center [590, 572] width 6 height 16
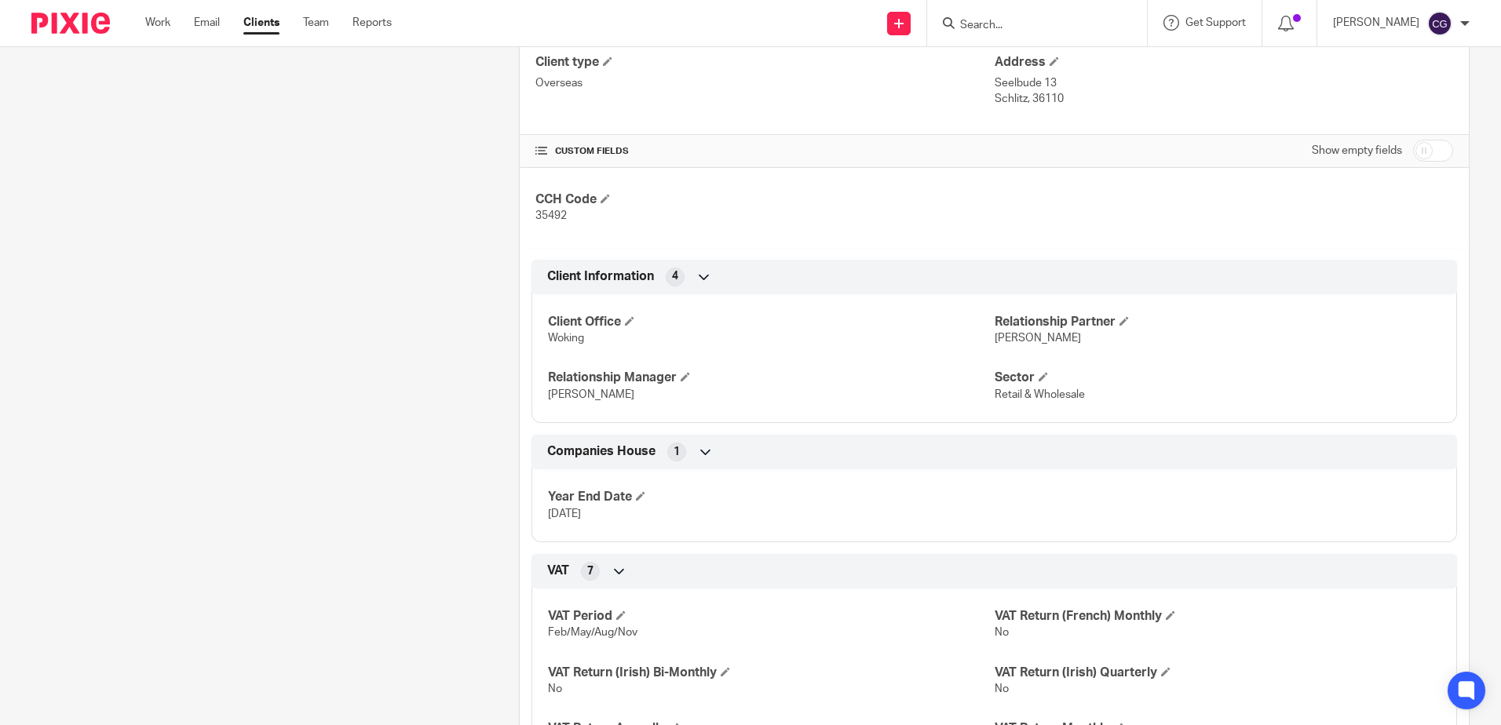
scroll to position [662, 0]
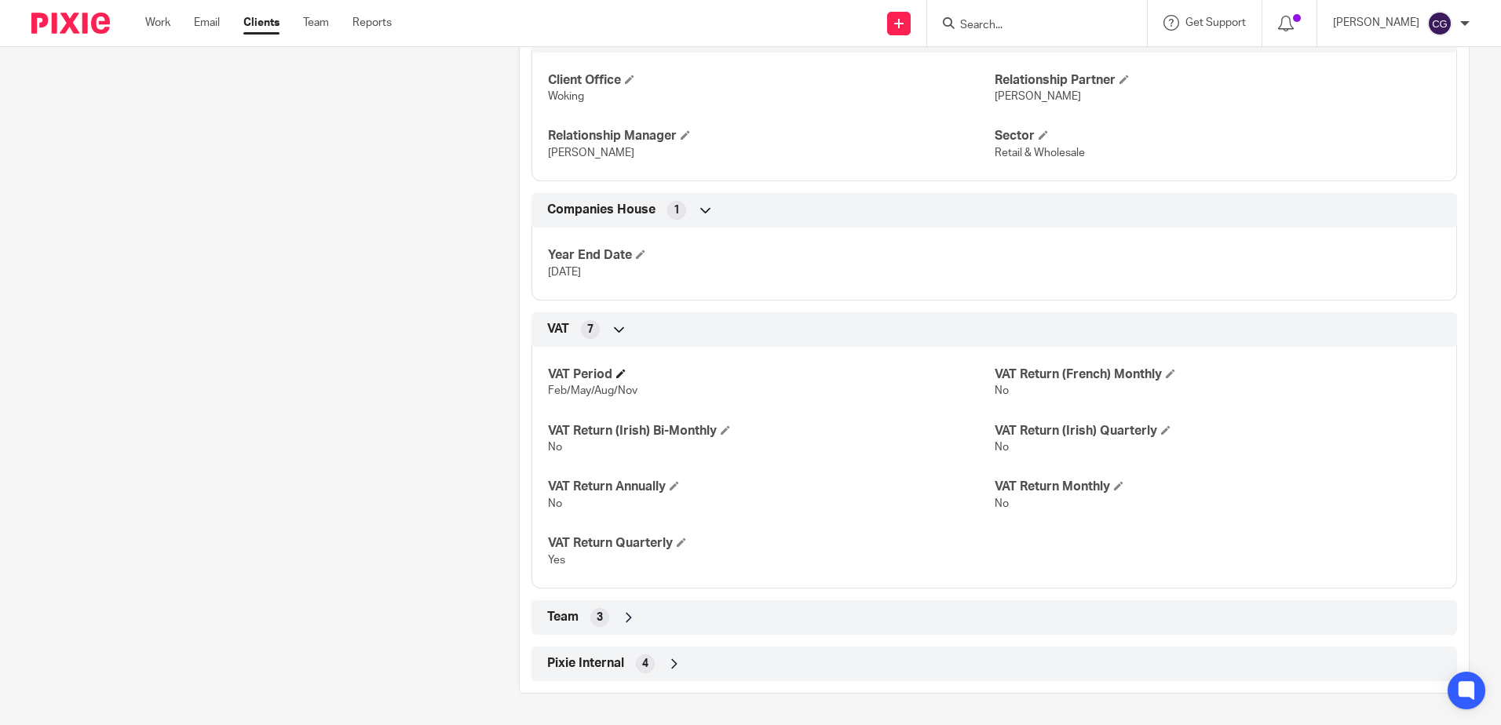
click at [947, 374] on h4 "VAT Period" at bounding box center [771, 375] width 446 height 16
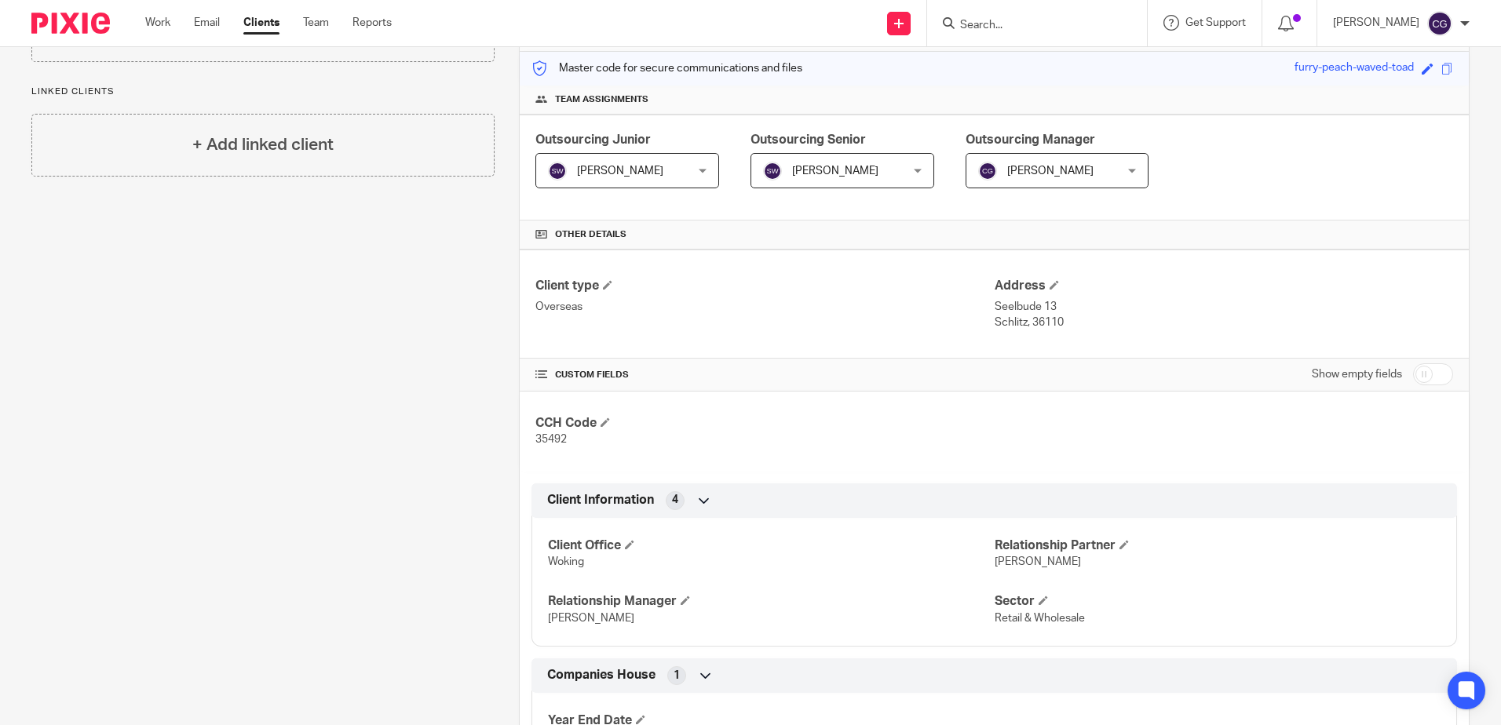
scroll to position [0, 0]
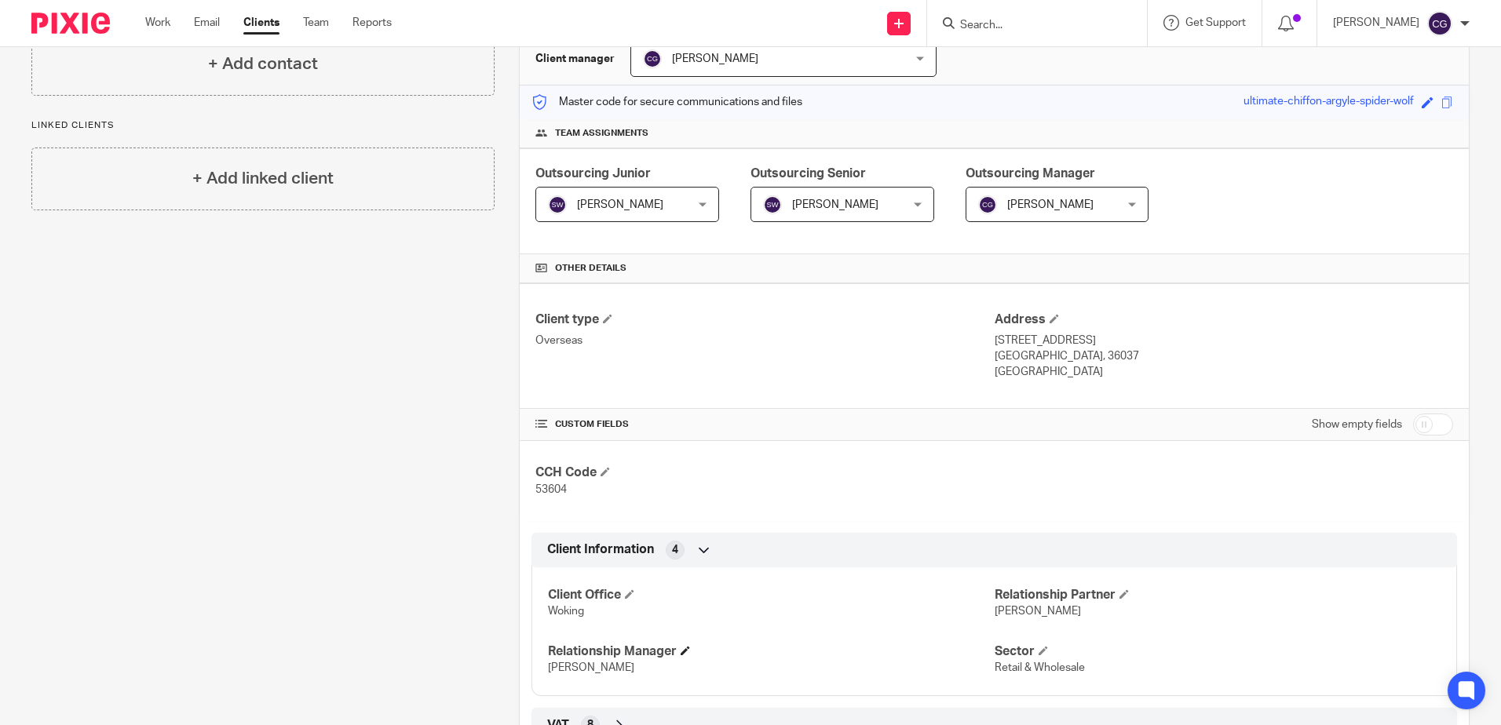
scroll to position [316, 0]
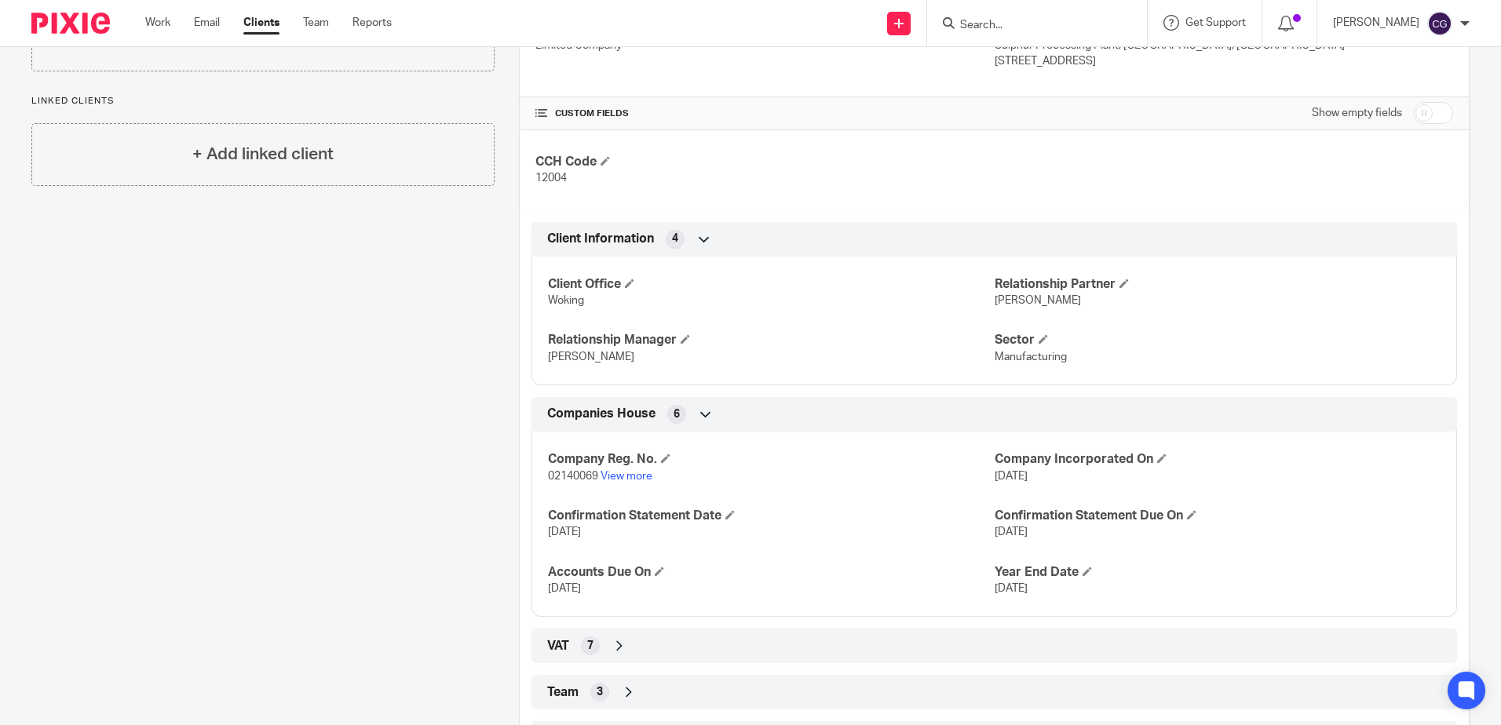
scroll to position [532, 0]
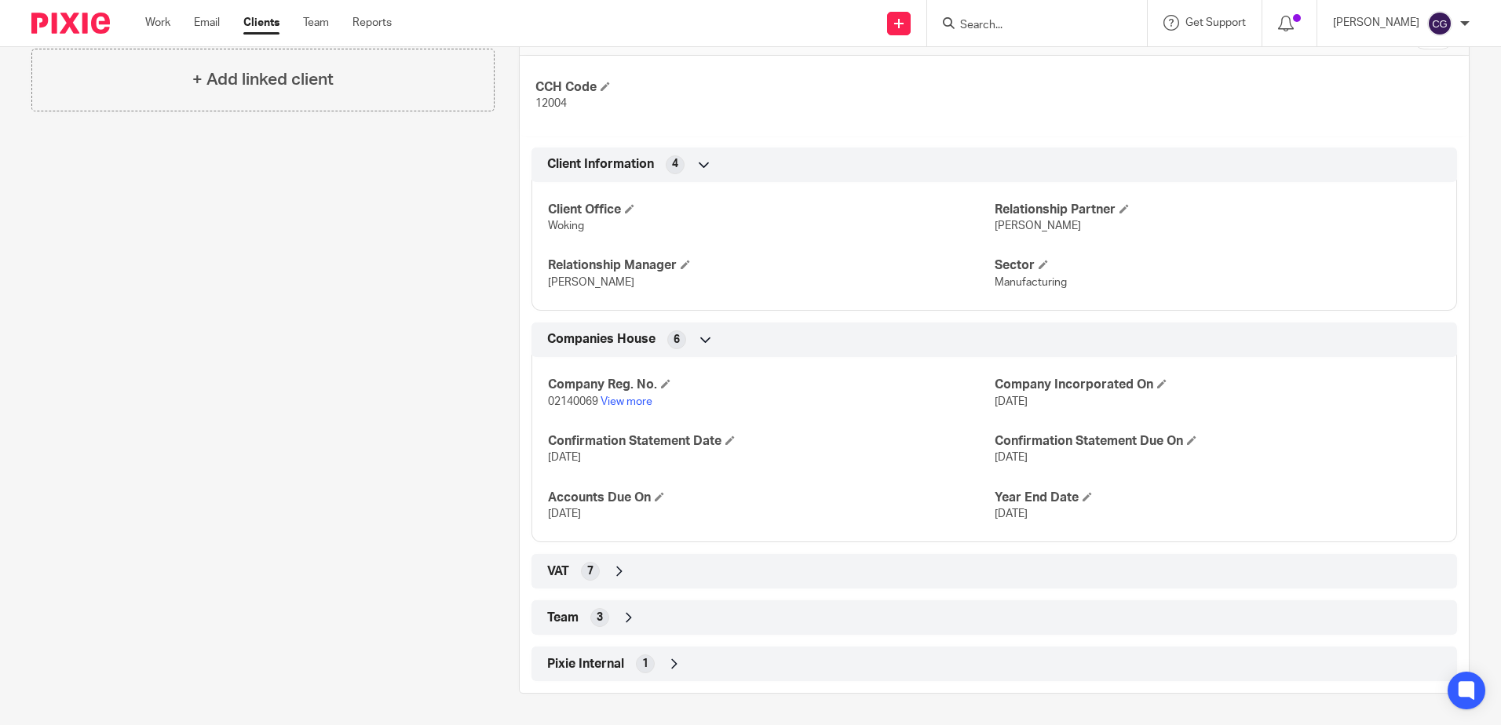
drag, startPoint x: 593, startPoint y: 574, endPoint x: 646, endPoint y: 563, distance: 54.5
click at [593, 574] on div "7" at bounding box center [590, 571] width 19 height 19
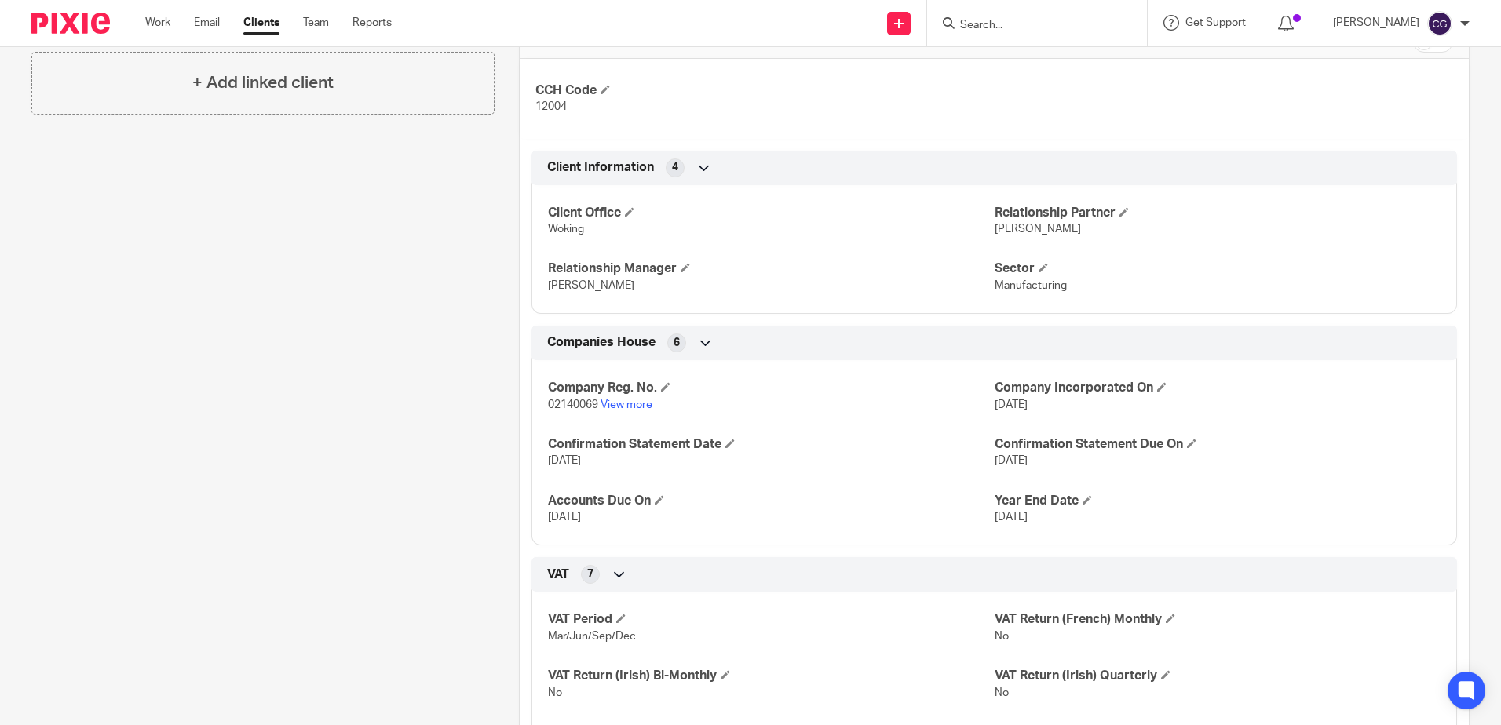
scroll to position [297, 0]
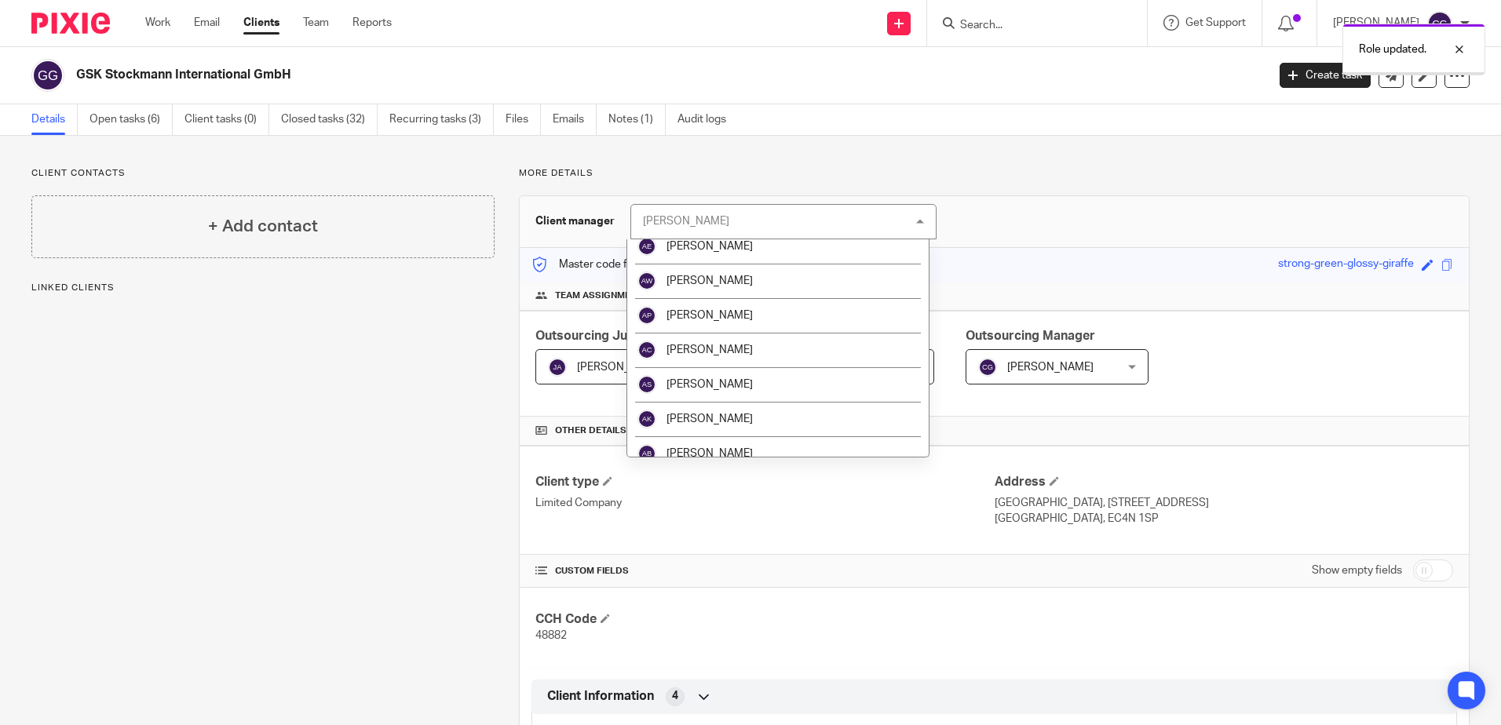
scroll to position [471, 0]
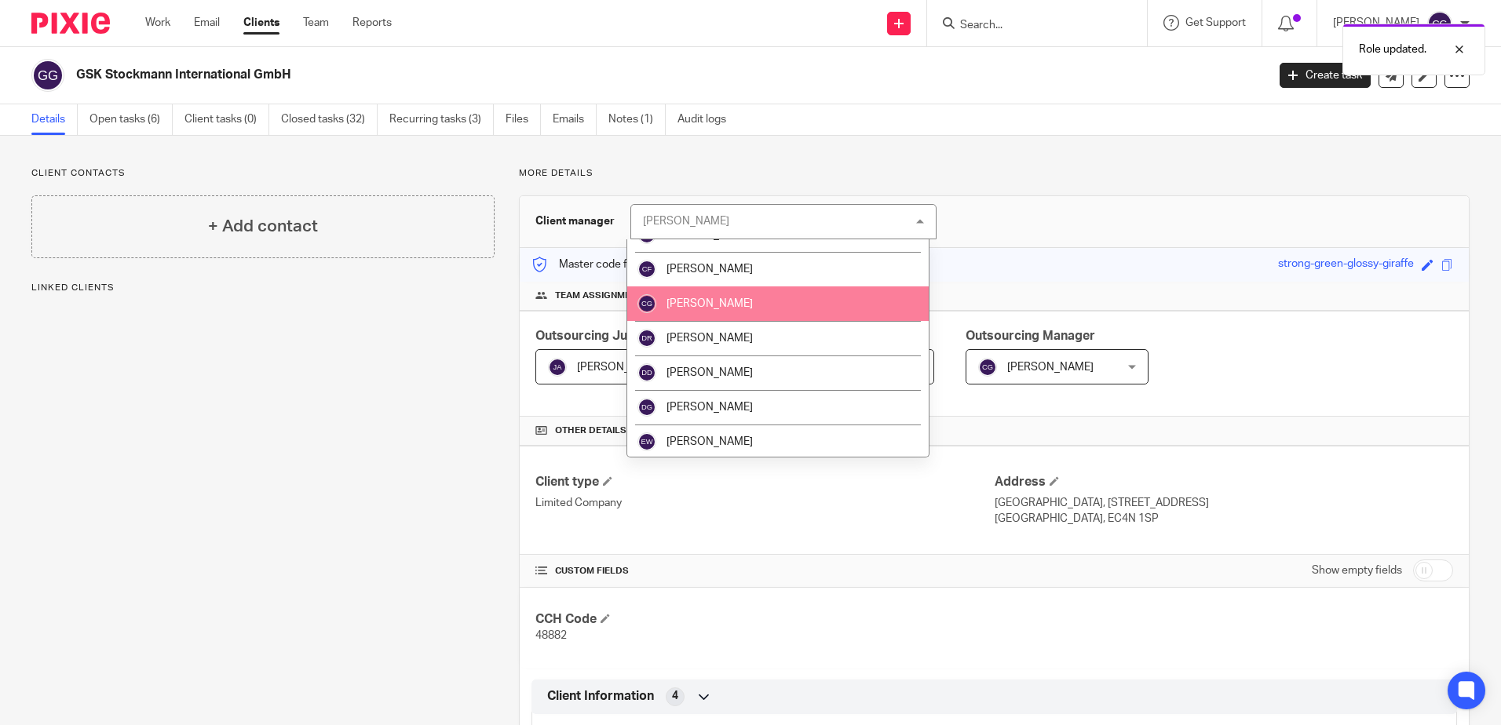
click at [805, 304] on li "[PERSON_NAME]" at bounding box center [777, 304] width 301 height 35
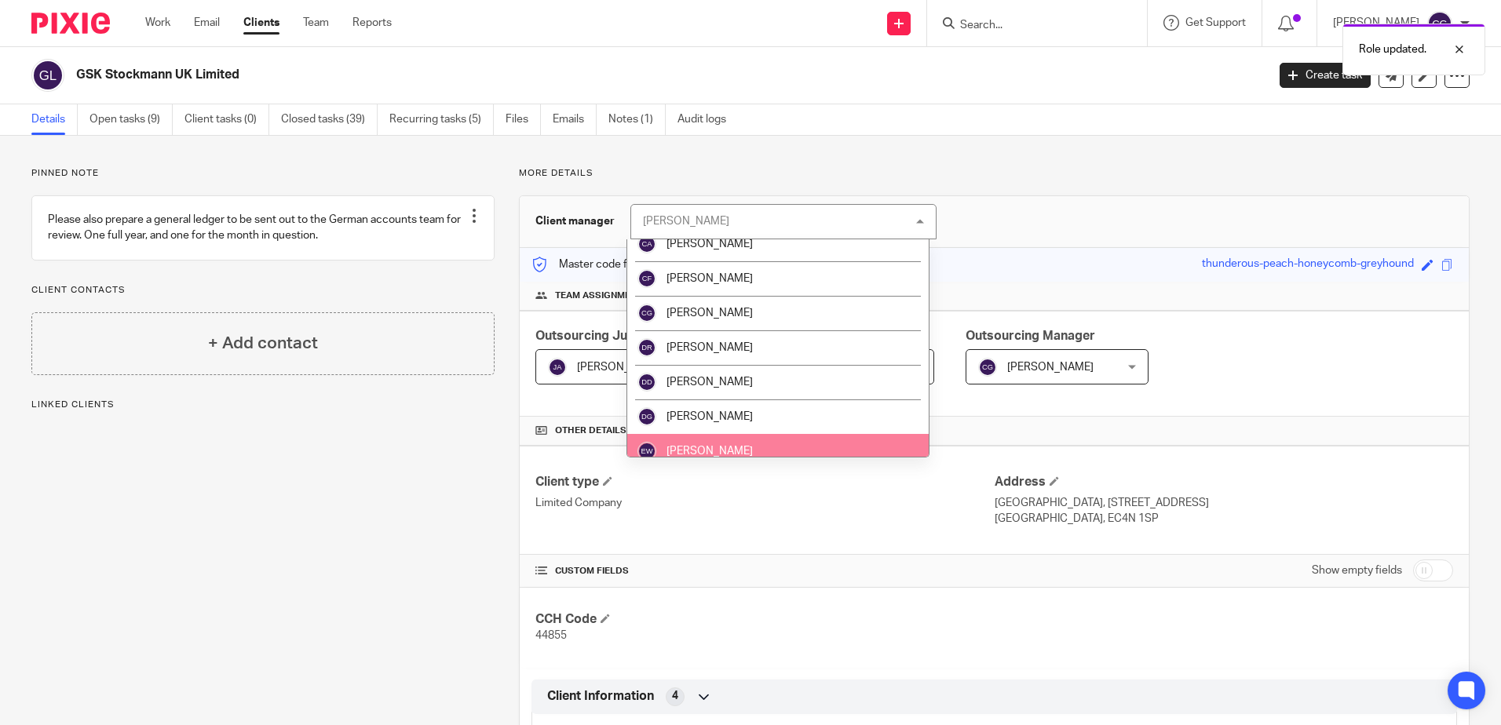
scroll to position [471, 0]
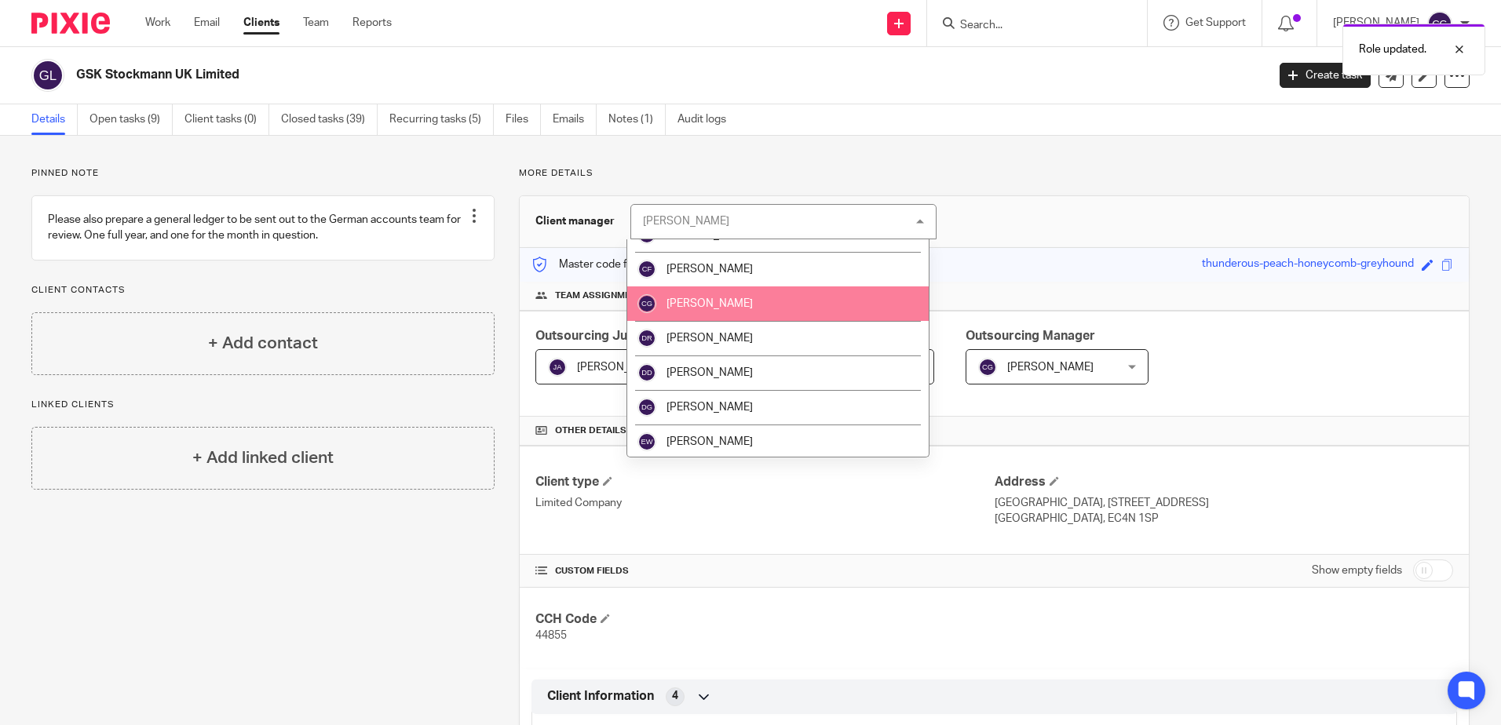
click at [739, 299] on span "[PERSON_NAME]" at bounding box center [710, 303] width 86 height 11
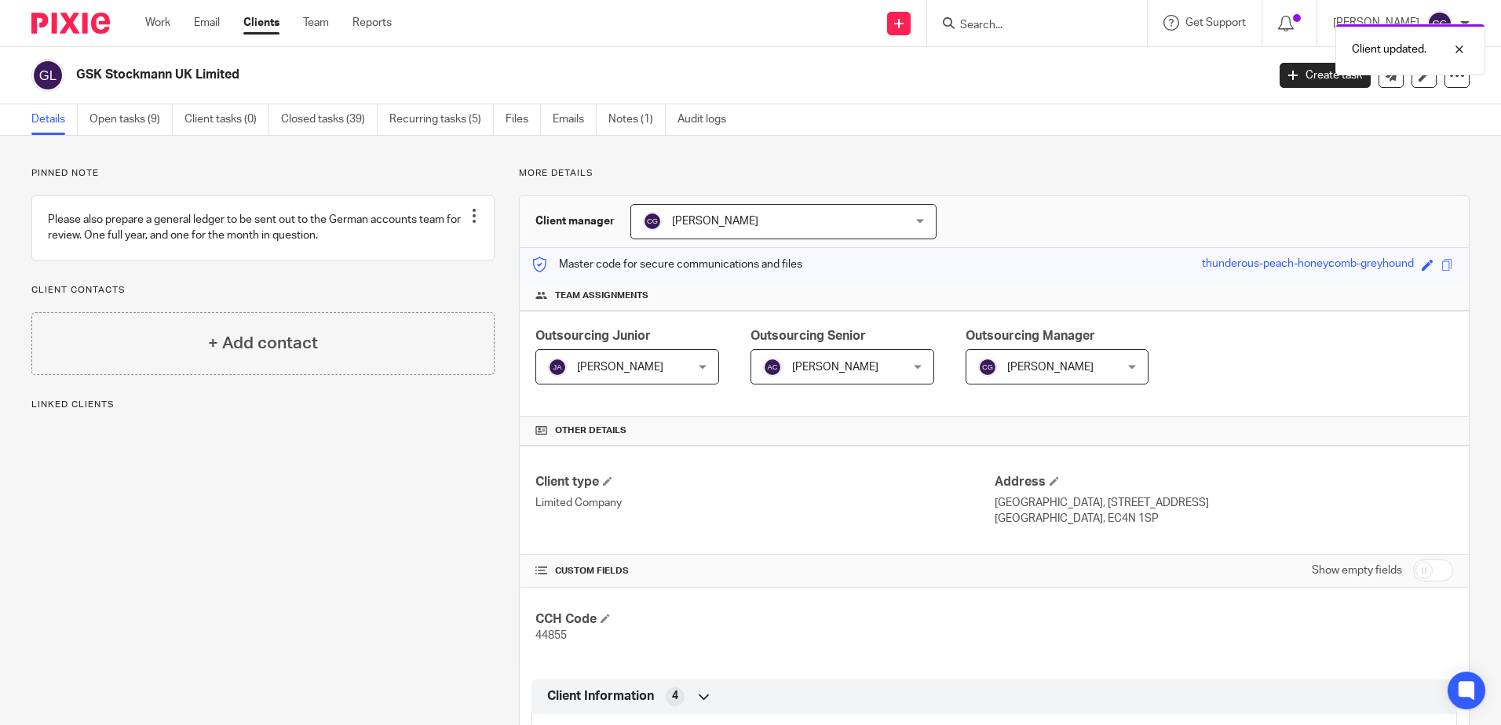
click at [1015, 242] on div "Client manager Claudia Grispino Claudia Grispino Aaron Jervis Abigail Cresswell…" at bounding box center [994, 222] width 949 height 52
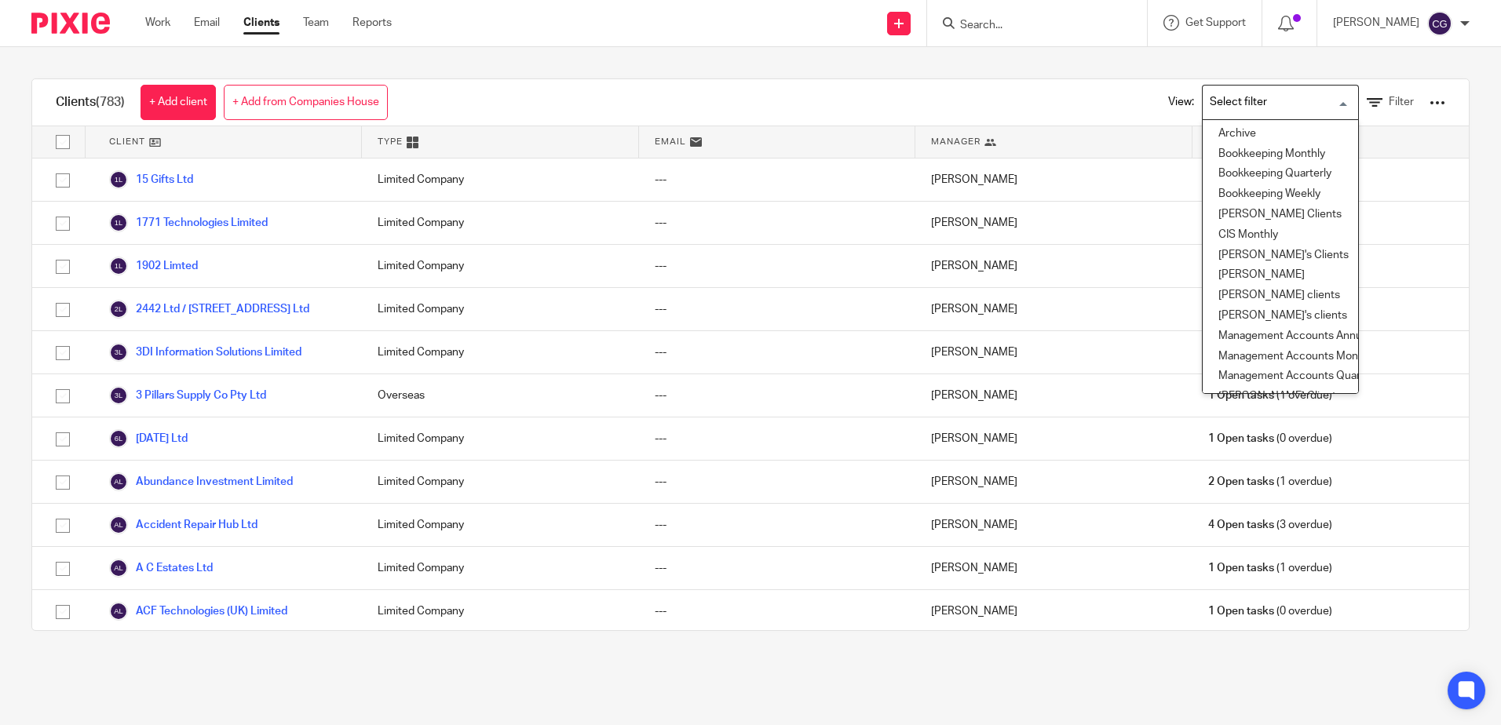
drag, startPoint x: 1236, startPoint y: 101, endPoint x: 1249, endPoint y: 253, distance: 152.0
click at [1237, 101] on input "Search for option" at bounding box center [1276, 102] width 145 height 27
click at [1240, 257] on li "[PERSON_NAME]'s Clients" at bounding box center [1280, 256] width 155 height 20
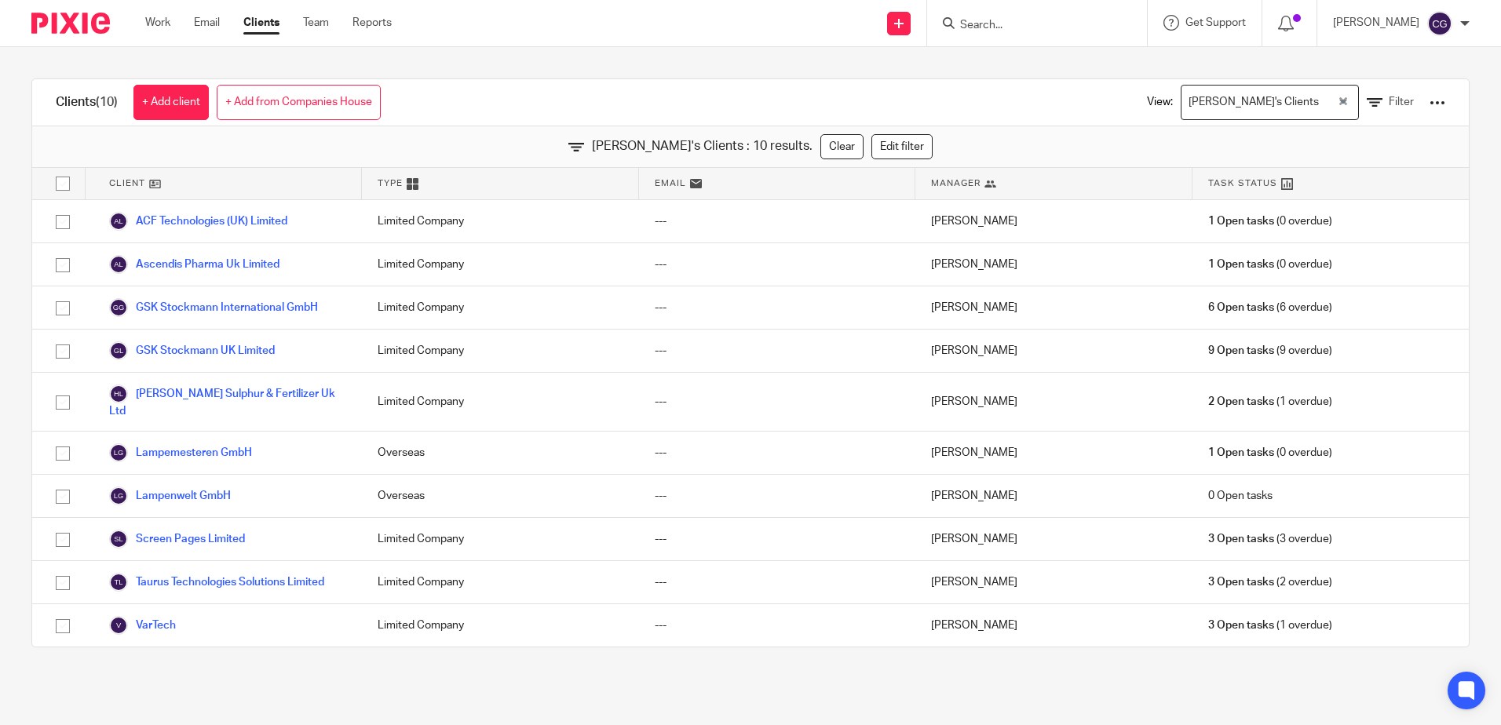
click at [1051, 11] on div at bounding box center [1037, 23] width 220 height 46
click at [1010, 23] on input "Search" at bounding box center [1029, 26] width 141 height 14
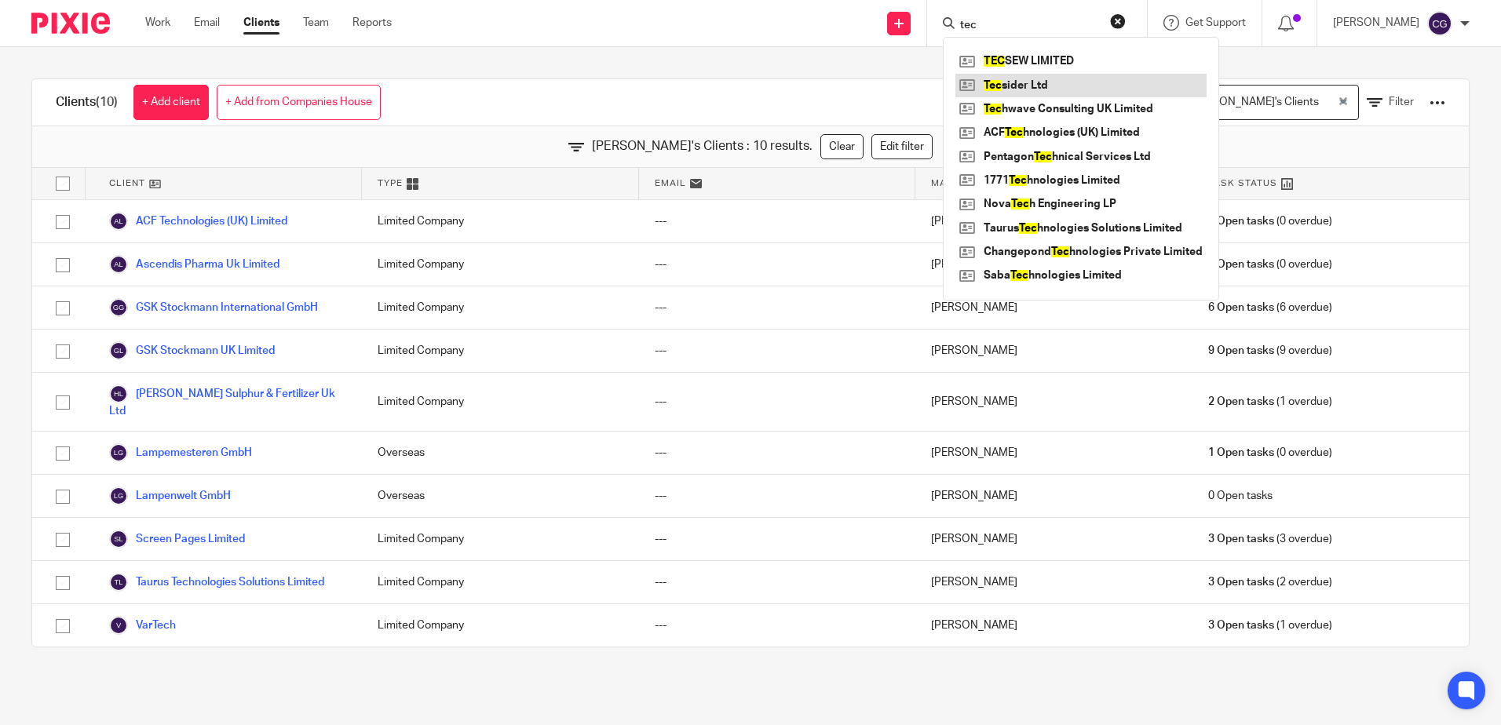
type input "tec"
click at [1039, 82] on link at bounding box center [1080, 86] width 251 height 24
click at [995, 20] on input "tec" at bounding box center [1029, 26] width 141 height 14
drag, startPoint x: 950, startPoint y: 14, endPoint x: 860, endPoint y: 11, distance: 90.3
click at [881, 11] on div "Send new email Create task Add client Request signature tec TEC SEW LIMITED Tec…" at bounding box center [958, 23] width 1086 height 46
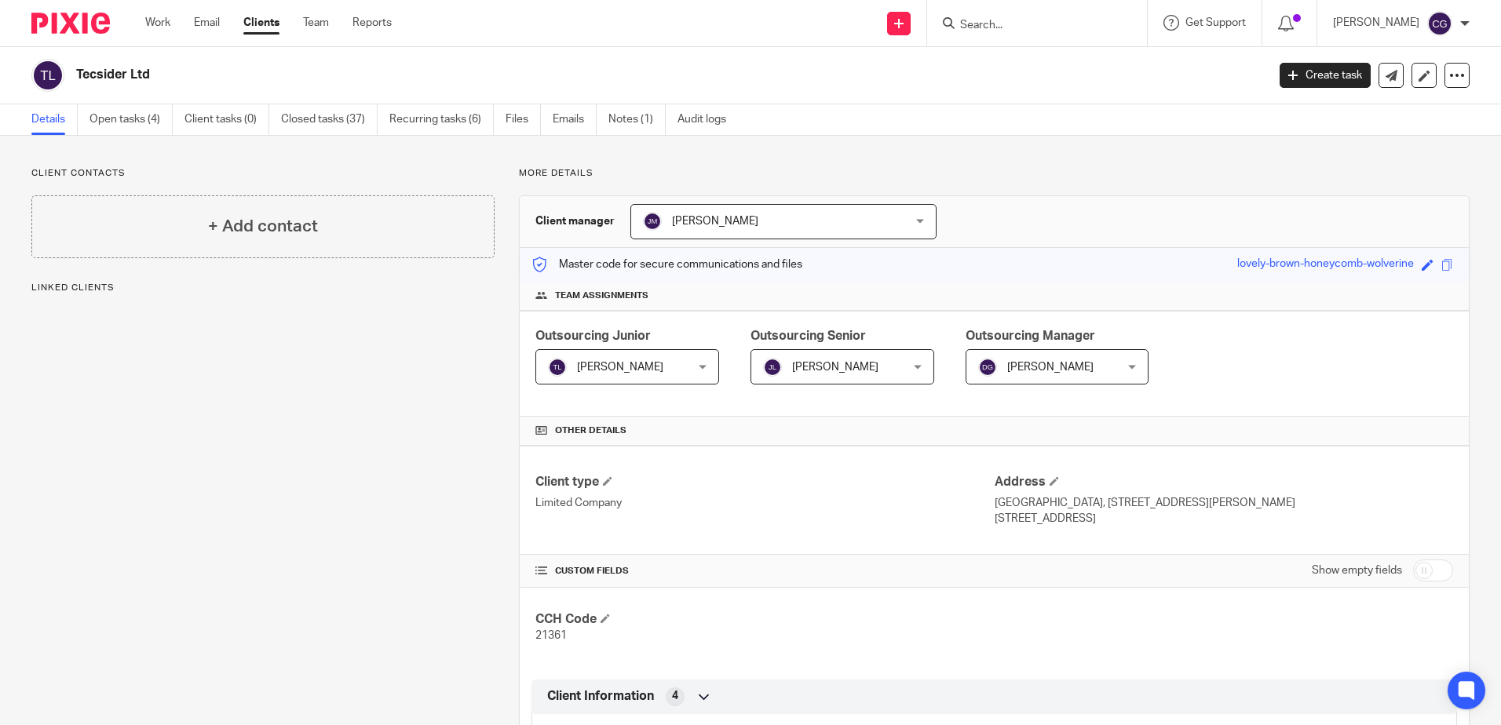
click at [1061, 338] on span "Outsourcing Manager" at bounding box center [1031, 336] width 130 height 13
click at [1404, 423] on div "Other details" at bounding box center [994, 431] width 949 height 29
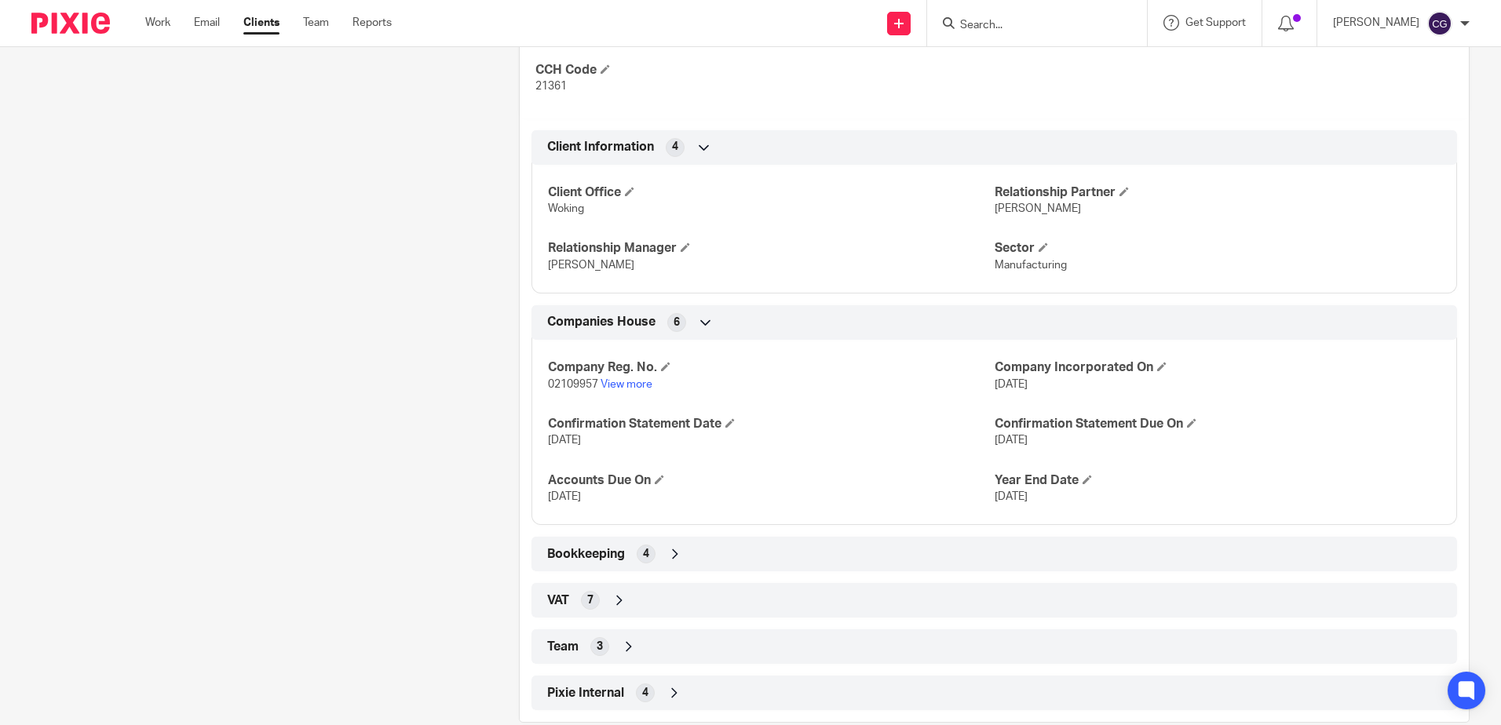
scroll to position [579, 0]
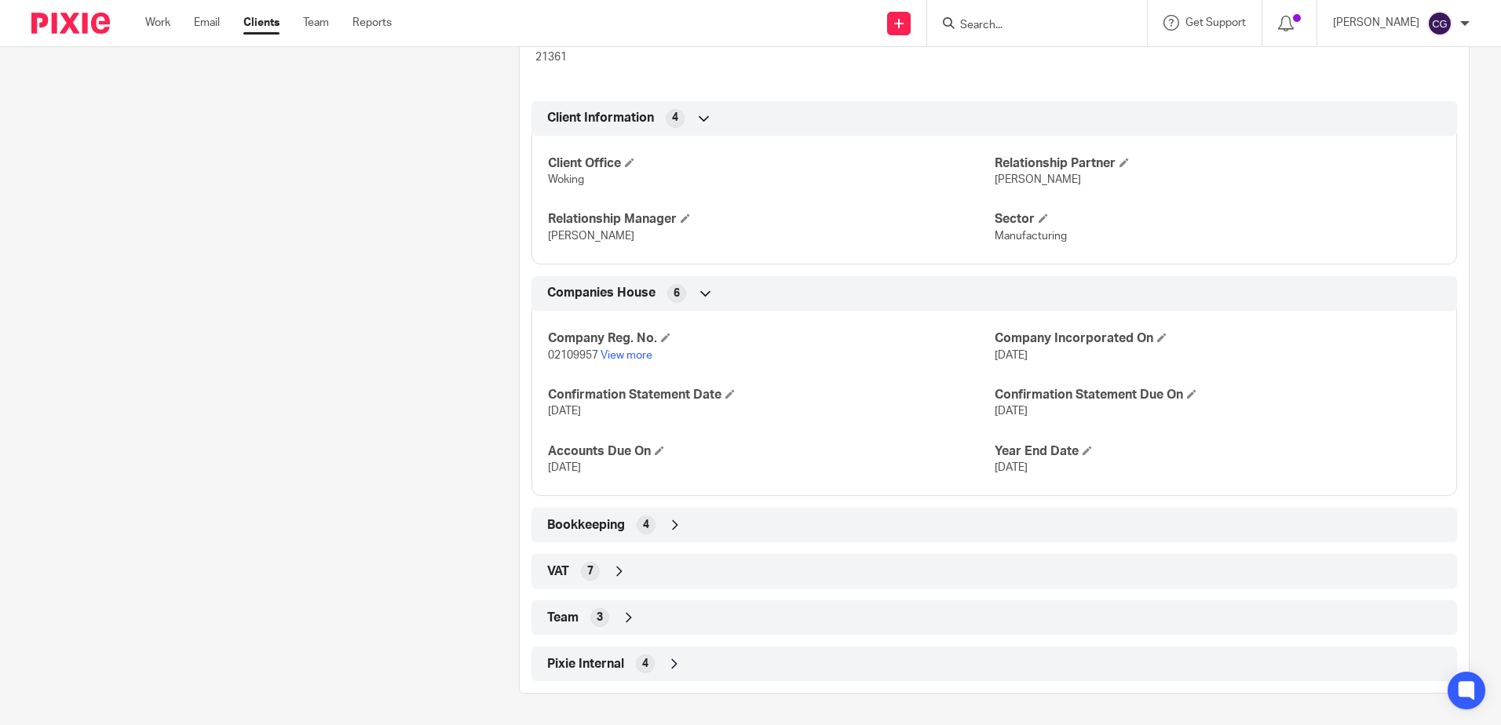
click at [602, 535] on div "Bookkeeping 4" at bounding box center [994, 525] width 902 height 27
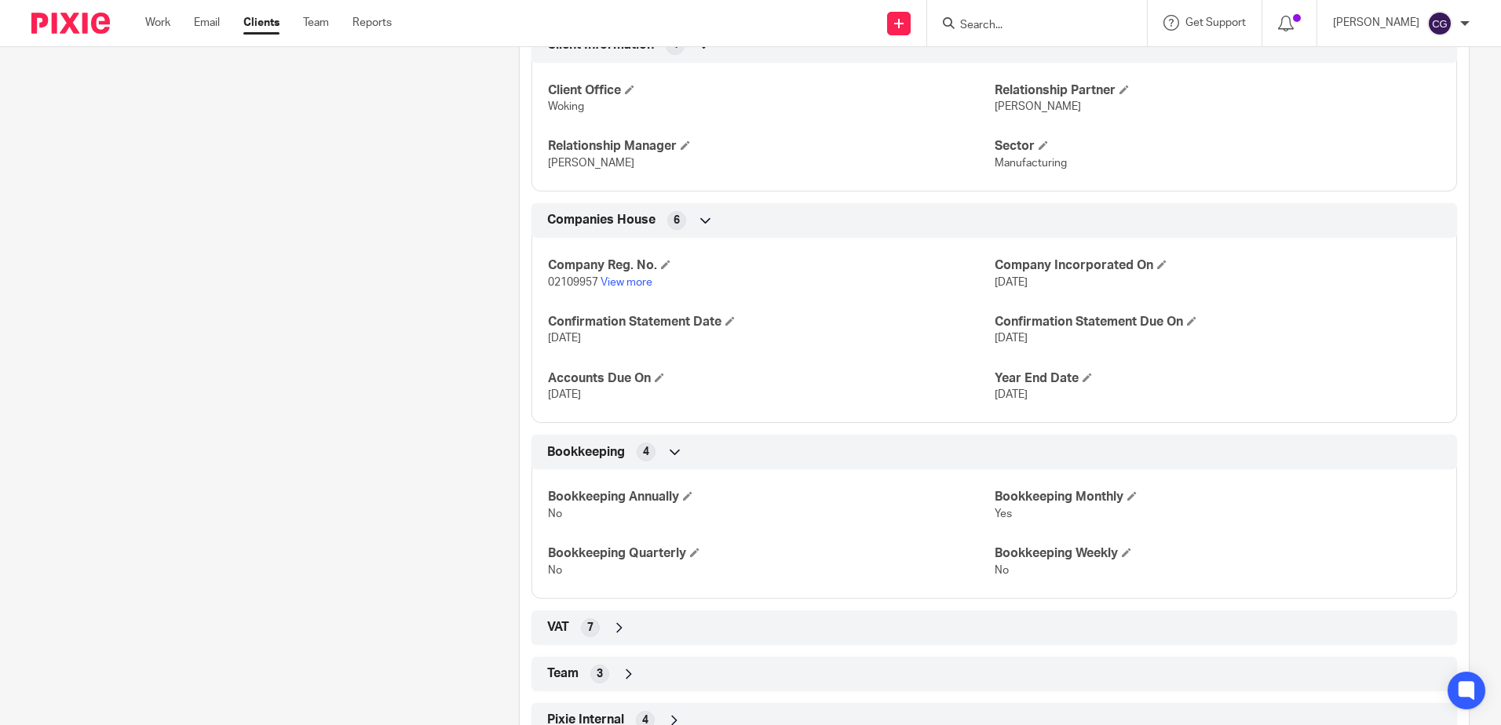
scroll to position [708, 0]
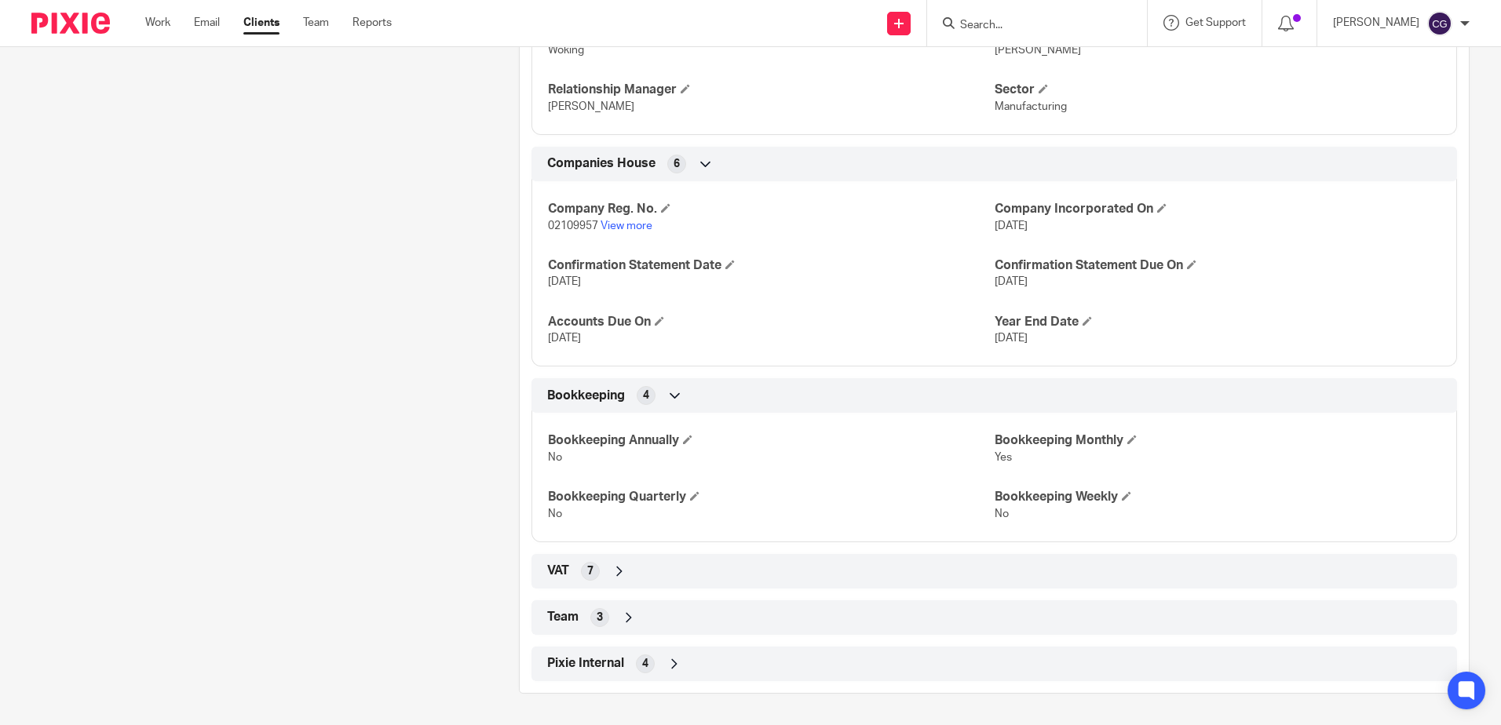
click at [709, 563] on div "VAT 7" at bounding box center [994, 571] width 902 height 27
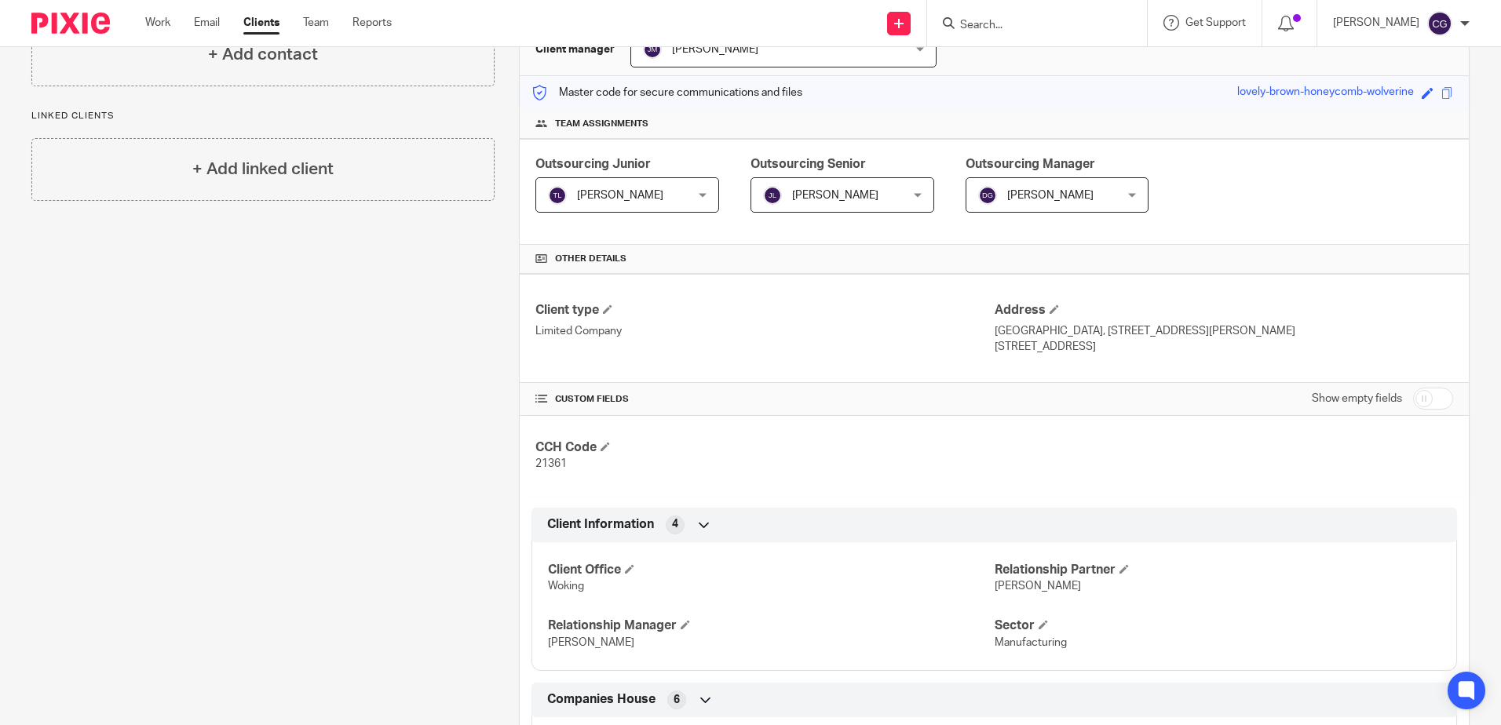
scroll to position [0, 0]
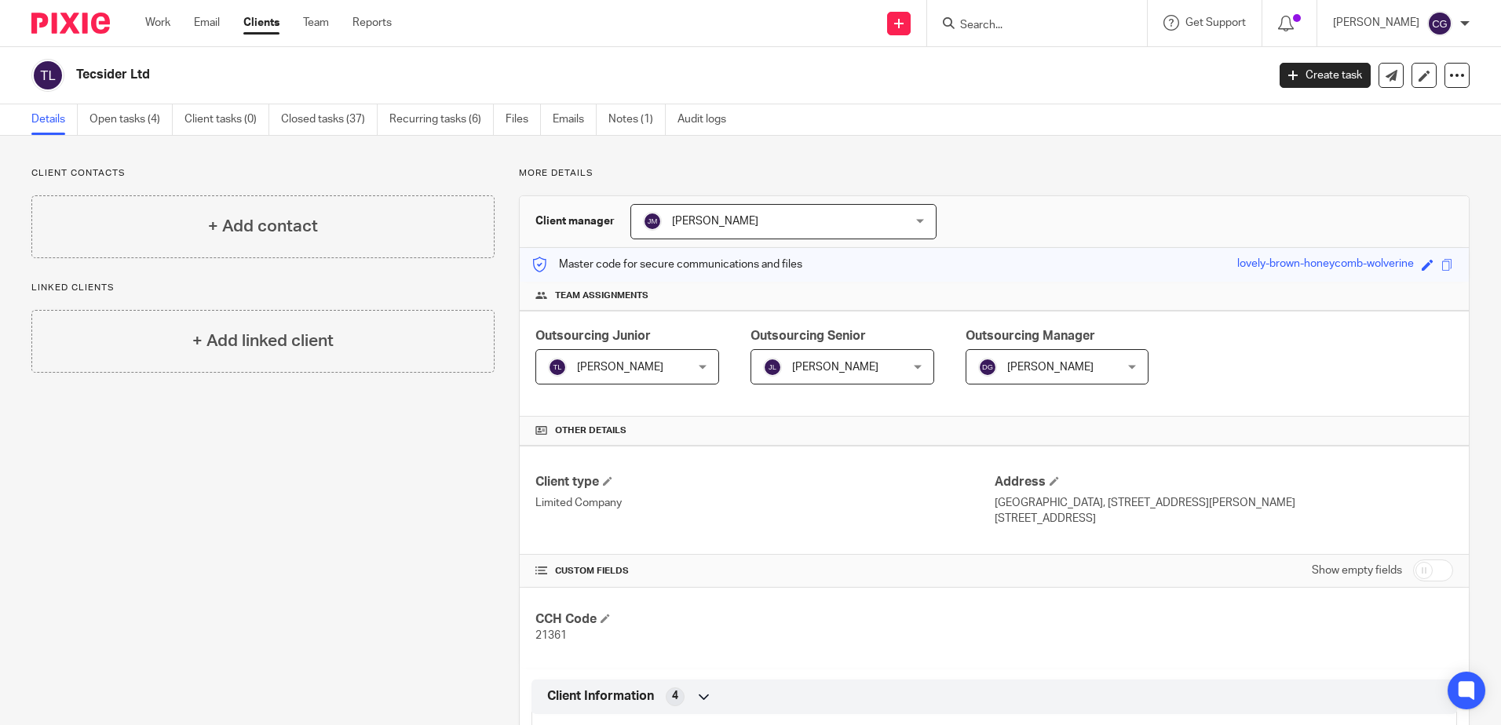
click at [1074, 365] on span "[PERSON_NAME]" at bounding box center [1046, 366] width 136 height 33
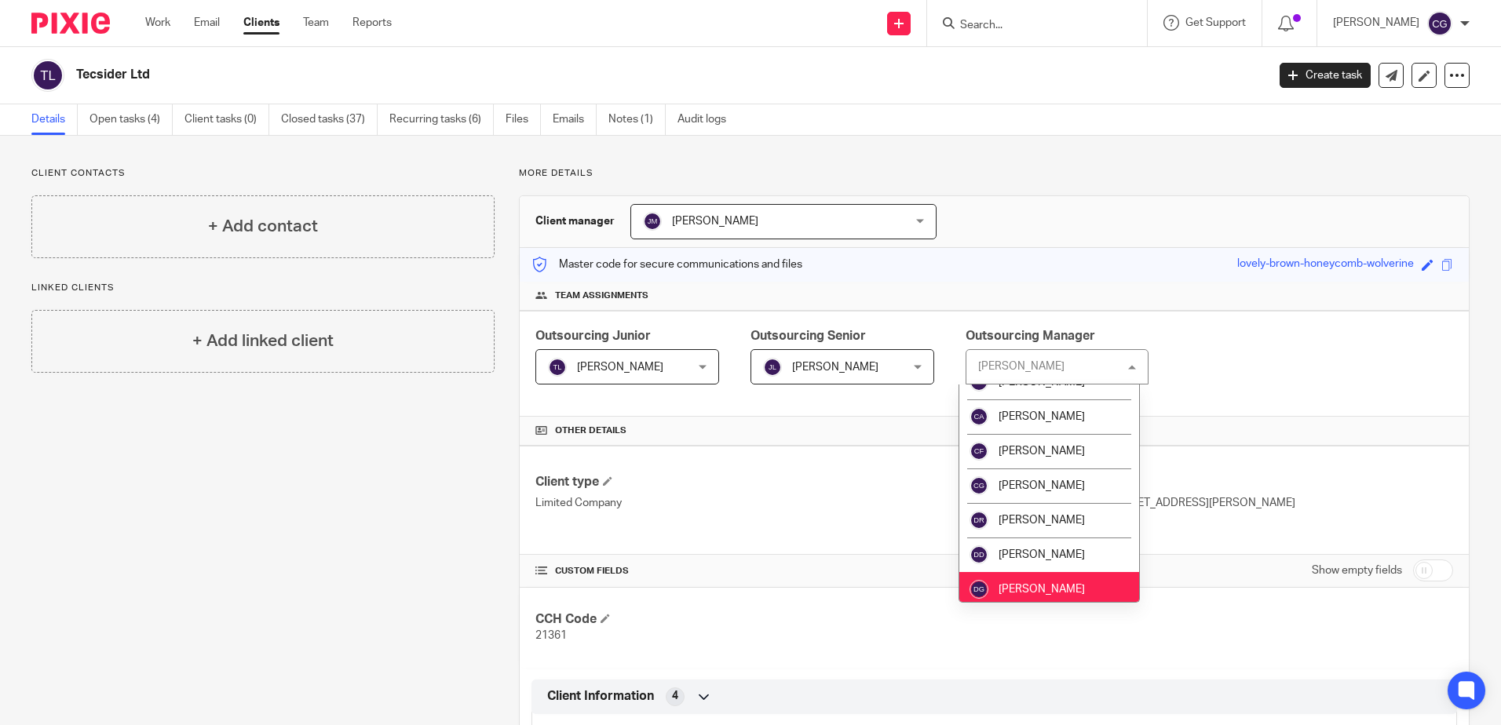
scroll to position [471, 0]
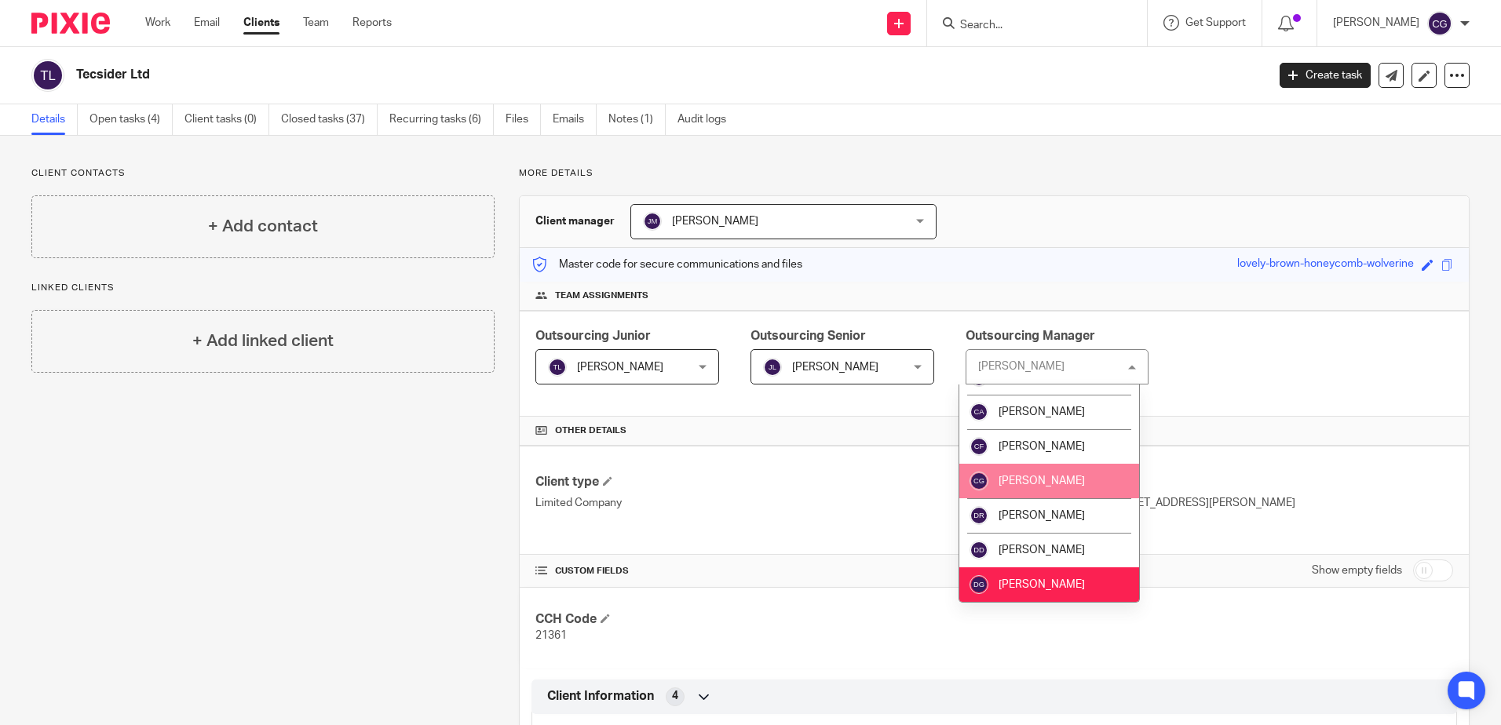
click at [1074, 477] on span "[PERSON_NAME]" at bounding box center [1042, 481] width 86 height 11
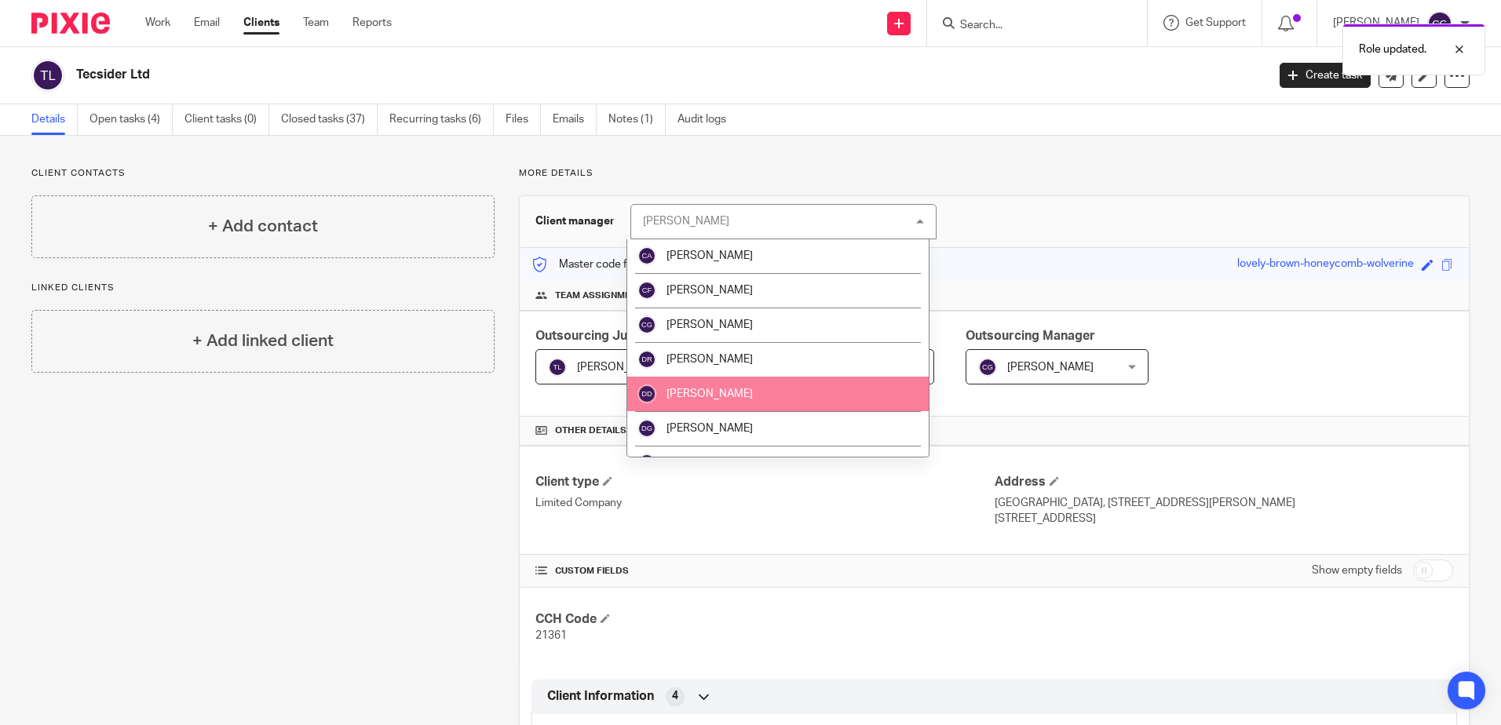
scroll to position [471, 0]
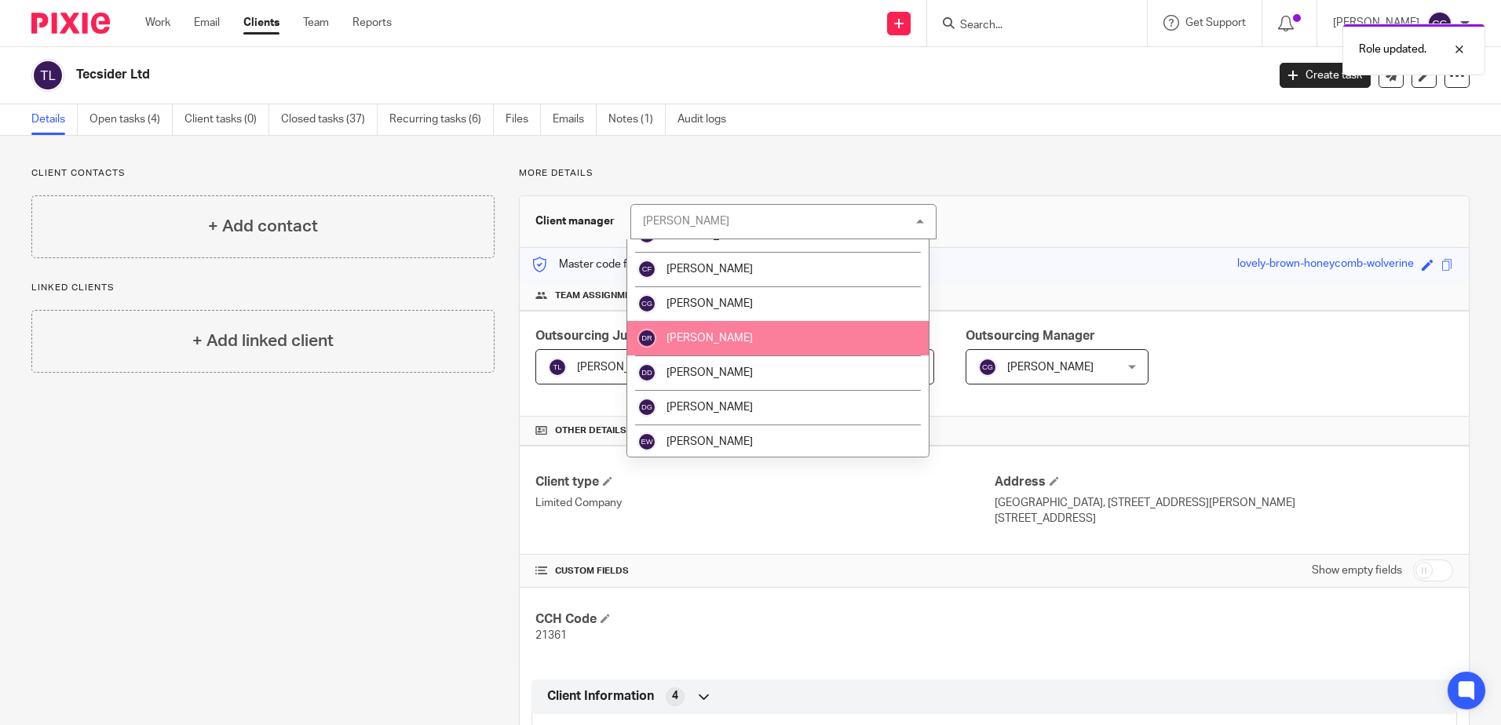
click at [778, 316] on li "[PERSON_NAME]" at bounding box center [777, 304] width 301 height 35
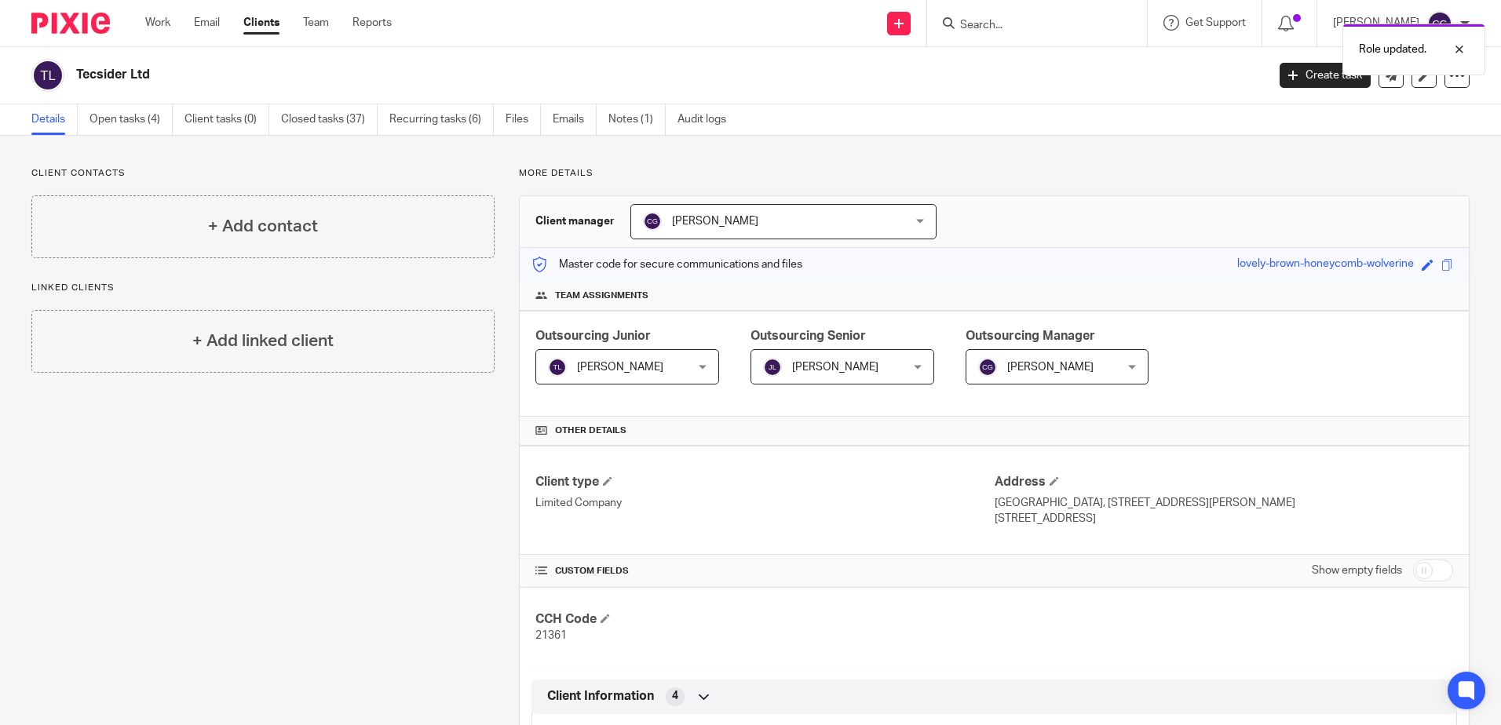
click at [1001, 201] on div "Client manager [PERSON_NAME] [PERSON_NAME] [PERSON_NAME] [PERSON_NAME] [PERSON_…" at bounding box center [994, 222] width 949 height 52
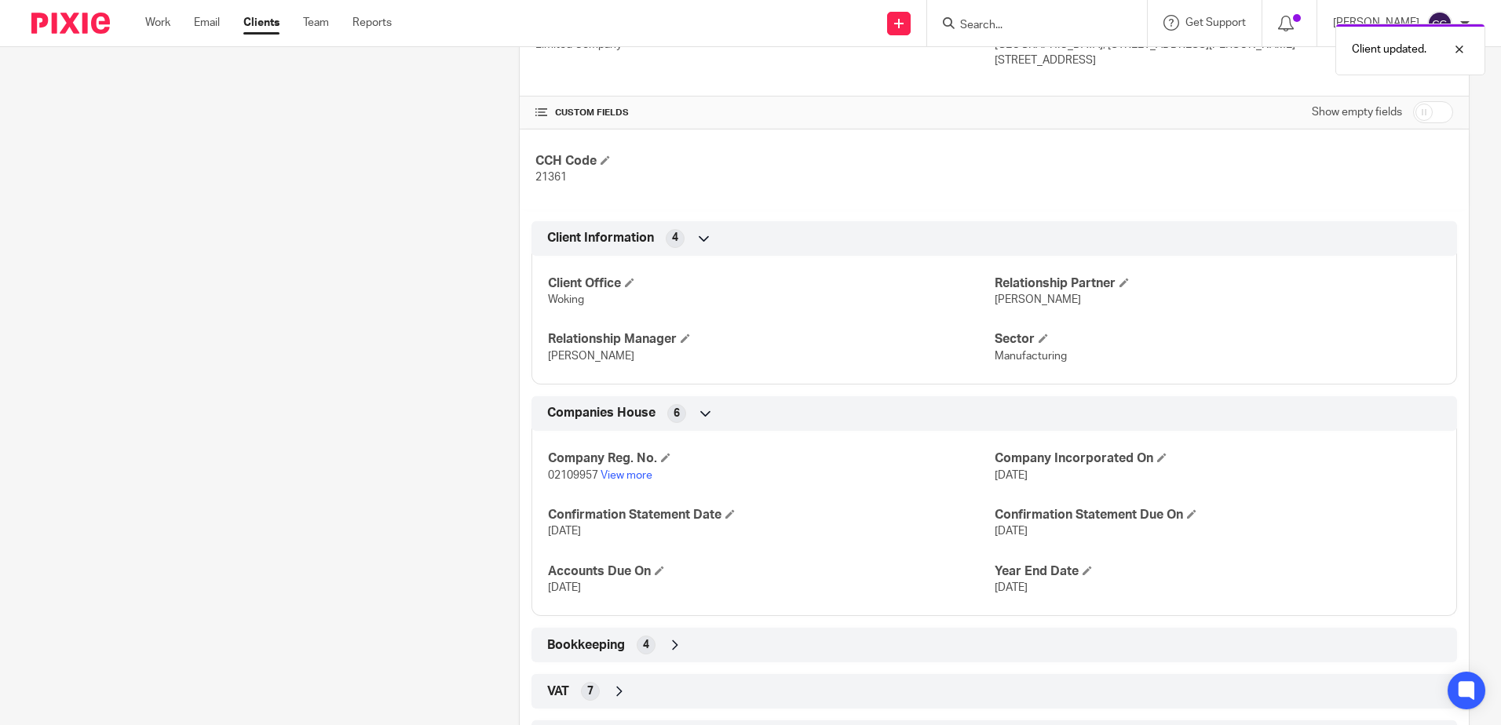
scroll to position [579, 0]
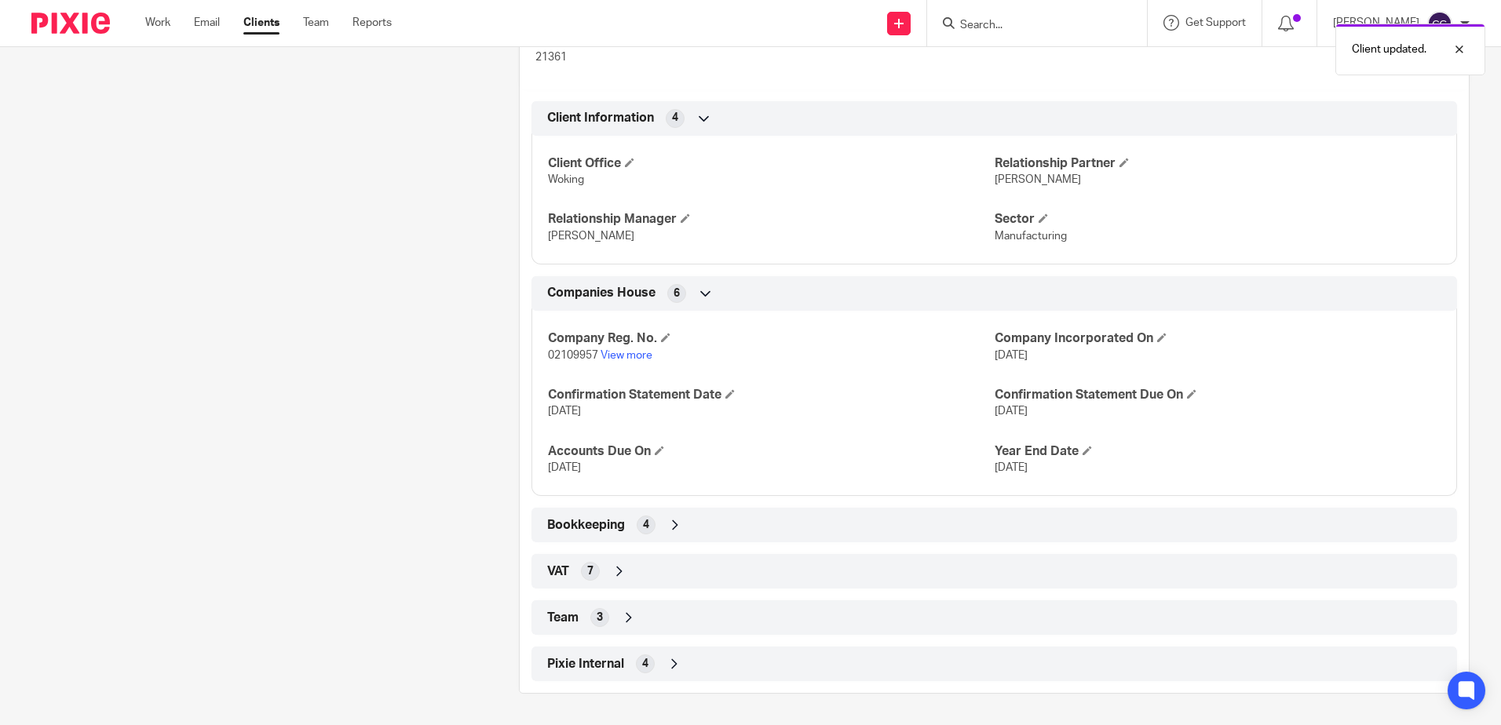
click at [566, 619] on span "Team" at bounding box center [562, 618] width 31 height 16
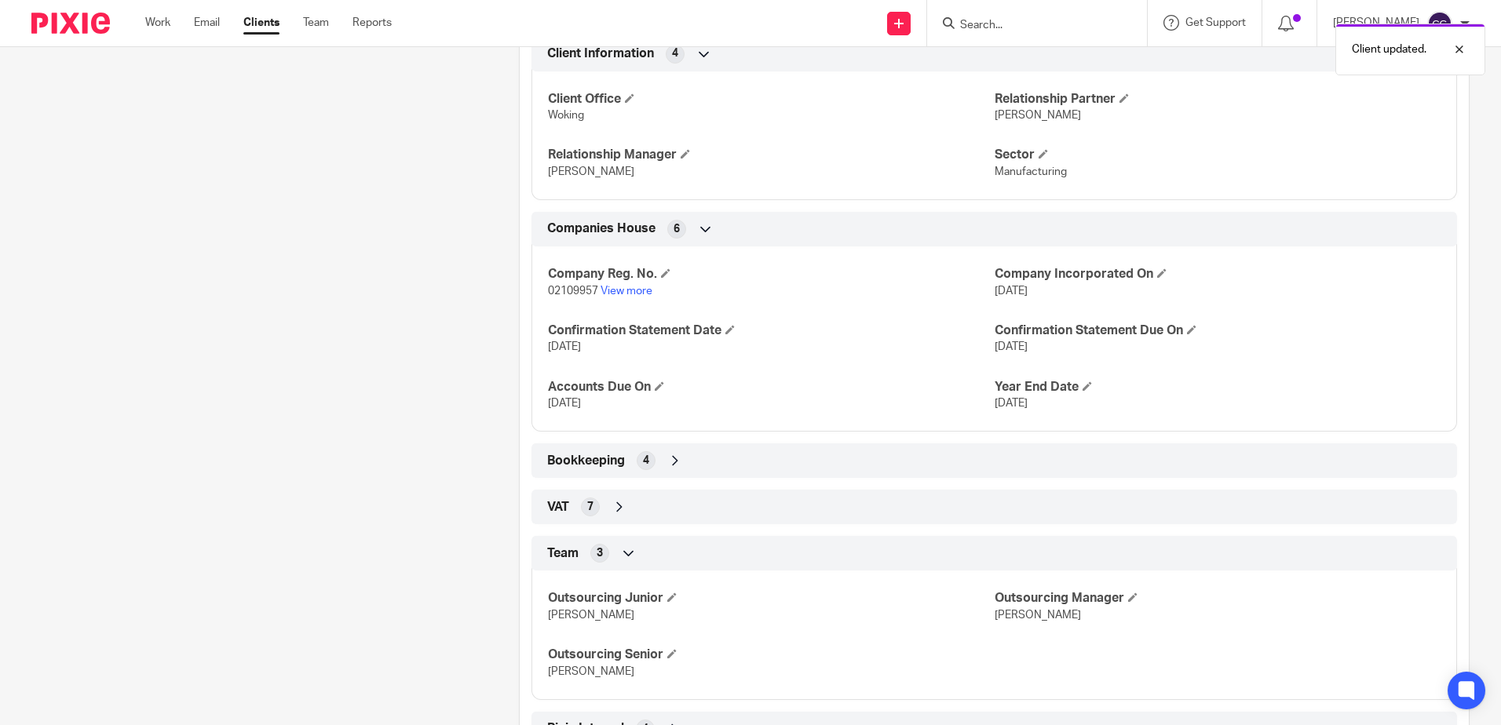
scroll to position [708, 0]
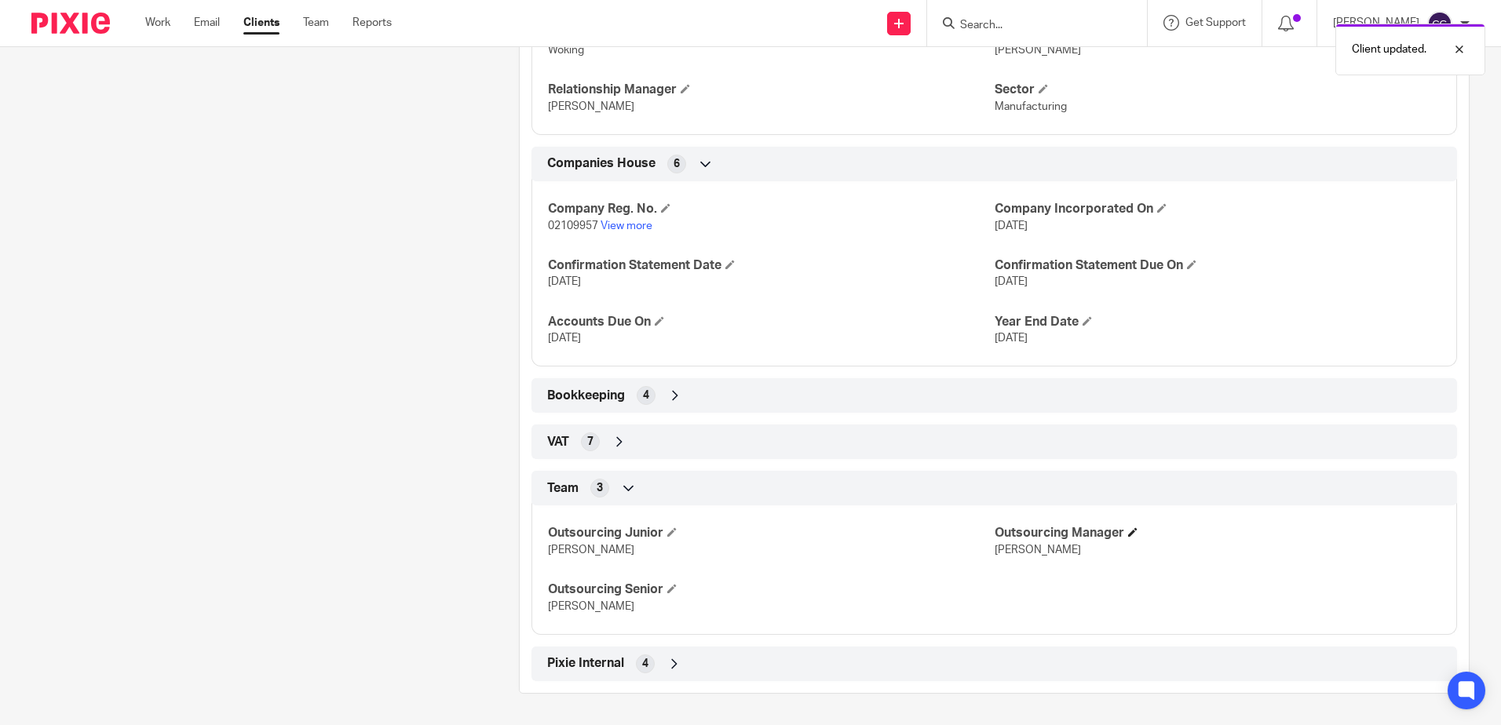
click at [1128, 536] on span at bounding box center [1132, 532] width 9 height 9
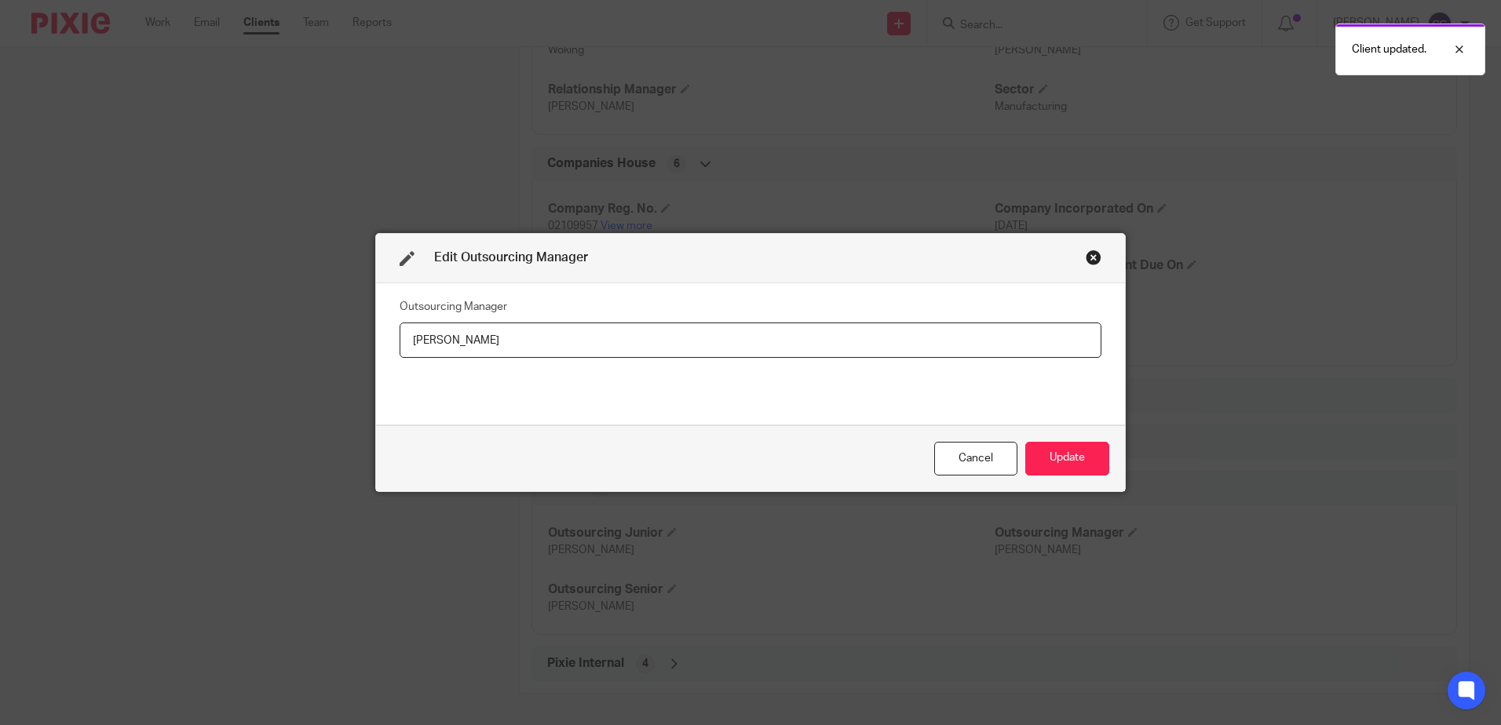
drag, startPoint x: 290, startPoint y: 339, endPoint x: 79, endPoint y: 315, distance: 212.6
click at [96, 320] on div "Edit Outsourcing Manager Outsourcing Manager [PERSON_NAME] Update" at bounding box center [750, 362] width 1501 height 725
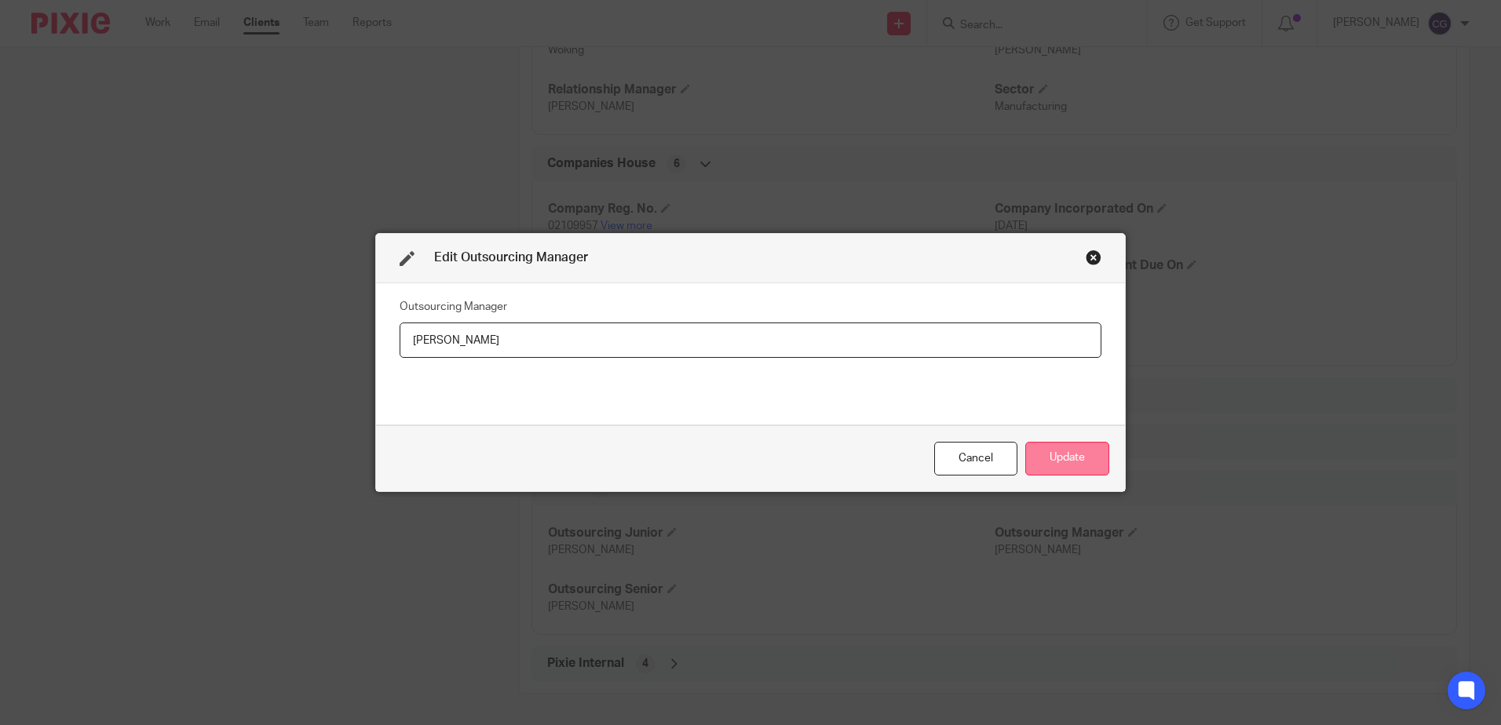
type input "[PERSON_NAME]"
click at [1077, 461] on button "Update" at bounding box center [1067, 459] width 84 height 34
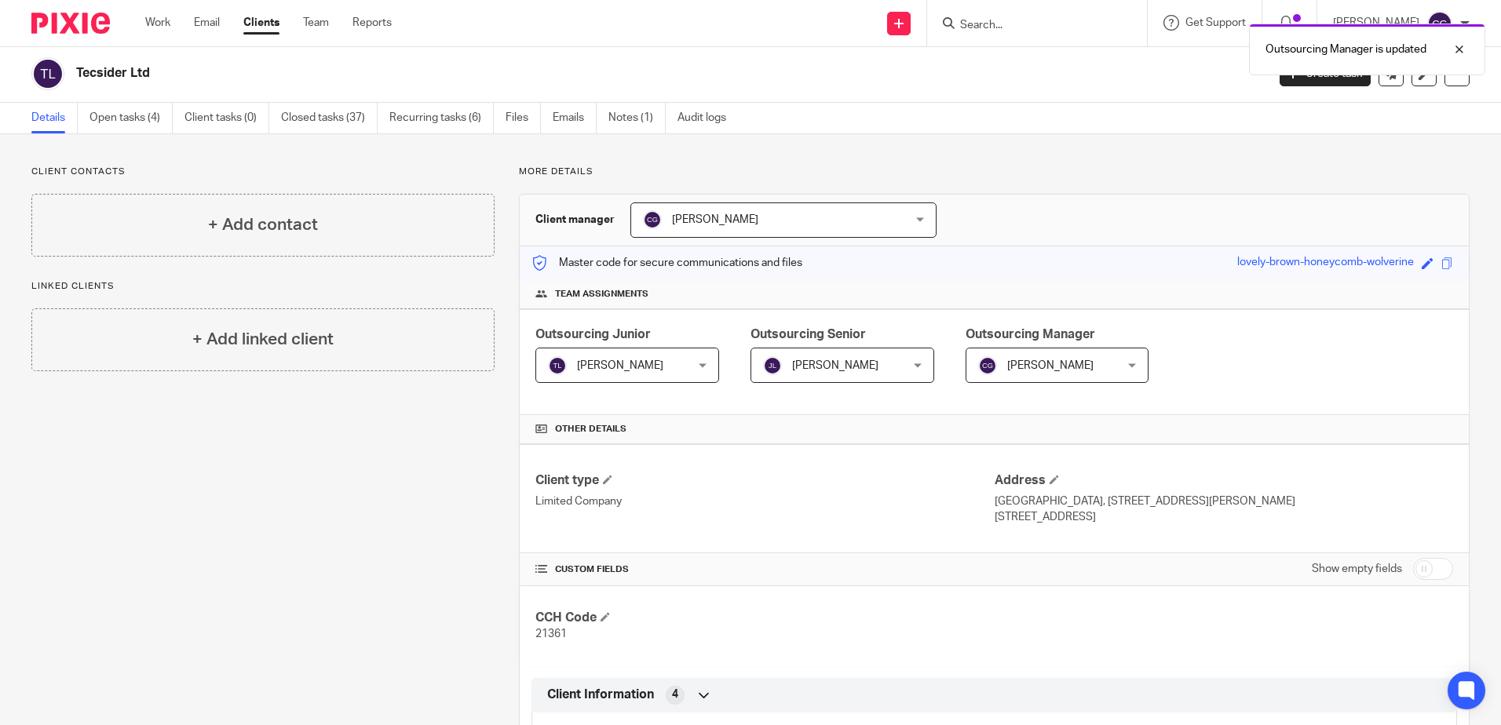
scroll to position [0, 0]
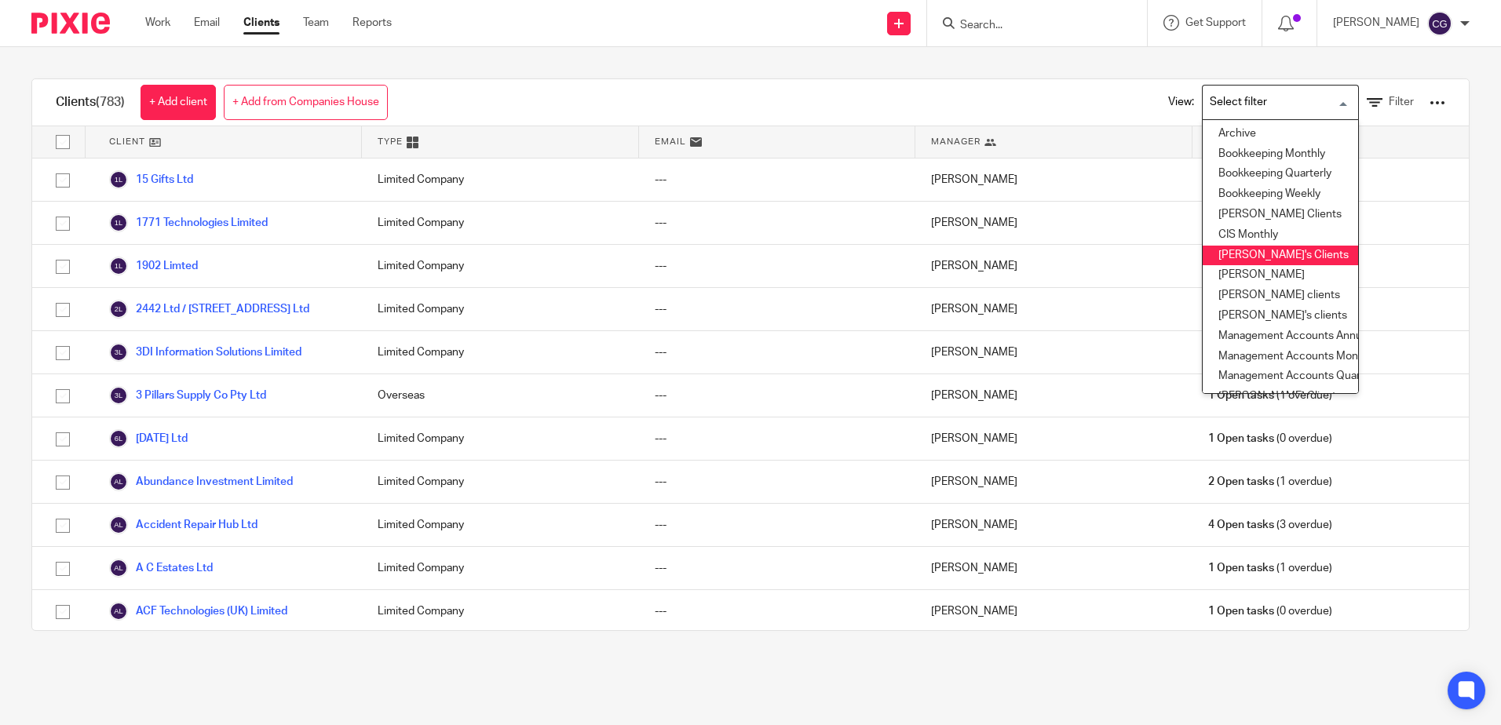
click at [1243, 254] on li "Claudia's Clients" at bounding box center [1280, 256] width 155 height 20
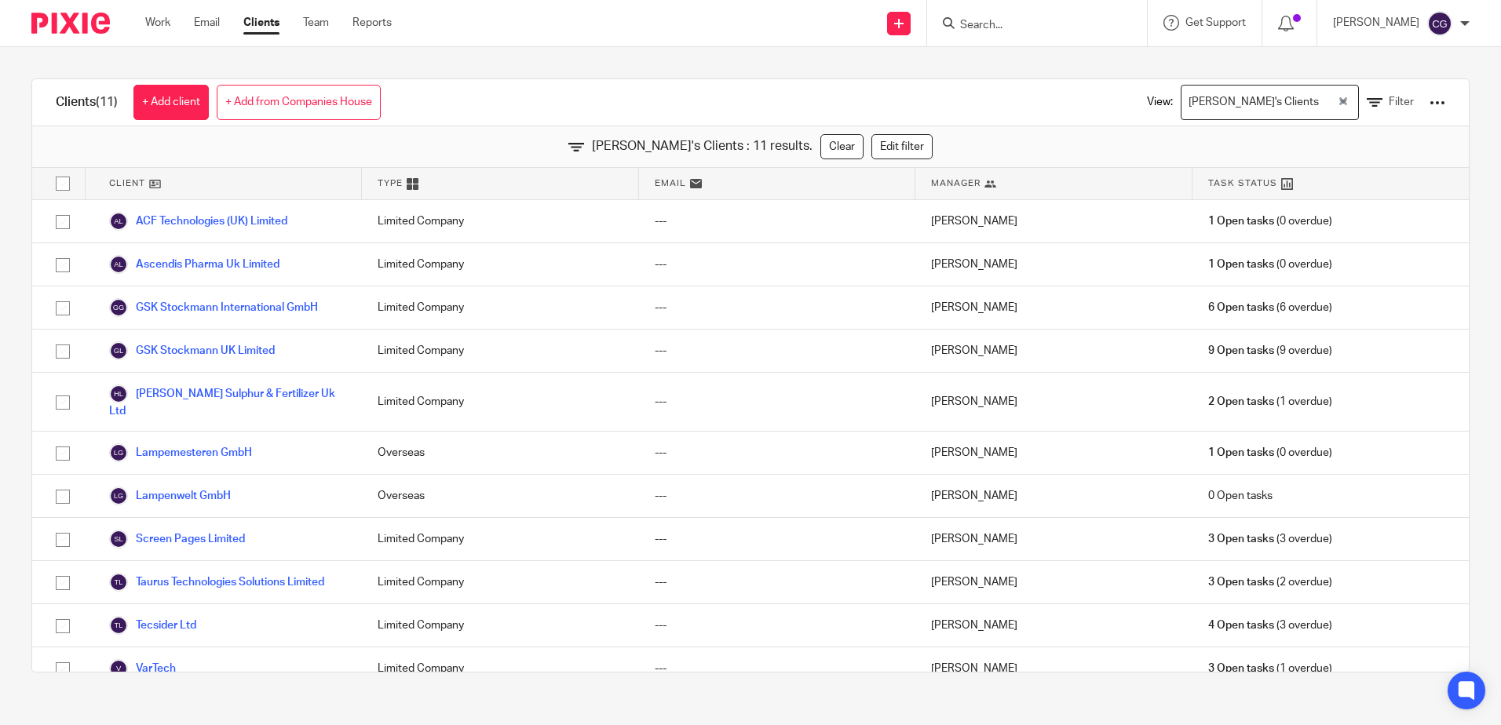
click at [1053, 23] on input "Search" at bounding box center [1029, 26] width 141 height 14
type input ","
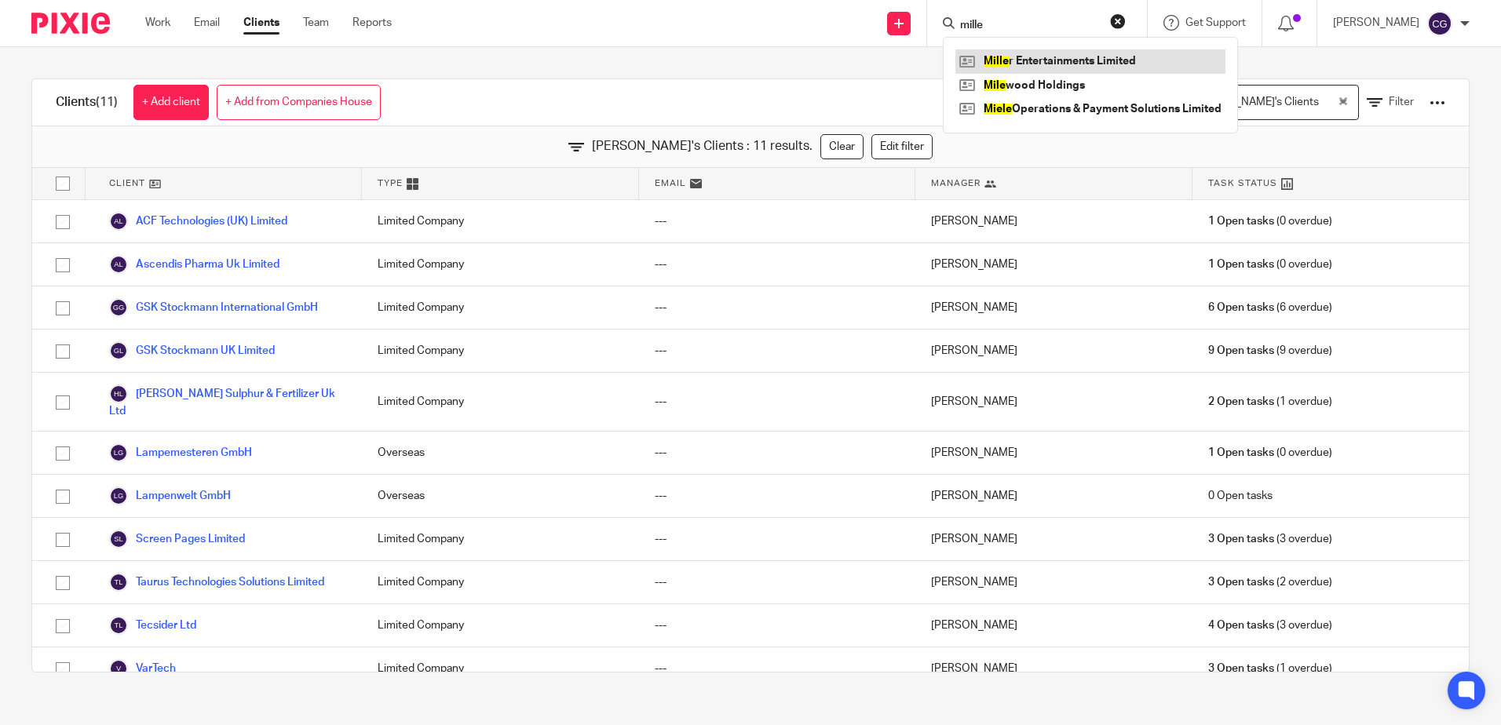
type input "mille"
click at [1099, 54] on link at bounding box center [1090, 61] width 270 height 24
click at [778, 108] on div "Clients (11) + Add client + Add from Companies House View: Claudia's Clients Lo…" at bounding box center [750, 102] width 1437 height 47
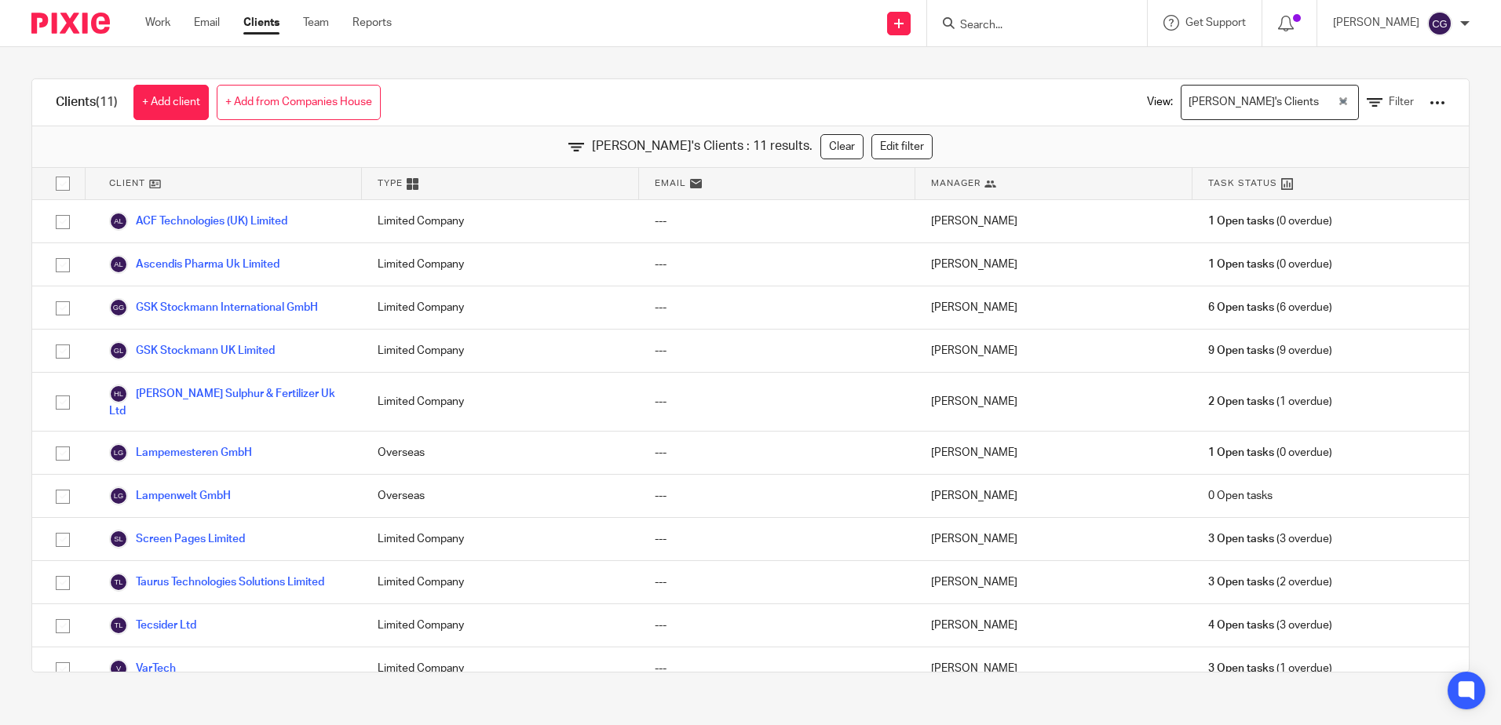
click at [1034, 24] on input "Search" at bounding box center [1029, 26] width 141 height 14
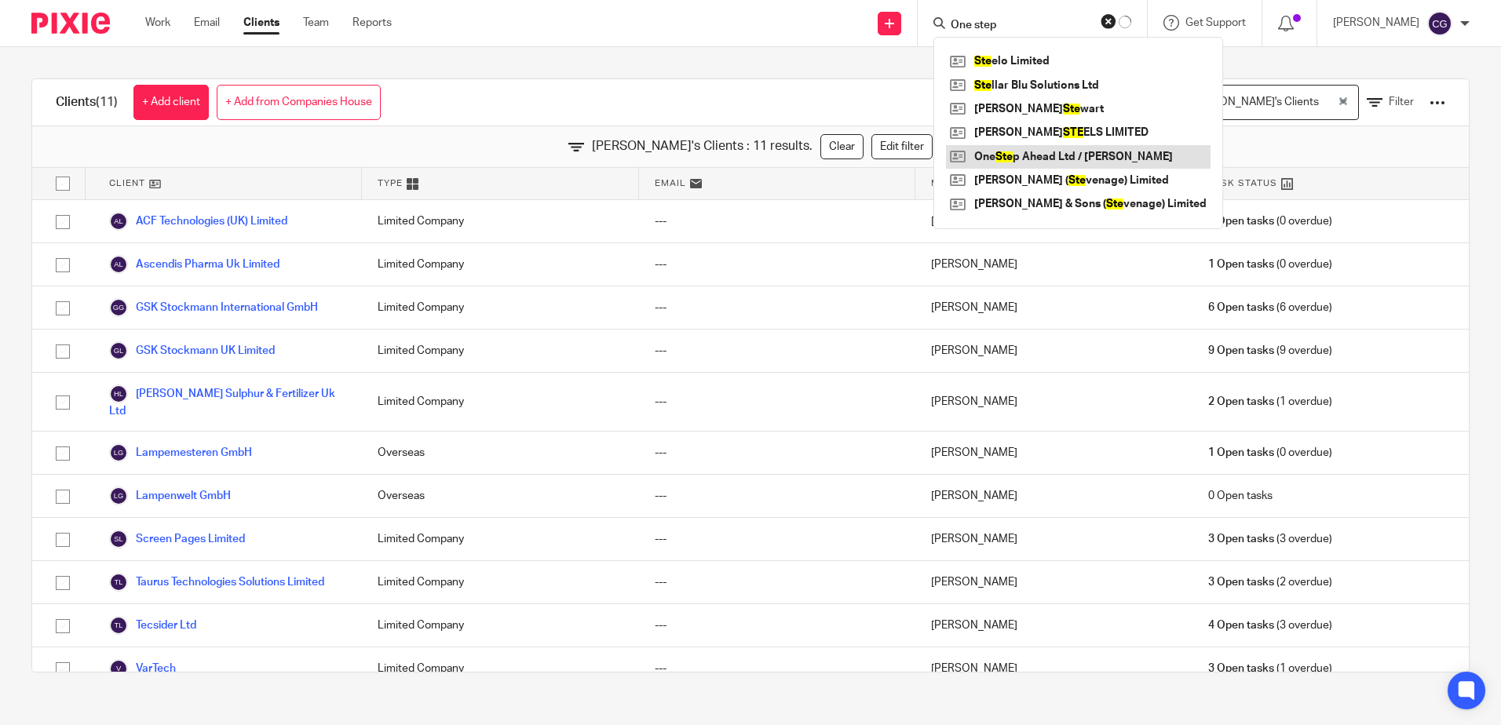
type input "One step"
click at [1045, 160] on link at bounding box center [1078, 157] width 265 height 24
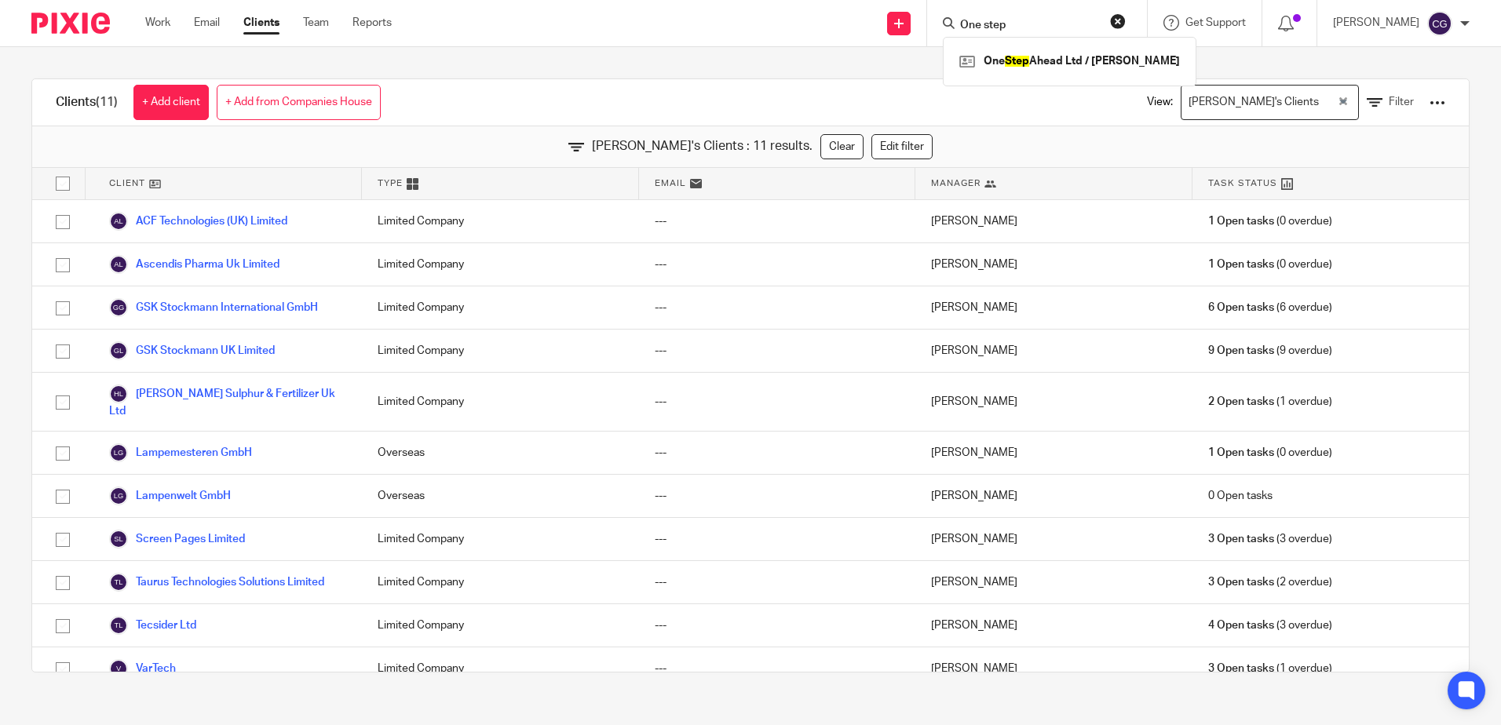
drag, startPoint x: 1037, startPoint y: 27, endPoint x: 725, endPoint y: 26, distance: 312.5
click at [744, 27] on div "Send new email Create task Add client Request signature One step One Step Ahead…" at bounding box center [958, 23] width 1086 height 46
click at [1083, 22] on input "Search" at bounding box center [1029, 26] width 141 height 14
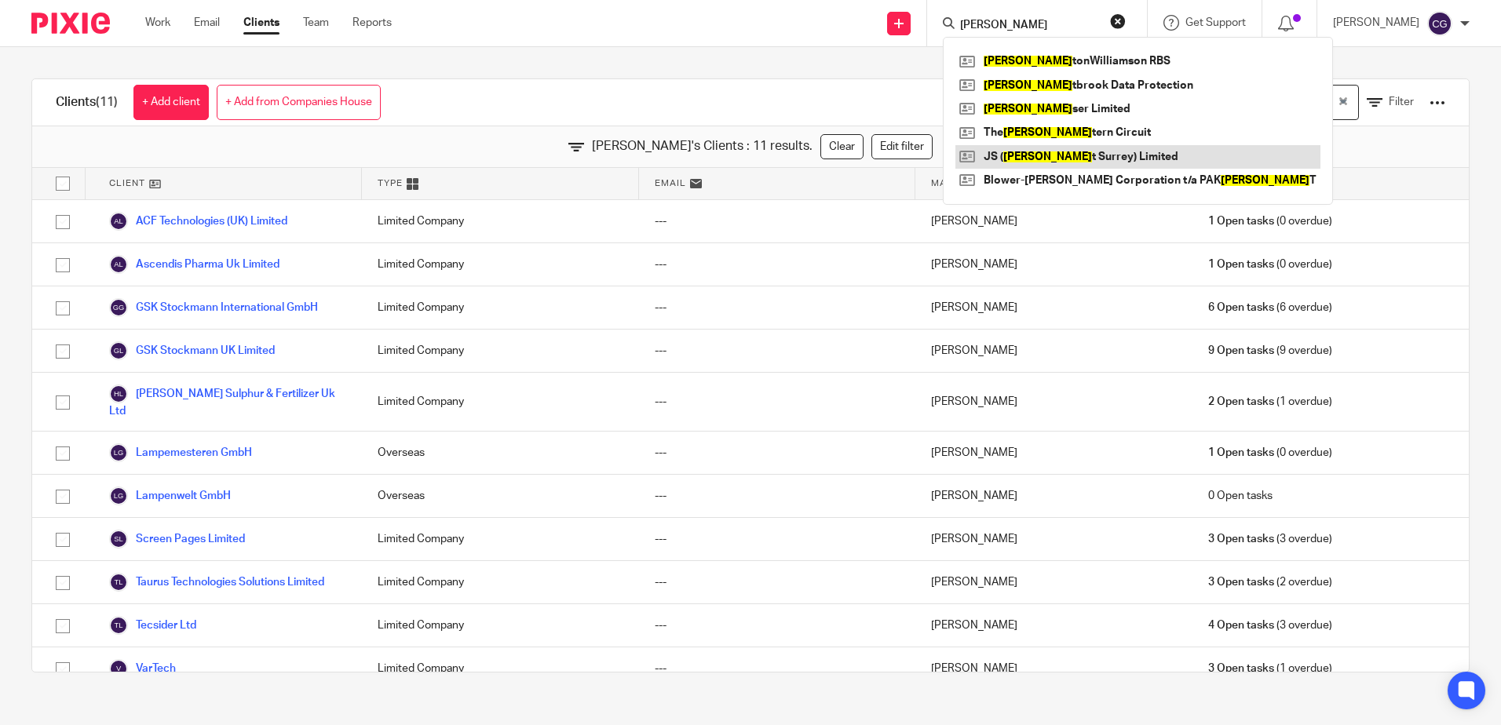
type input "wes"
click at [1040, 155] on link at bounding box center [1137, 157] width 365 height 24
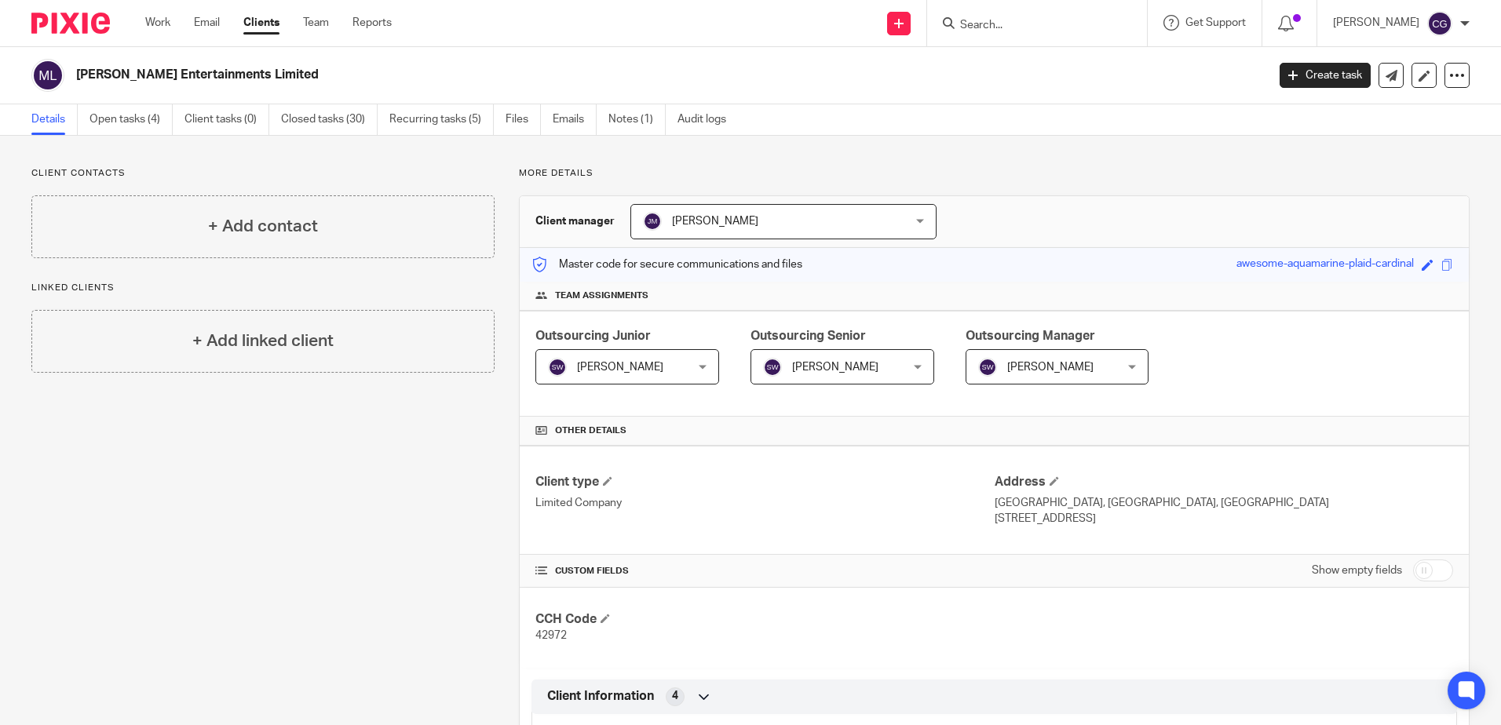
click at [1063, 373] on span "[PERSON_NAME]" at bounding box center [1046, 366] width 136 height 33
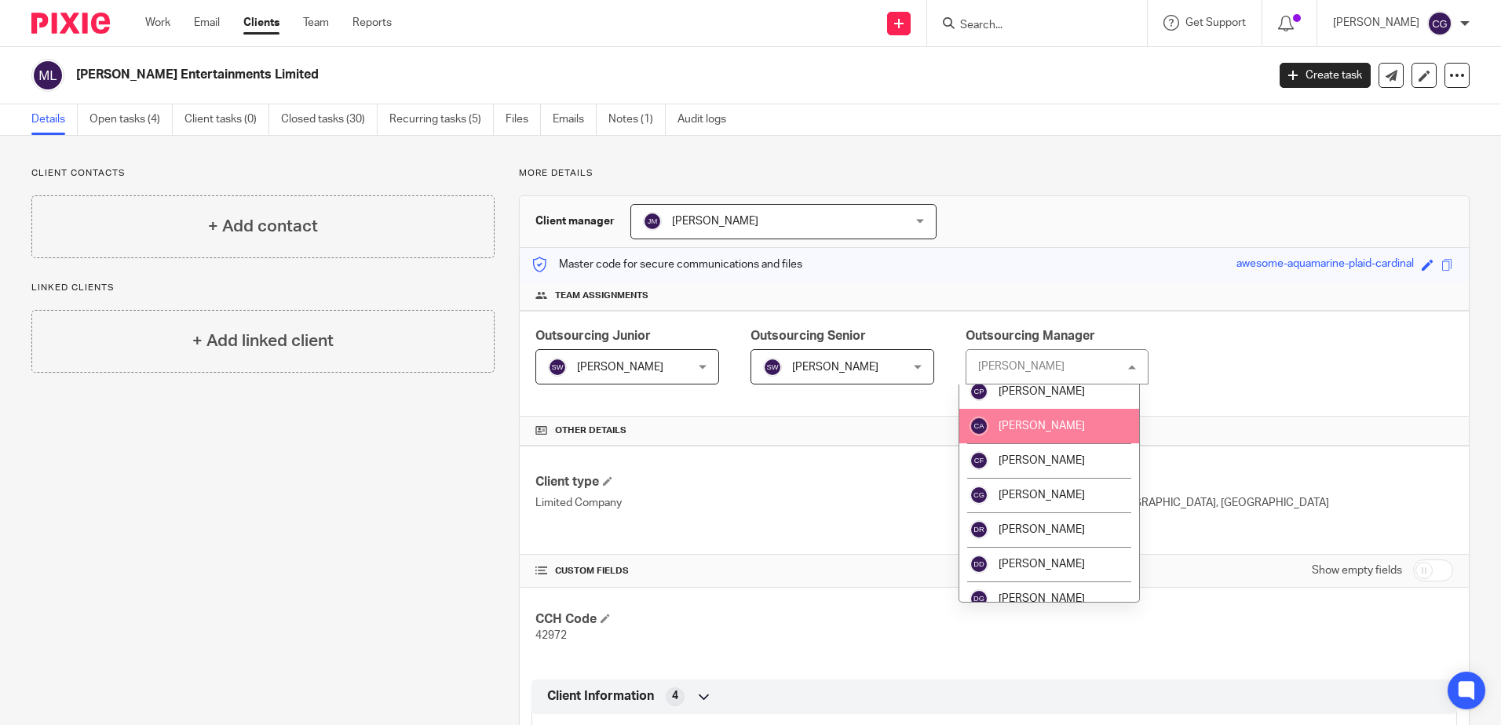
scroll to position [471, 0]
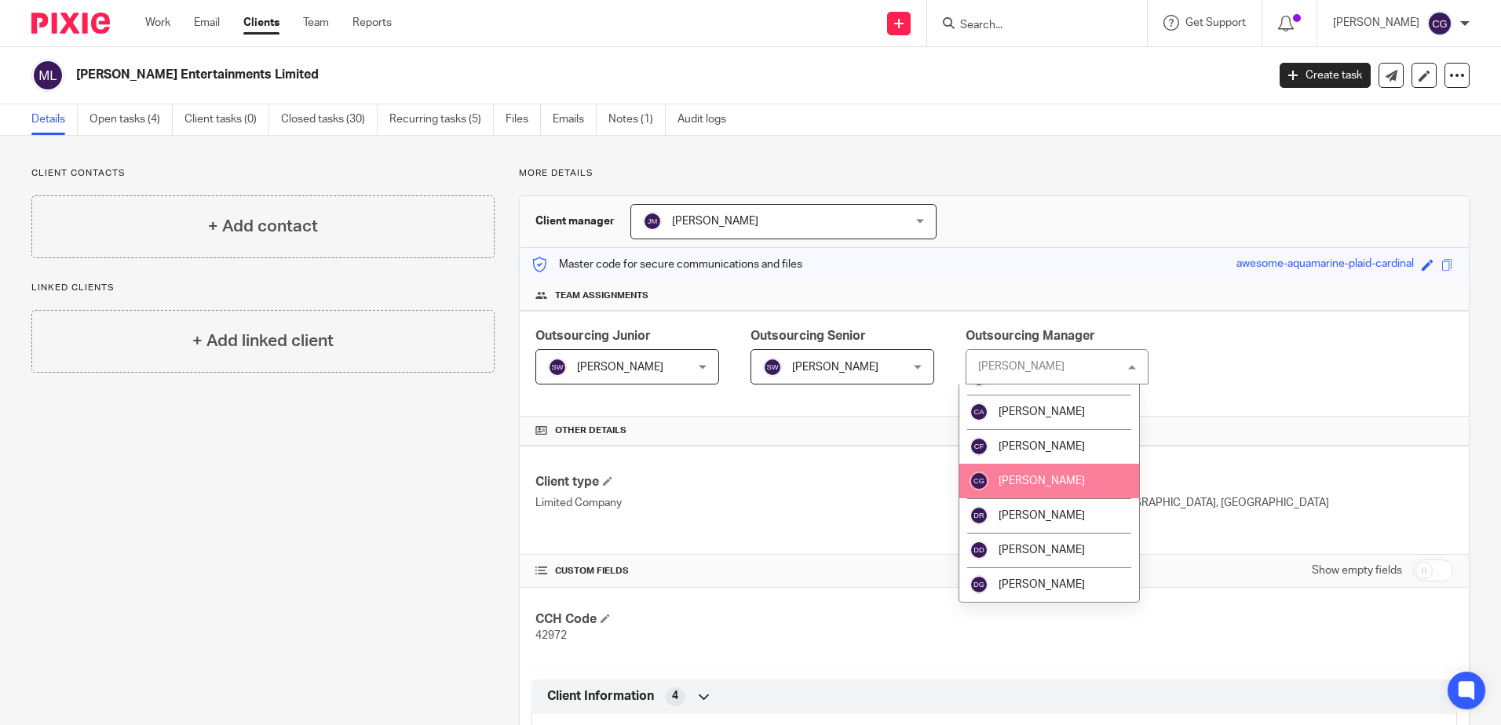
click at [1039, 482] on span "[PERSON_NAME]" at bounding box center [1042, 481] width 86 height 11
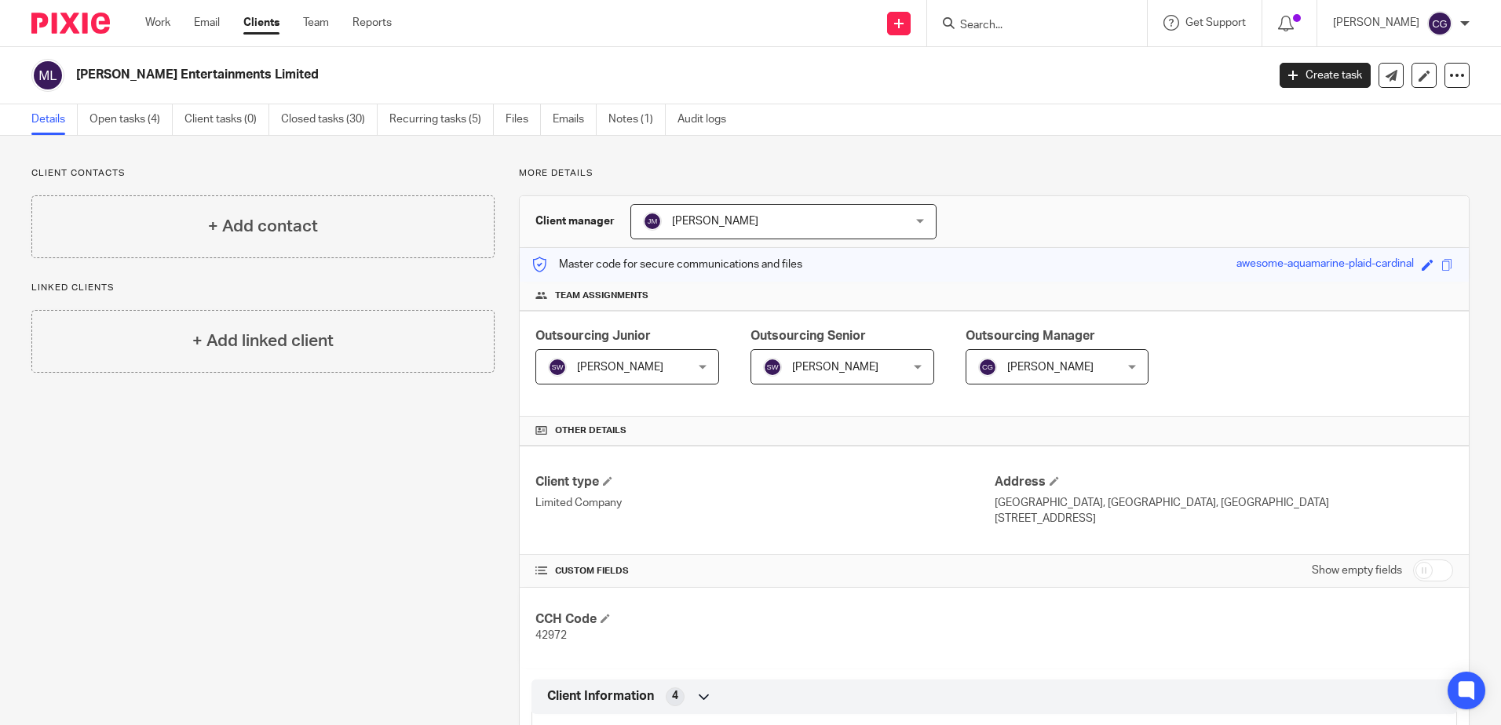
click at [762, 225] on span "[PERSON_NAME]" at bounding box center [760, 221] width 234 height 33
click at [776, 203] on div "Client manager [PERSON_NAME] [PERSON_NAME] [PERSON_NAME] [PERSON_NAME] [PERSON_…" at bounding box center [994, 222] width 949 height 52
click at [775, 218] on span "[PERSON_NAME]" at bounding box center [760, 221] width 234 height 33
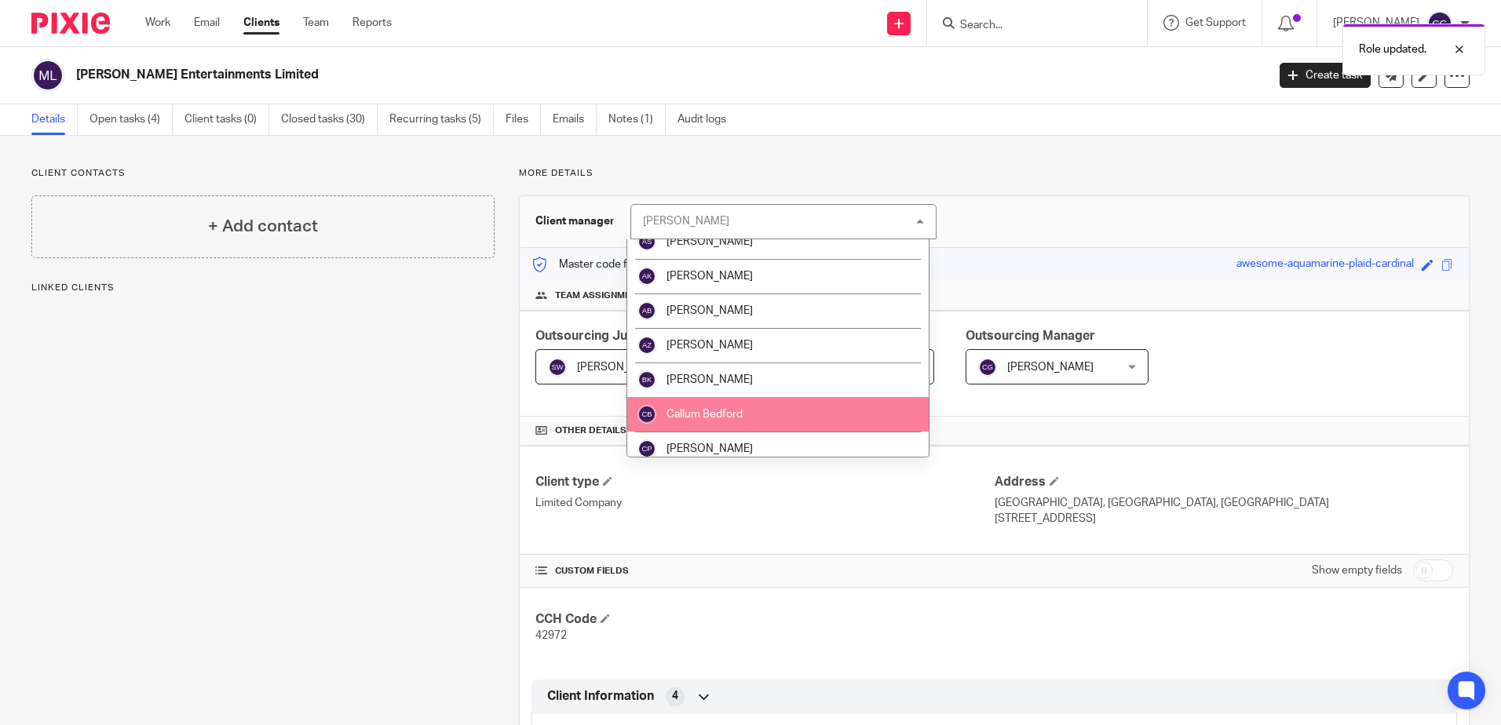
scroll to position [393, 0]
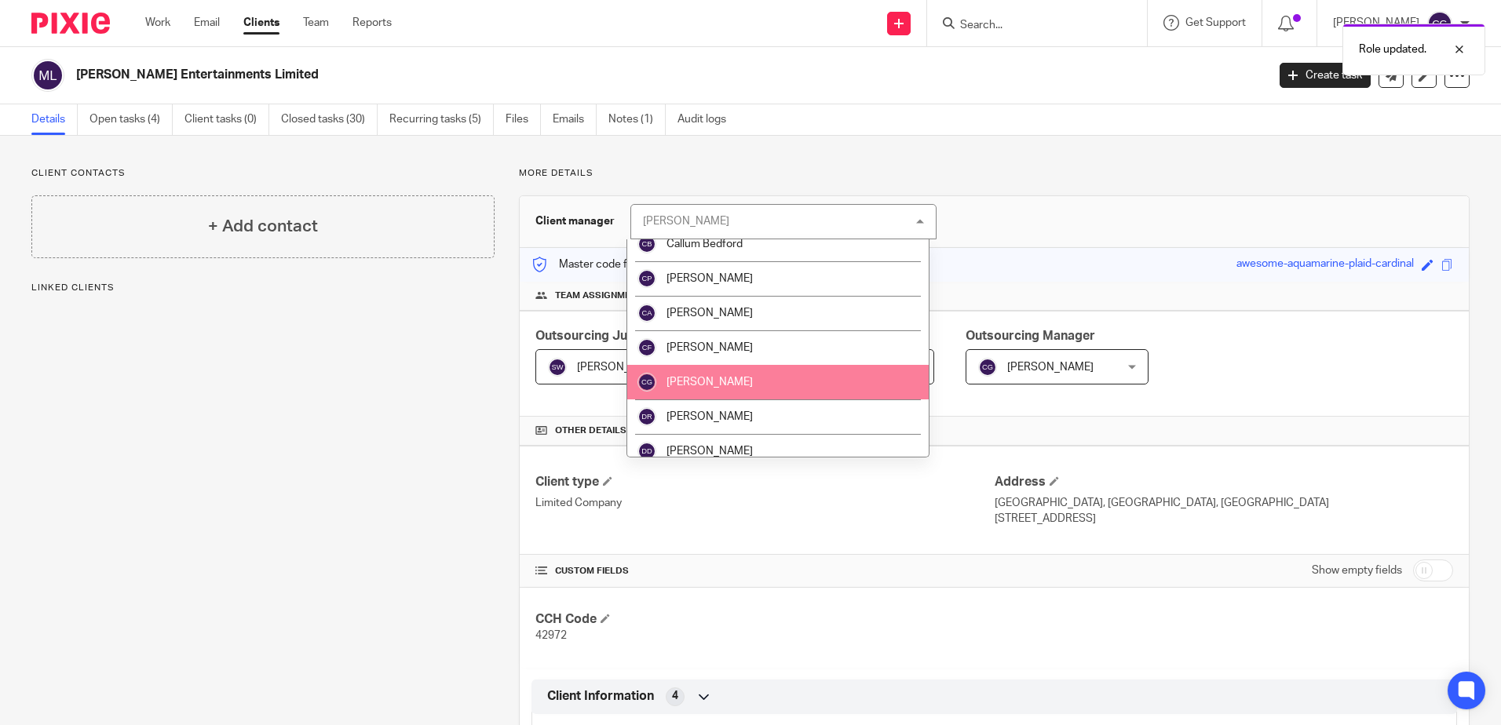
drag, startPoint x: 787, startPoint y: 385, endPoint x: 809, endPoint y: 384, distance: 21.2
click at [788, 385] on li "[PERSON_NAME]" at bounding box center [777, 382] width 301 height 35
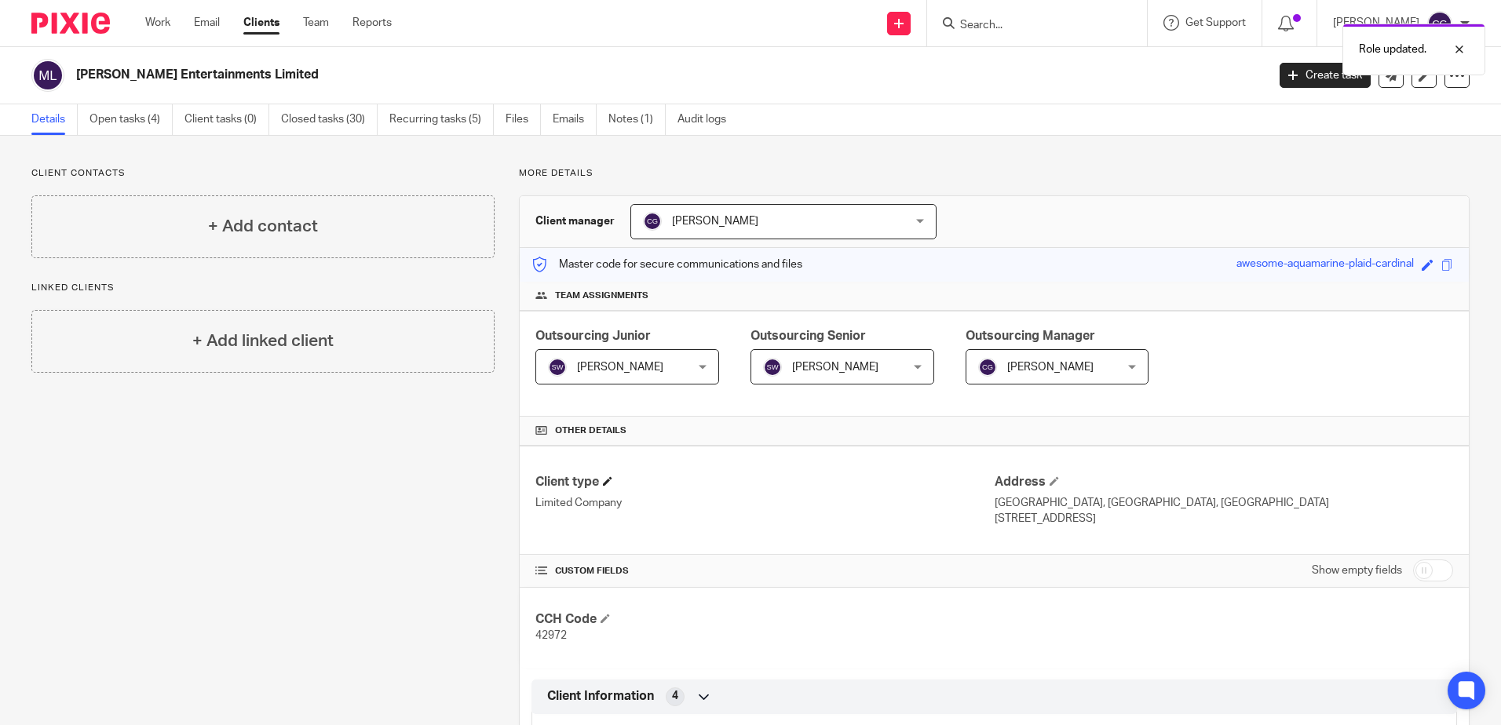
click at [945, 482] on h4 "Client type" at bounding box center [764, 482] width 458 height 16
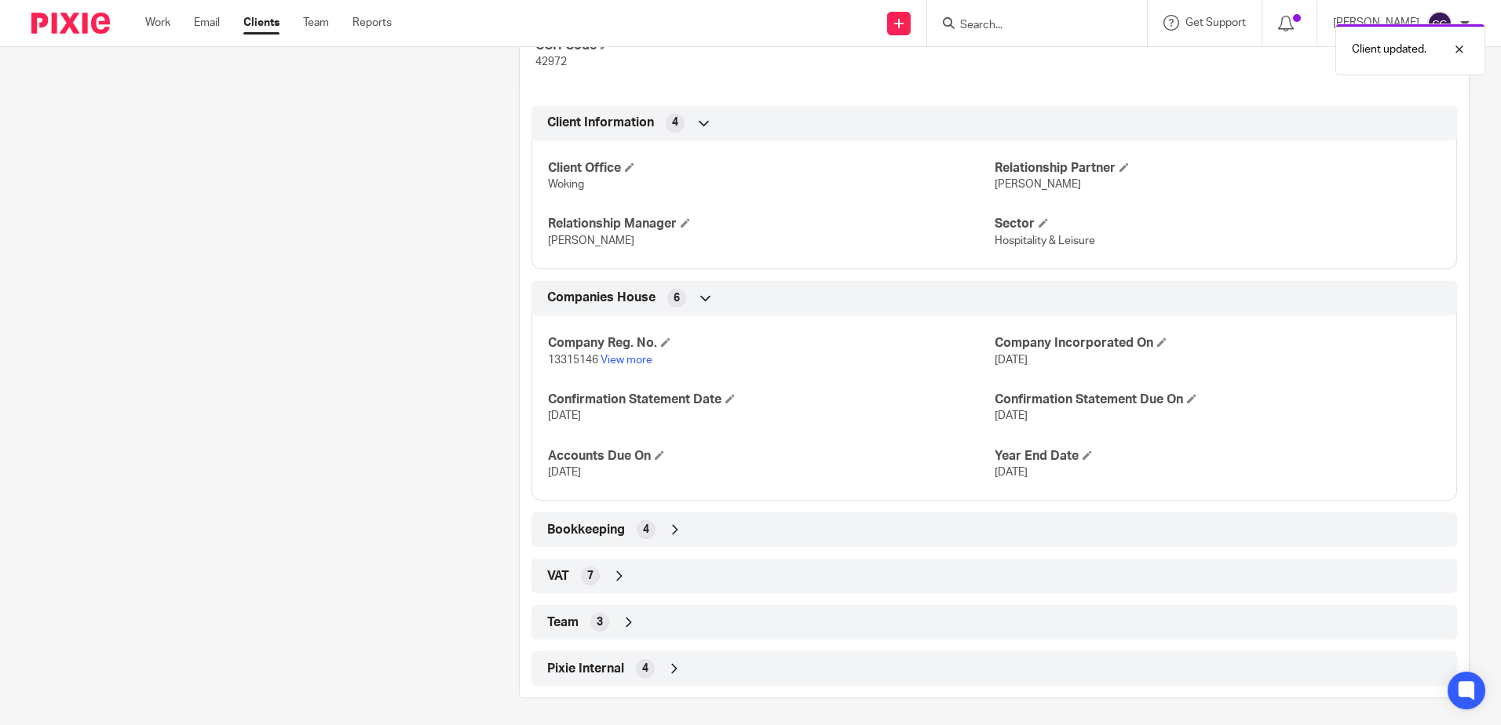
scroll to position [579, 0]
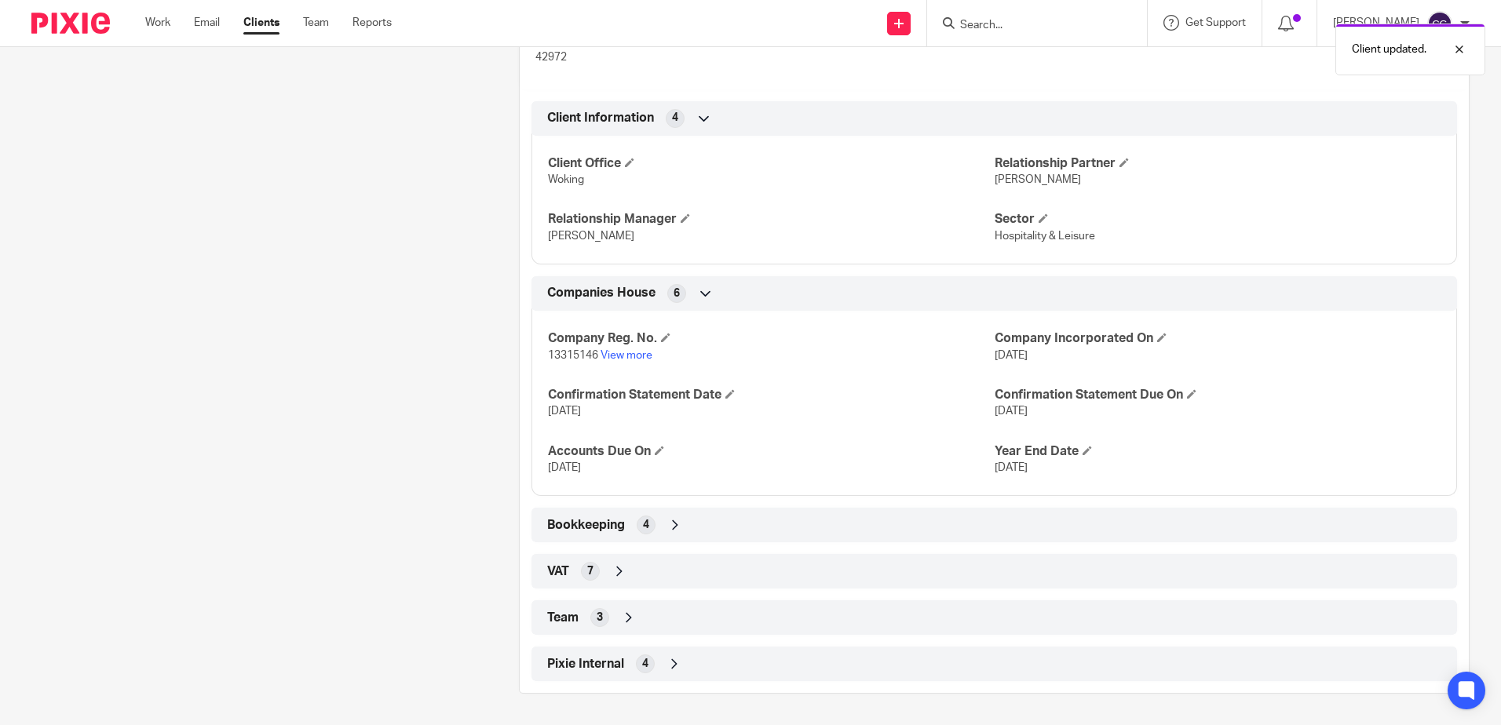
click at [608, 615] on div "Team 3" at bounding box center [994, 617] width 902 height 27
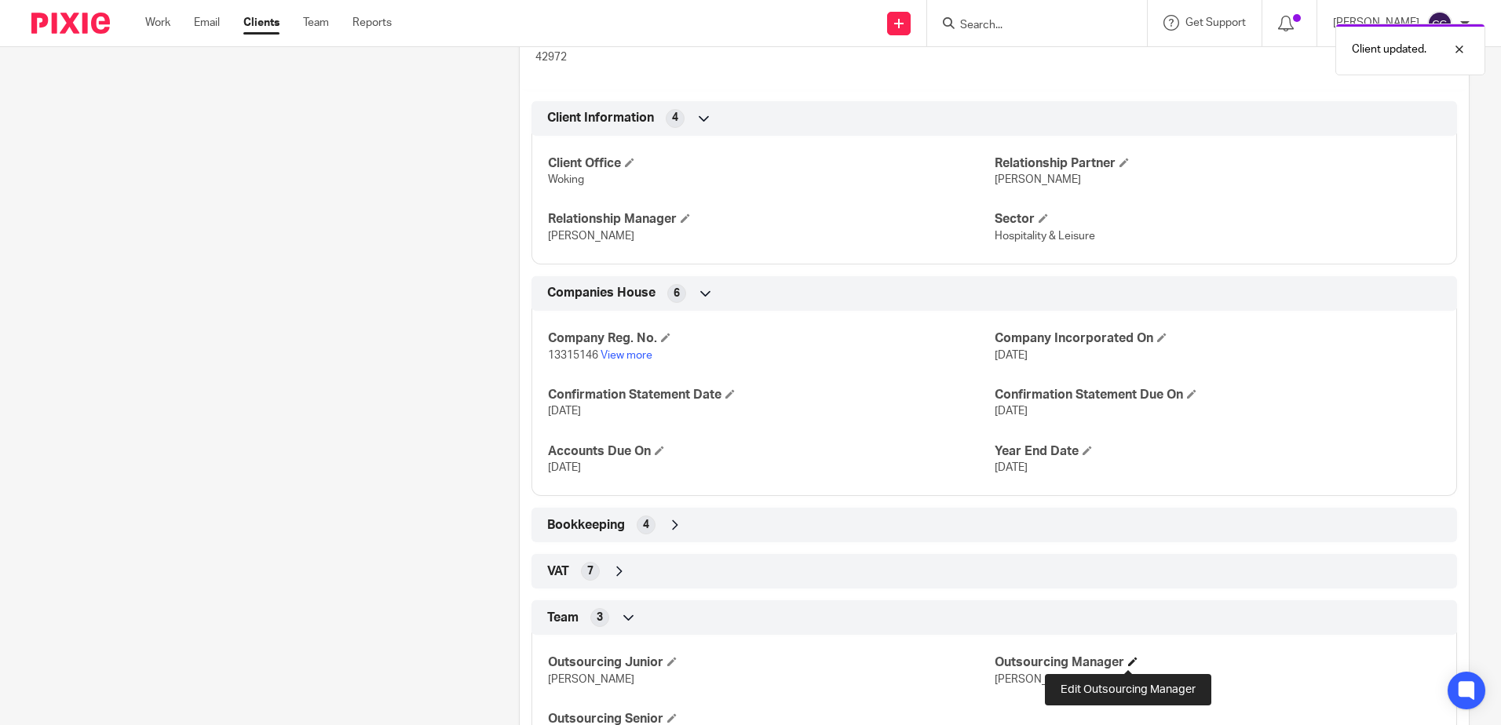
click at [1130, 663] on span at bounding box center [1132, 661] width 9 height 9
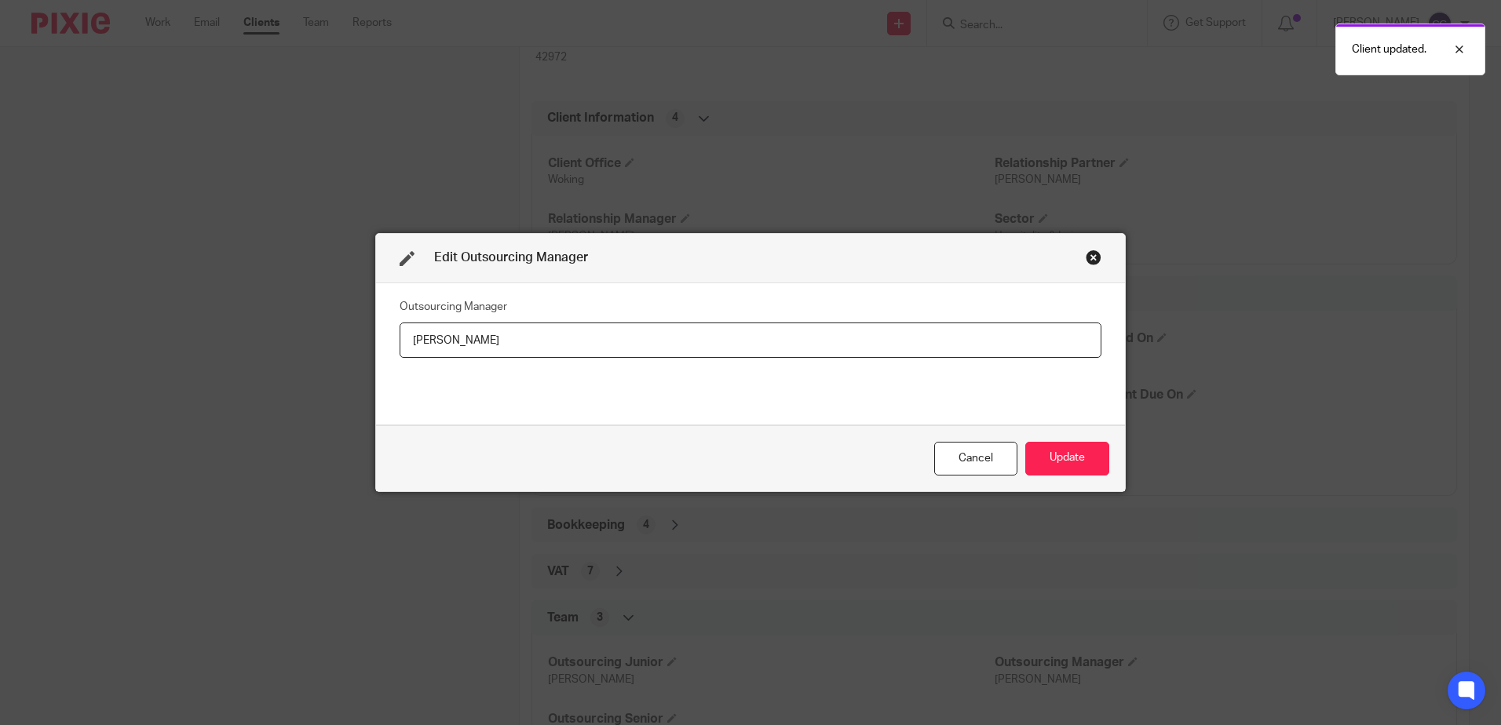
drag, startPoint x: 370, startPoint y: 320, endPoint x: 0, endPoint y: 271, distance: 373.0
click at [32, 318] on div "Edit Outsourcing Manager Outsourcing Manager Sam Woods Cancel Update" at bounding box center [750, 362] width 1501 height 725
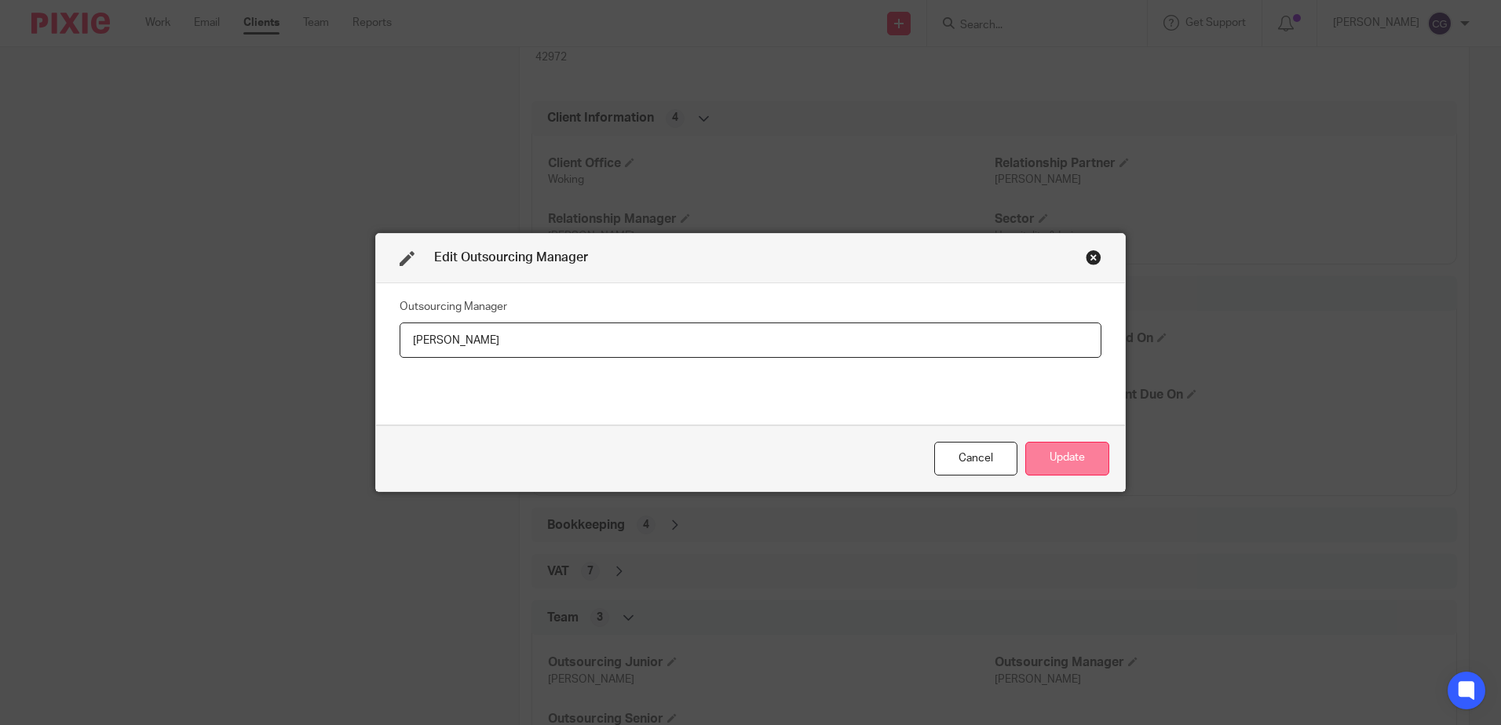
type input "[PERSON_NAME]"
click at [1034, 445] on button "Update" at bounding box center [1067, 459] width 84 height 34
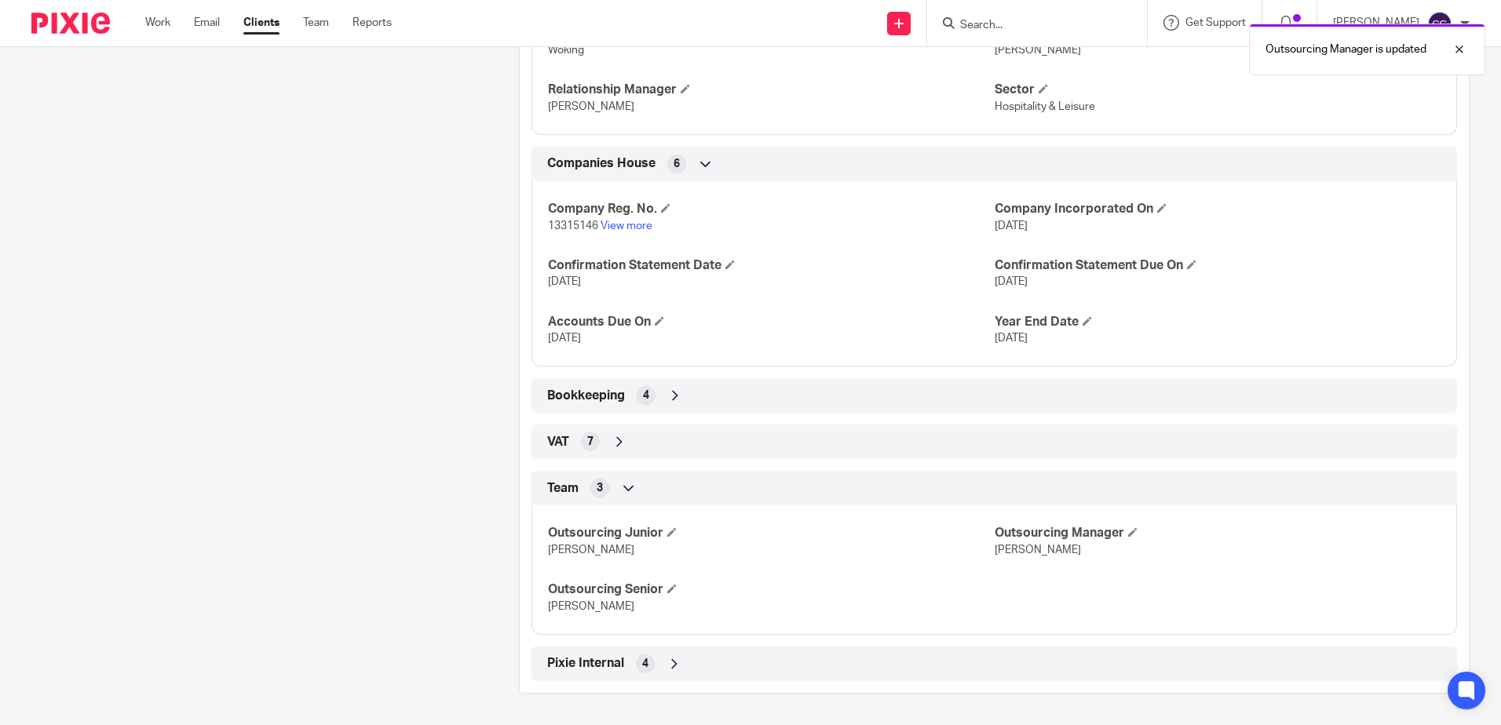
click at [593, 478] on div "Team 3" at bounding box center [994, 488] width 902 height 27
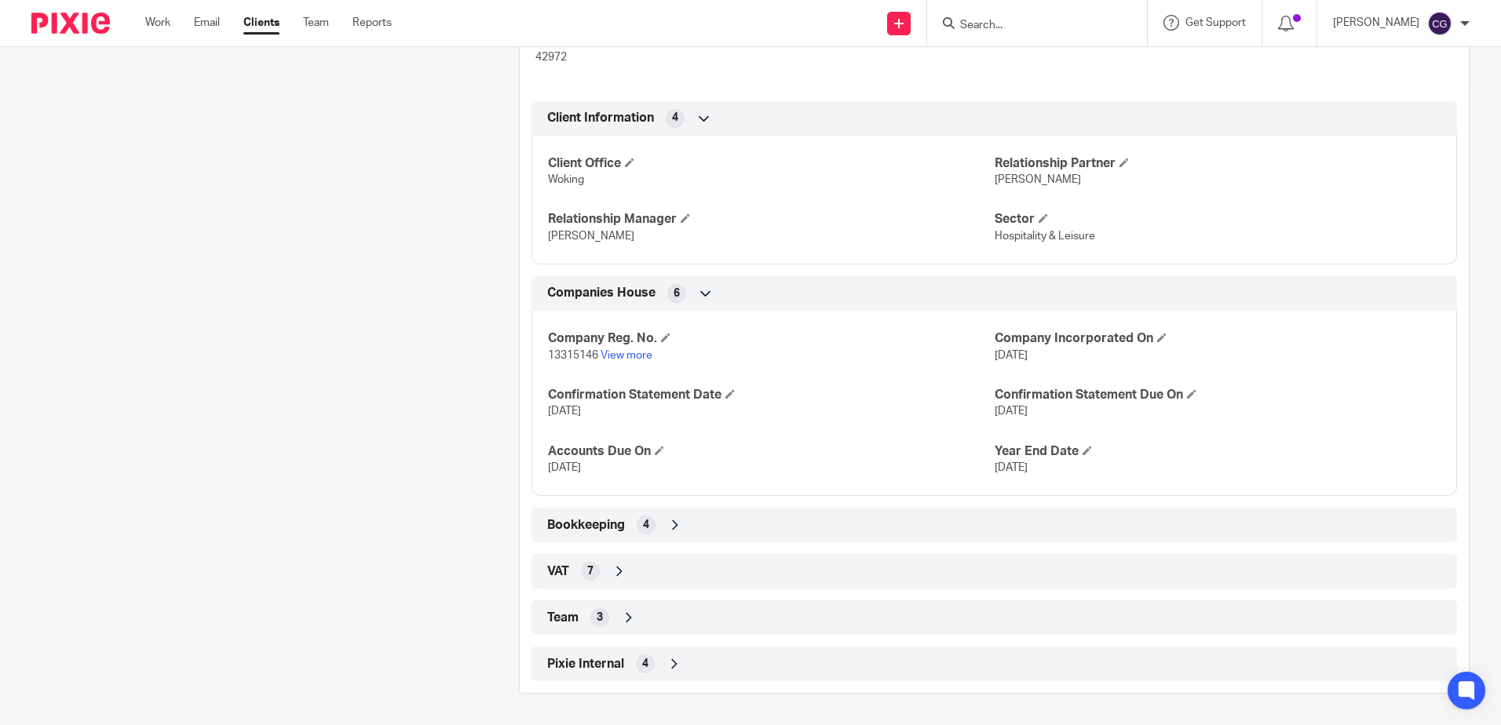
click at [592, 575] on div "7" at bounding box center [590, 571] width 19 height 19
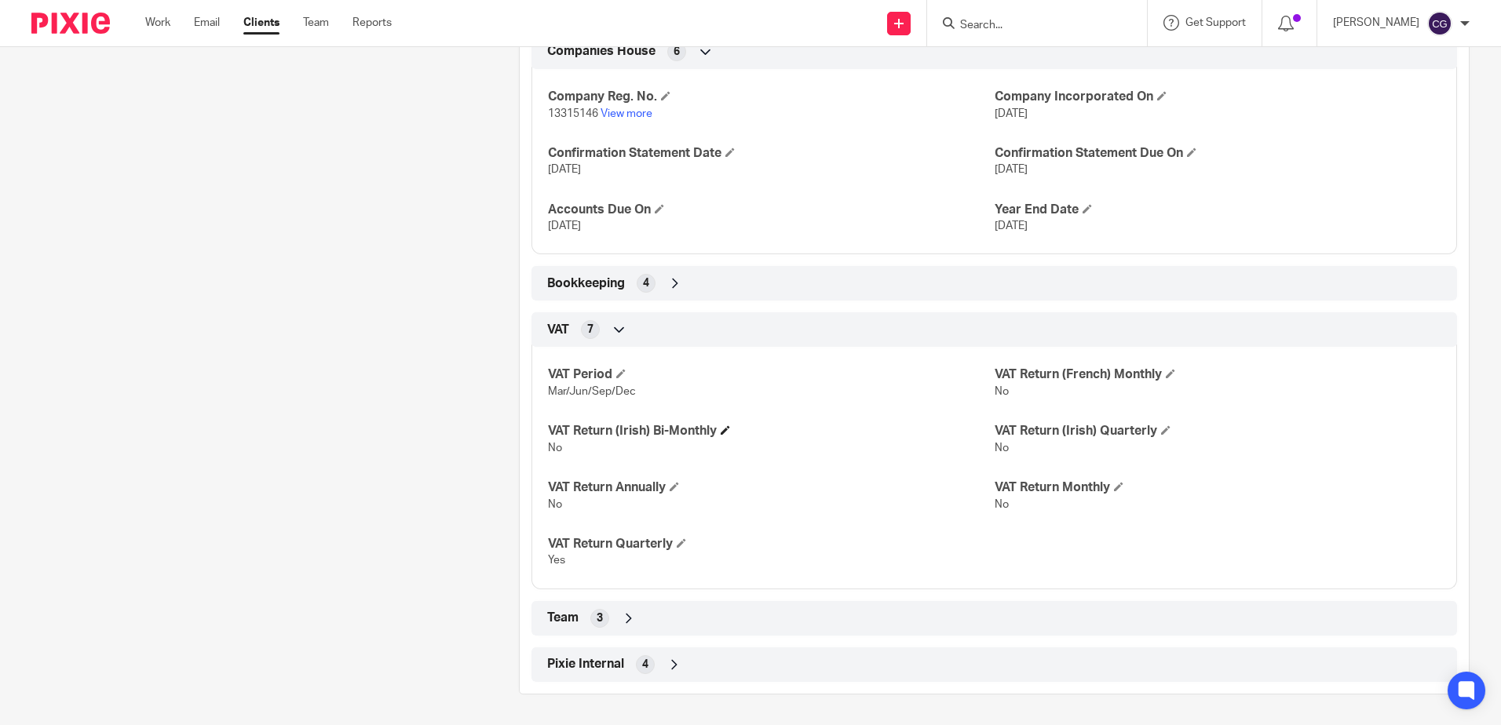
scroll to position [821, 0]
drag, startPoint x: 723, startPoint y: 275, endPoint x: 784, endPoint y: 294, distance: 64.3
click at [723, 274] on div "Bookkeeping 4" at bounding box center [994, 282] width 902 height 27
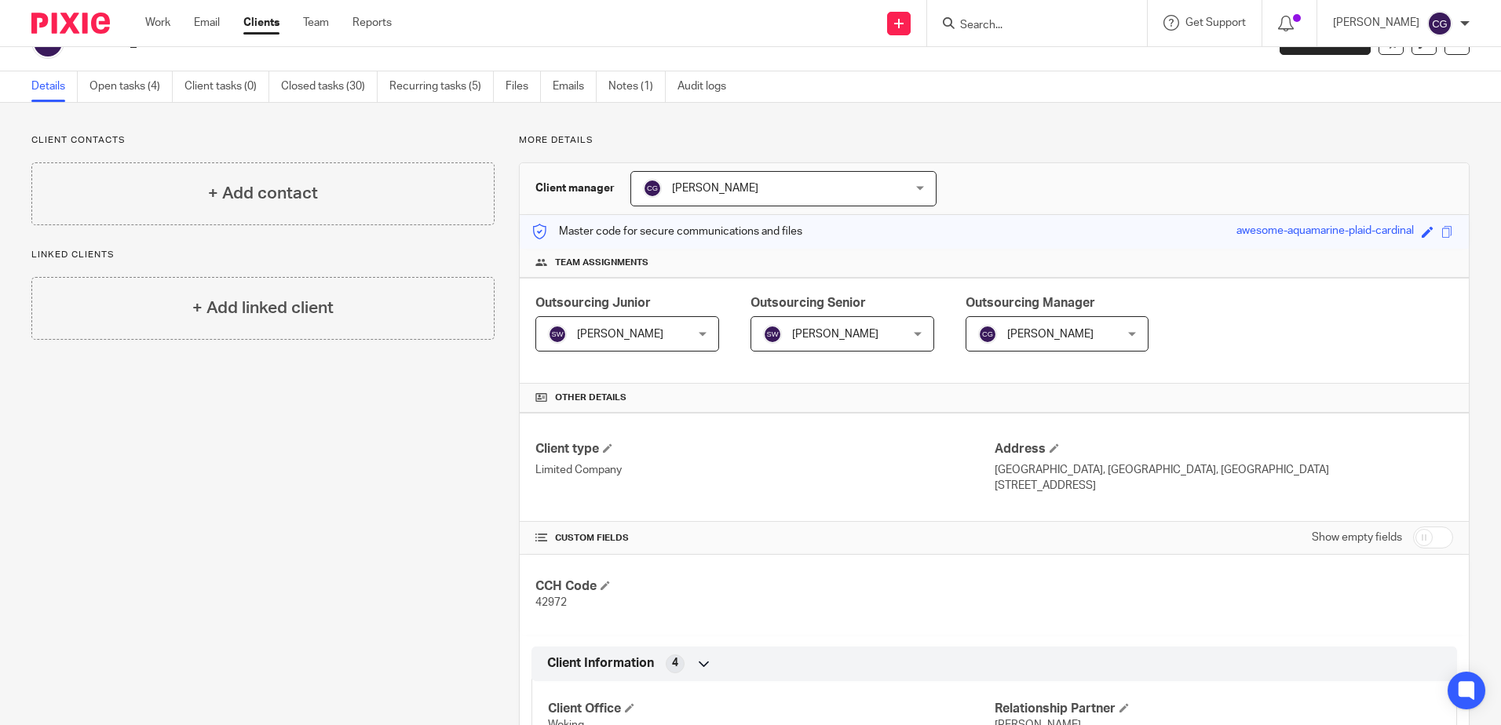
scroll to position [0, 0]
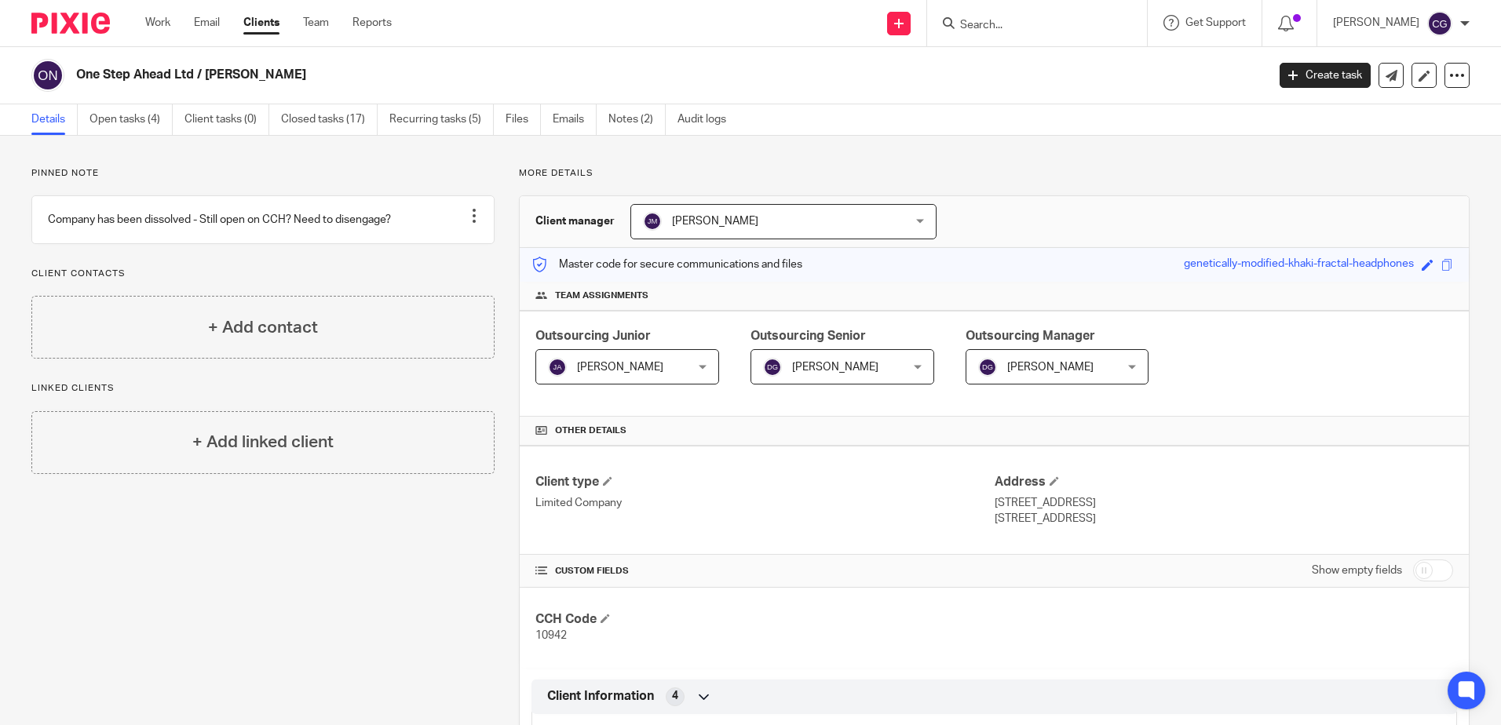
click at [1085, 362] on span "[PERSON_NAME]" at bounding box center [1046, 366] width 136 height 33
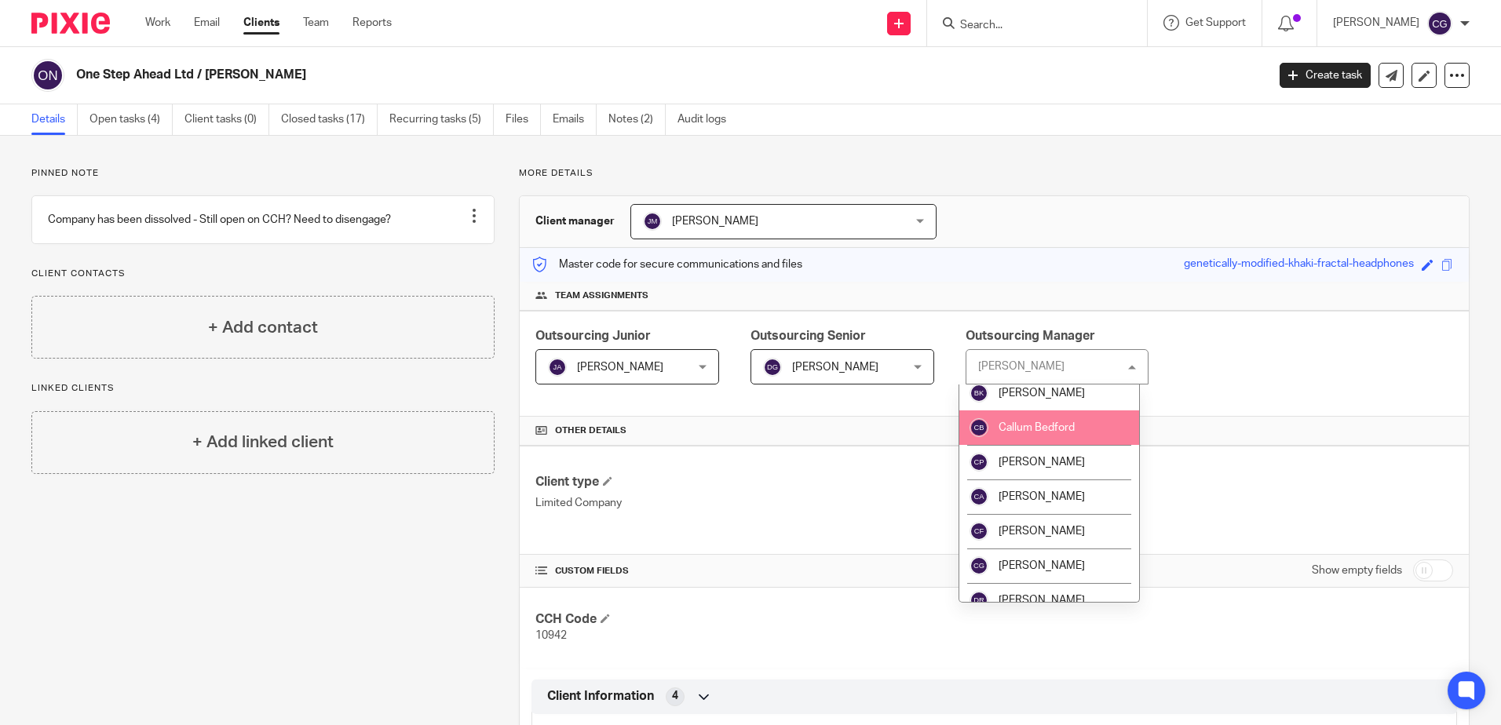
scroll to position [393, 0]
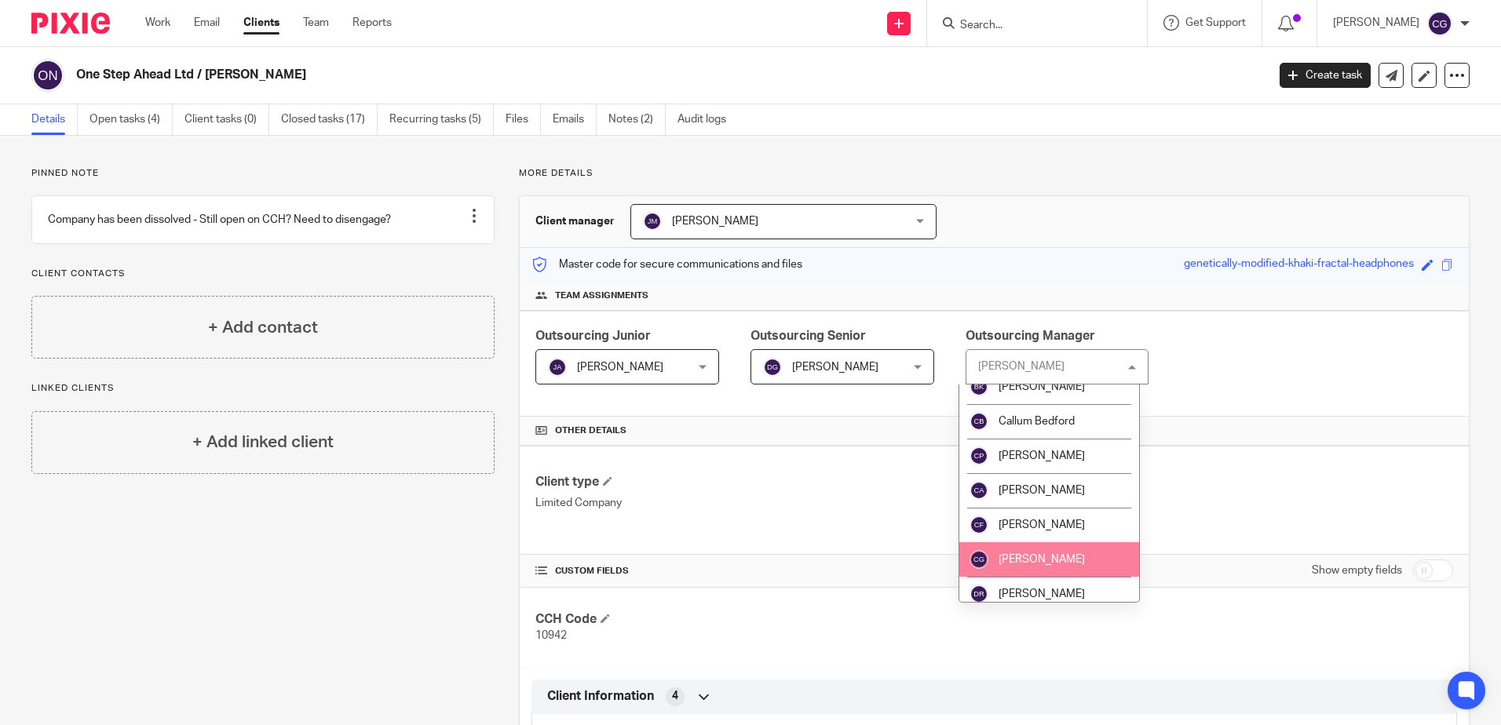
click at [1034, 568] on li "[PERSON_NAME]" at bounding box center [1049, 559] width 181 height 35
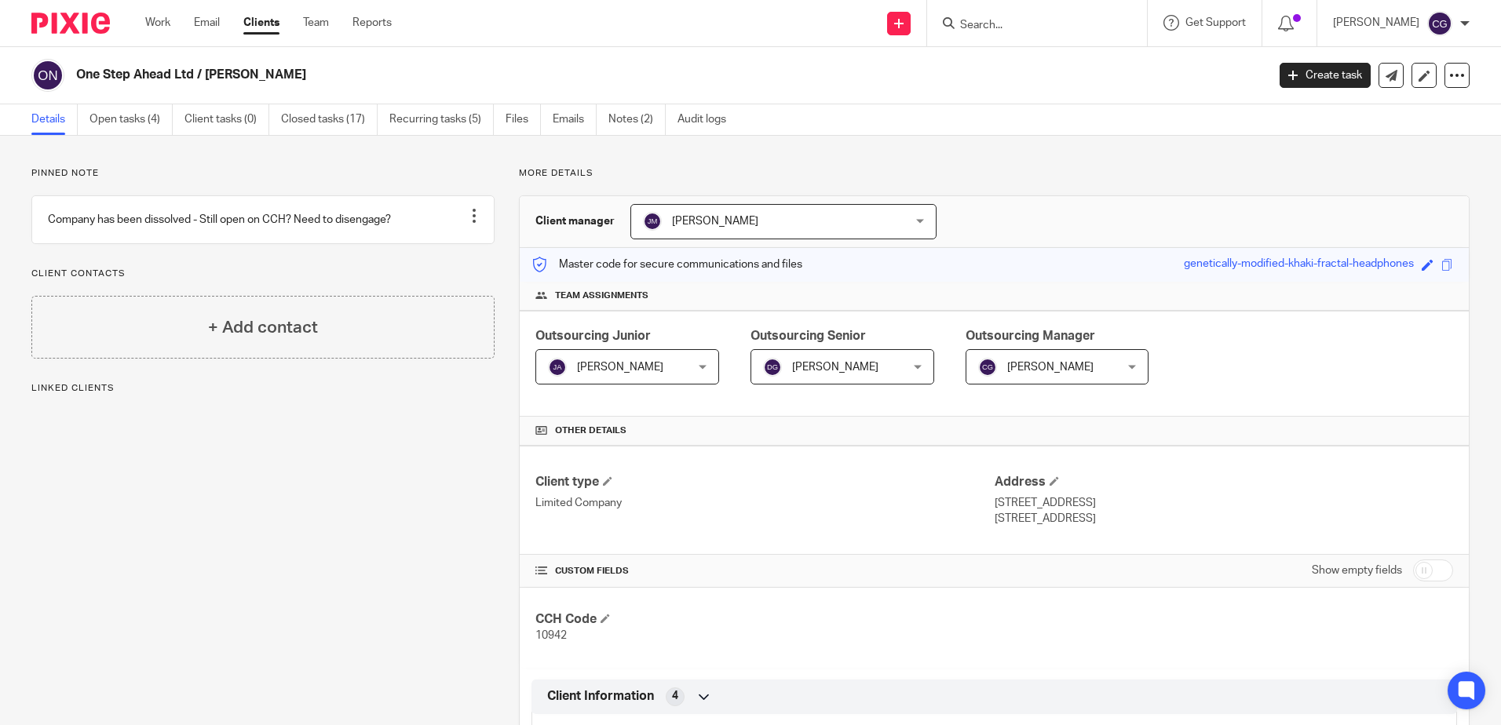
click at [783, 235] on span "[PERSON_NAME]" at bounding box center [760, 221] width 234 height 33
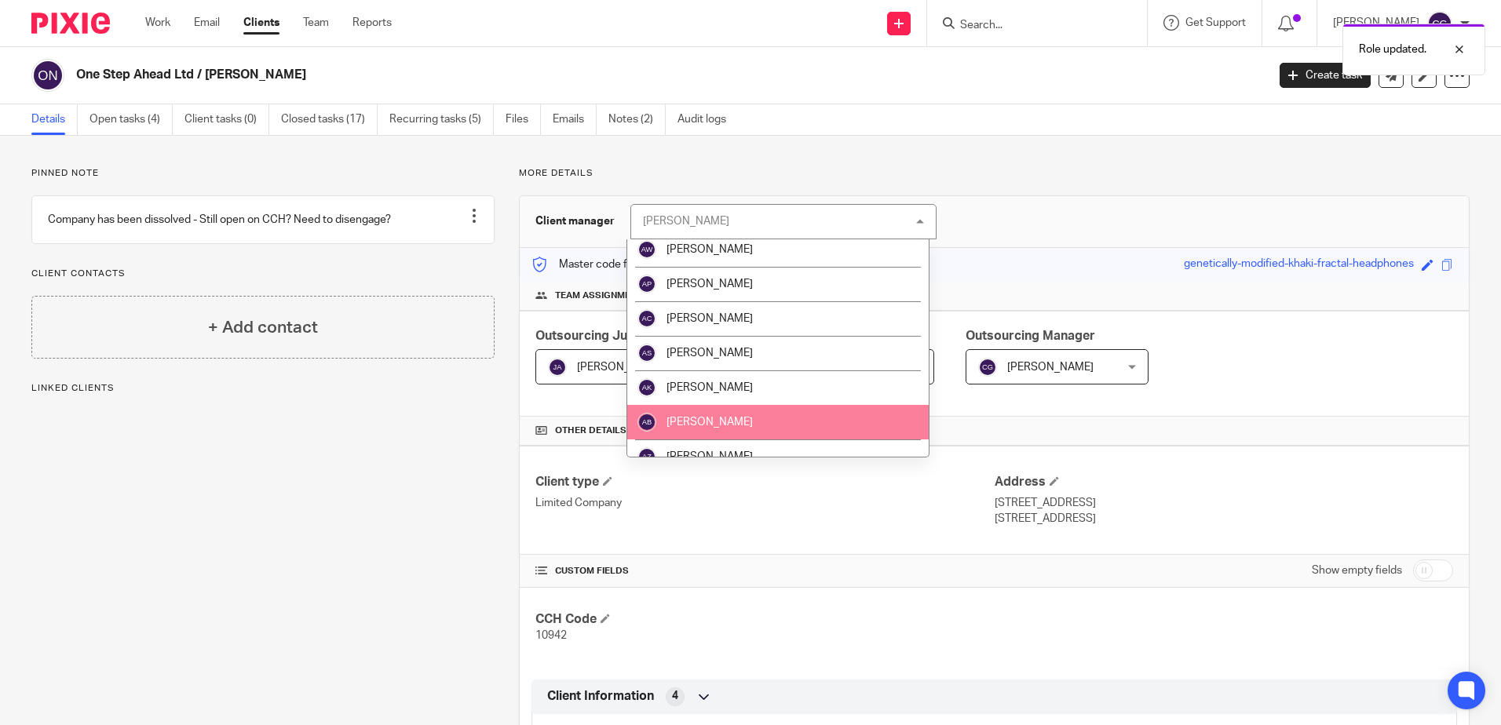
scroll to position [393, 0]
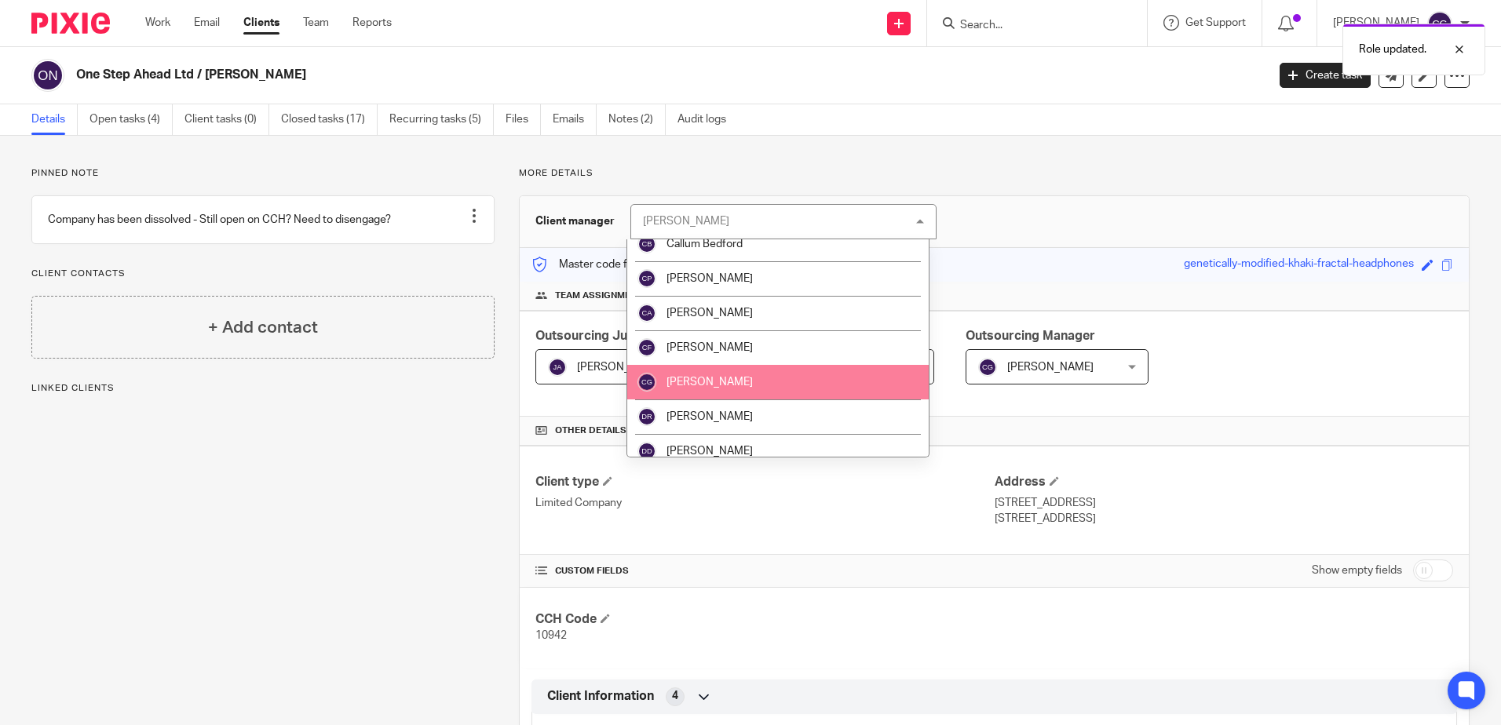
click at [767, 393] on li "[PERSON_NAME]" at bounding box center [777, 382] width 301 height 35
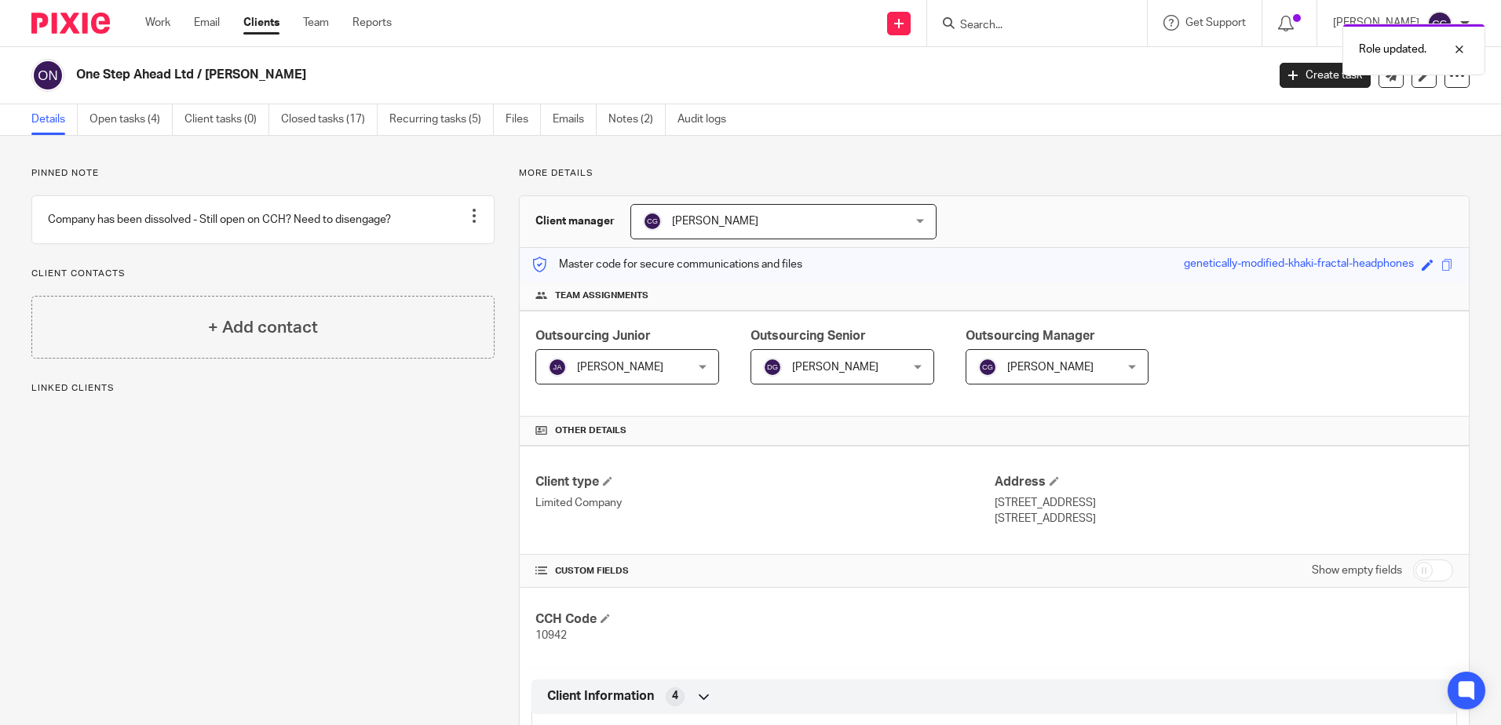
click at [1109, 122] on div "Details Open tasks (4) Client tasks (0) Closed tasks (17) Recurring tasks (5) F…" at bounding box center [750, 119] width 1501 height 31
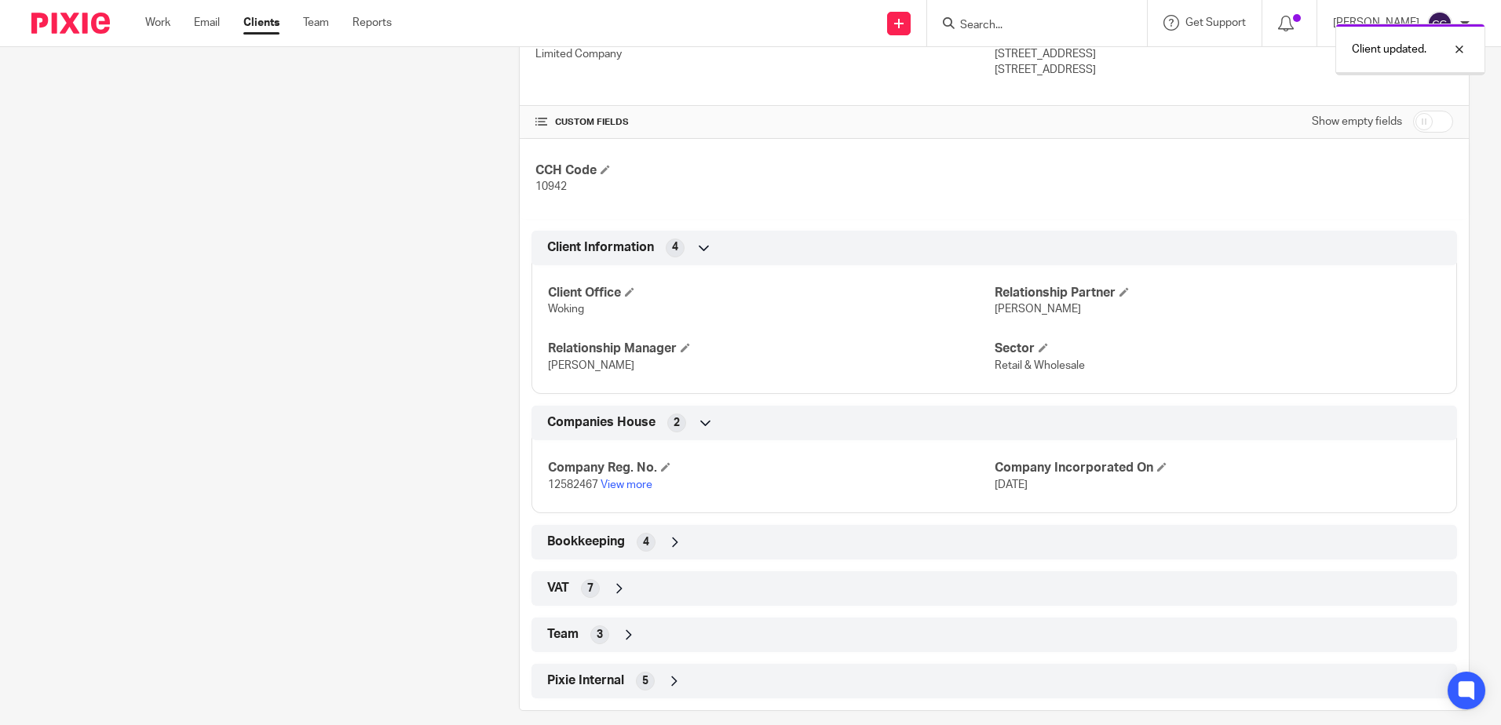
scroll to position [466, 0]
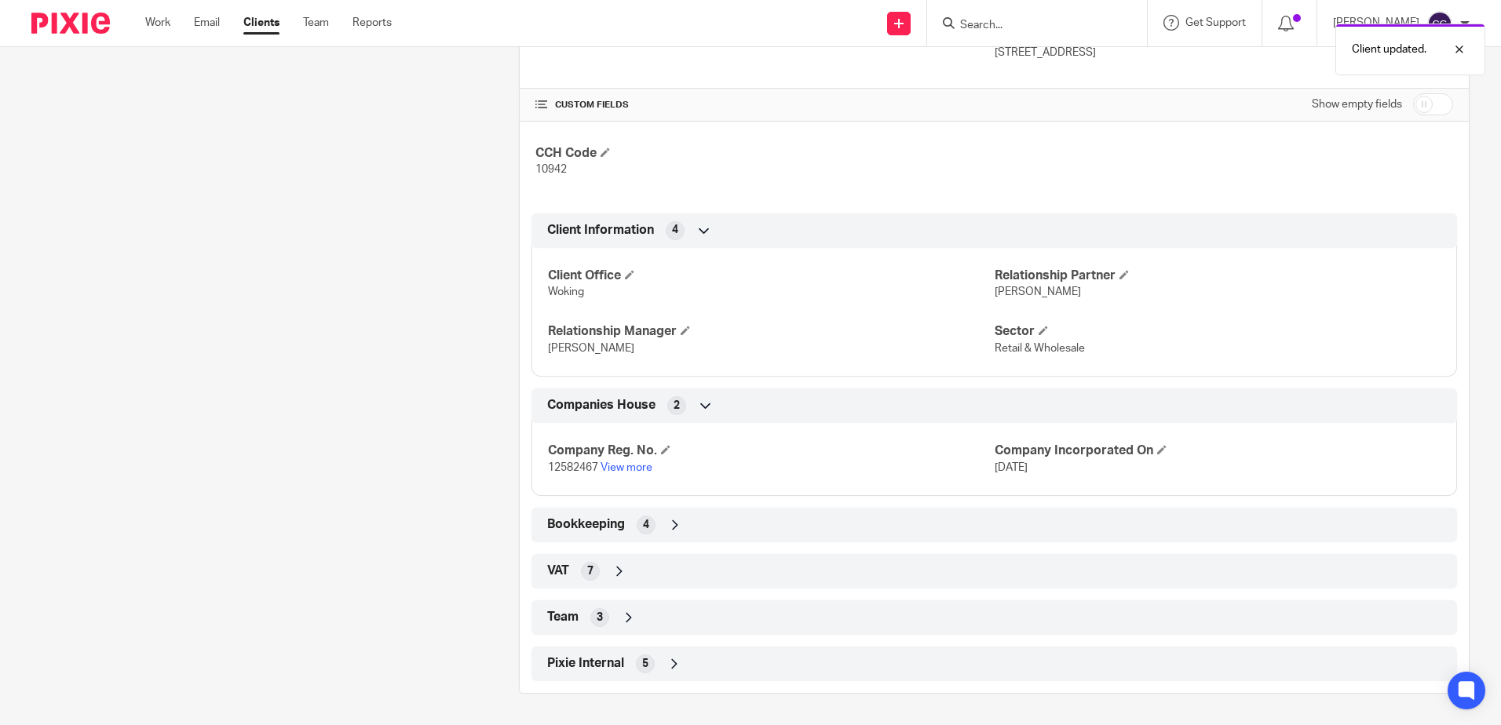
drag, startPoint x: 636, startPoint y: 615, endPoint x: 802, endPoint y: 620, distance: 166.5
click at [637, 616] on div "Team 3" at bounding box center [994, 617] width 902 height 27
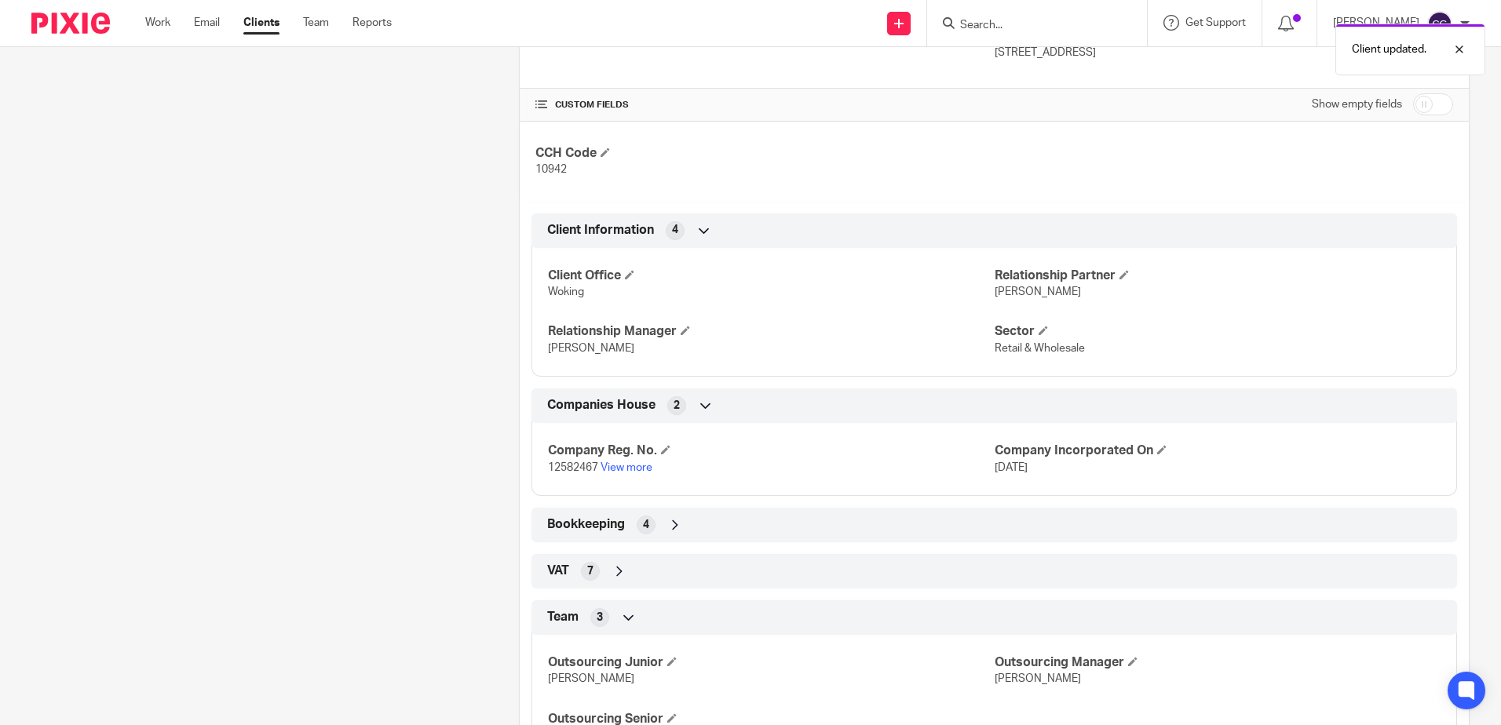
scroll to position [595, 0]
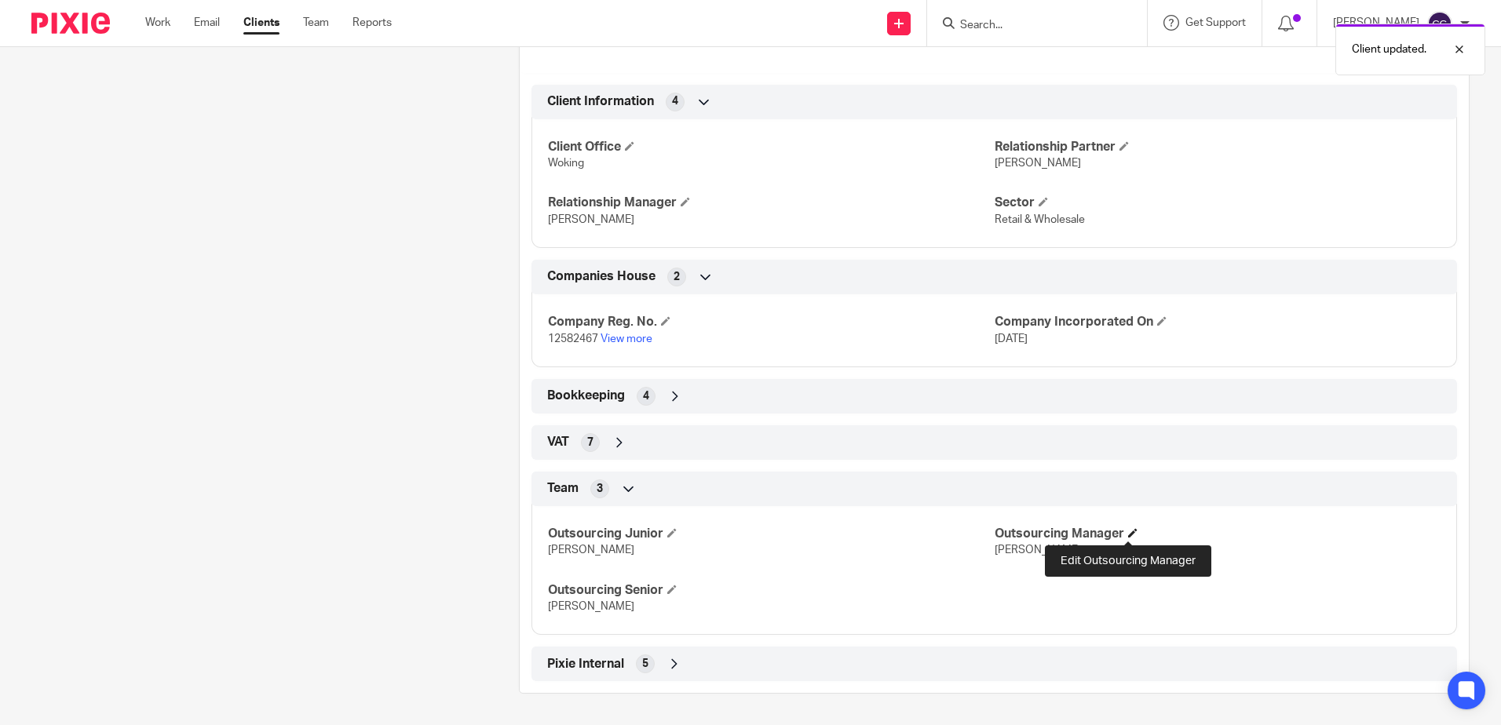
click at [1131, 536] on span at bounding box center [1132, 532] width 9 height 9
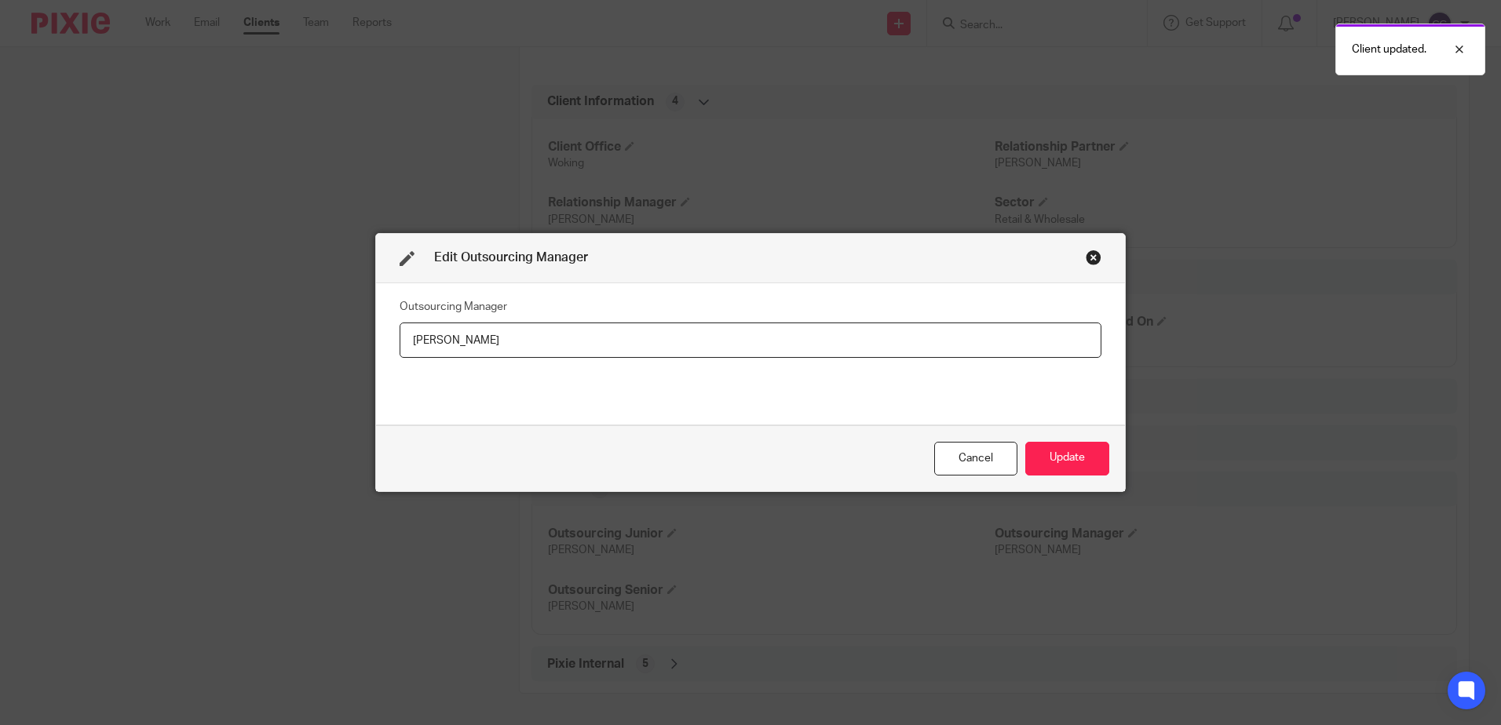
drag, startPoint x: 681, startPoint y: 334, endPoint x: 0, endPoint y: 329, distance: 680.7
click at [0, 323] on html "Work Email Clients Team Reports Work Email Clients Team Reports Settings Send n…" at bounding box center [750, 362] width 1501 height 725
type input "c"
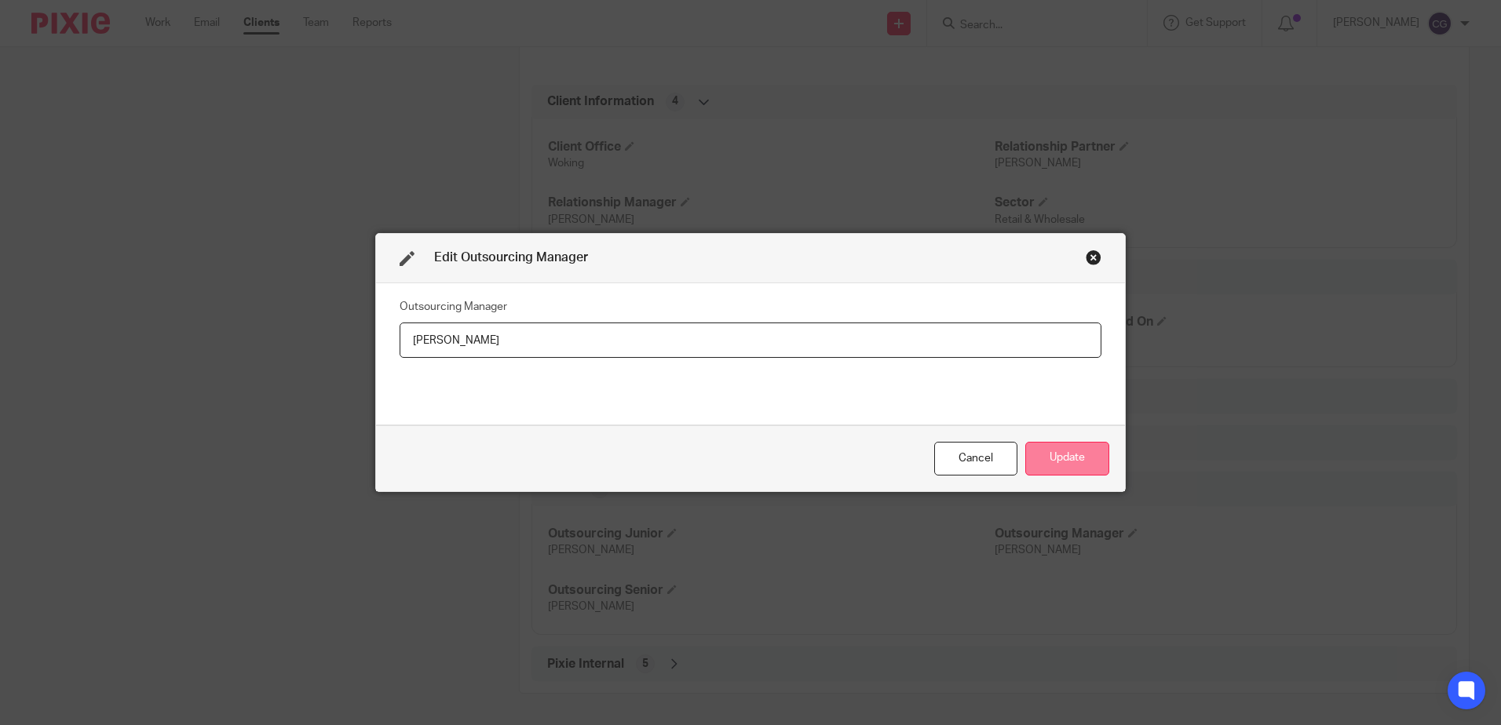
type input "[PERSON_NAME]"
click at [1066, 461] on button "Update" at bounding box center [1067, 459] width 84 height 34
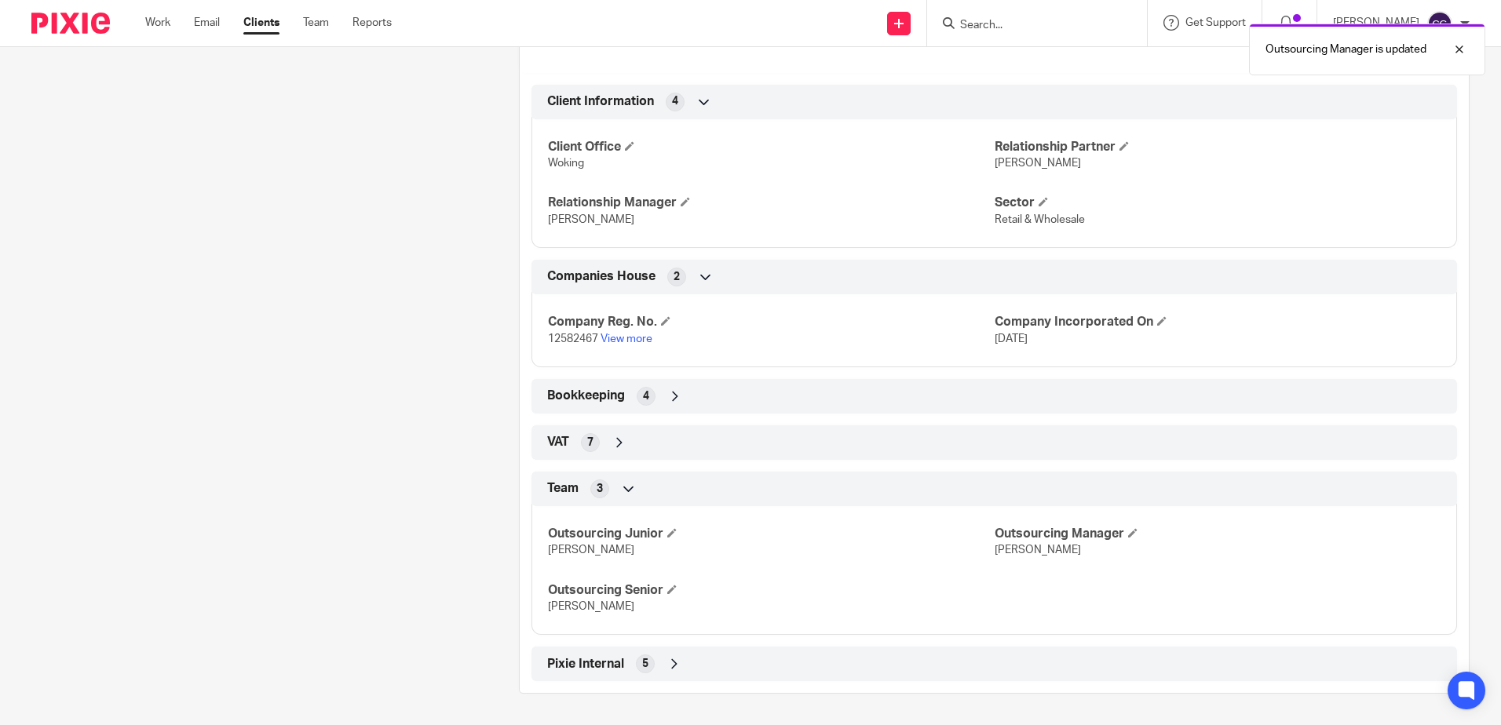
click at [619, 441] on icon at bounding box center [620, 443] width 16 height 16
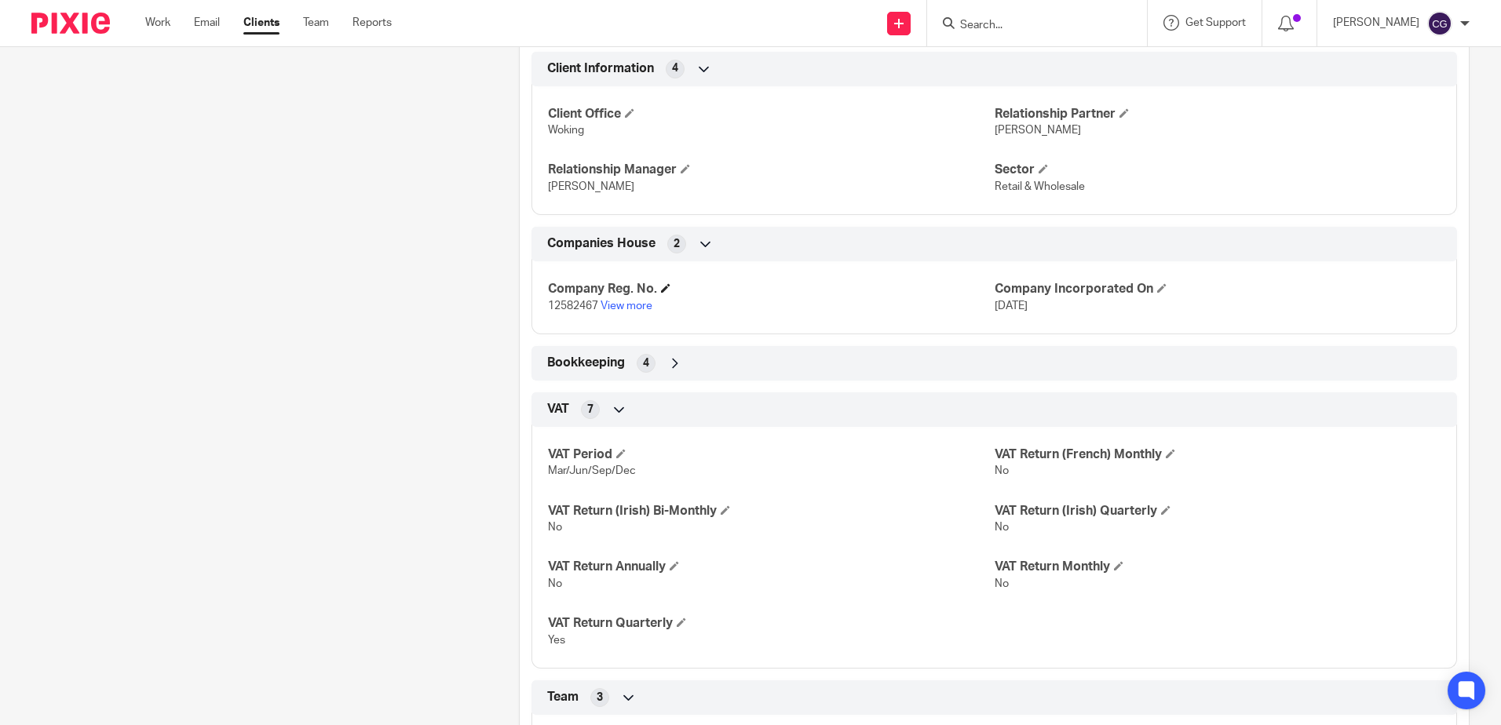
scroll to position [838, 0]
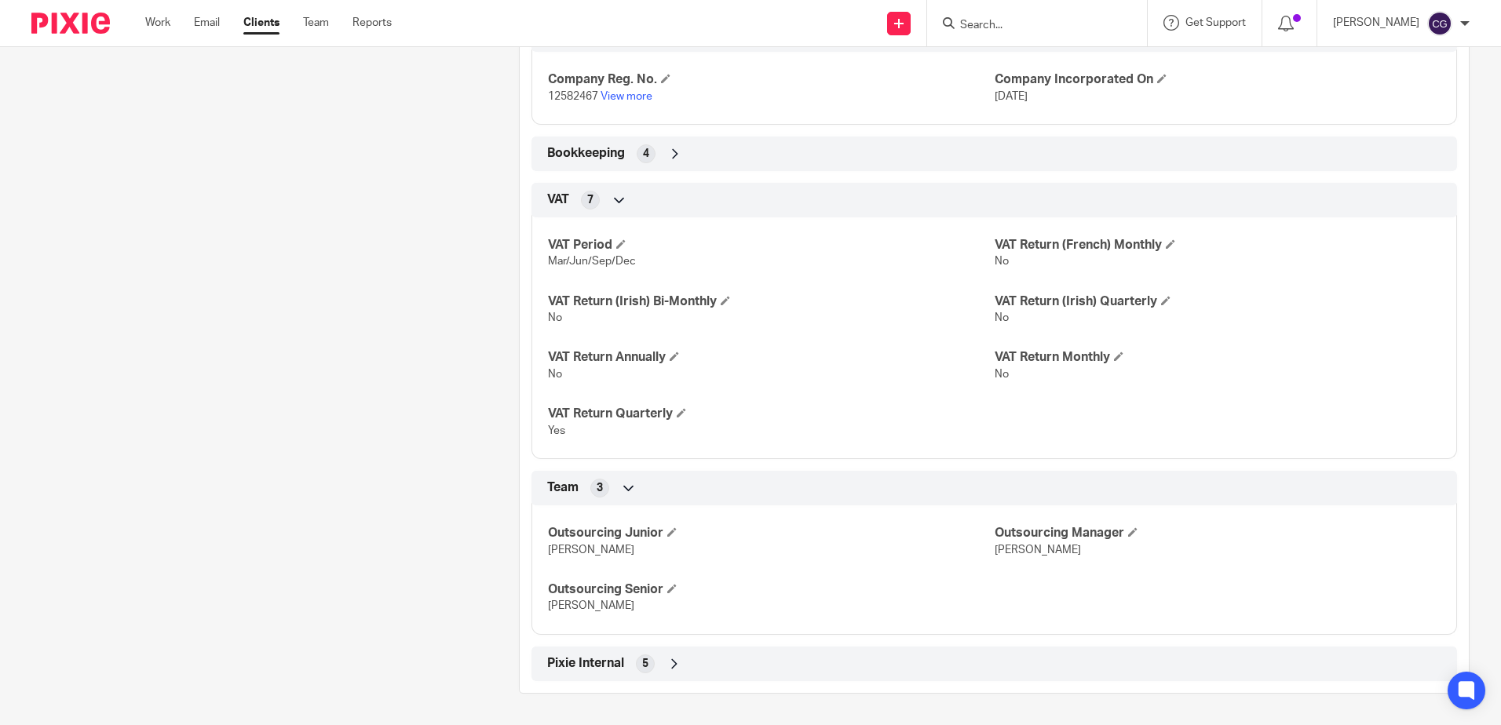
click at [770, 157] on div "Bookkeeping 4" at bounding box center [994, 154] width 902 height 27
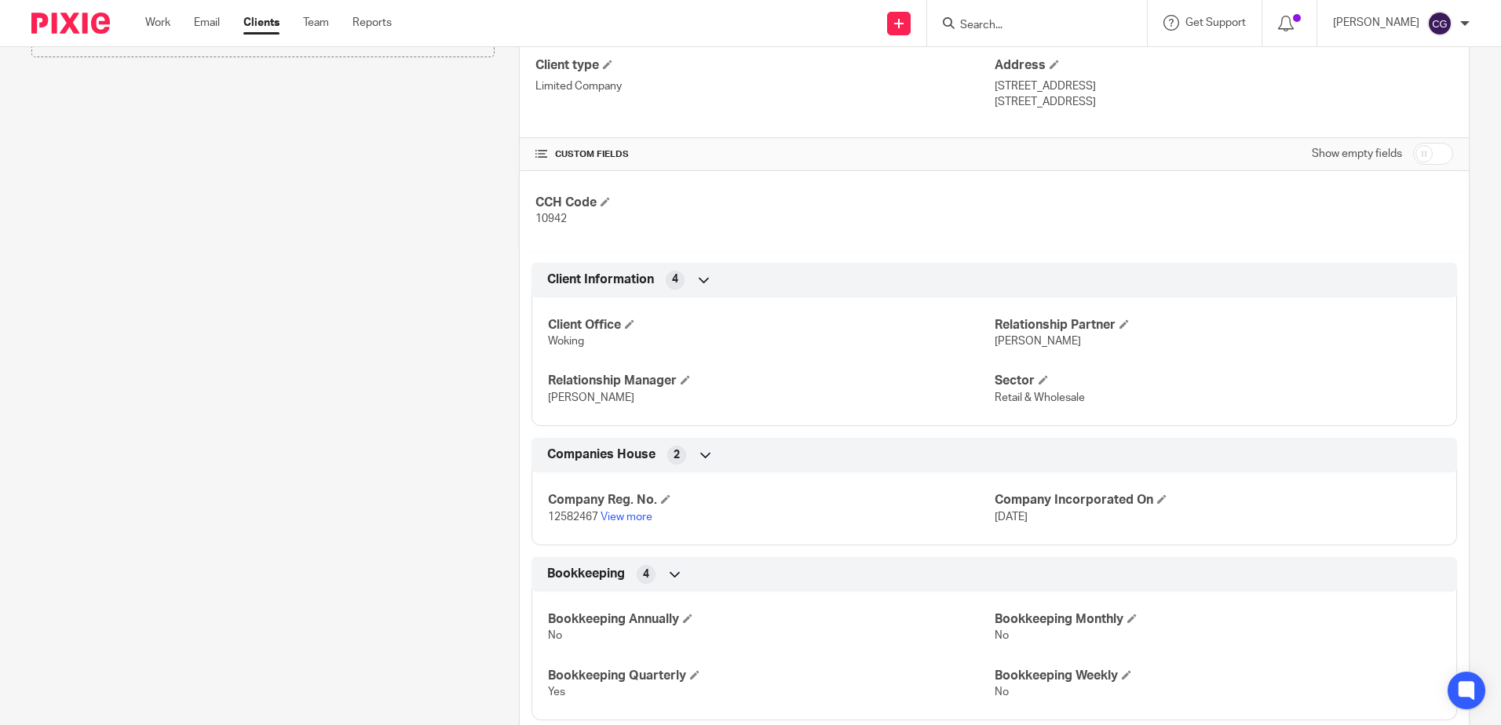
scroll to position [0, 0]
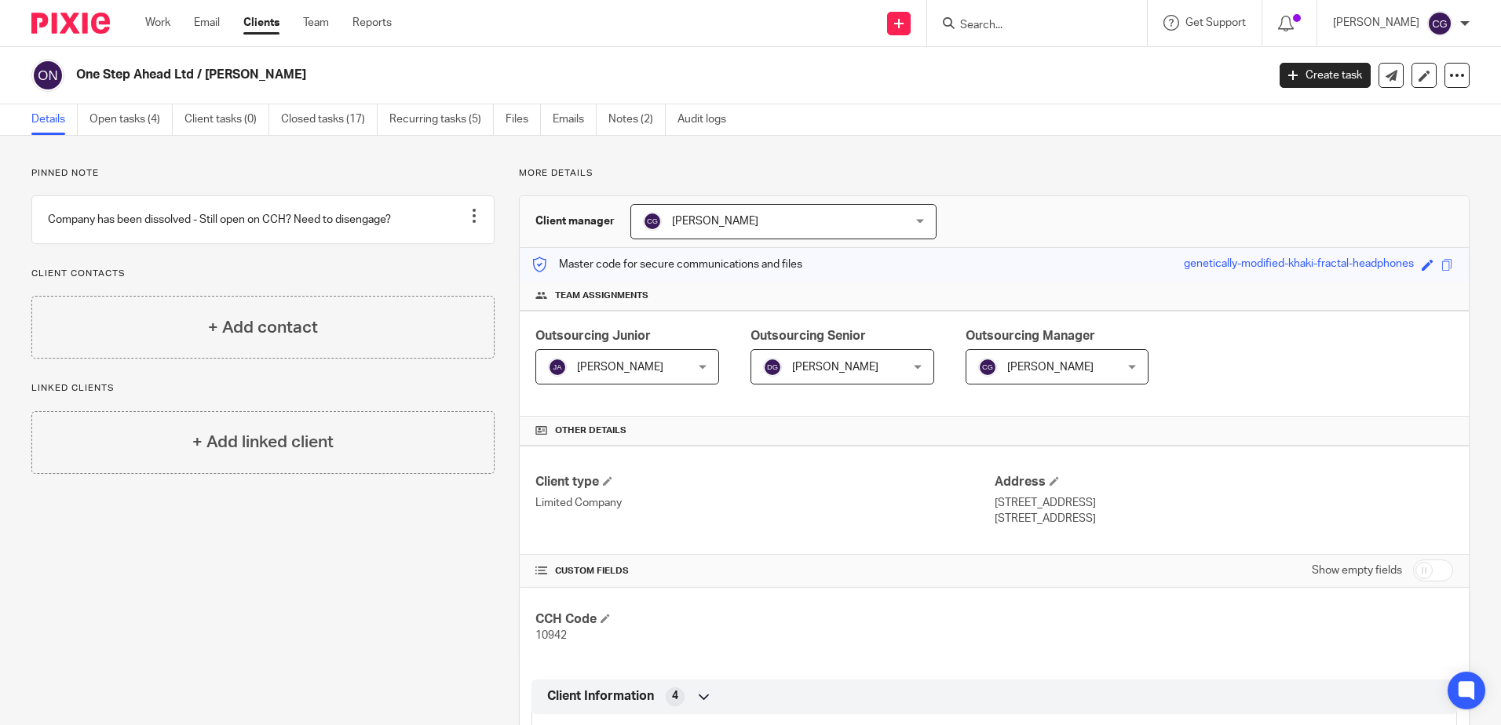
click at [1022, 9] on div at bounding box center [1037, 23] width 220 height 46
click at [1003, 5] on div at bounding box center [1037, 23] width 220 height 46
click at [1036, 26] on input "Search" at bounding box center [1029, 26] width 141 height 14
type input "js we"
click at [1034, 53] on link at bounding box center [1052, 61] width 195 height 24
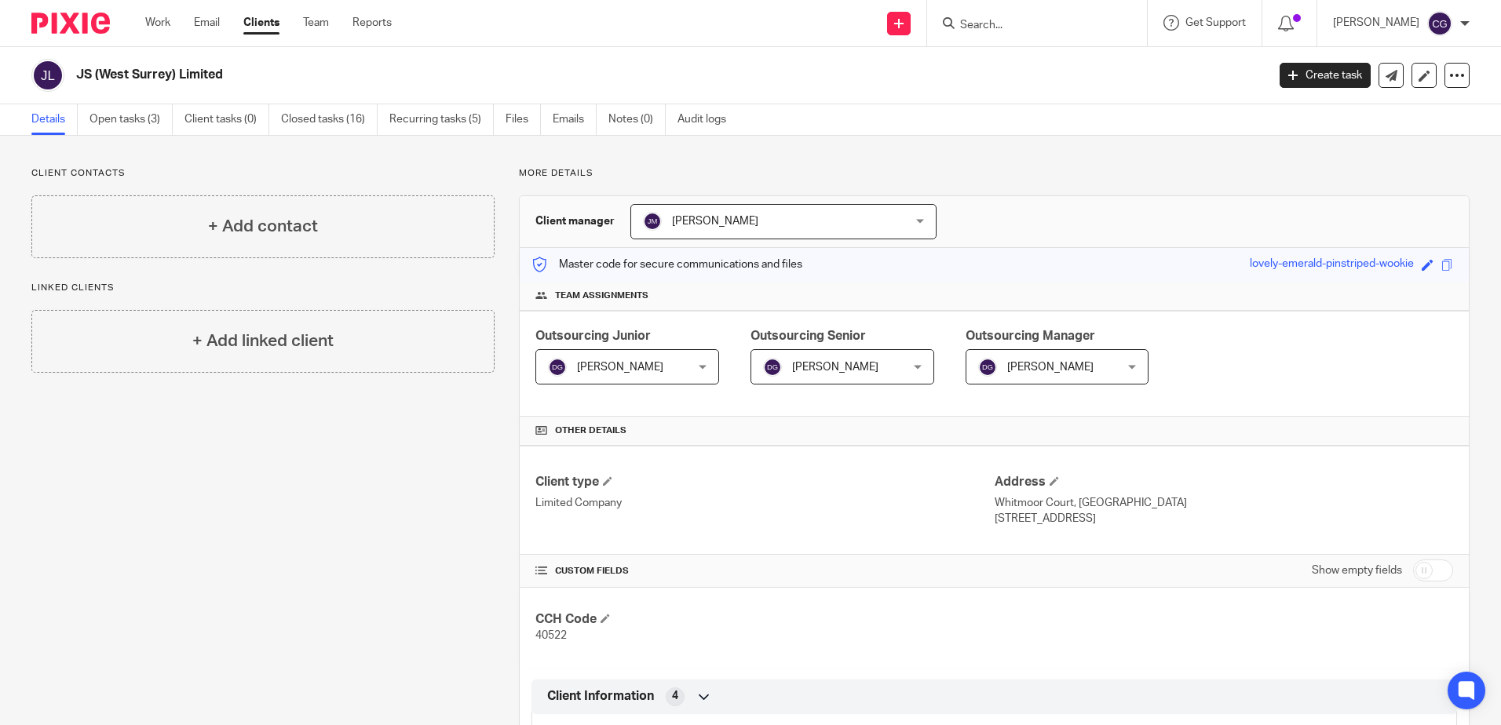
click at [1045, 356] on span "[PERSON_NAME]" at bounding box center [1046, 366] width 136 height 33
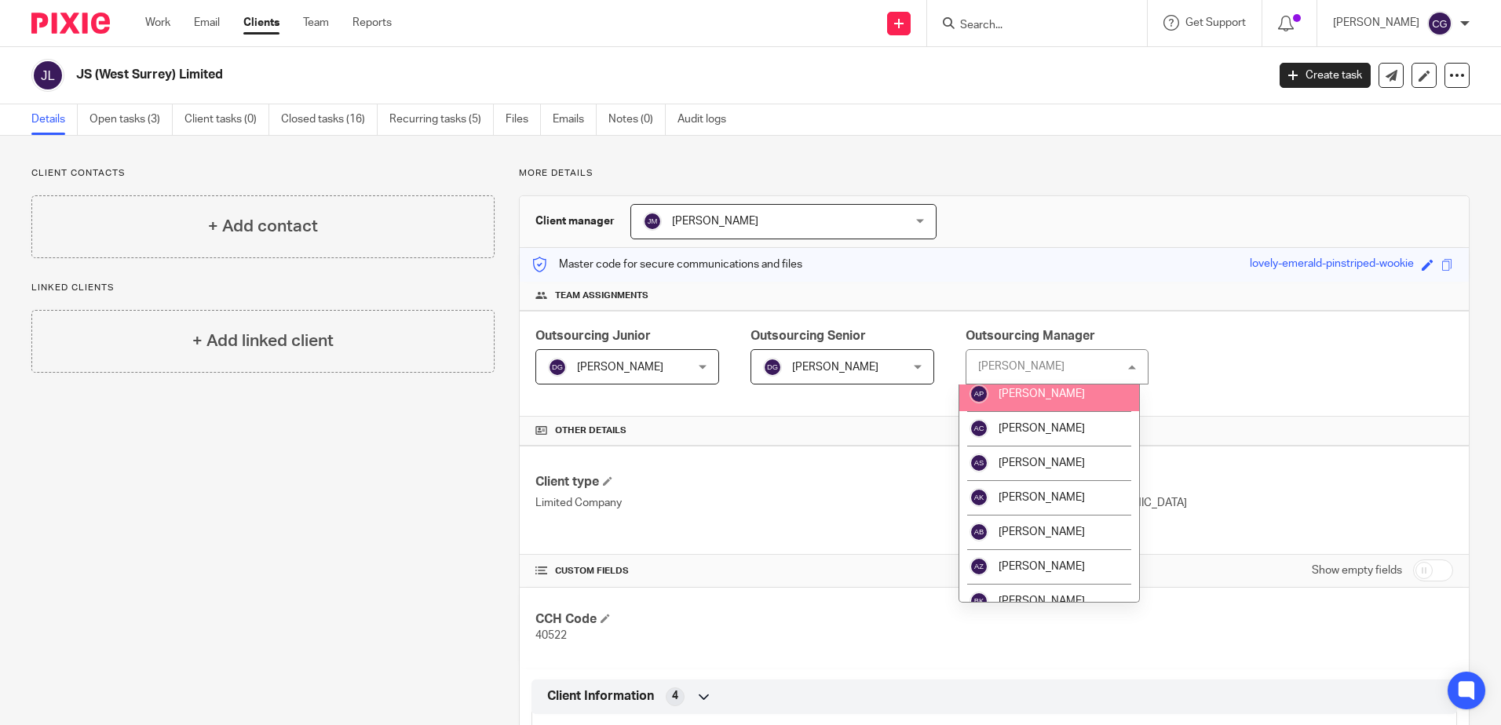
scroll to position [393, 0]
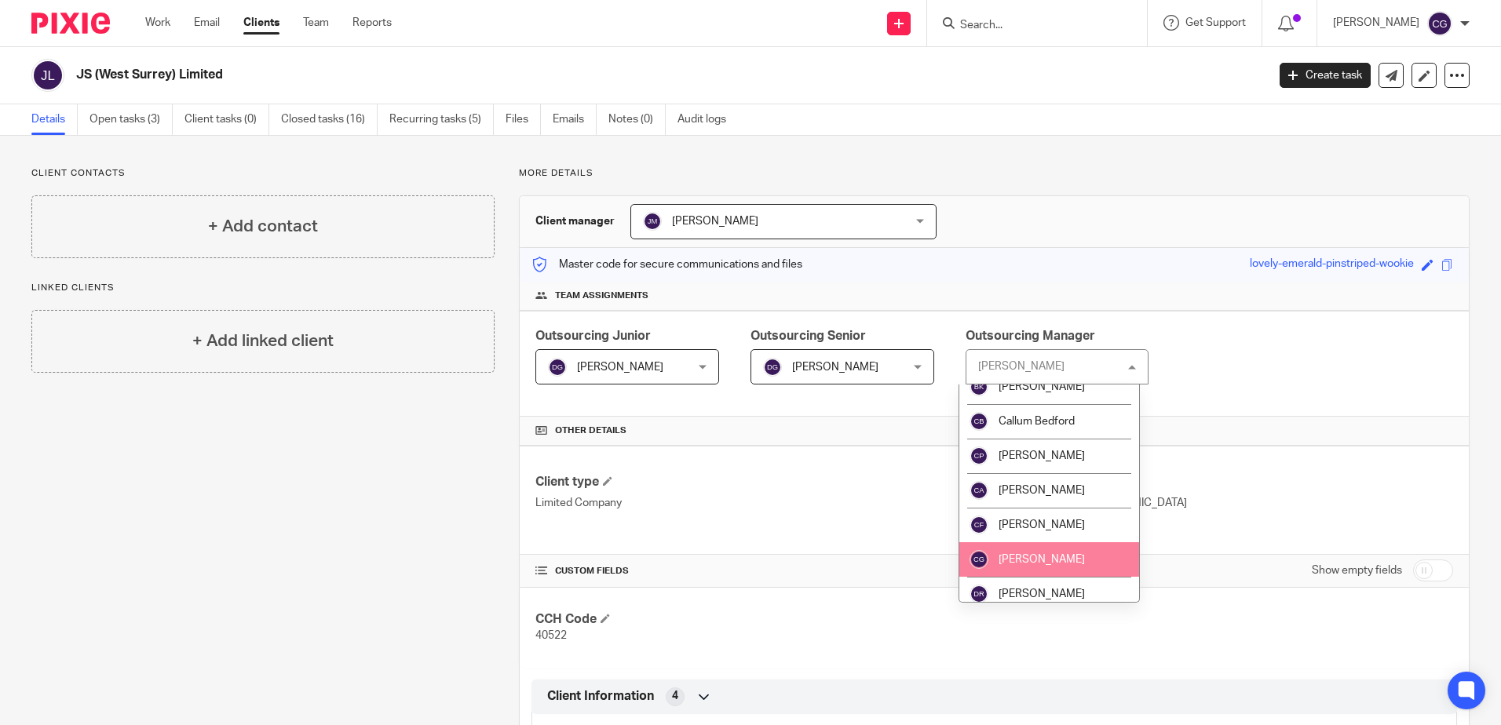
click at [1028, 565] on li "[PERSON_NAME]" at bounding box center [1049, 559] width 181 height 35
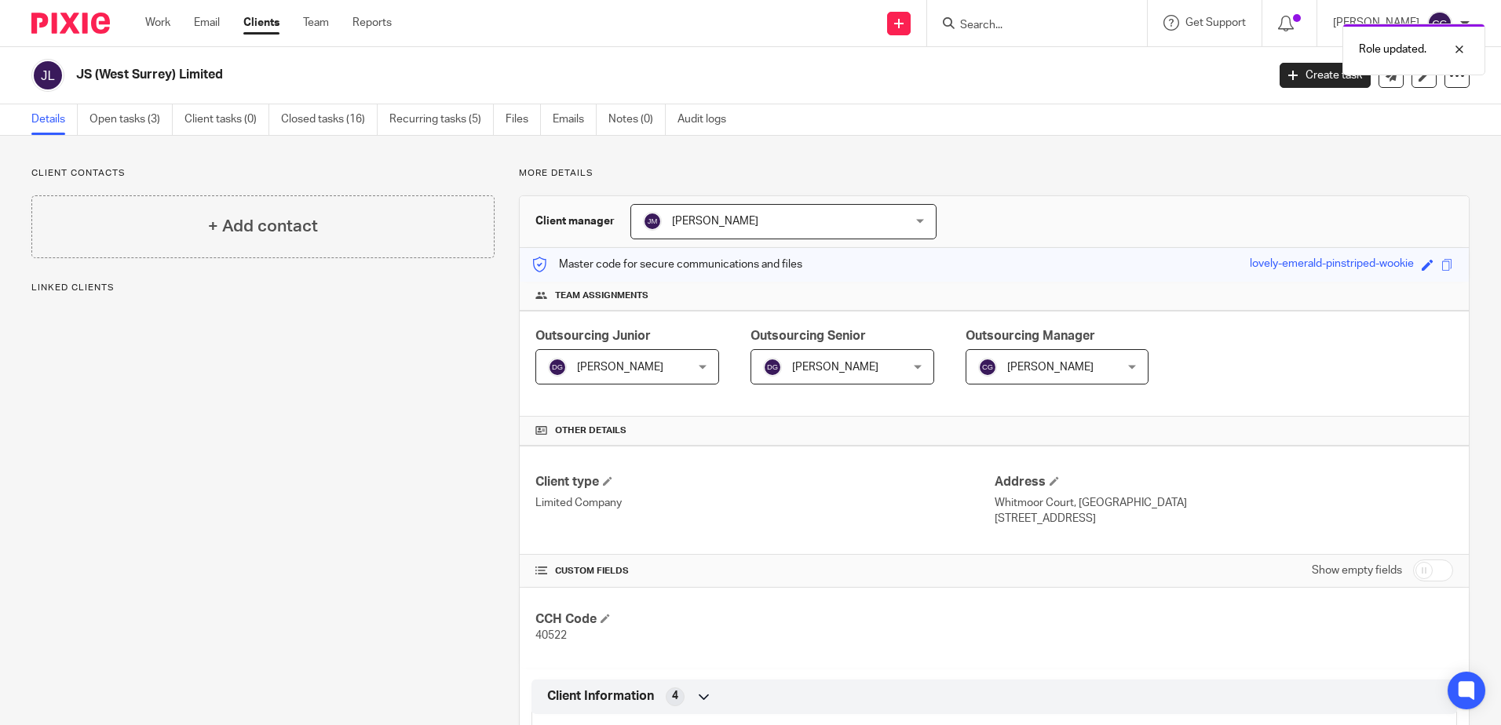
click at [772, 214] on span "[PERSON_NAME]" at bounding box center [760, 221] width 234 height 33
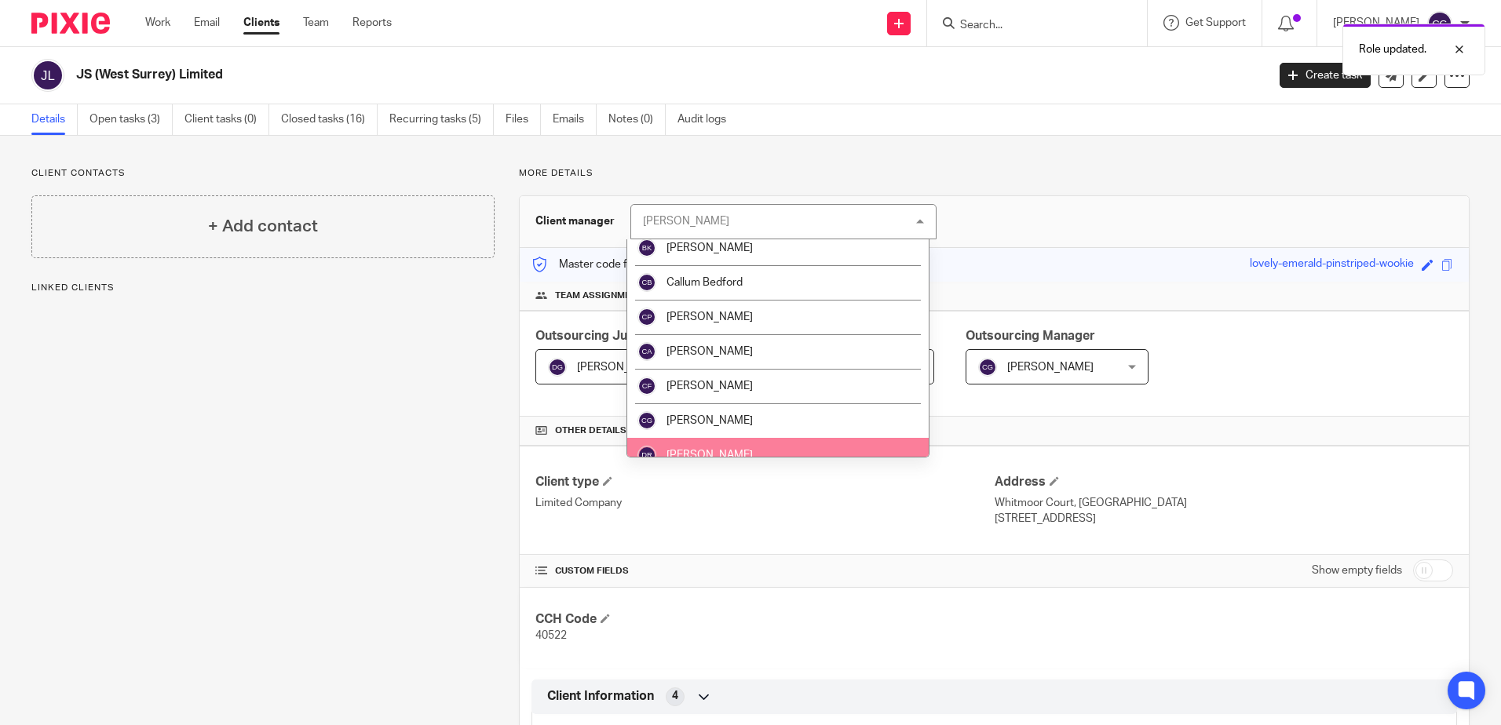
scroll to position [393, 0]
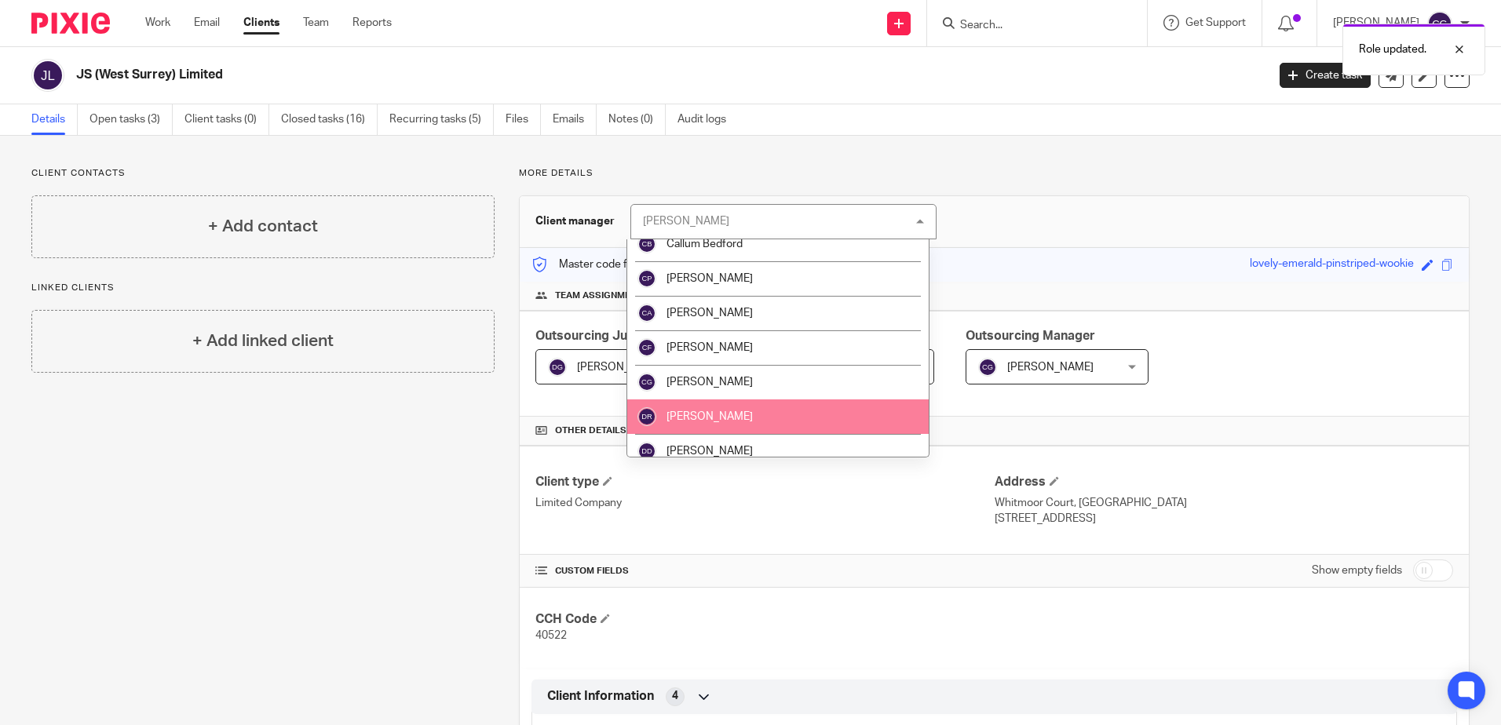
click at [725, 385] on span "[PERSON_NAME]" at bounding box center [710, 382] width 86 height 11
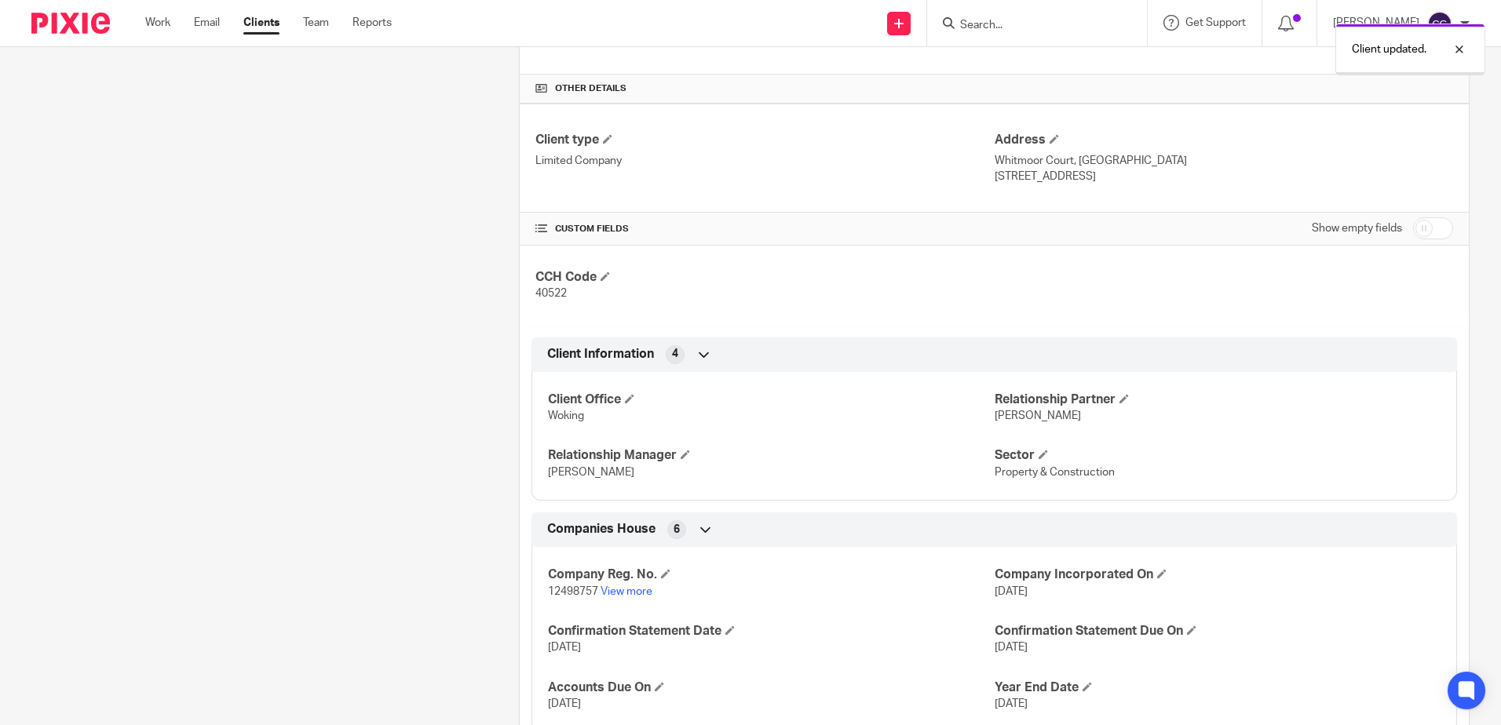
scroll to position [532, 0]
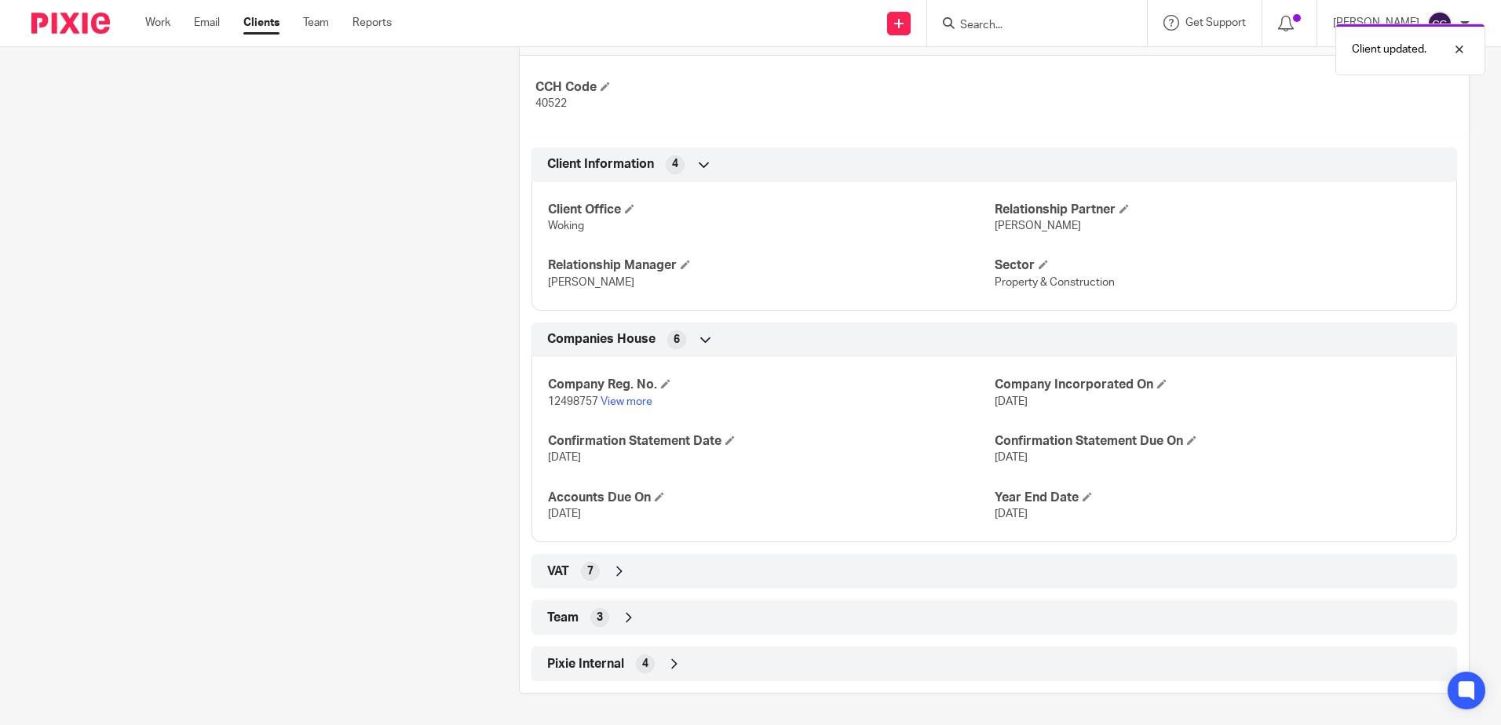
click at [690, 630] on div "Team 3" at bounding box center [994, 617] width 902 height 27
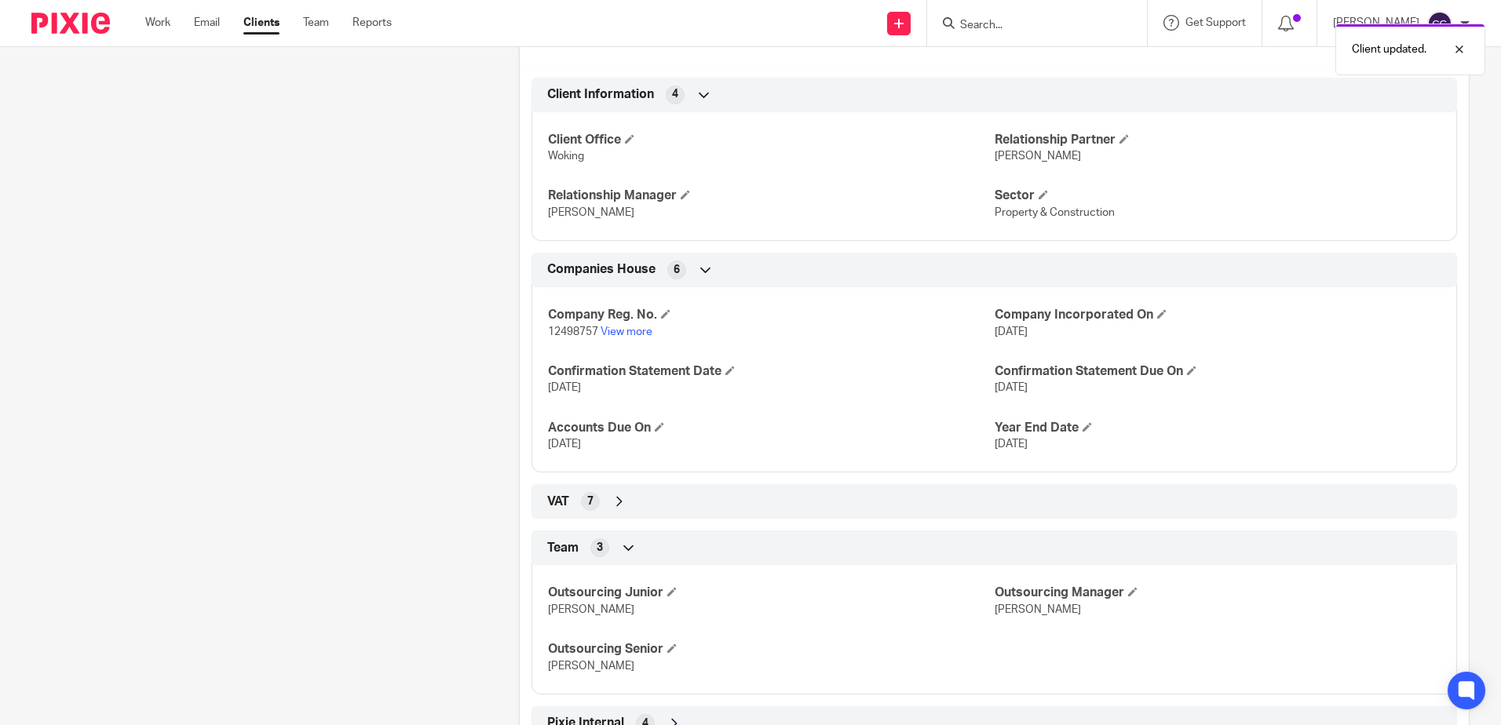
scroll to position [662, 0]
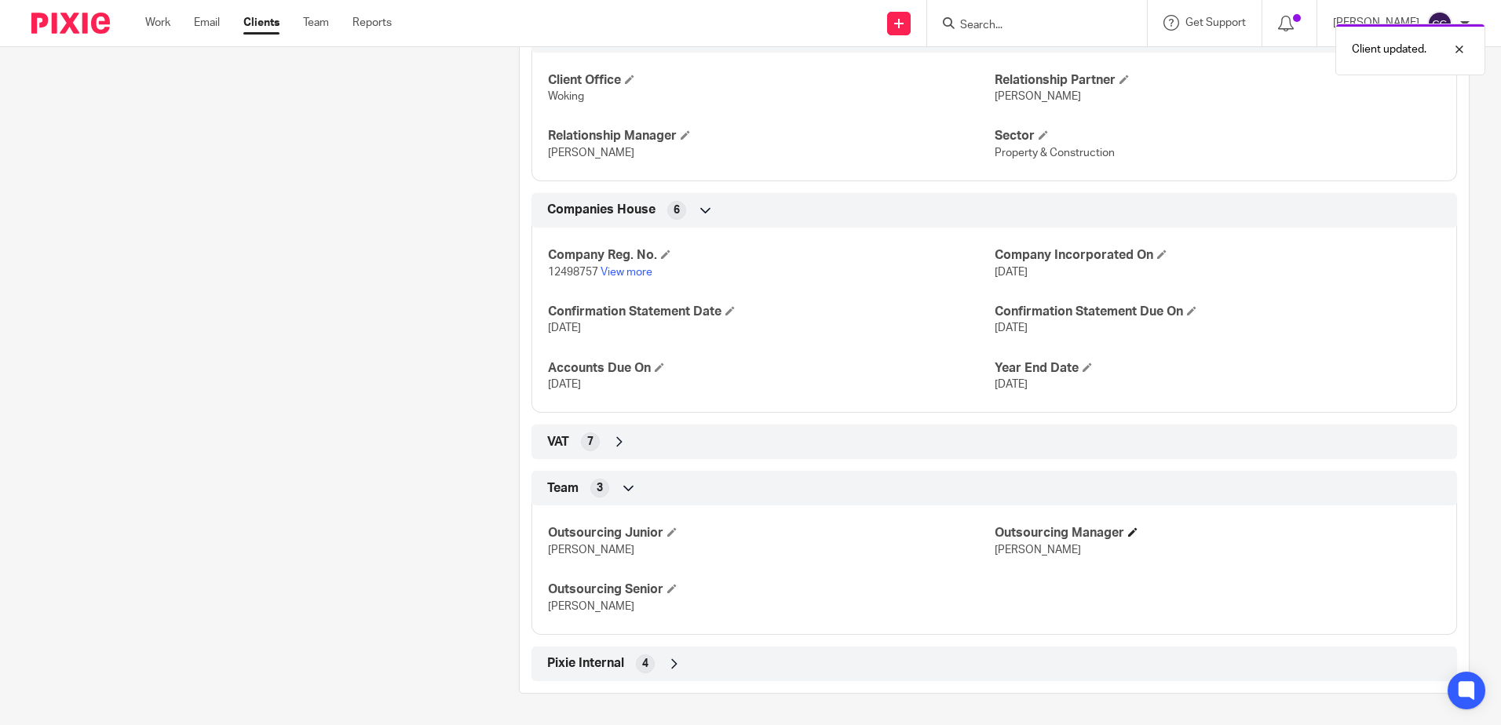
click at [1128, 528] on span at bounding box center [1132, 532] width 9 height 9
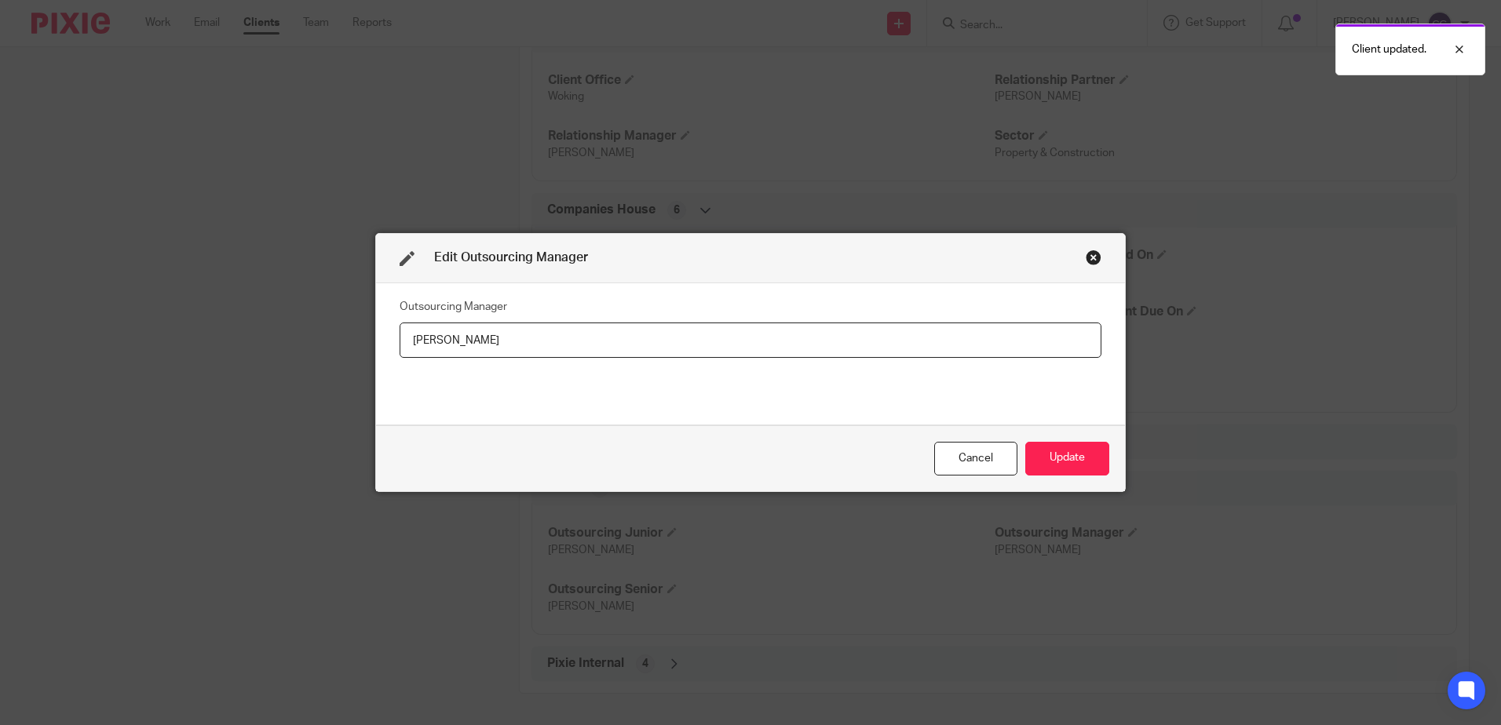
drag, startPoint x: 663, startPoint y: 347, endPoint x: 117, endPoint y: 327, distance: 546.0
click at [225, 347] on div "Edit Outsourcing Manager Outsourcing Manager Danielle Gault Cancel Update" at bounding box center [750, 362] width 1501 height 725
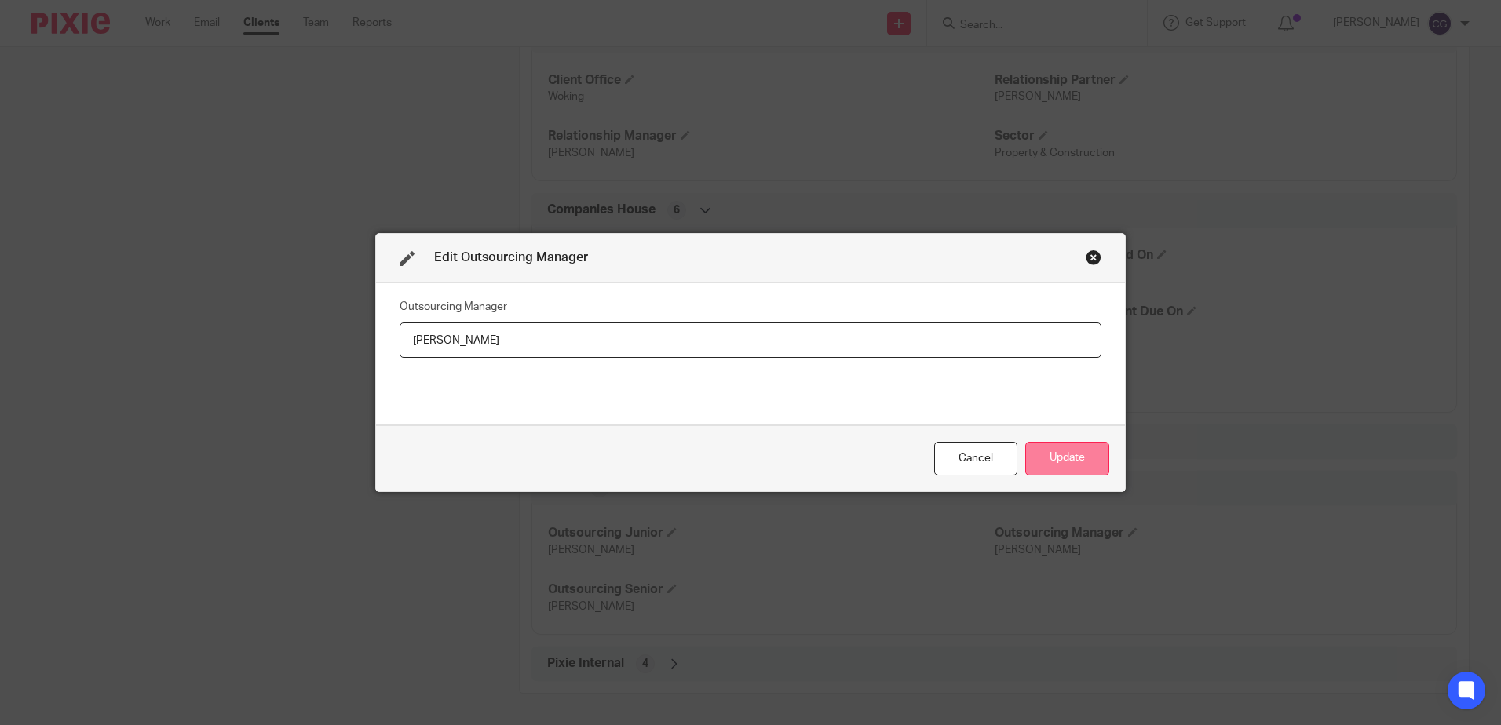
type input "[PERSON_NAME]"
click at [1044, 452] on button "Update" at bounding box center [1067, 459] width 84 height 34
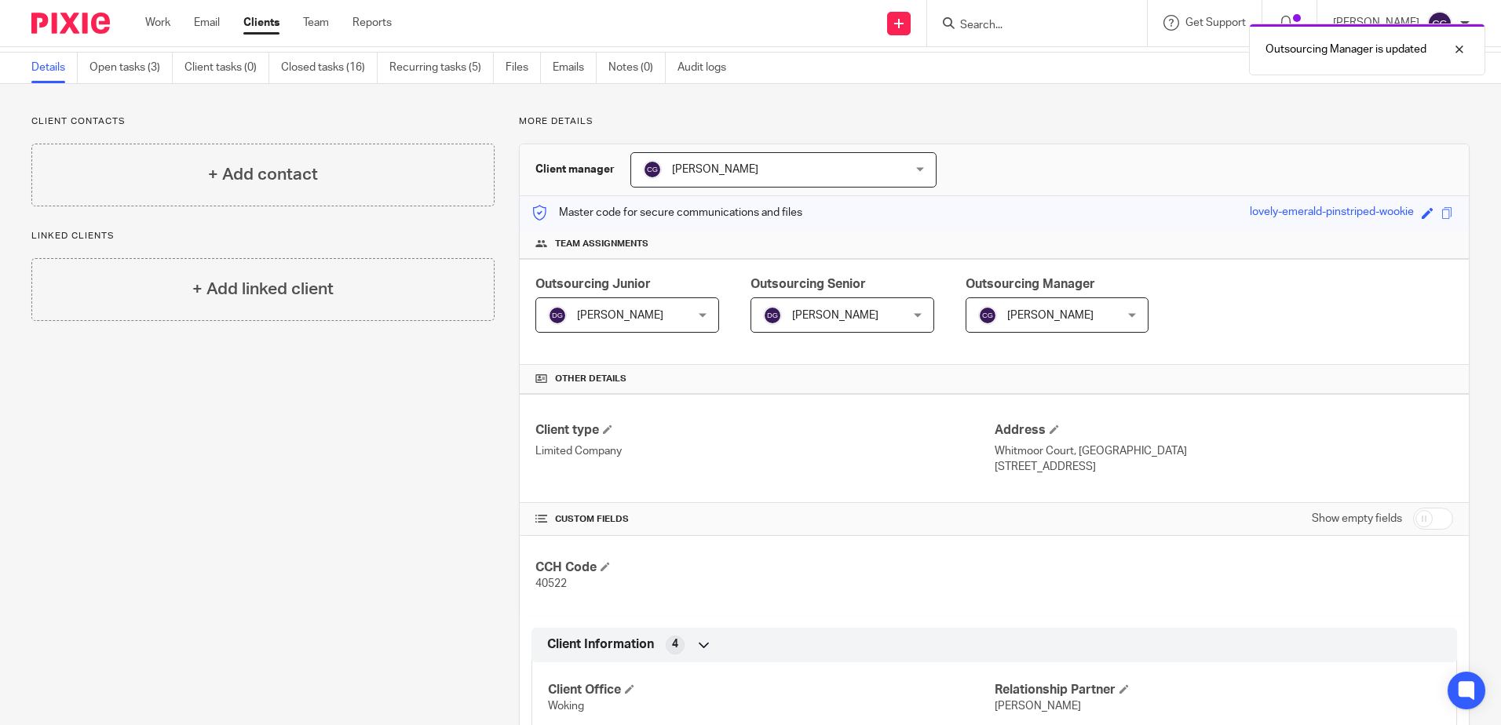
scroll to position [0, 0]
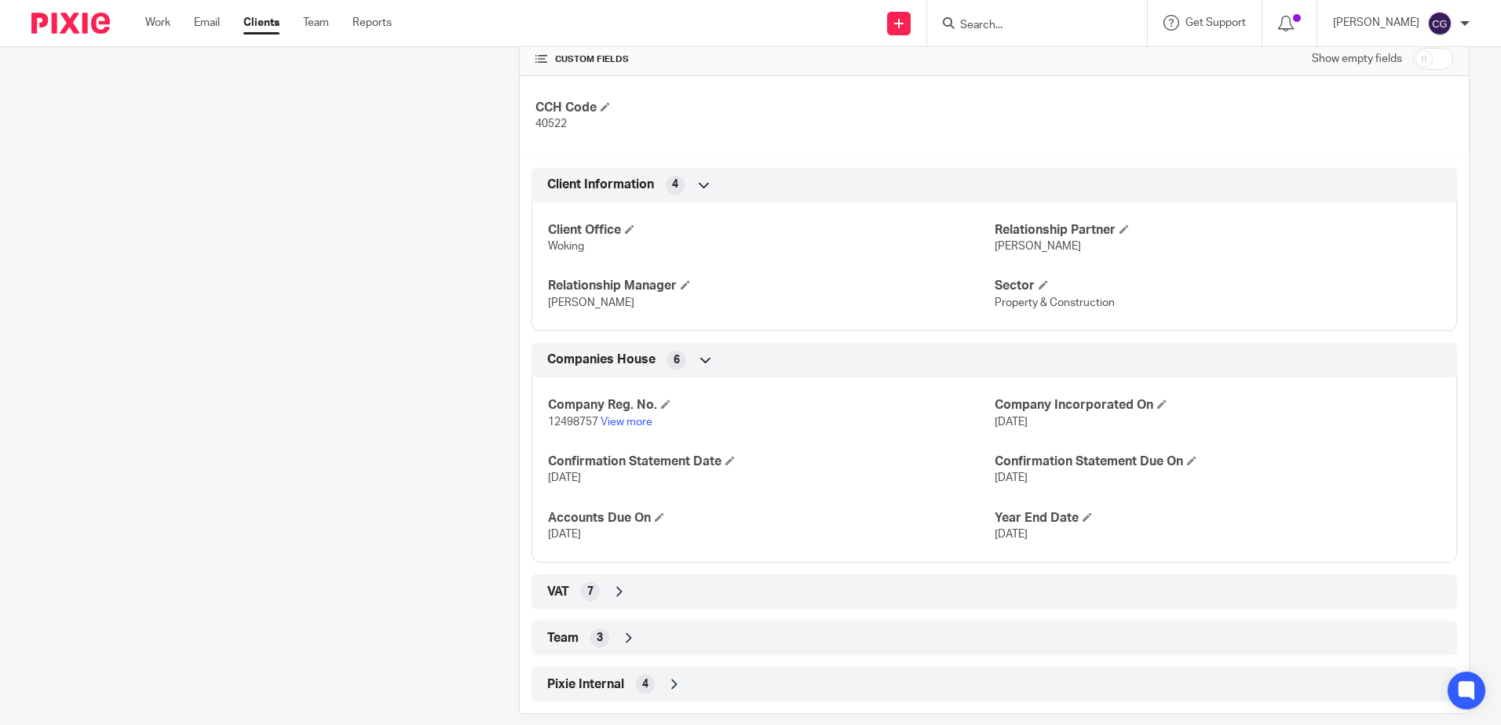
scroll to position [532, 0]
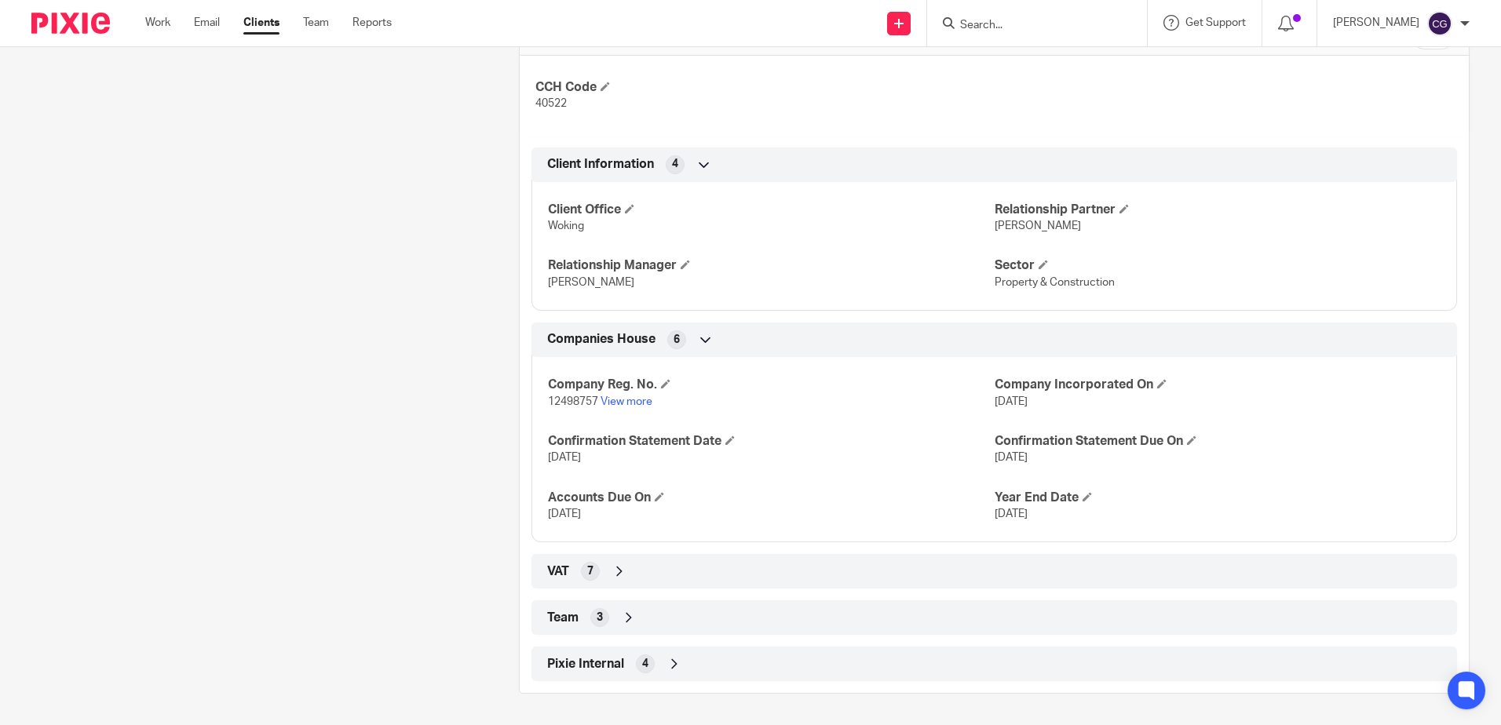
click at [696, 566] on div "VAT 7" at bounding box center [994, 571] width 902 height 27
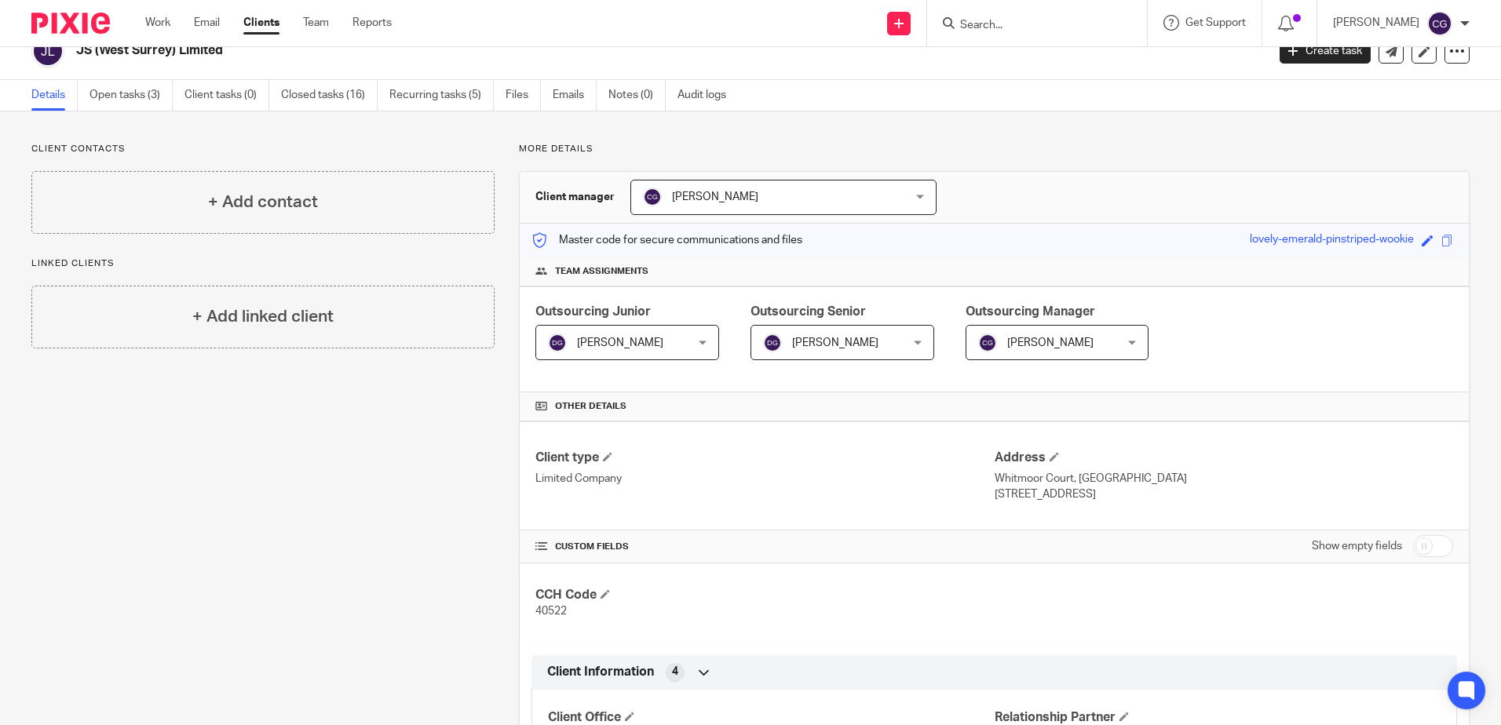
scroll to position [0, 0]
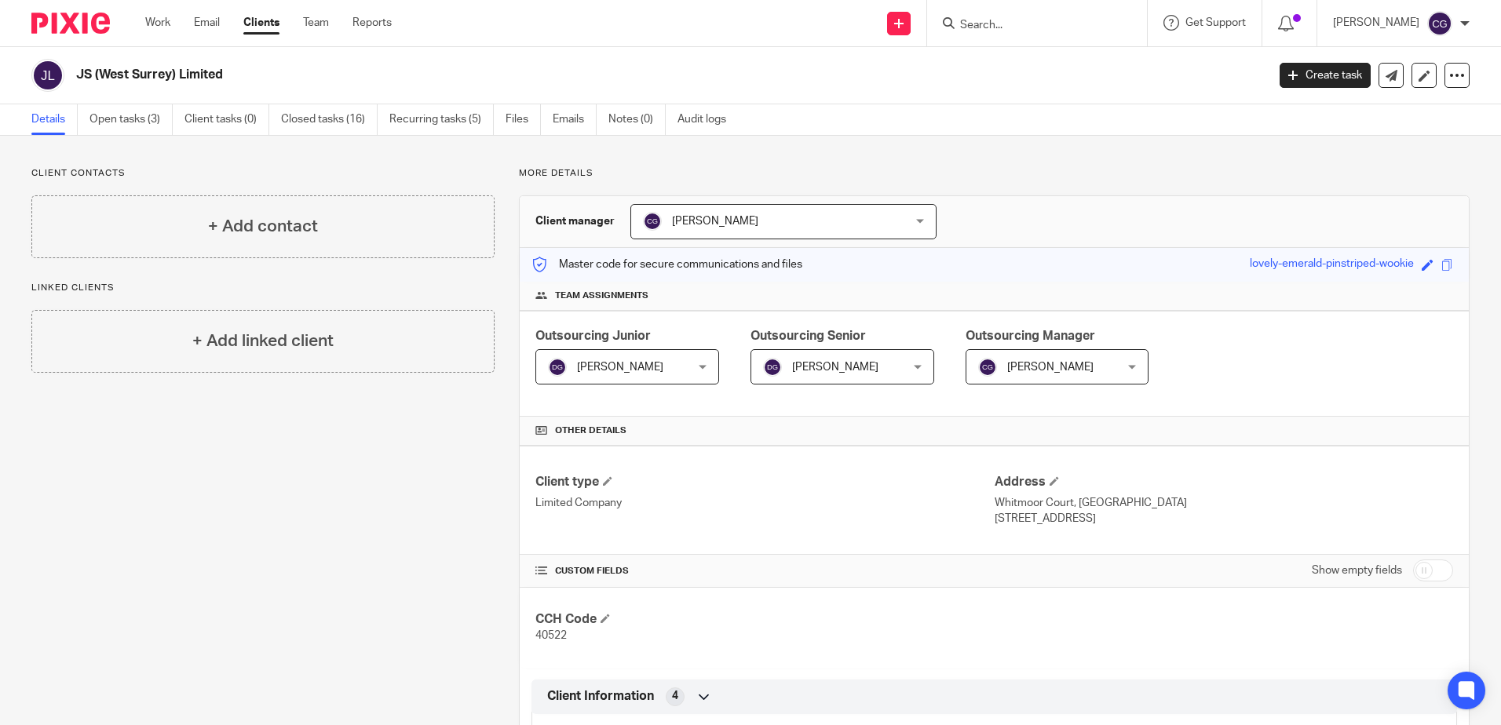
click at [961, 20] on div at bounding box center [1034, 23] width 183 height 20
click at [968, 21] on input "Search" at bounding box center [1029, 26] width 141 height 14
type input "vaayu"
click at [1072, 57] on link at bounding box center [1052, 61] width 195 height 24
click at [995, 356] on span "[PERSON_NAME]" at bounding box center [1046, 366] width 136 height 33
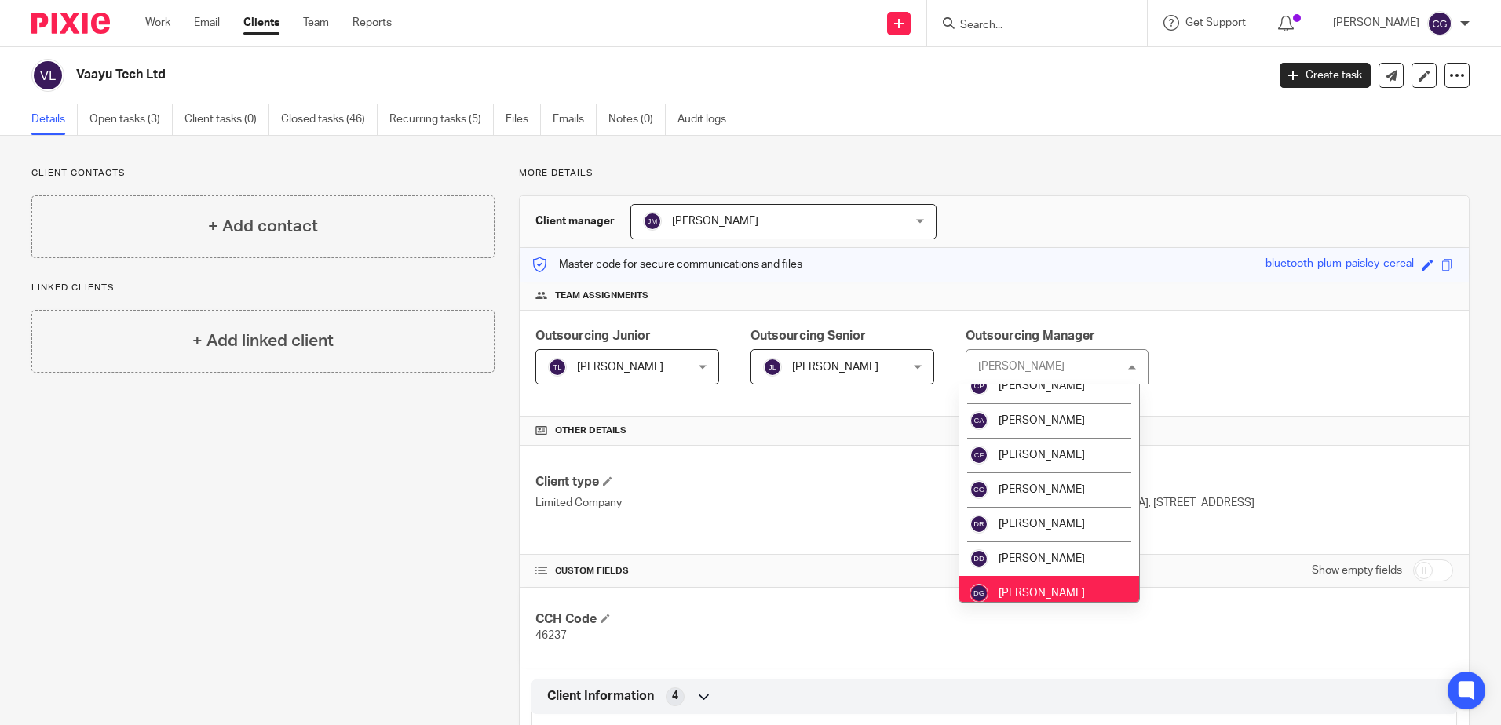
scroll to position [471, 0]
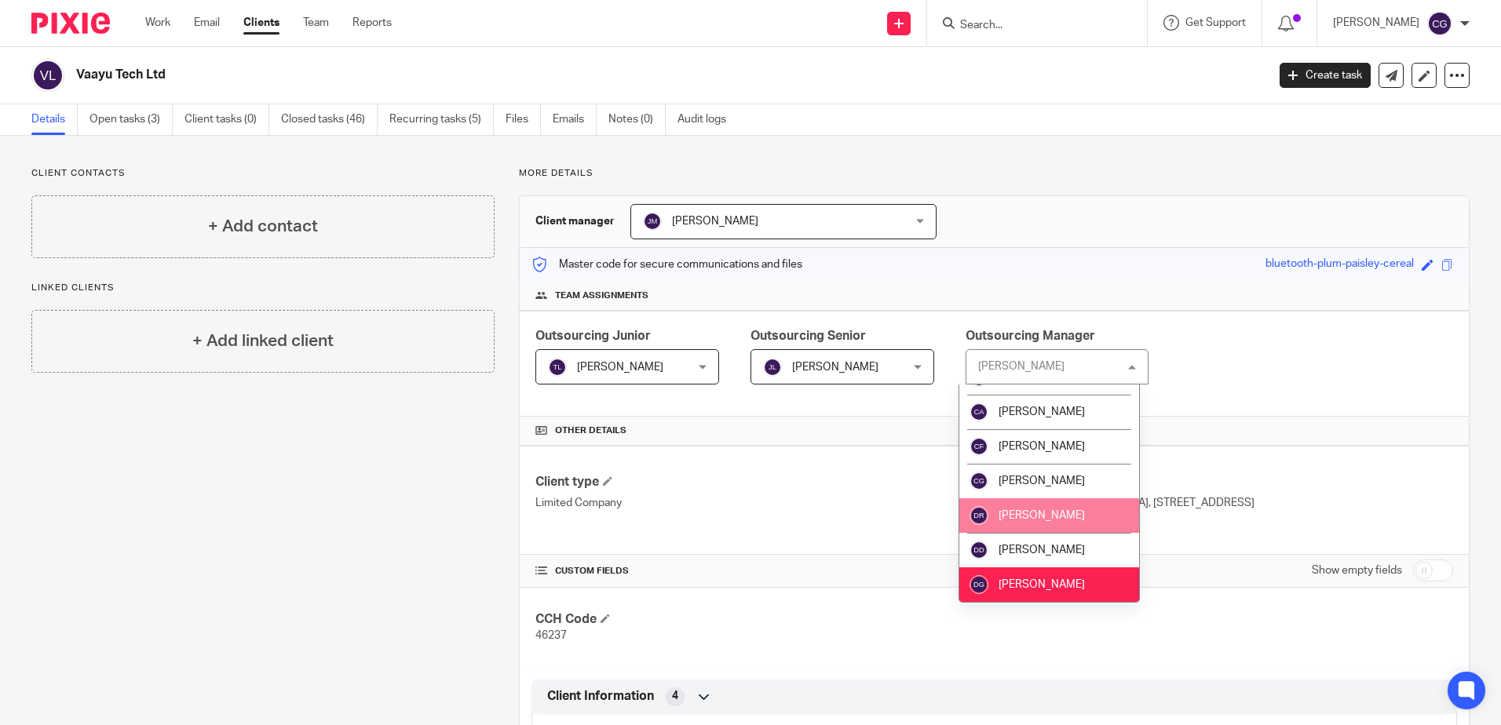
click at [1041, 494] on li "[PERSON_NAME]" at bounding box center [1049, 481] width 181 height 35
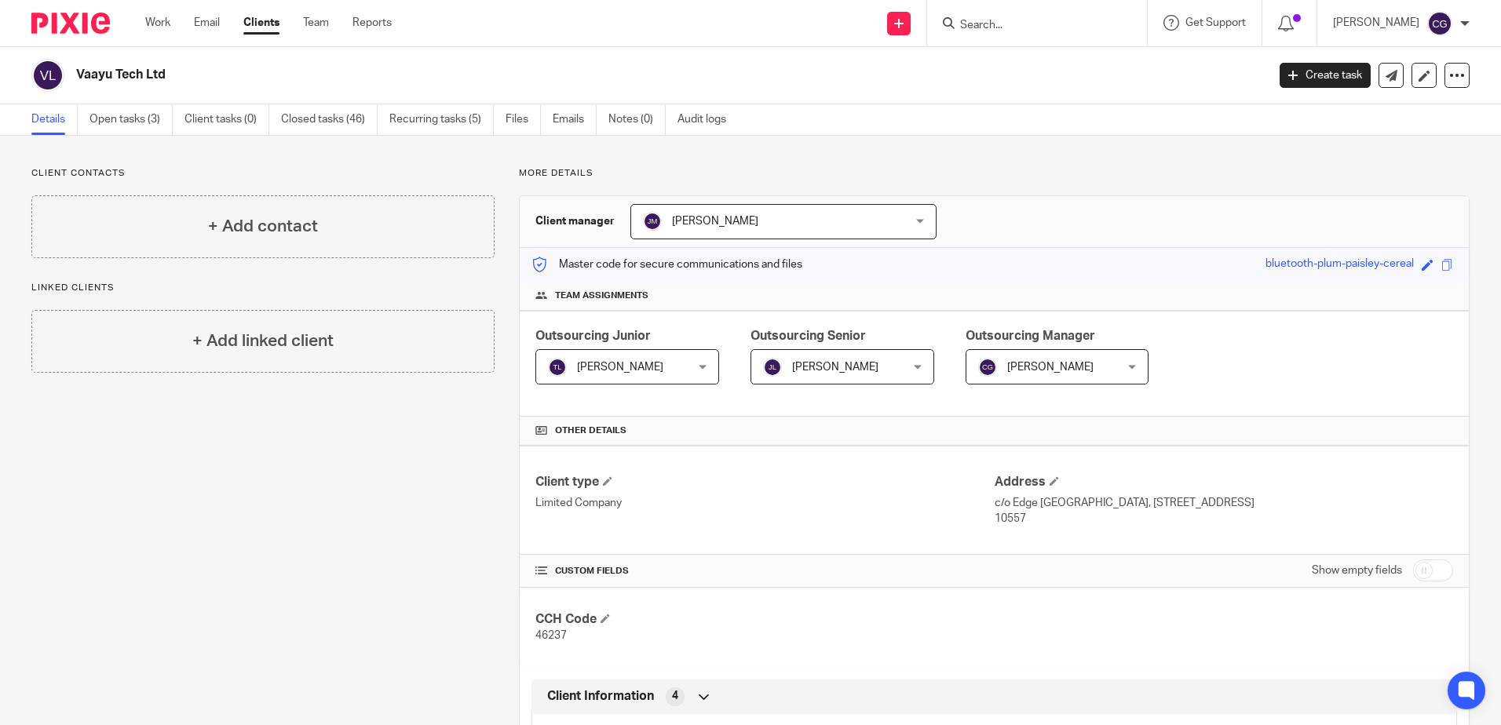
click at [1404, 398] on div "Outsourcing Junior Tyler Lacey Tyler Lacey Not selected Aaron Jervis Abigail Cr…" at bounding box center [994, 364] width 949 height 106
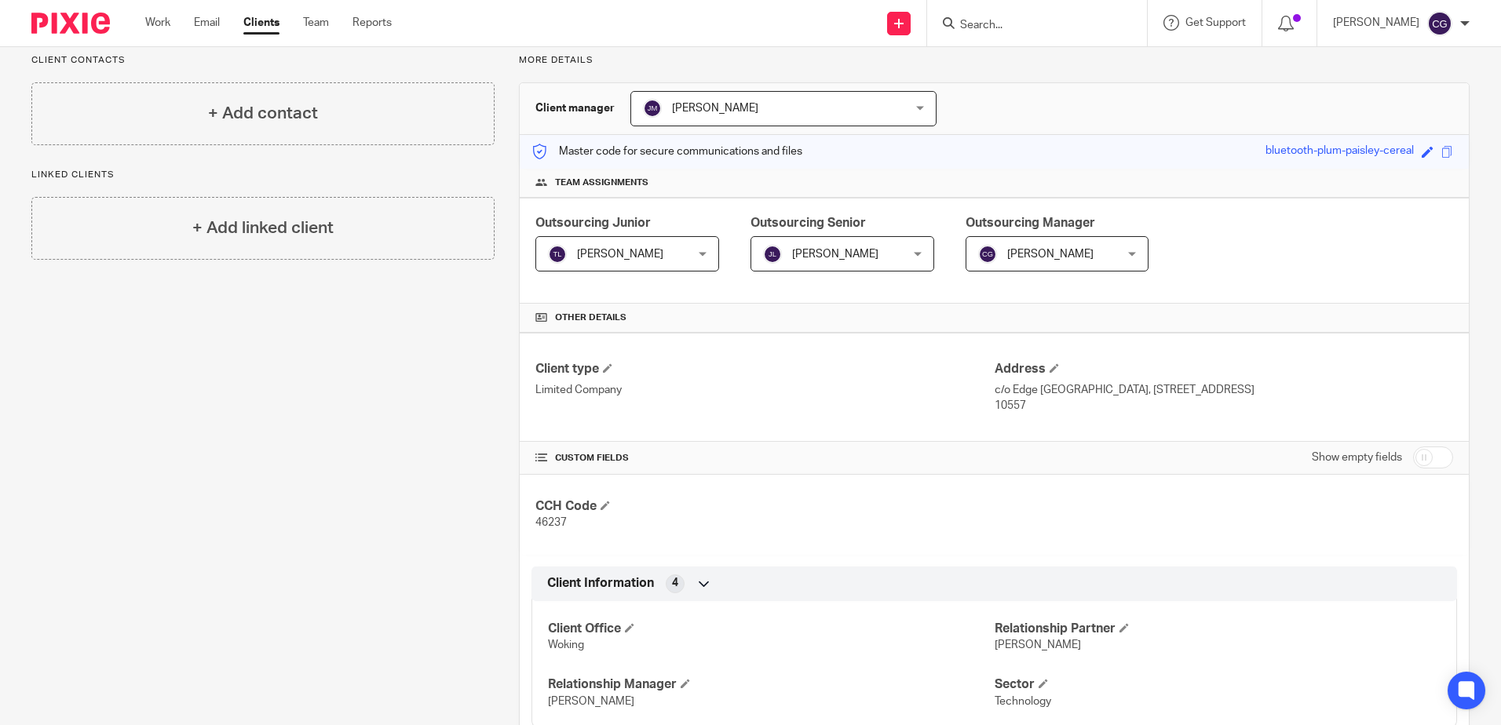
scroll to position [202, 0]
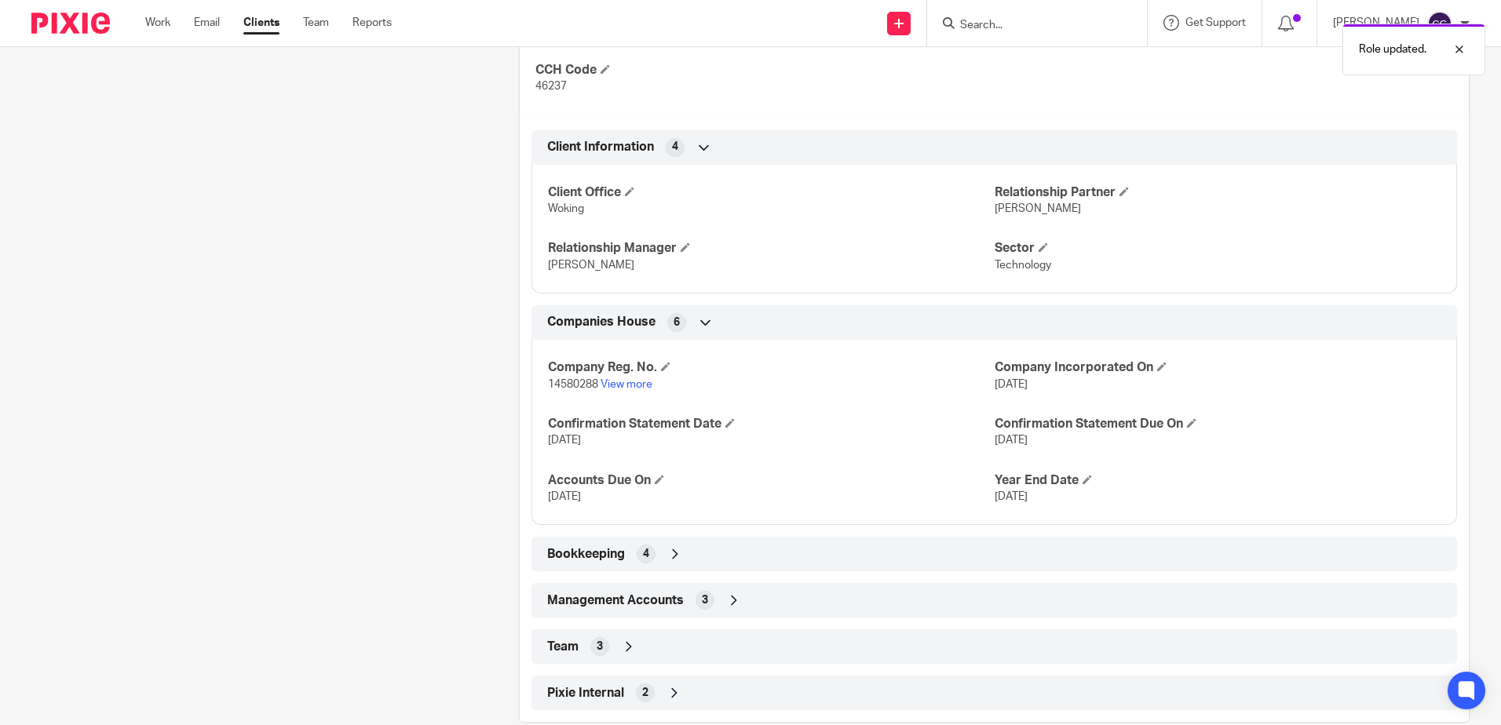
scroll to position [579, 0]
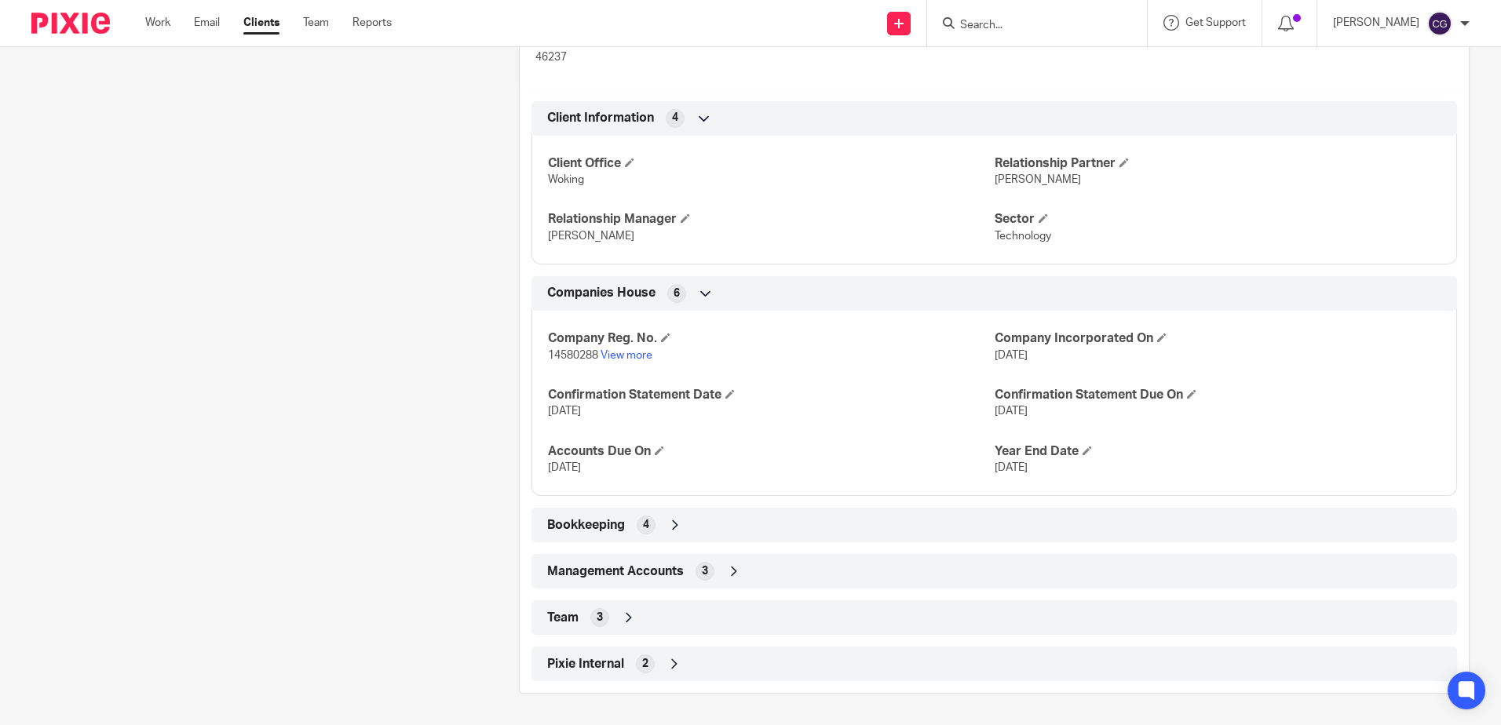
drag, startPoint x: 730, startPoint y: 579, endPoint x: 717, endPoint y: 596, distance: 21.8
click at [730, 579] on icon at bounding box center [734, 572] width 16 height 16
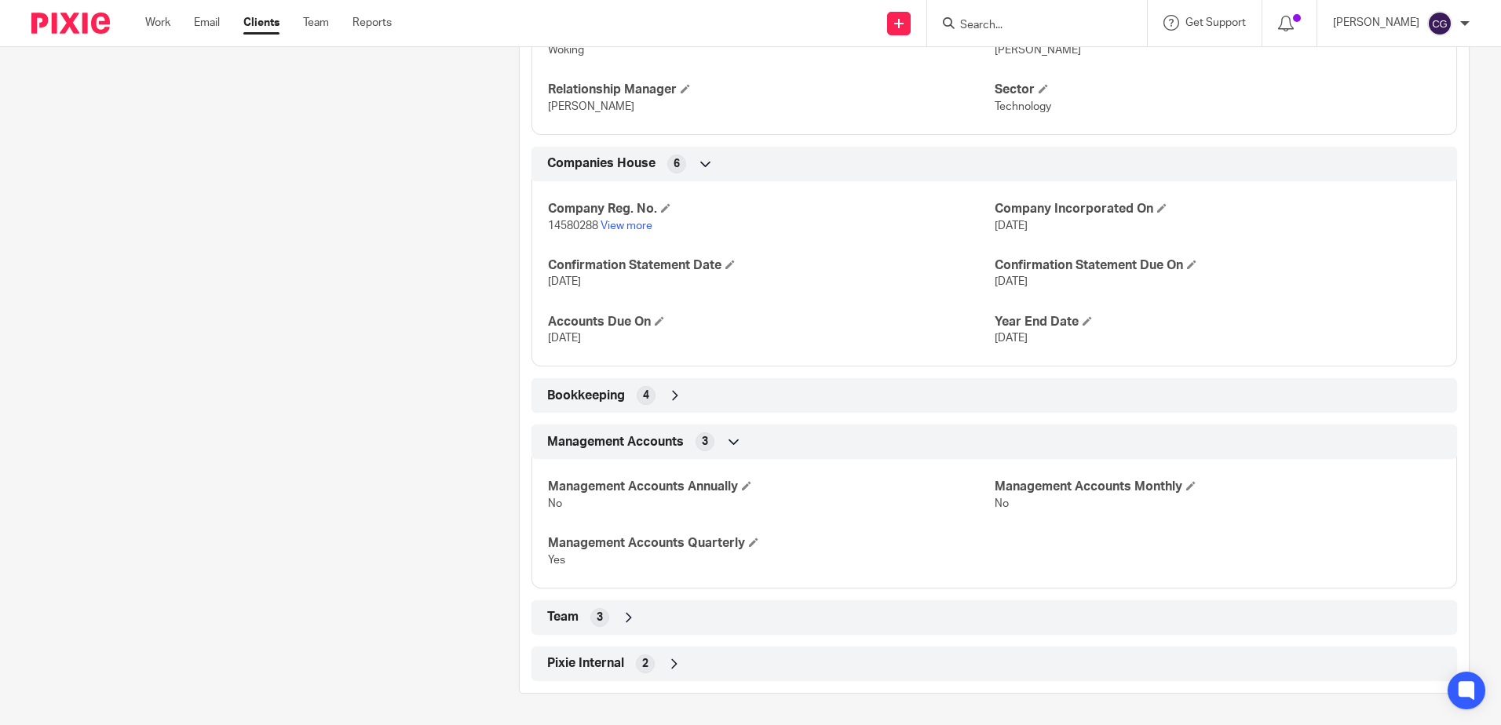
click at [719, 608] on div "Team 3" at bounding box center [994, 617] width 902 height 27
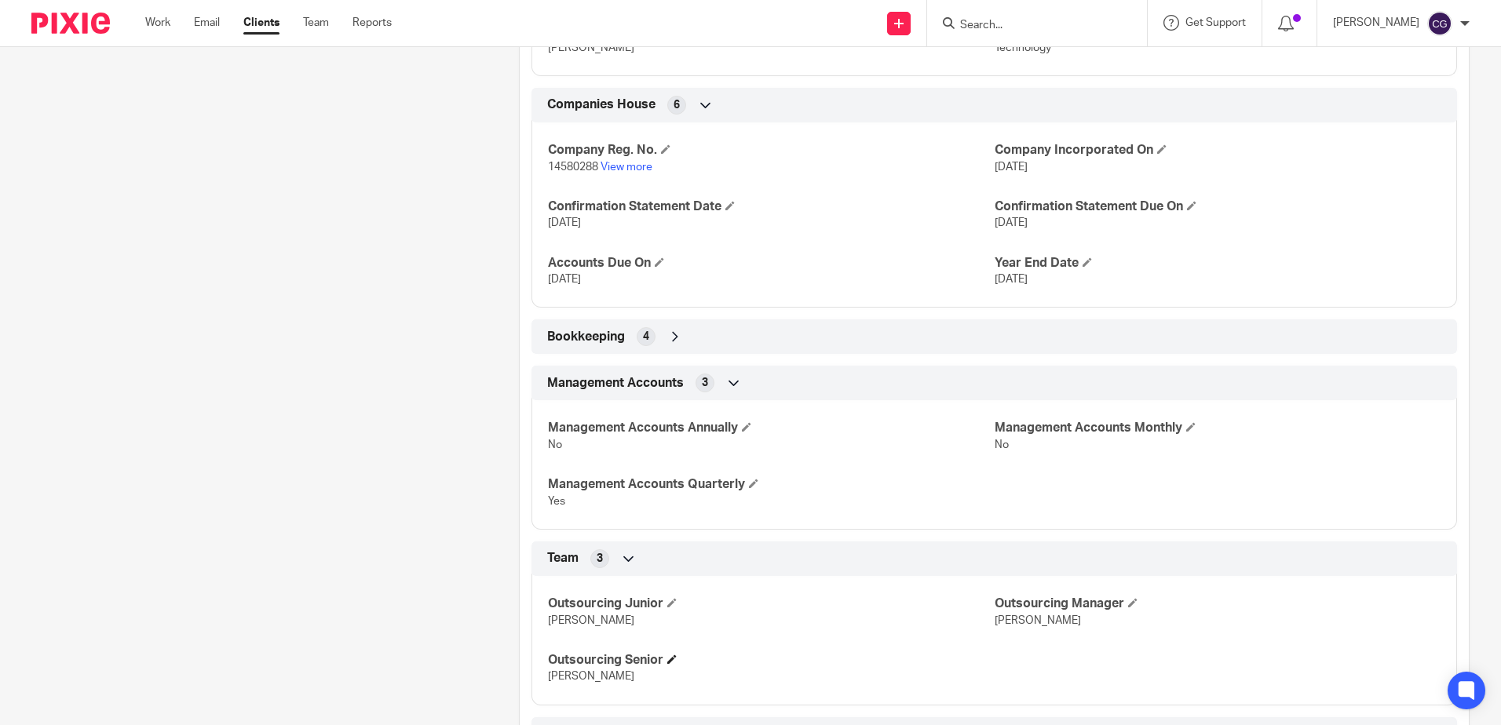
scroll to position [838, 0]
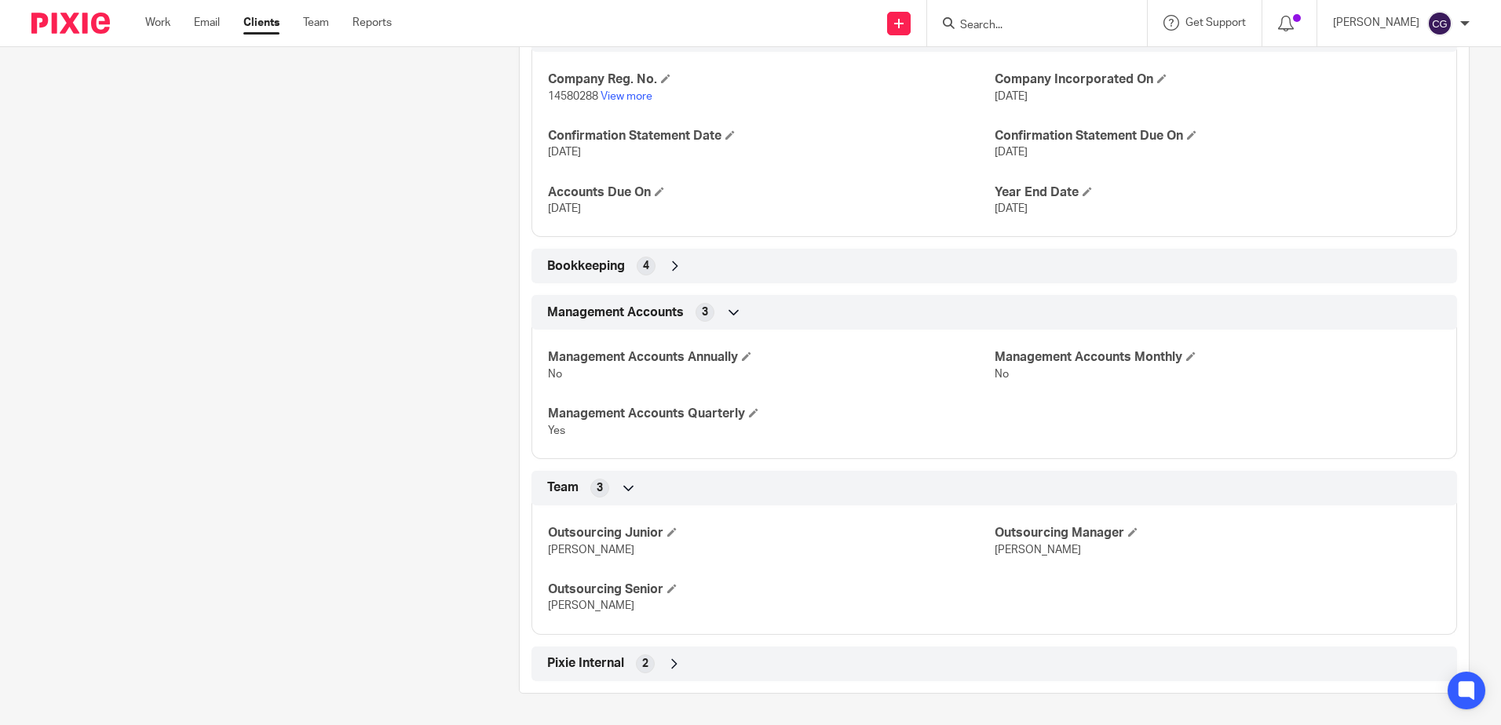
click at [793, 261] on div "Bookkeeping 4" at bounding box center [994, 266] width 902 height 27
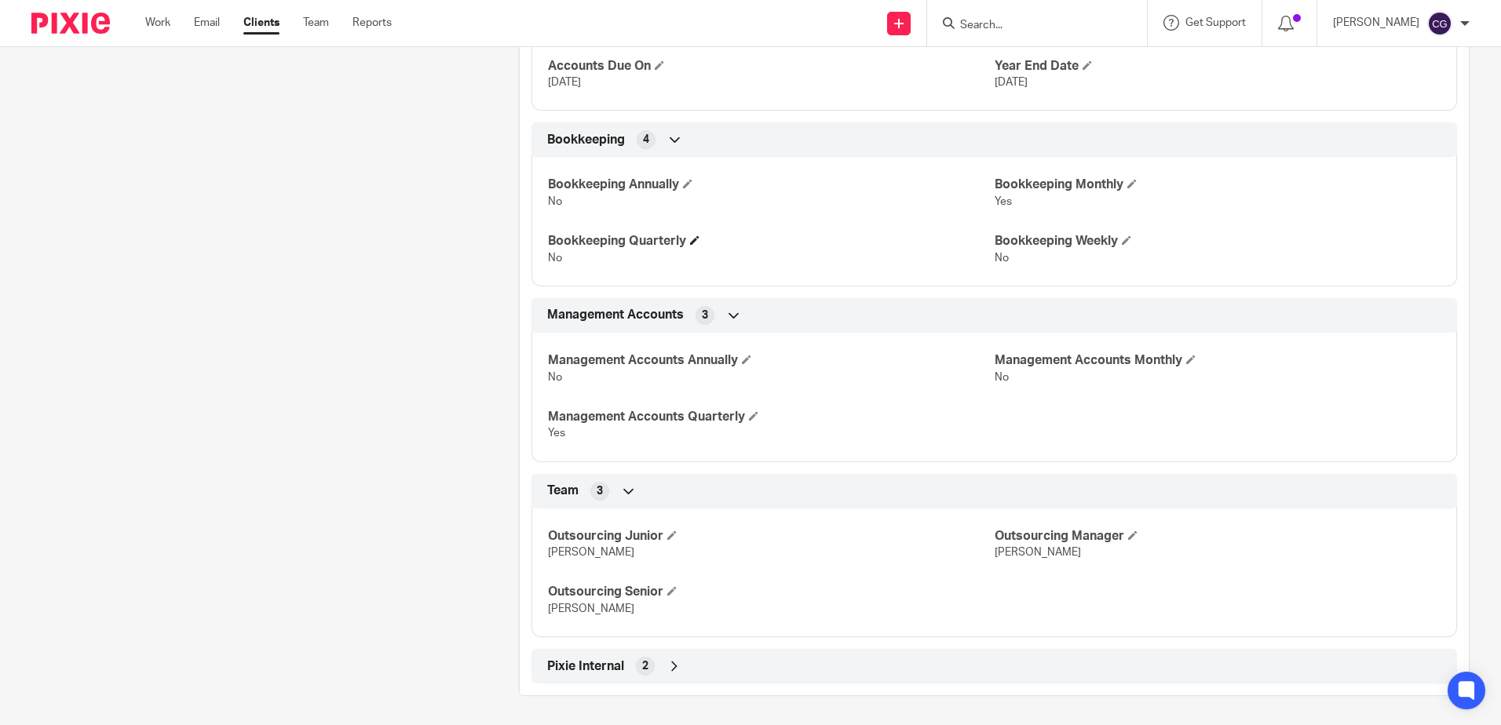
scroll to position [966, 0]
click at [1134, 527] on h4 "Outsourcing Manager" at bounding box center [1218, 534] width 446 height 16
click at [1128, 535] on span at bounding box center [1132, 532] width 9 height 9
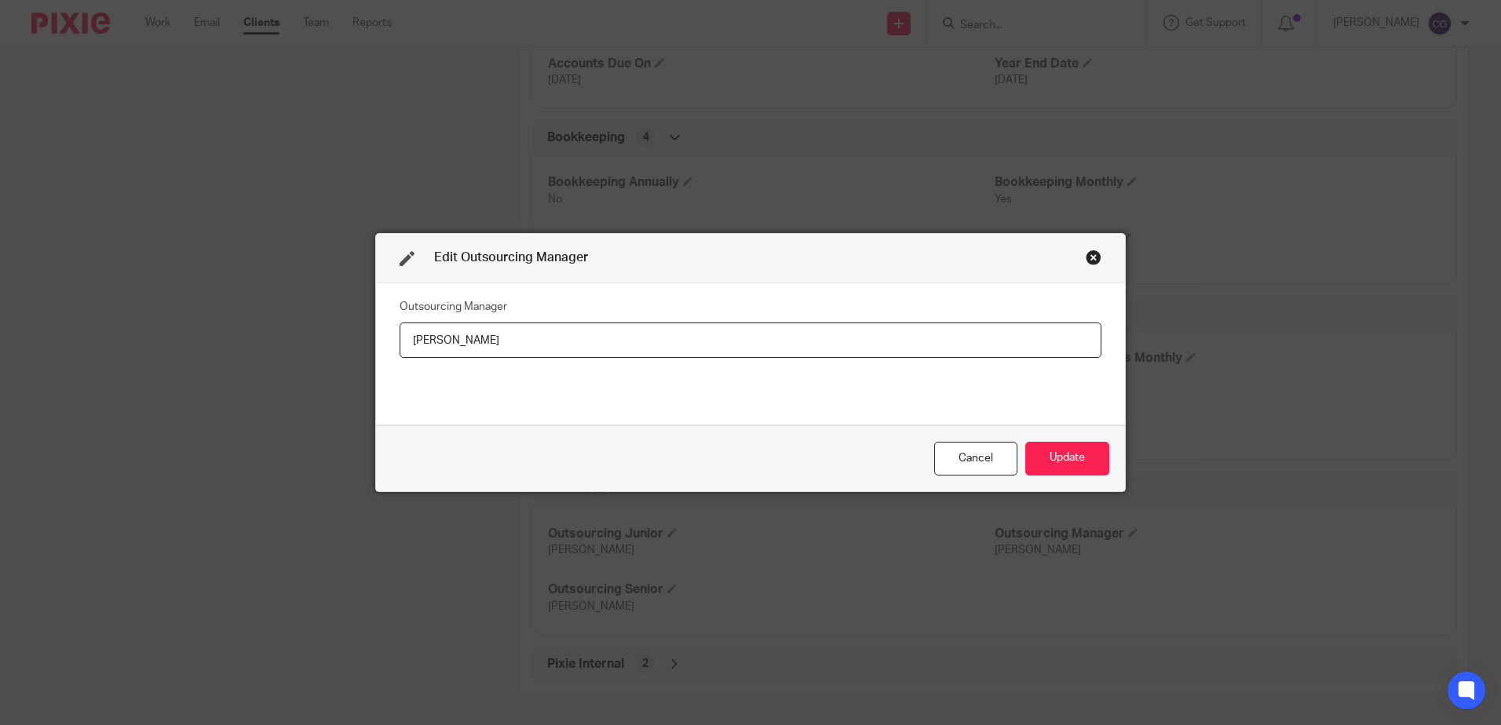
drag, startPoint x: 276, startPoint y: 313, endPoint x: 102, endPoint y: 323, distance: 174.6
click at [161, 313] on div "Edit Outsourcing Manager Outsourcing Manager Danielle Gault Cancel Update" at bounding box center [750, 362] width 1501 height 725
type input "[PERSON_NAME]"
click at [1037, 459] on button "Update" at bounding box center [1067, 459] width 84 height 34
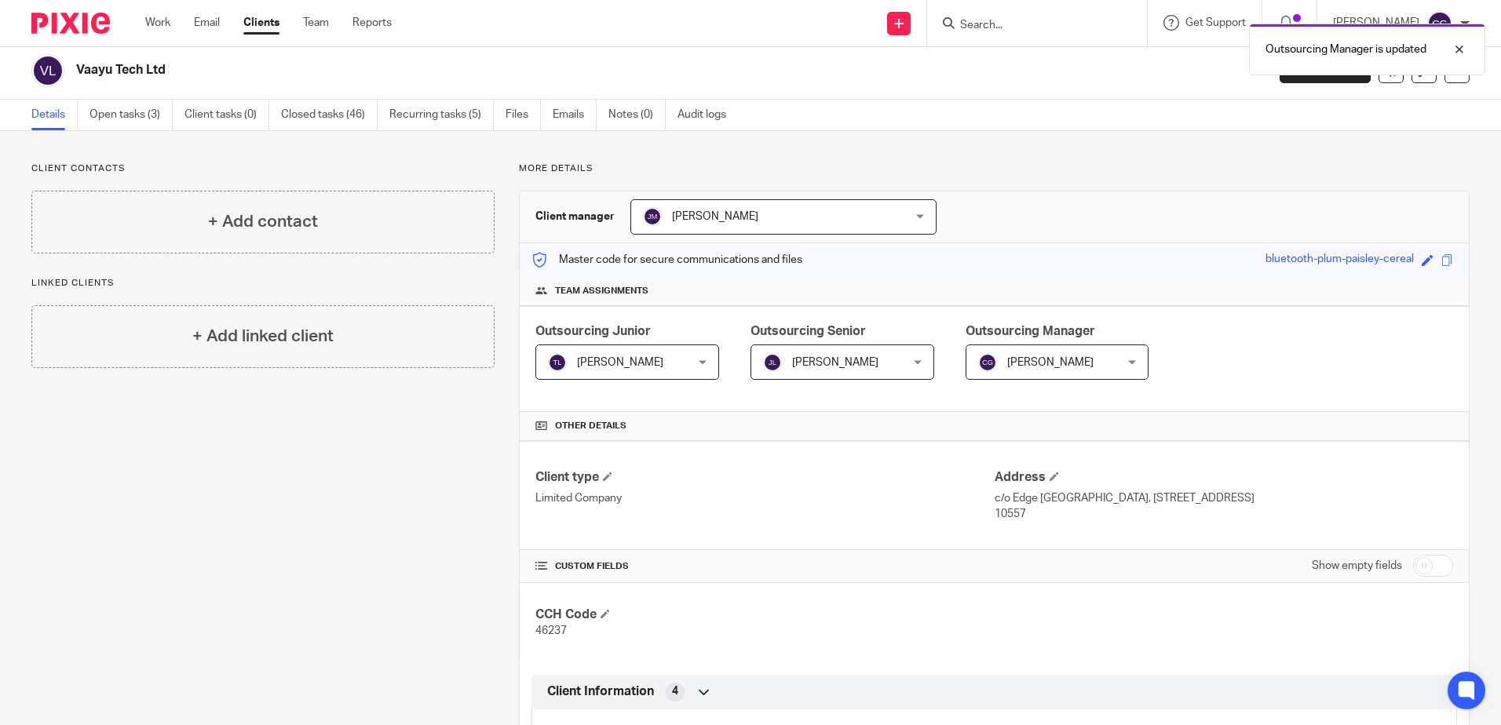
scroll to position [0, 0]
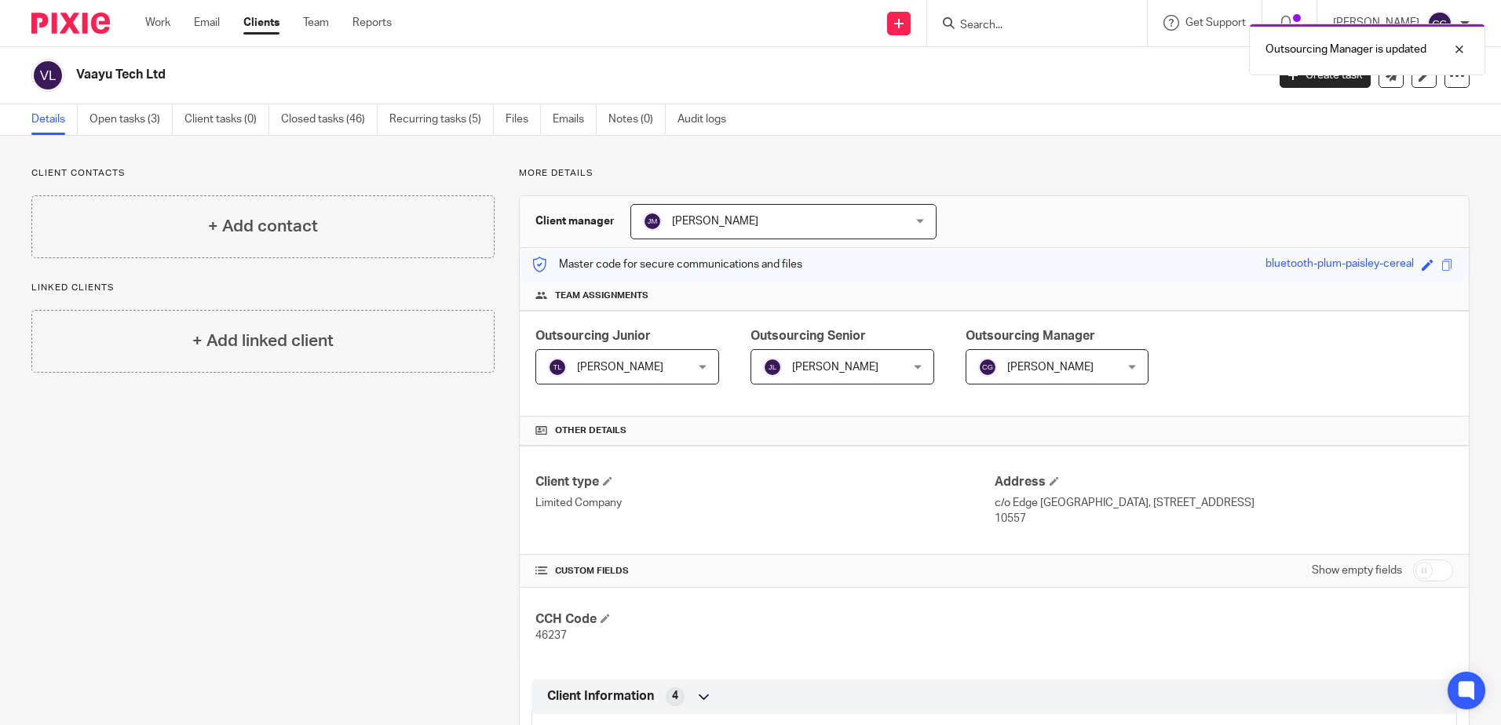
click at [798, 227] on span "[PERSON_NAME]" at bounding box center [760, 221] width 234 height 33
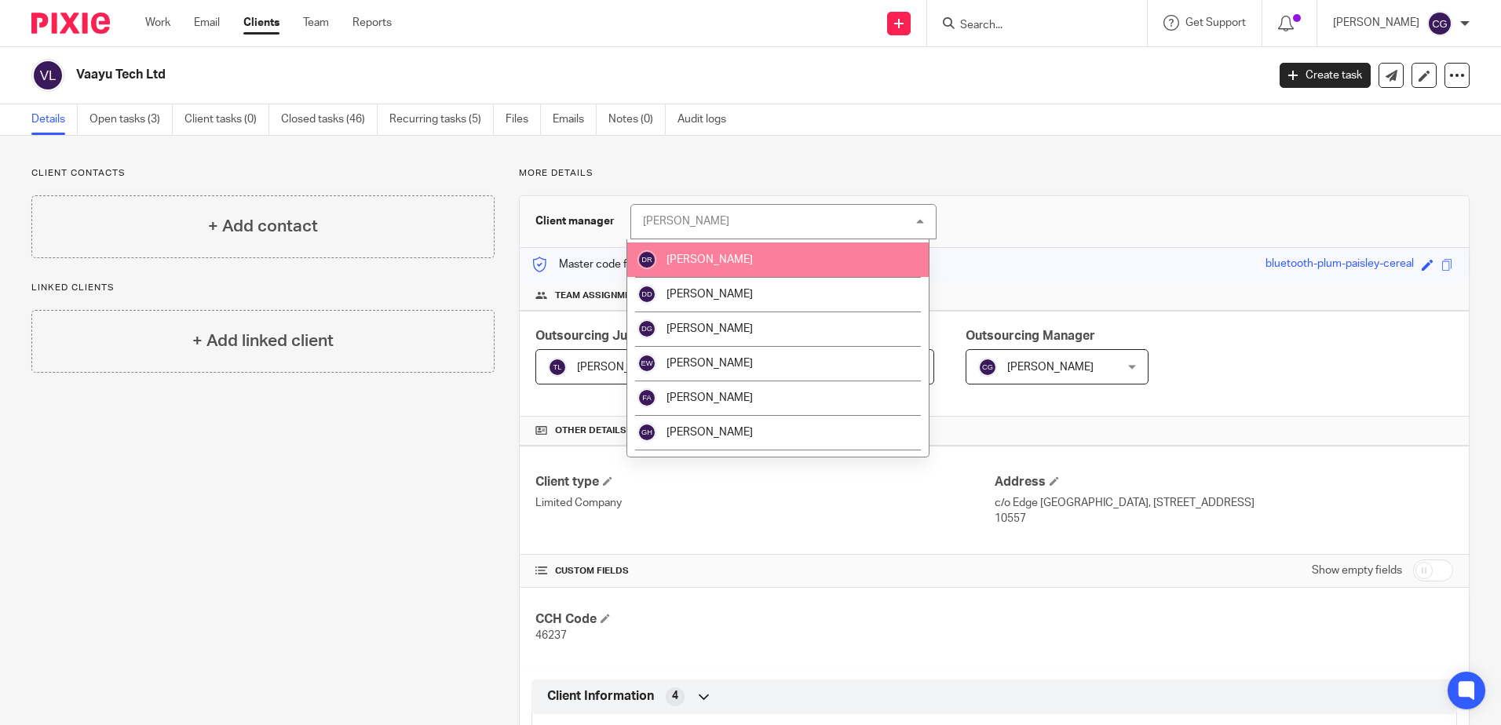
scroll to position [471, 0]
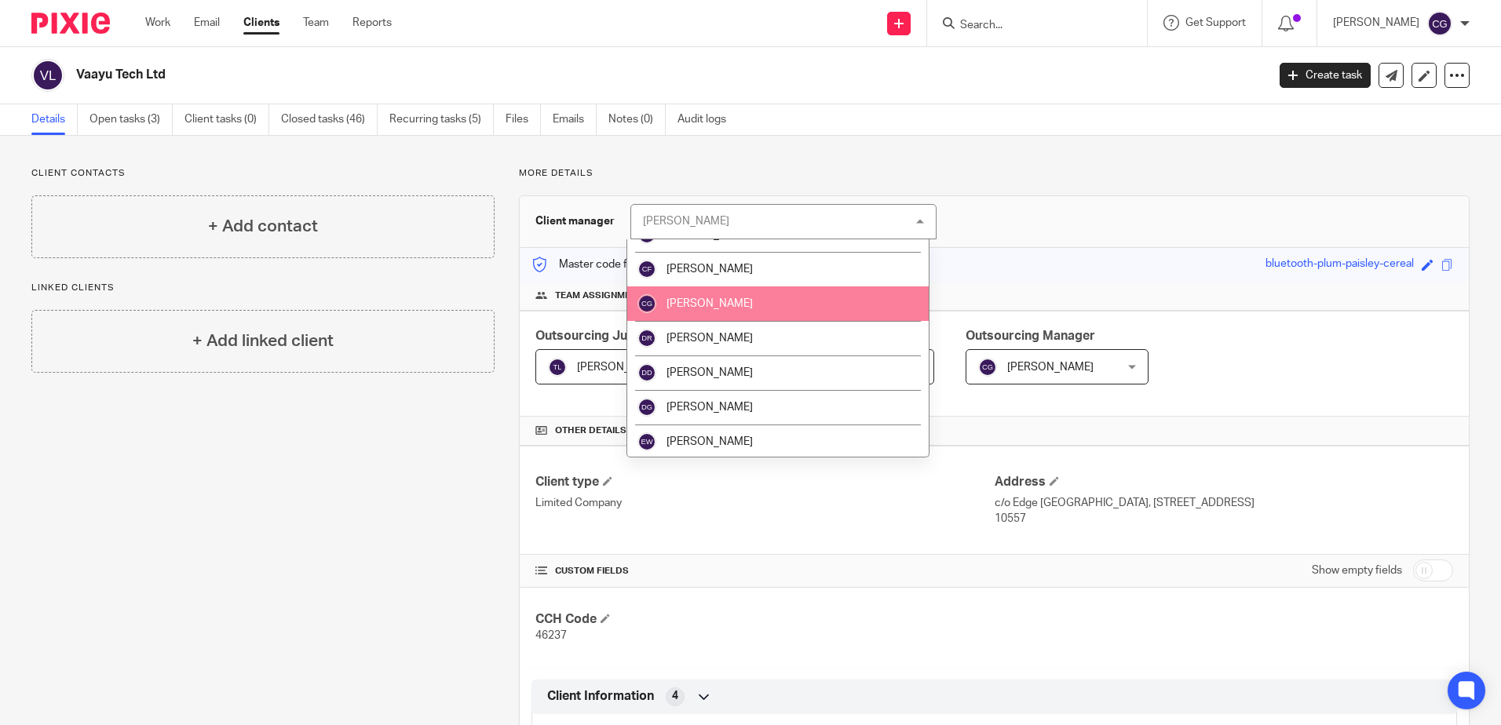
click at [721, 303] on span "[PERSON_NAME]" at bounding box center [710, 303] width 86 height 11
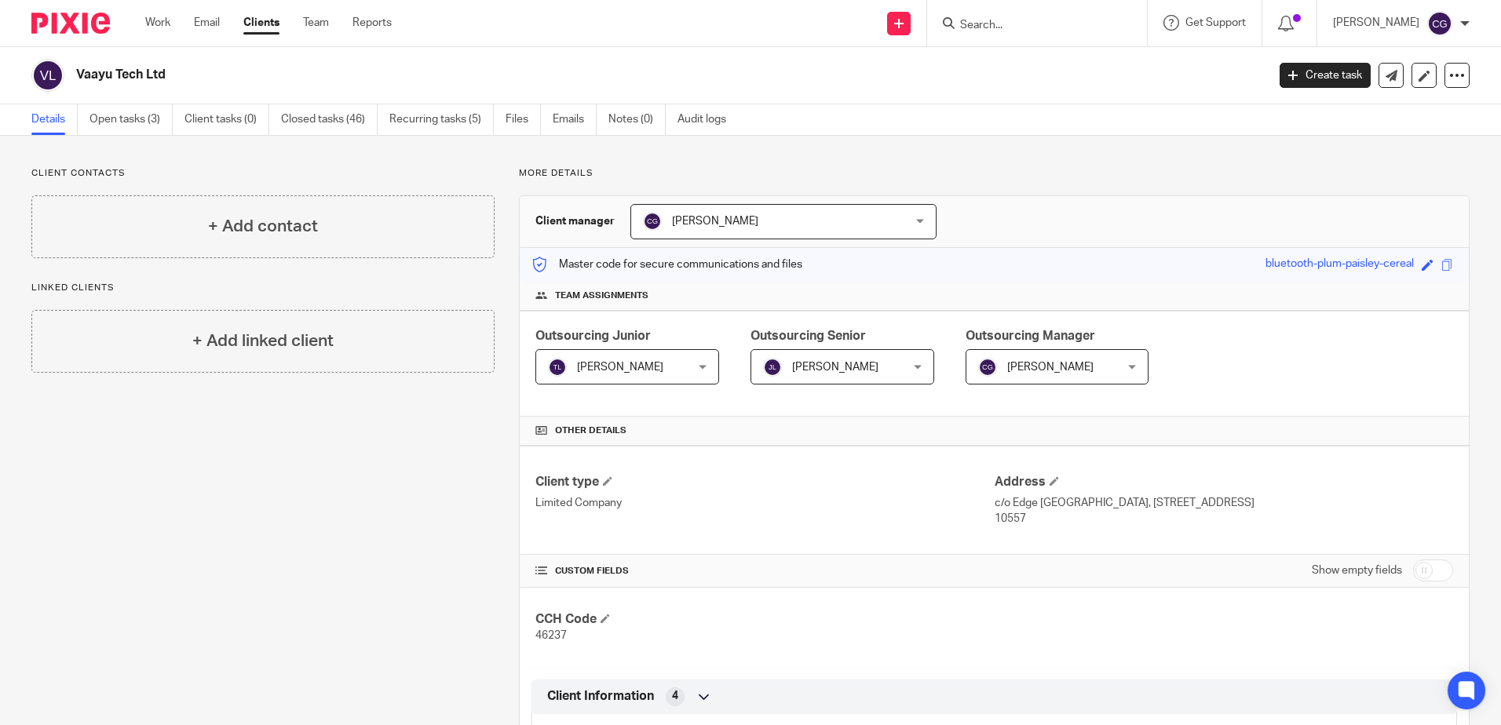
click at [991, 231] on div "Client manager Claudia Grispino Claudia Grispino Aaron Jervis Abigail Cresswell…" at bounding box center [994, 222] width 949 height 52
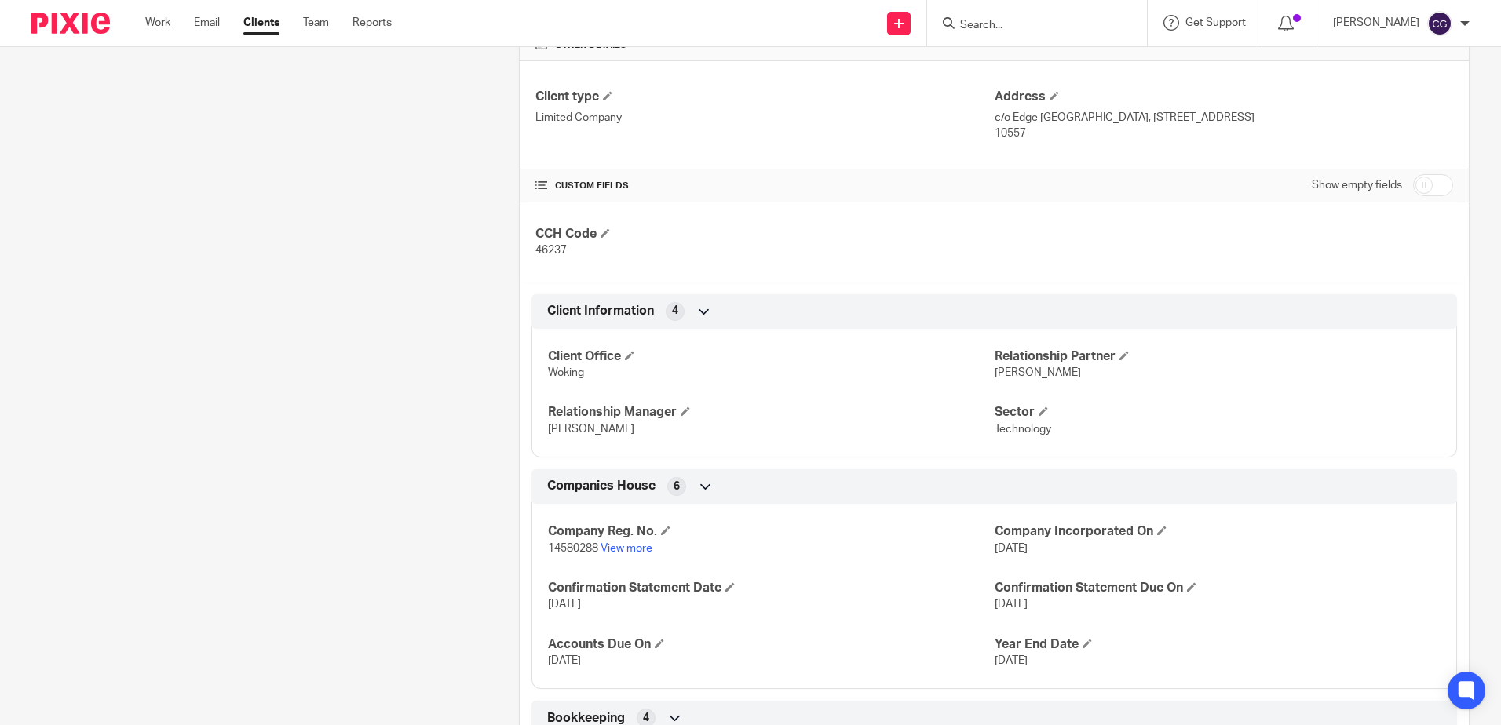
scroll to position [393, 0]
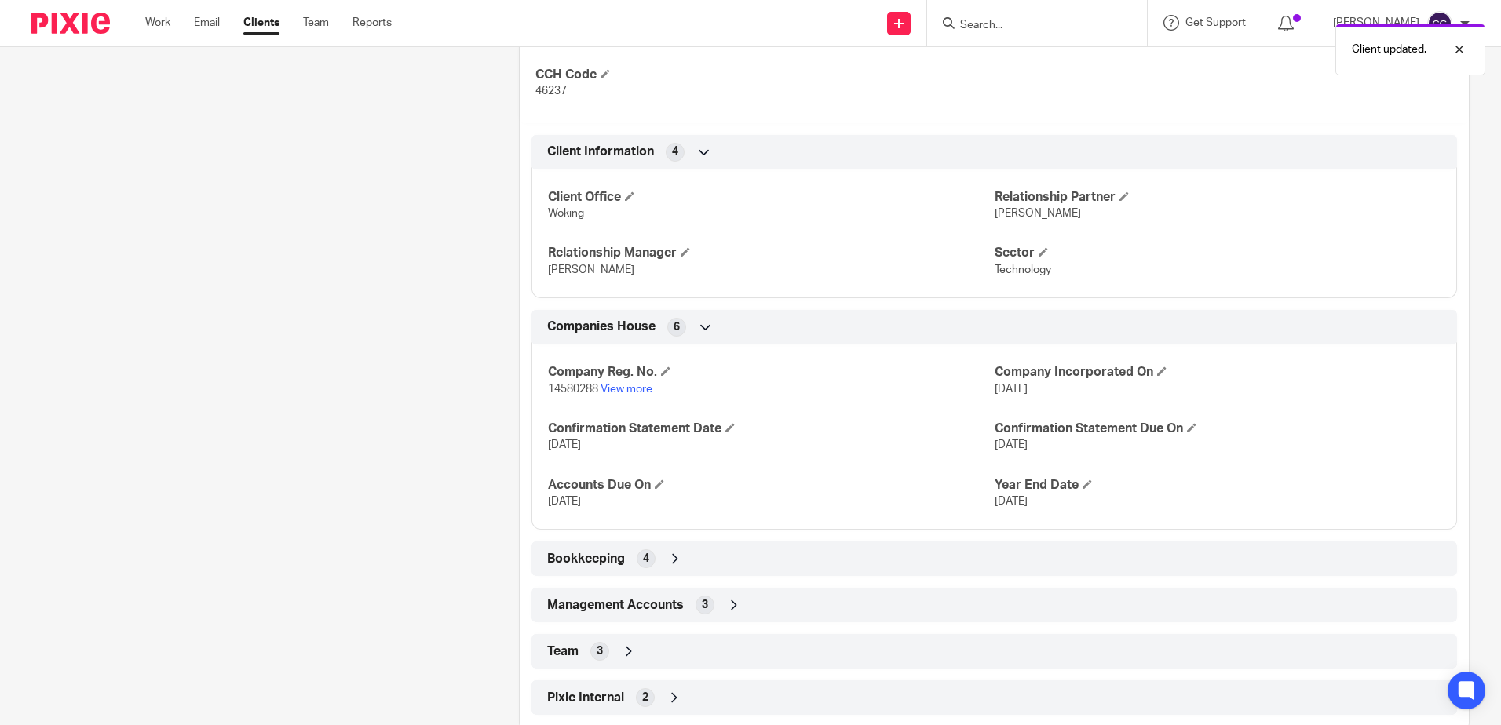
scroll to position [579, 0]
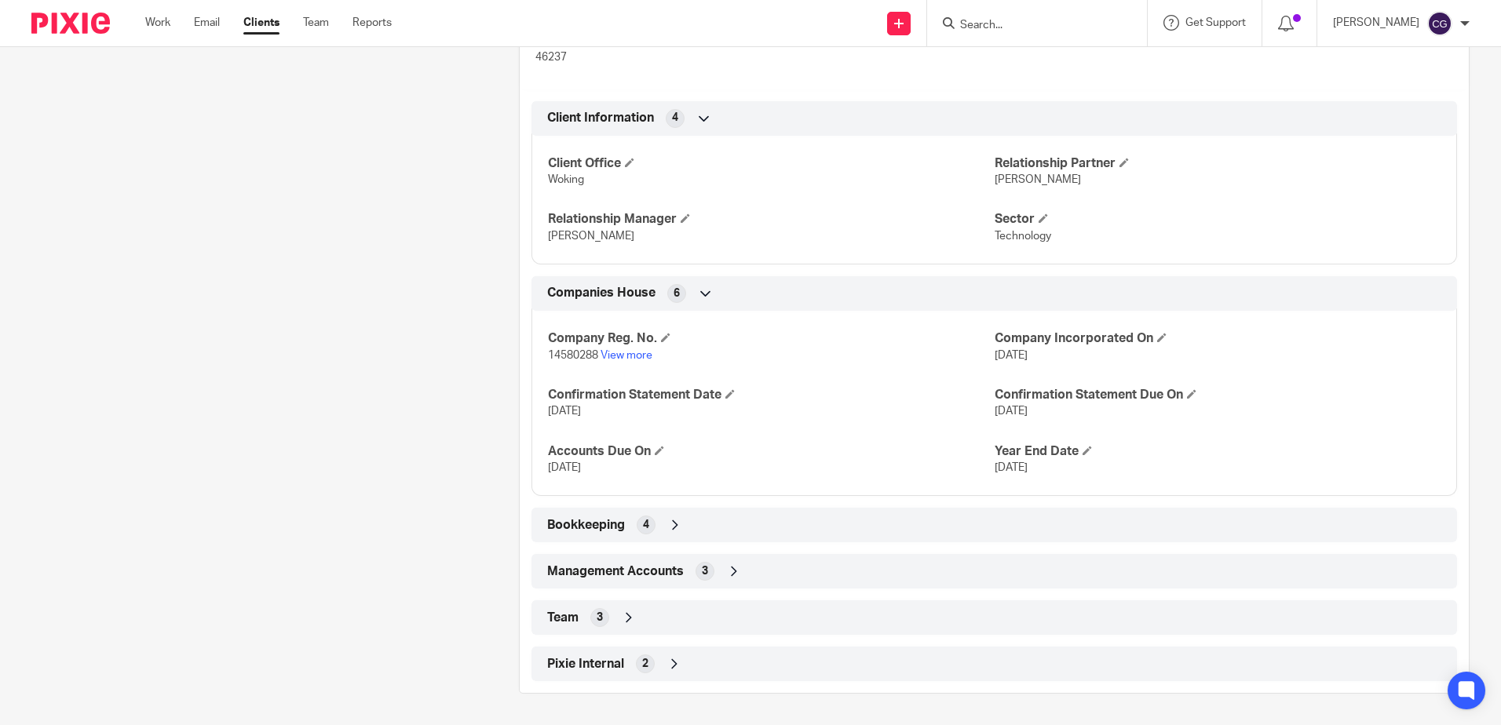
drag, startPoint x: 593, startPoint y: 564, endPoint x: 601, endPoint y: 553, distance: 14.0
click at [593, 564] on span "Management Accounts" at bounding box center [615, 572] width 137 height 16
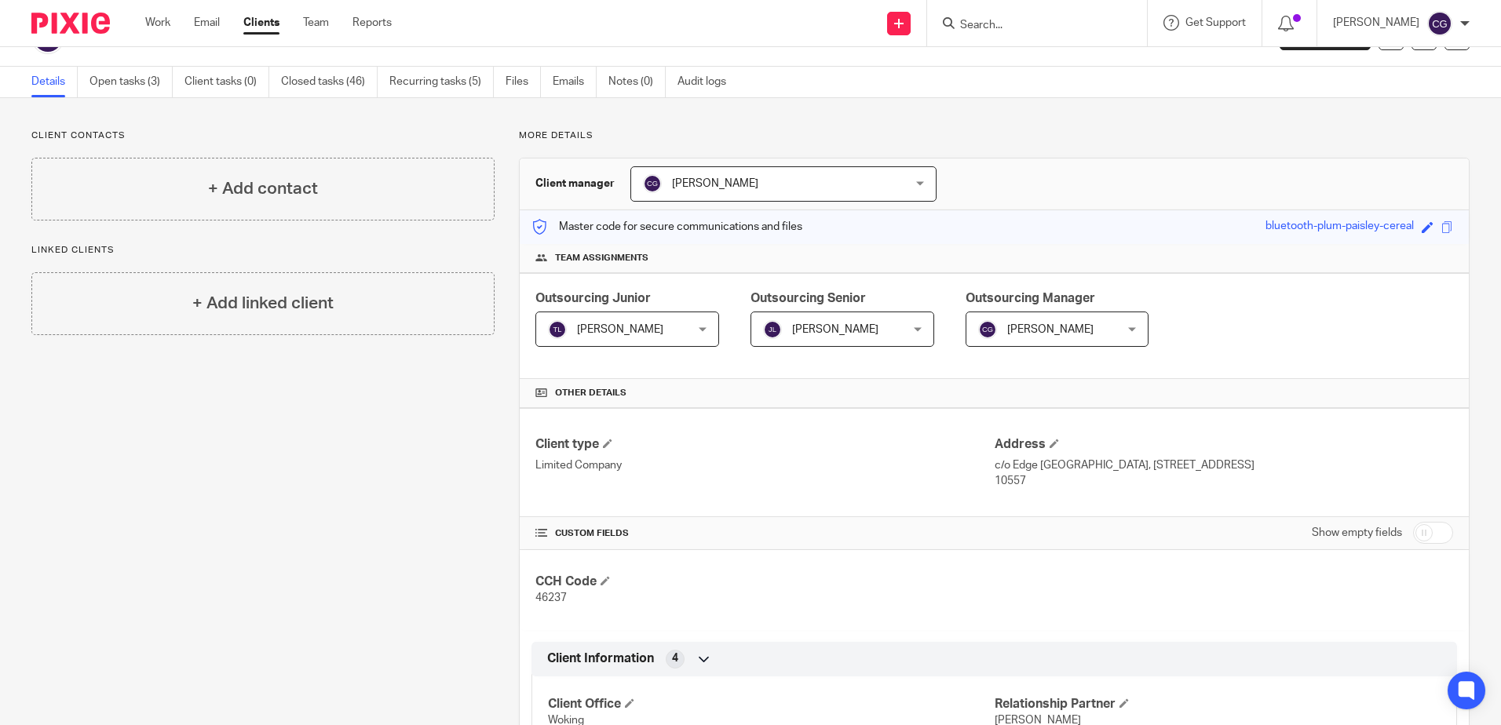
scroll to position [0, 0]
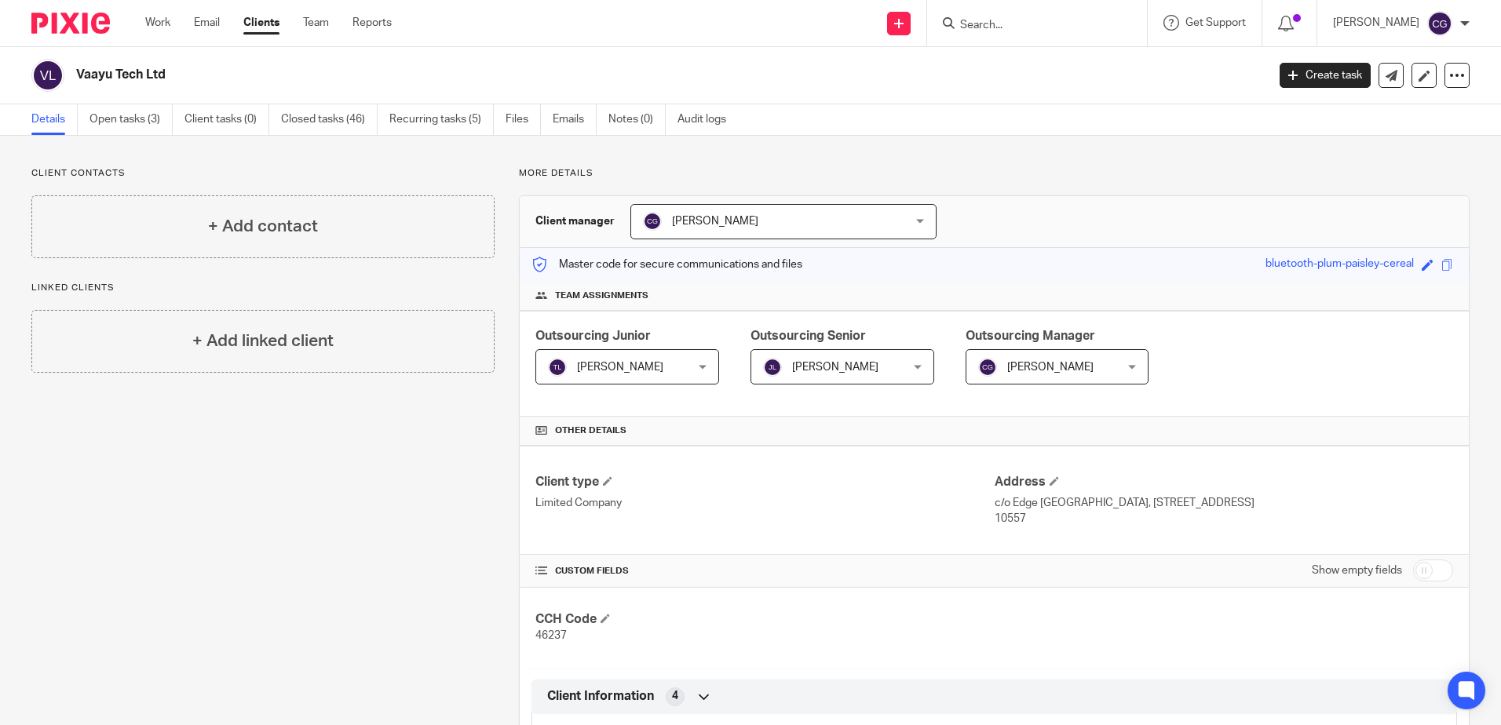
click at [1003, 36] on div at bounding box center [1037, 23] width 220 height 46
click at [999, 31] on input "Search" at bounding box center [1029, 26] width 141 height 14
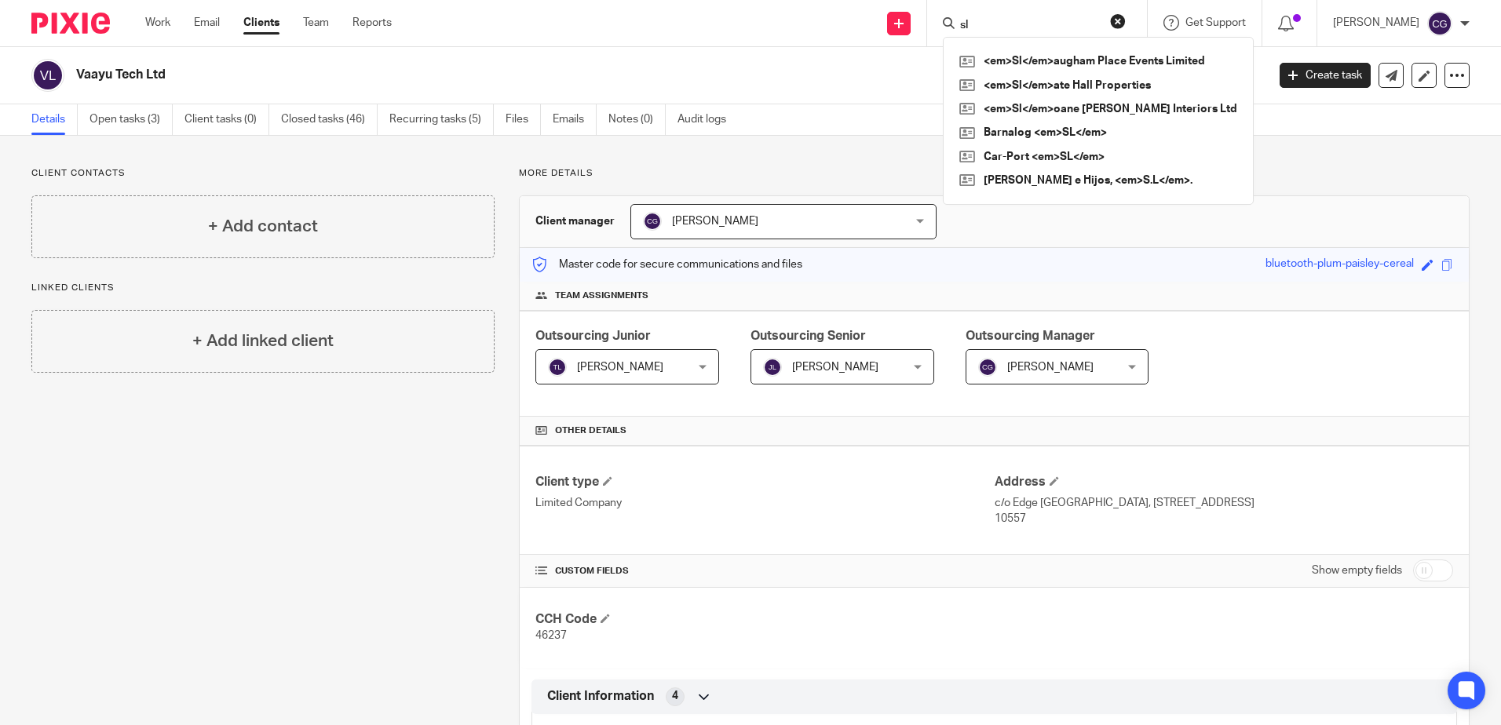
type input "s"
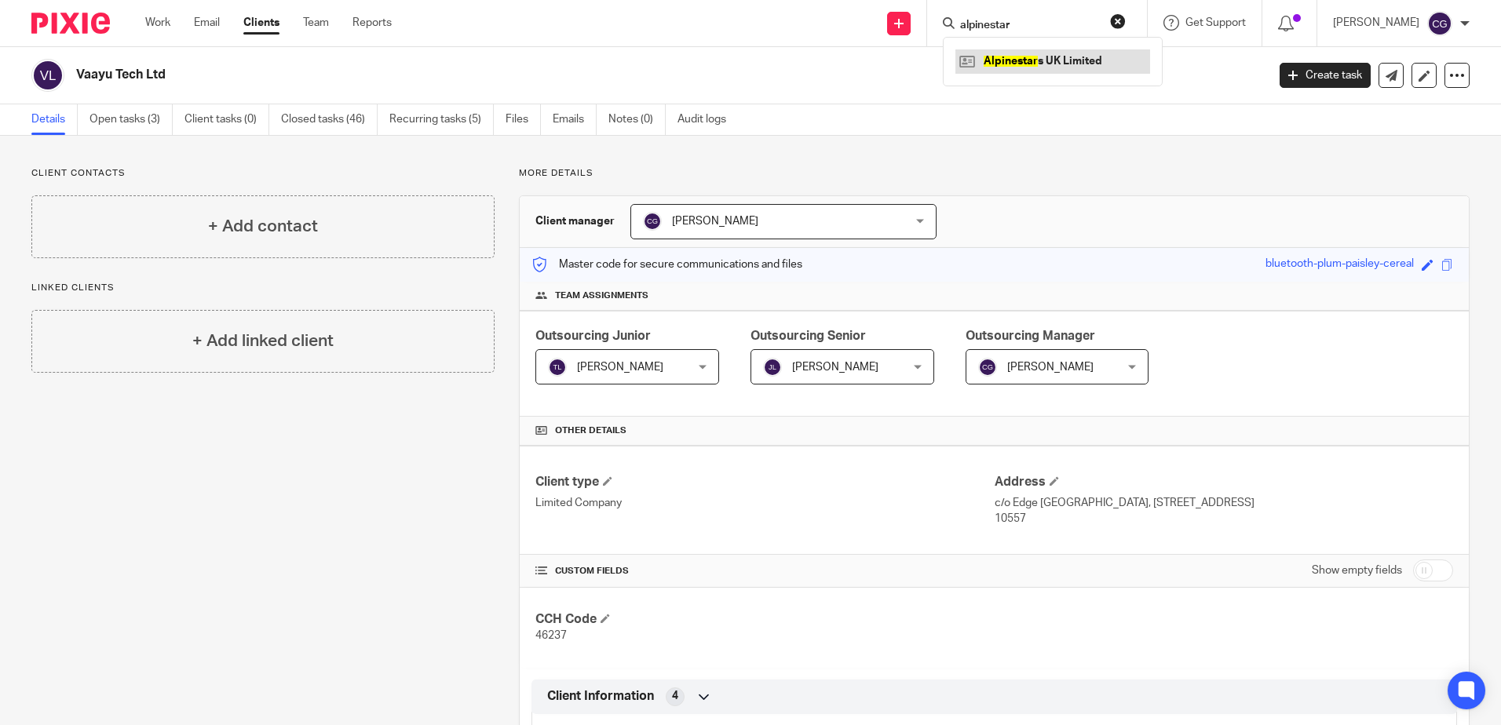
type input "alpinestar"
click at [1010, 57] on link at bounding box center [1052, 61] width 195 height 24
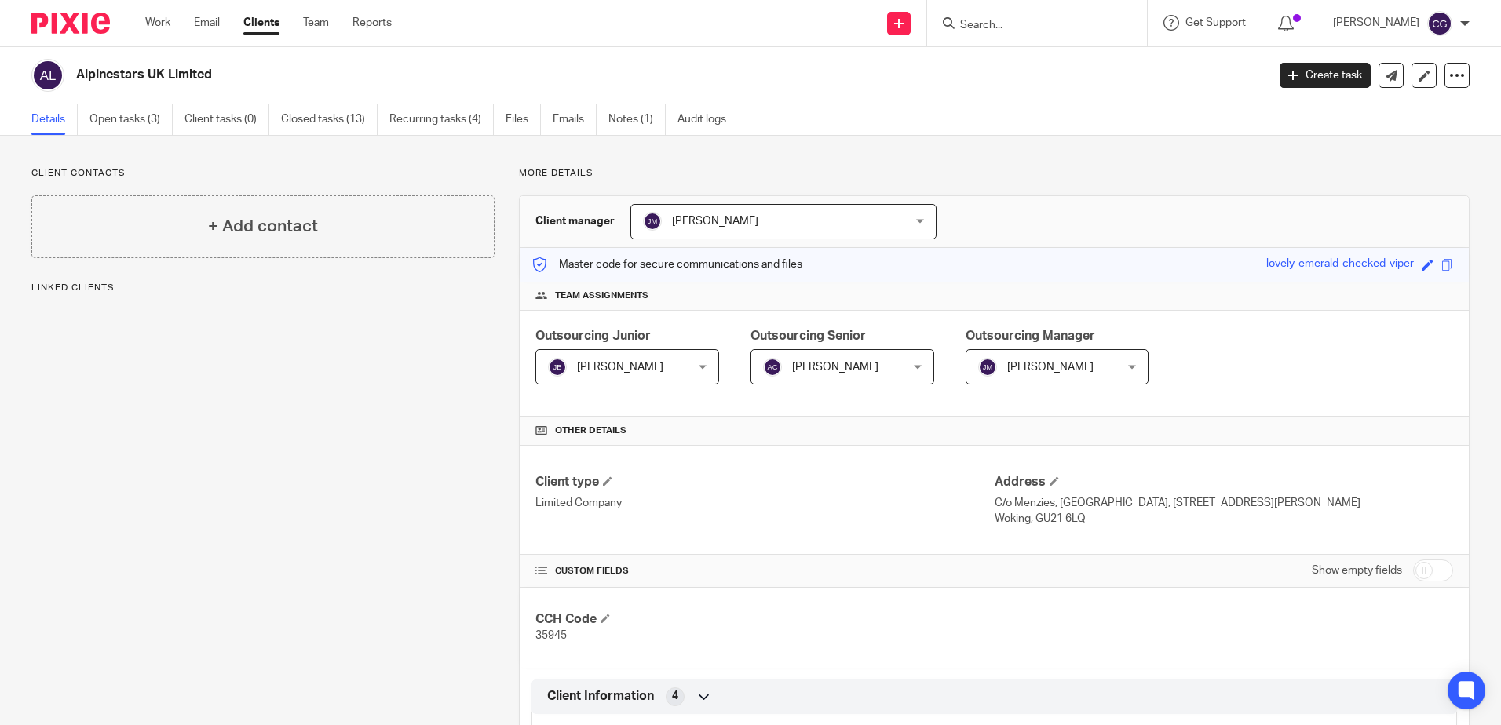
click at [1073, 363] on span "[PERSON_NAME]" at bounding box center [1046, 366] width 136 height 33
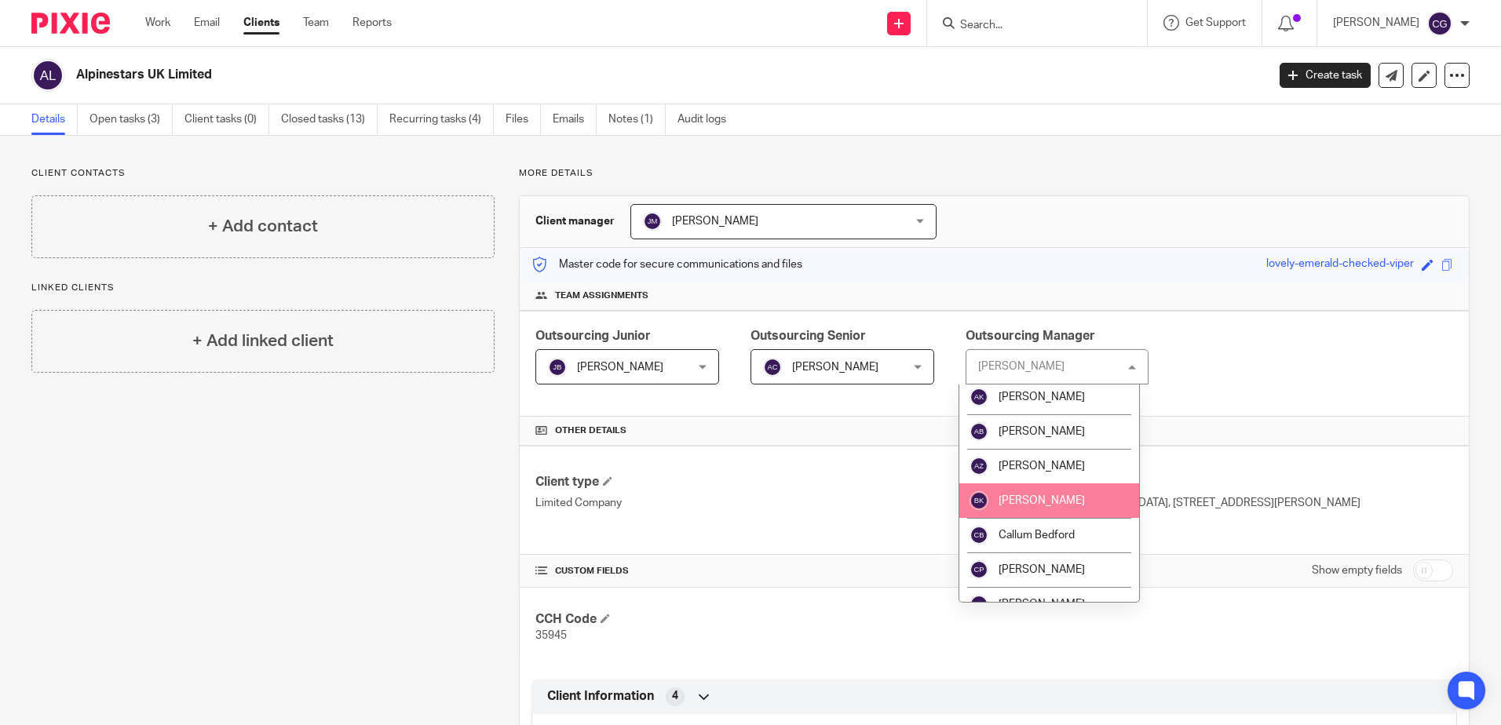
scroll to position [393, 0]
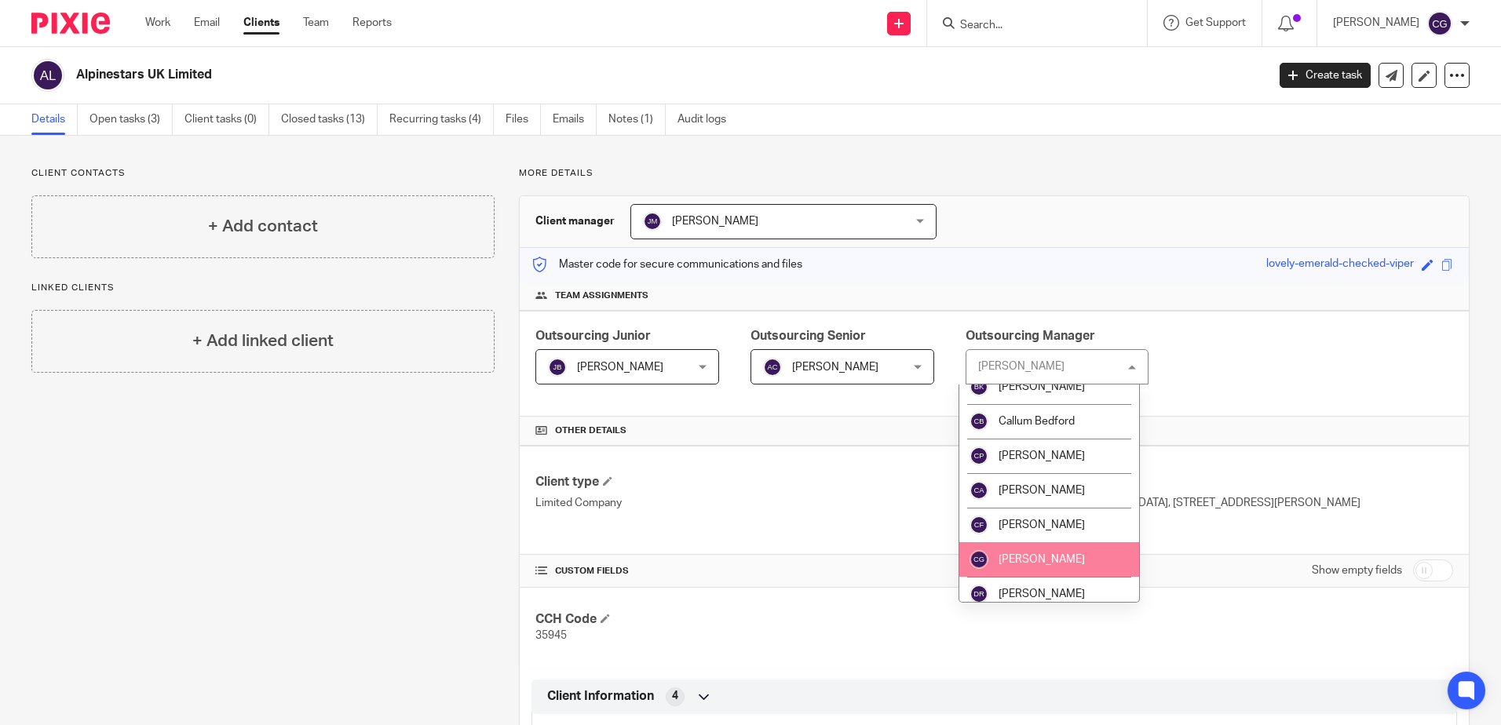
click at [1024, 560] on span "[PERSON_NAME]" at bounding box center [1042, 559] width 86 height 11
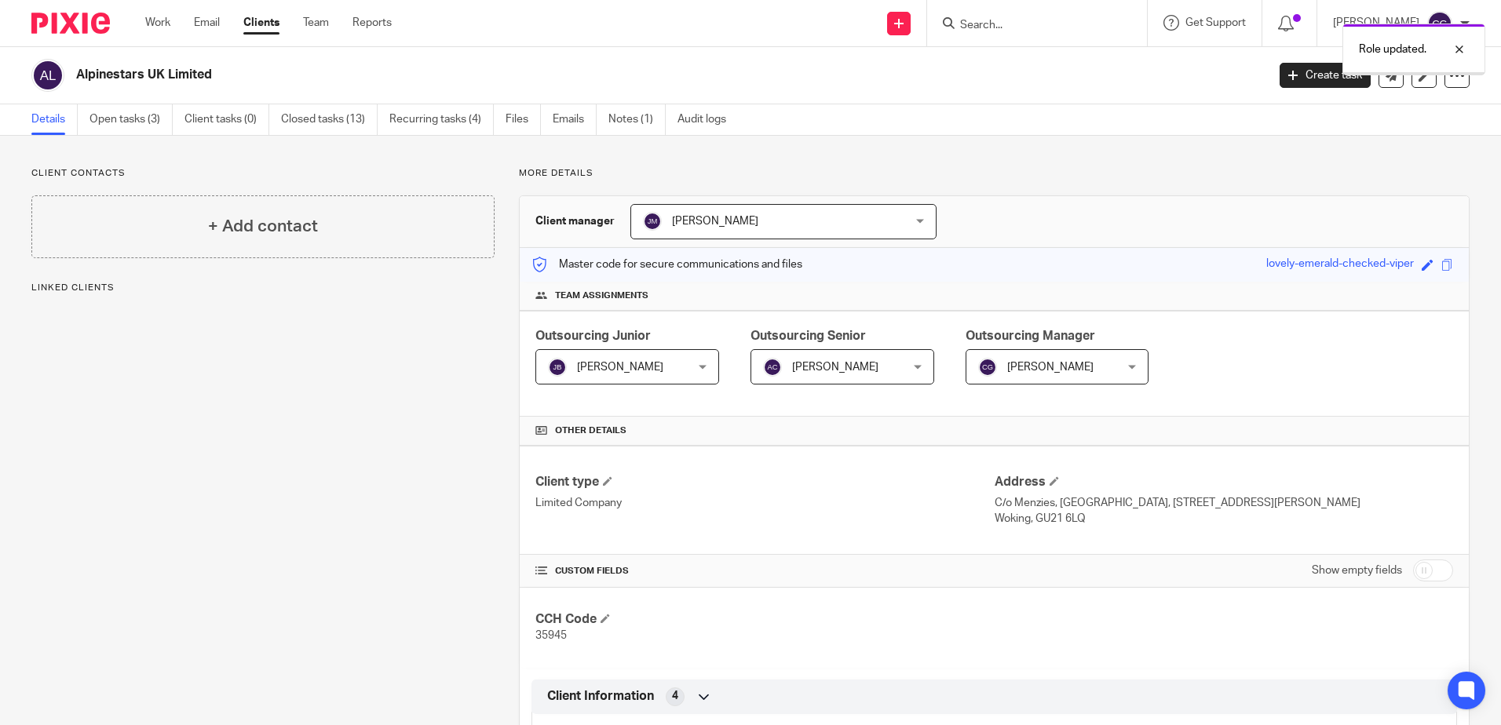
click at [741, 228] on span "[PERSON_NAME]" at bounding box center [760, 221] width 234 height 33
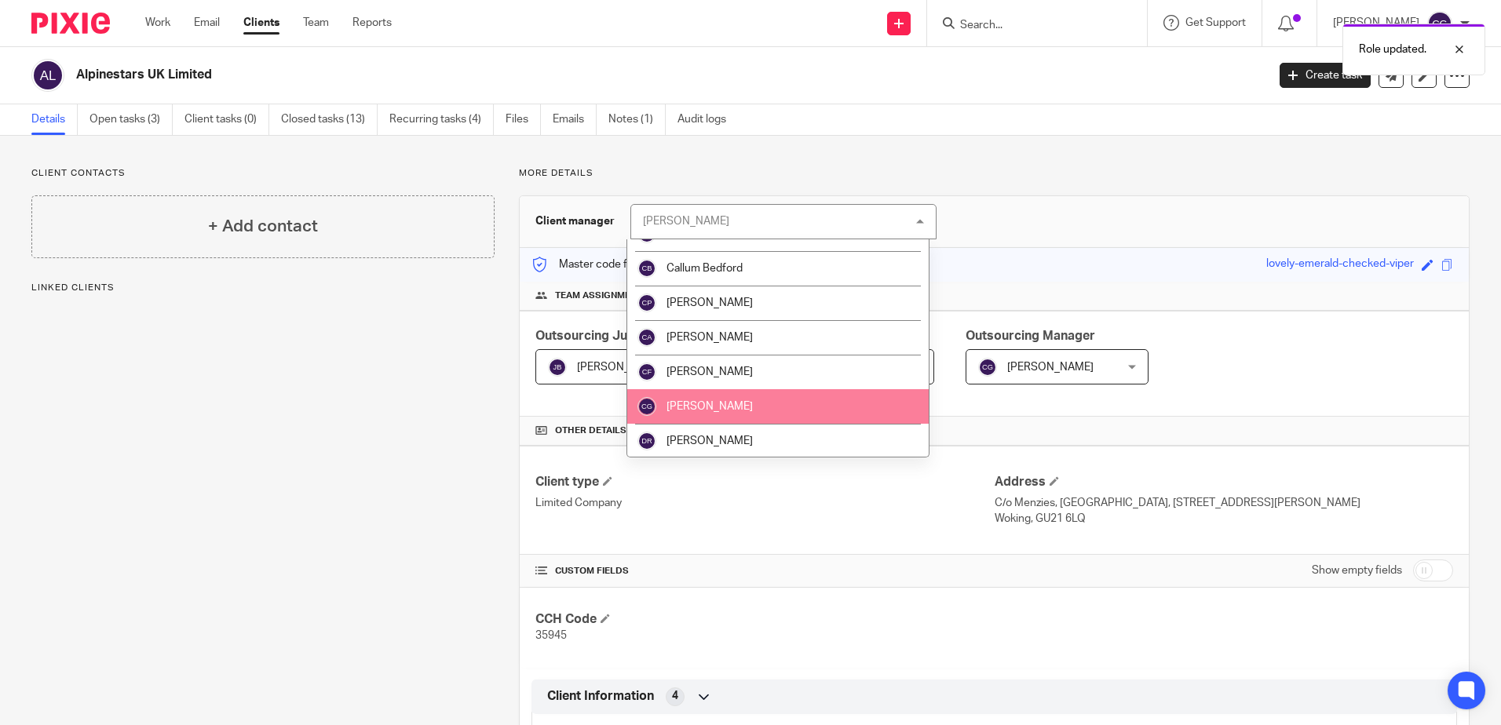
scroll to position [393, 0]
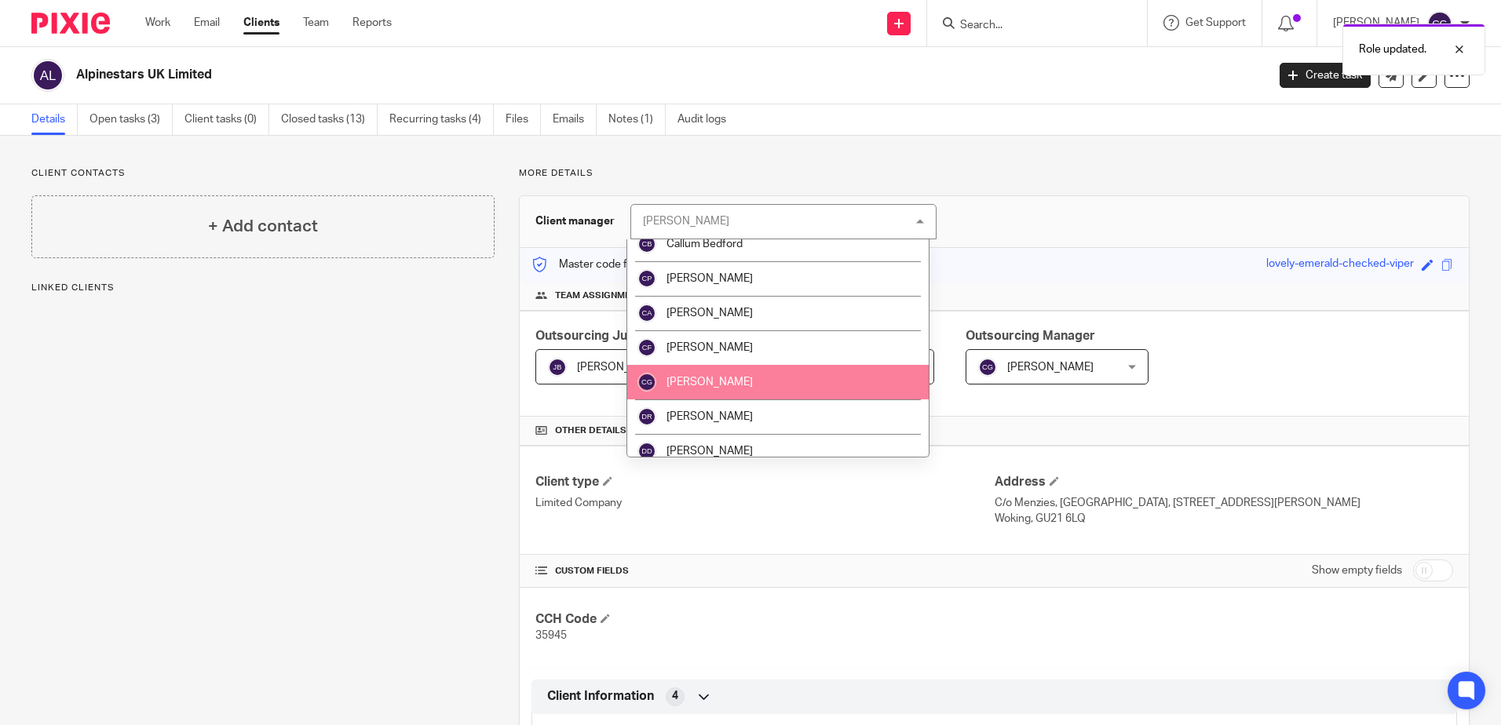
click at [763, 381] on li "[PERSON_NAME]" at bounding box center [777, 382] width 301 height 35
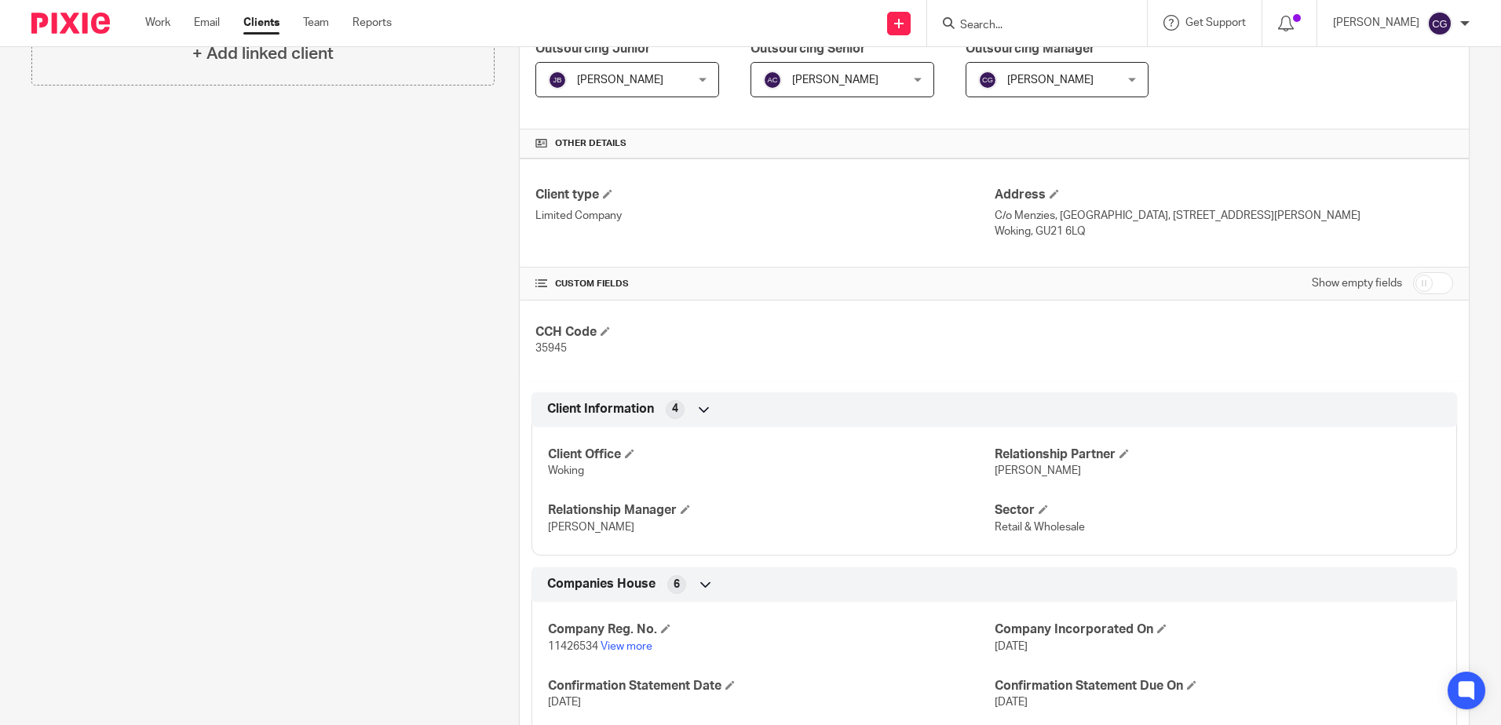
scroll to position [579, 0]
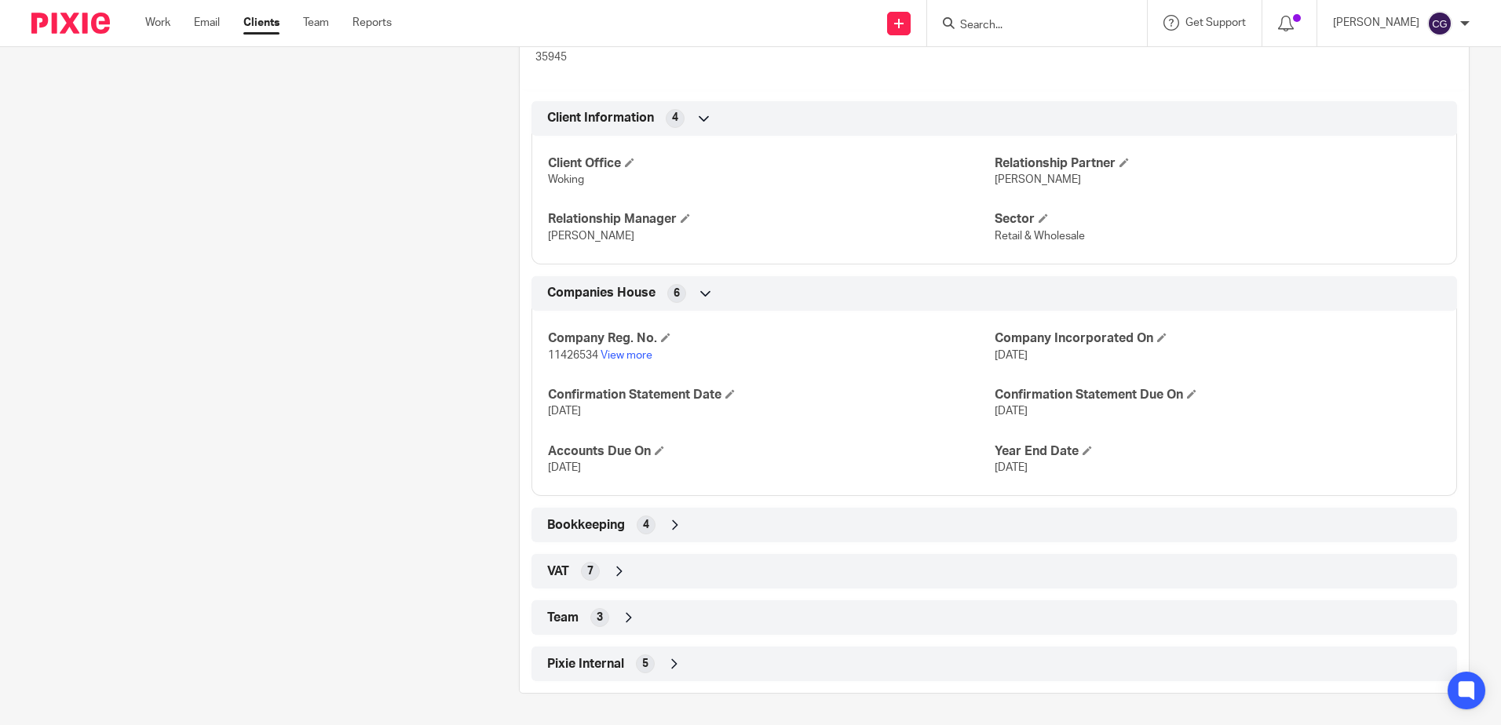
drag, startPoint x: 652, startPoint y: 562, endPoint x: 696, endPoint y: 567, distance: 43.4
click at [652, 562] on div "VAT 7" at bounding box center [994, 571] width 902 height 27
